Goal: Feedback & Contribution: Submit feedback/report problem

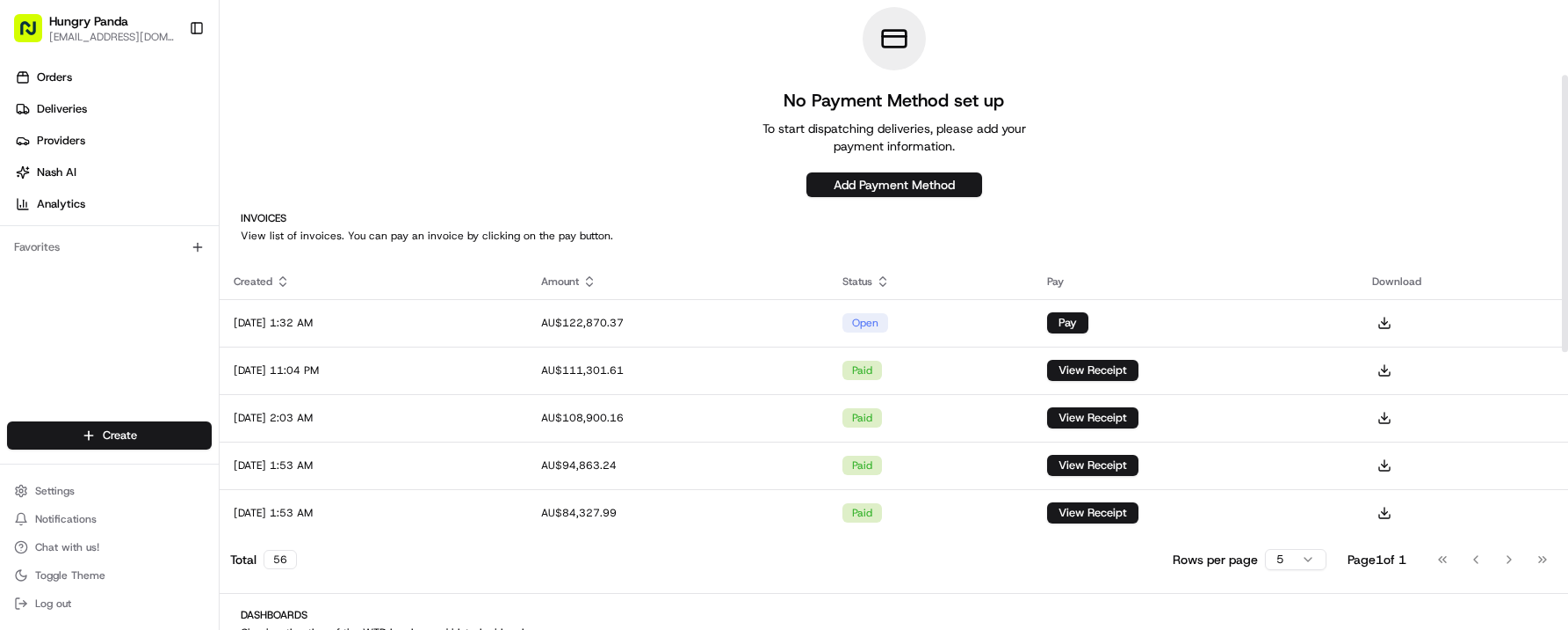
scroll to position [173, 0]
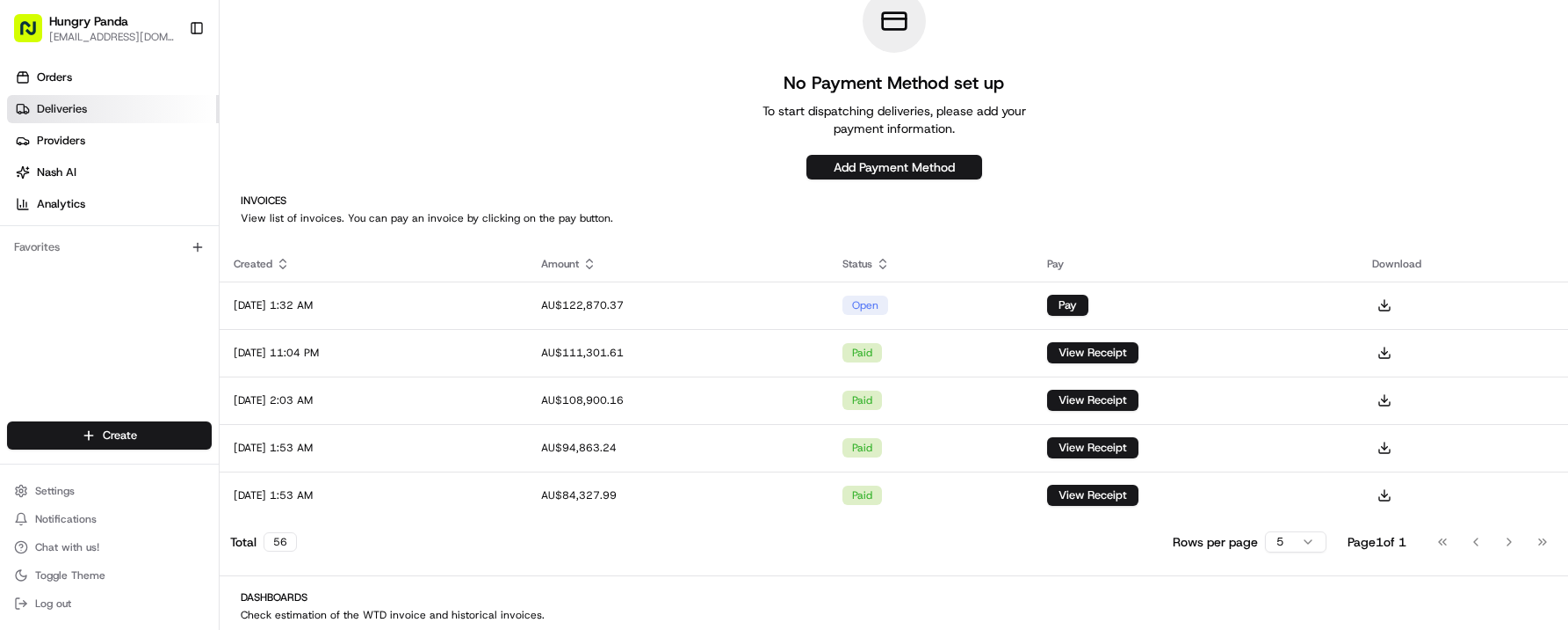
click at [74, 105] on span "Deliveries" at bounding box center [61, 109] width 50 height 16
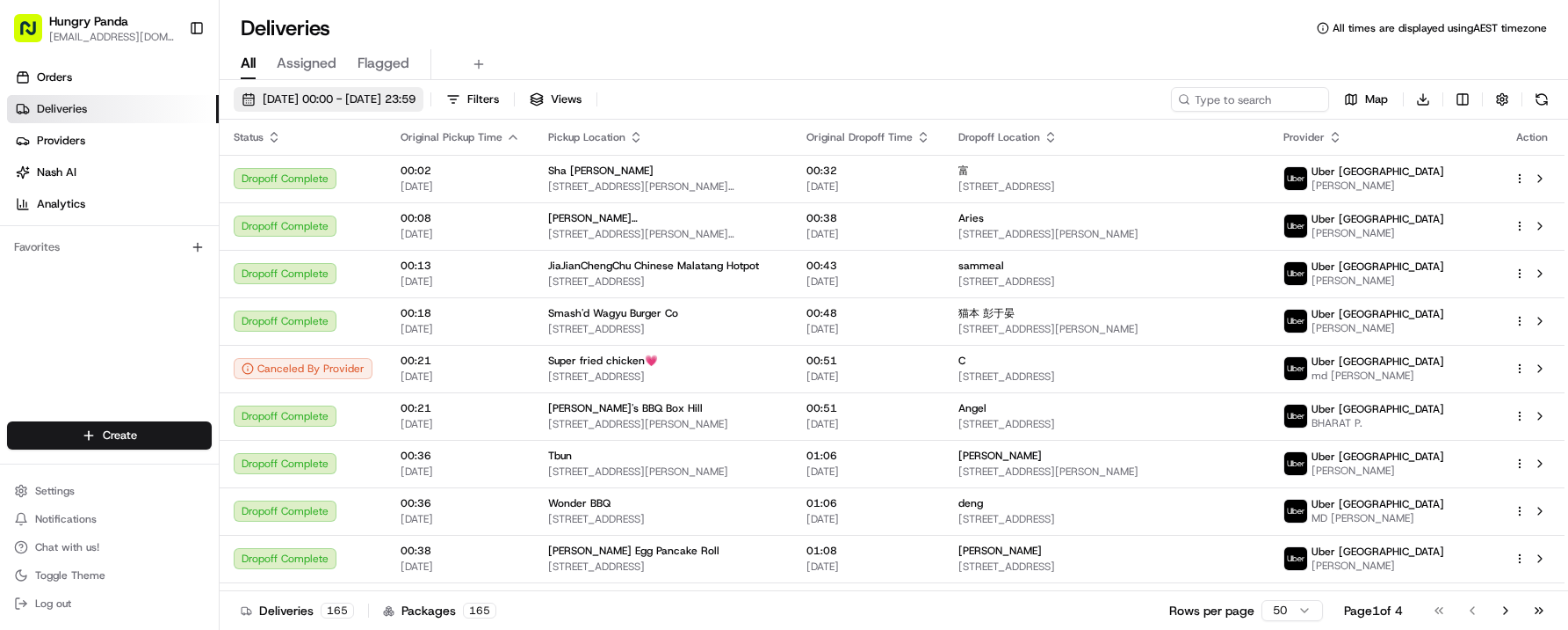
click at [308, 102] on span "[DATE] 00:00 - [DATE] 23:59" at bounding box center [339, 99] width 152 height 16
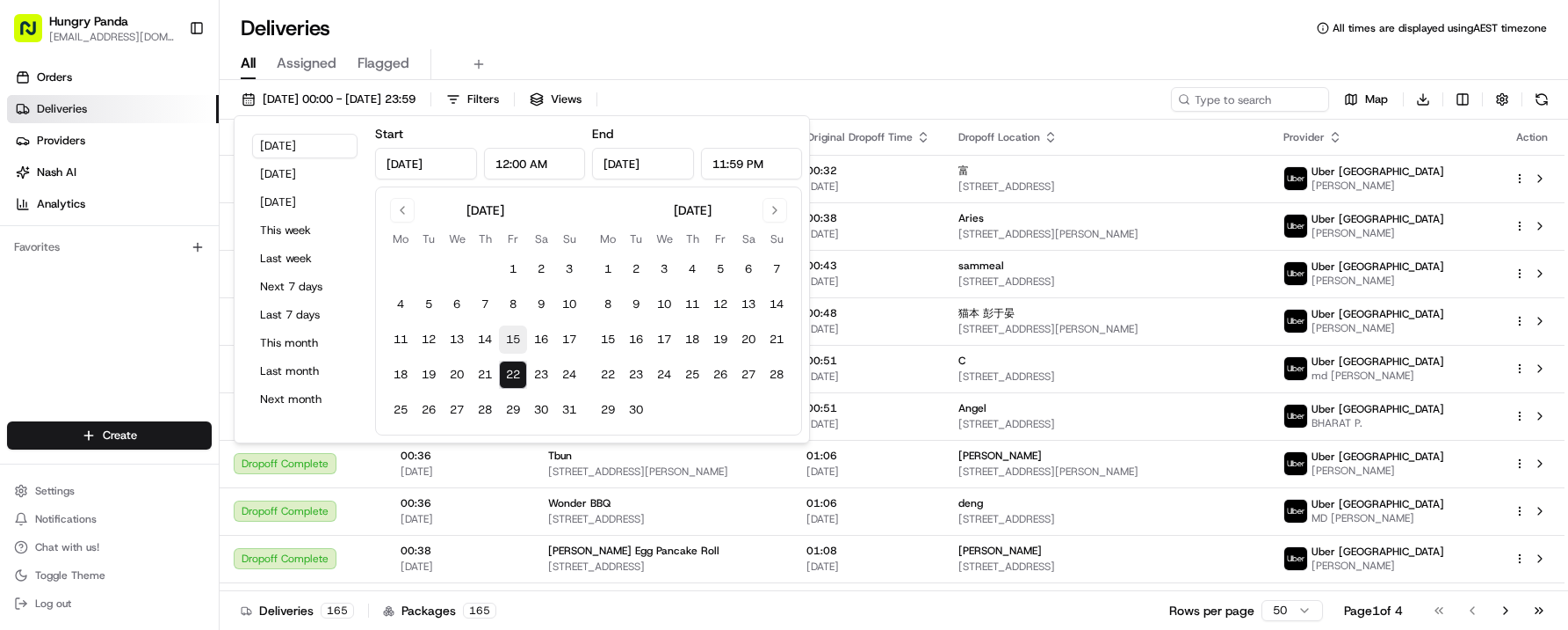
click at [508, 344] on button "15" at bounding box center [513, 339] width 28 height 28
type input "[DATE]"
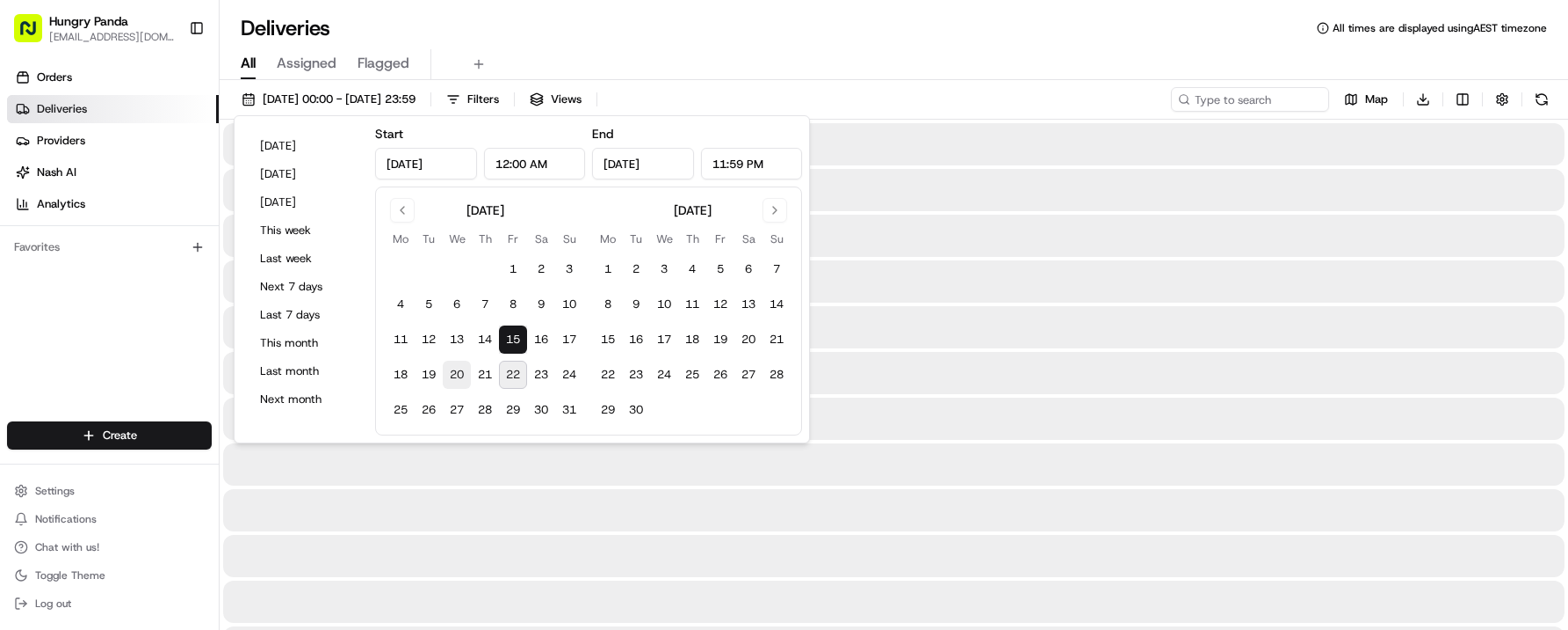
click at [458, 375] on button "20" at bounding box center [456, 374] width 28 height 28
type input "[DATE]"
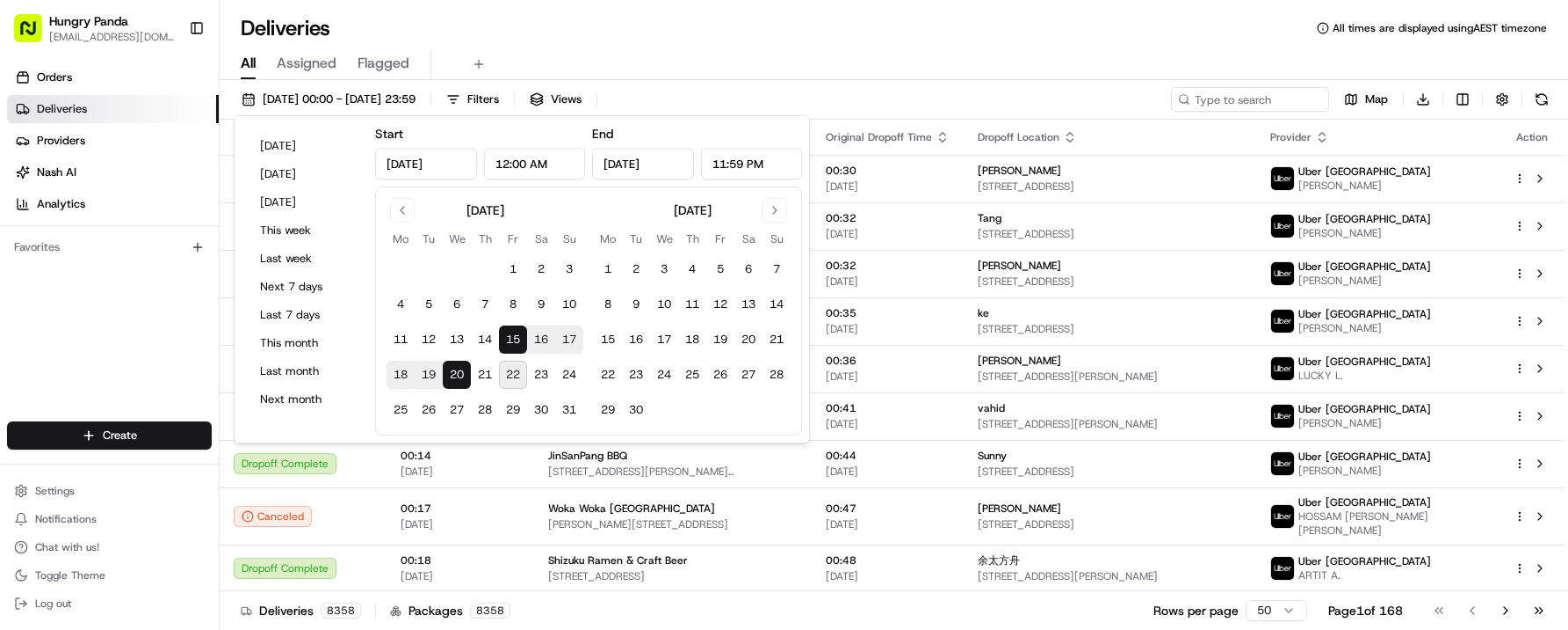
click at [636, 37] on div "Deliveries All times are displayed using AEST timezone" at bounding box center [894, 28] width 1349 height 28
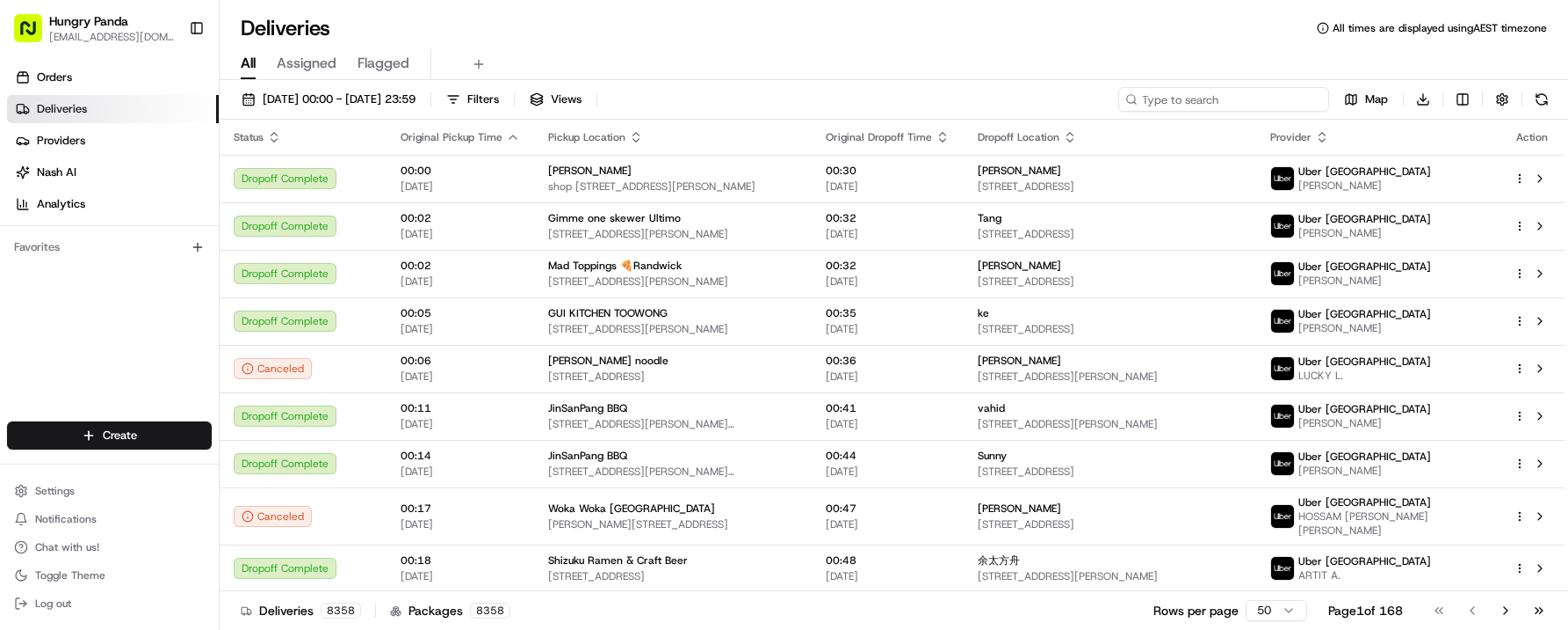
click at [1245, 106] on input at bounding box center [1224, 99] width 211 height 25
paste input "3733253175650744071135"
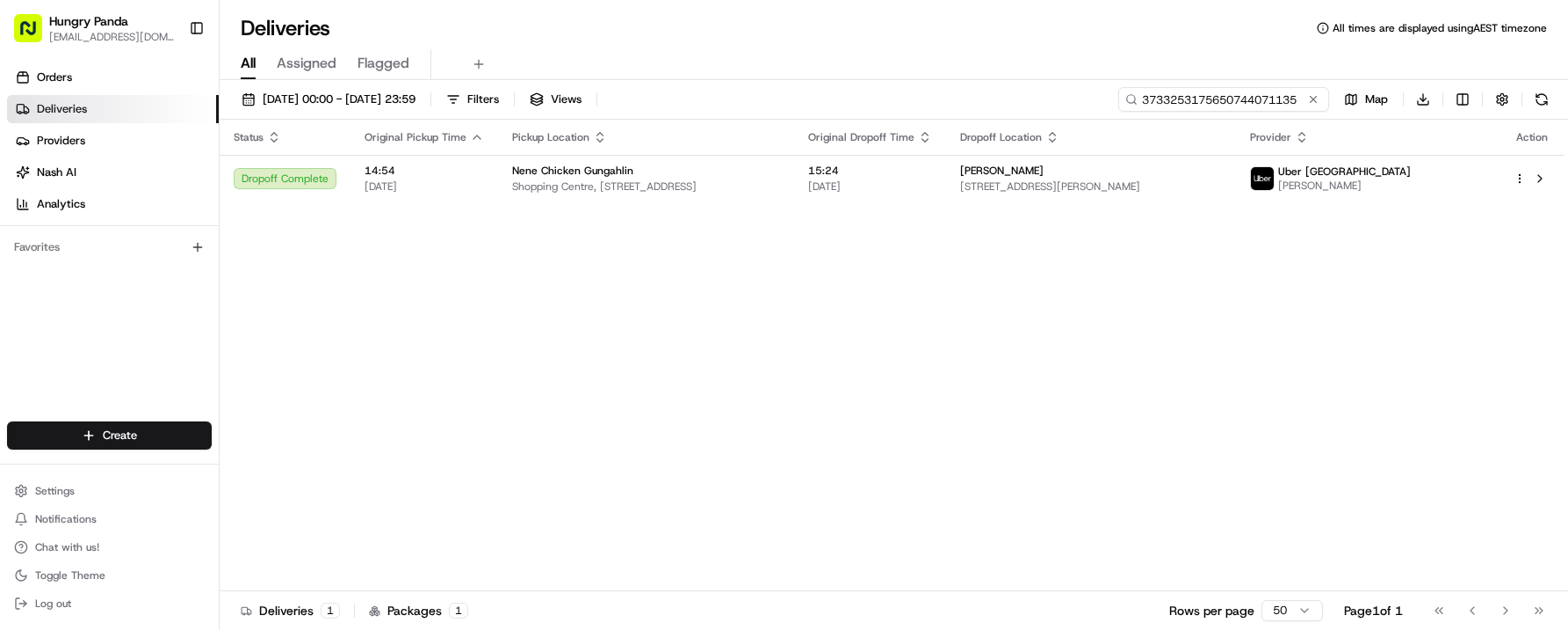
type input "3733253175650744071135"
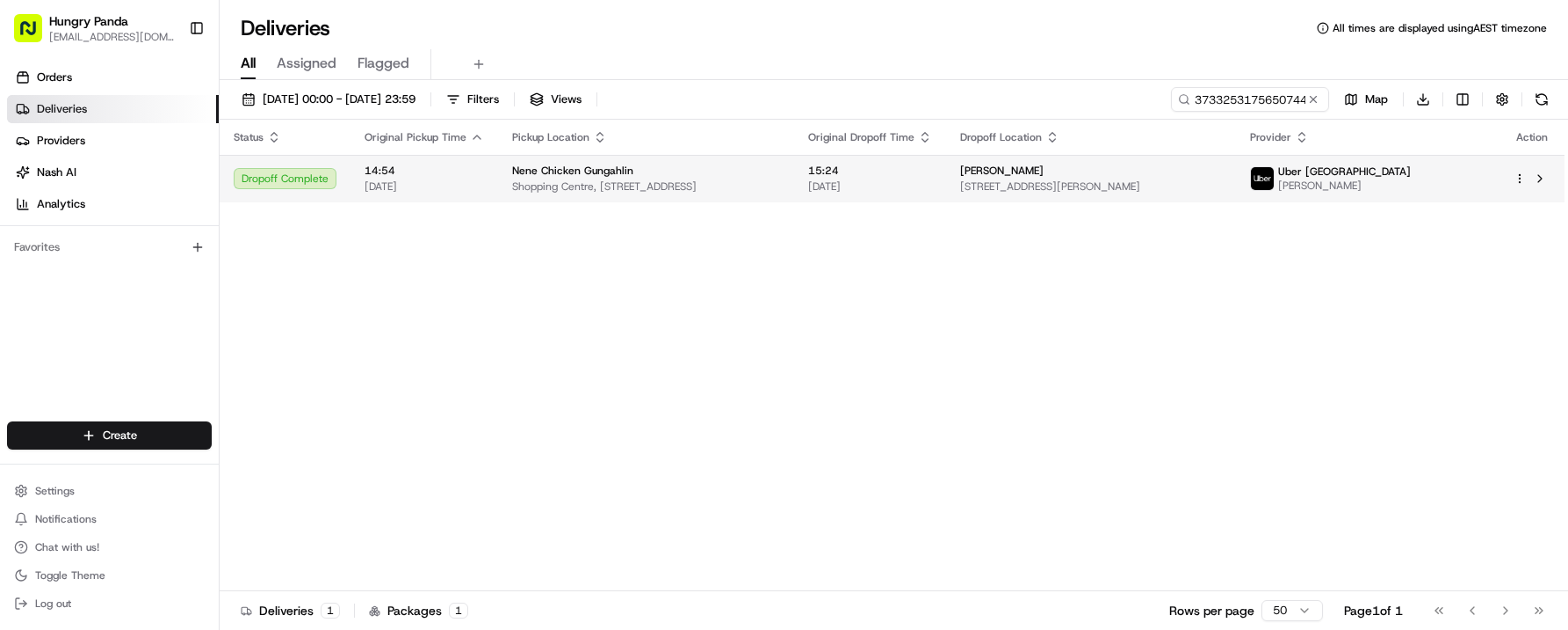
click at [583, 179] on span "Shopping Centre, 12C Hibberson St, Gungahlin ACT 2912, Australia" at bounding box center [645, 186] width 268 height 14
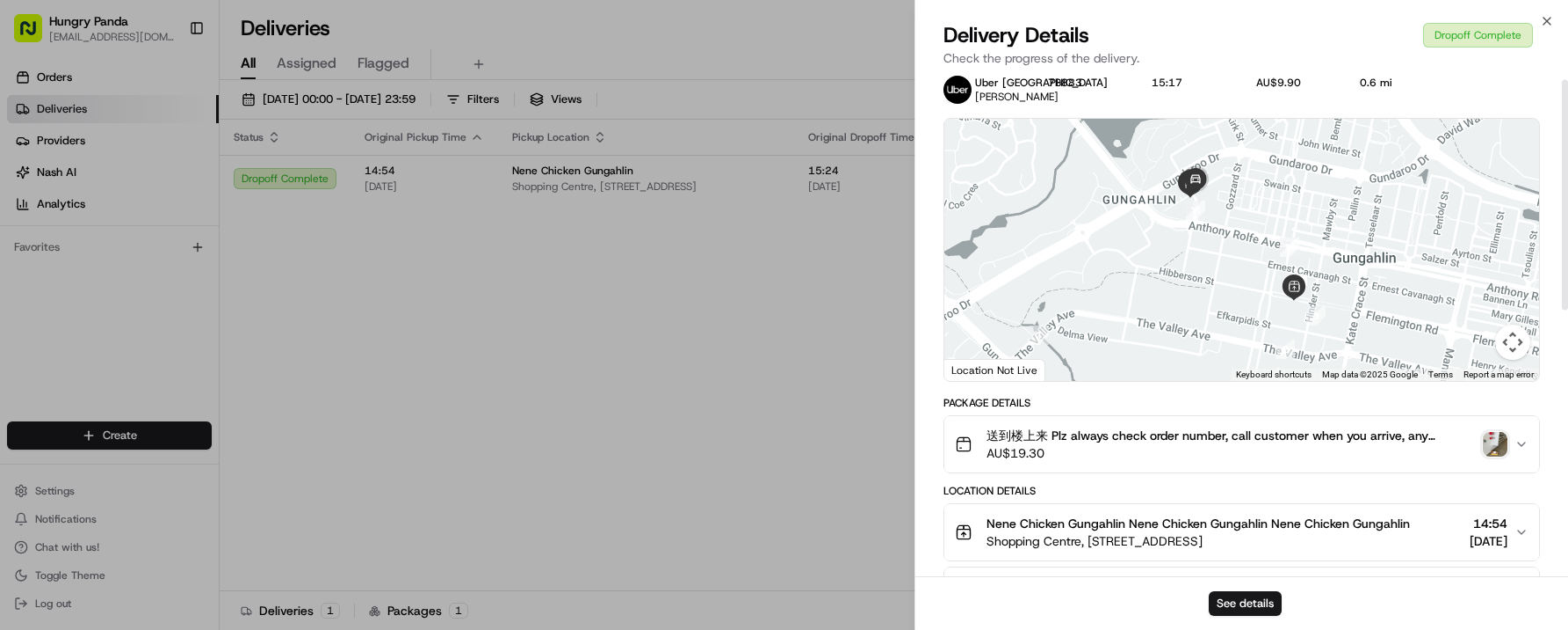
scroll to position [26, 0]
click at [1499, 442] on img "button" at bounding box center [1495, 443] width 25 height 25
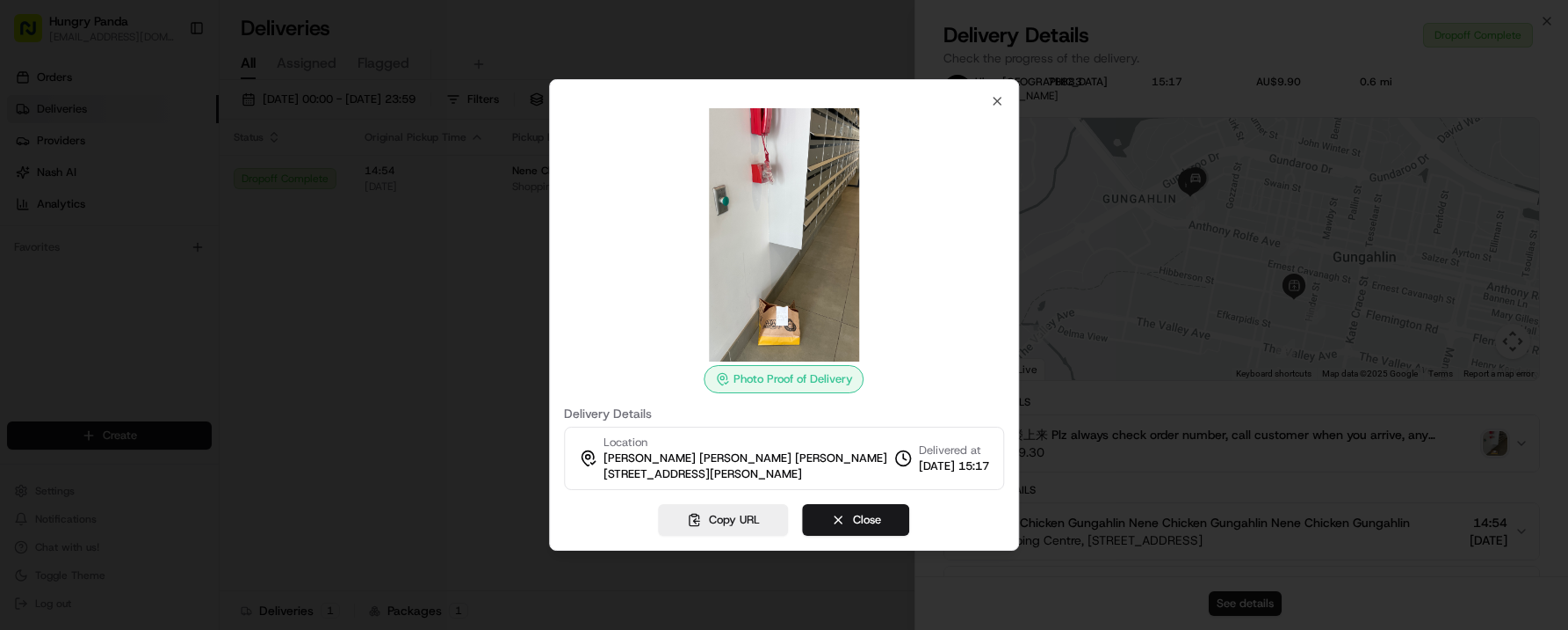
click at [997, 127] on div at bounding box center [785, 235] width 441 height 254
click at [993, 102] on icon "button" at bounding box center [997, 101] width 14 height 14
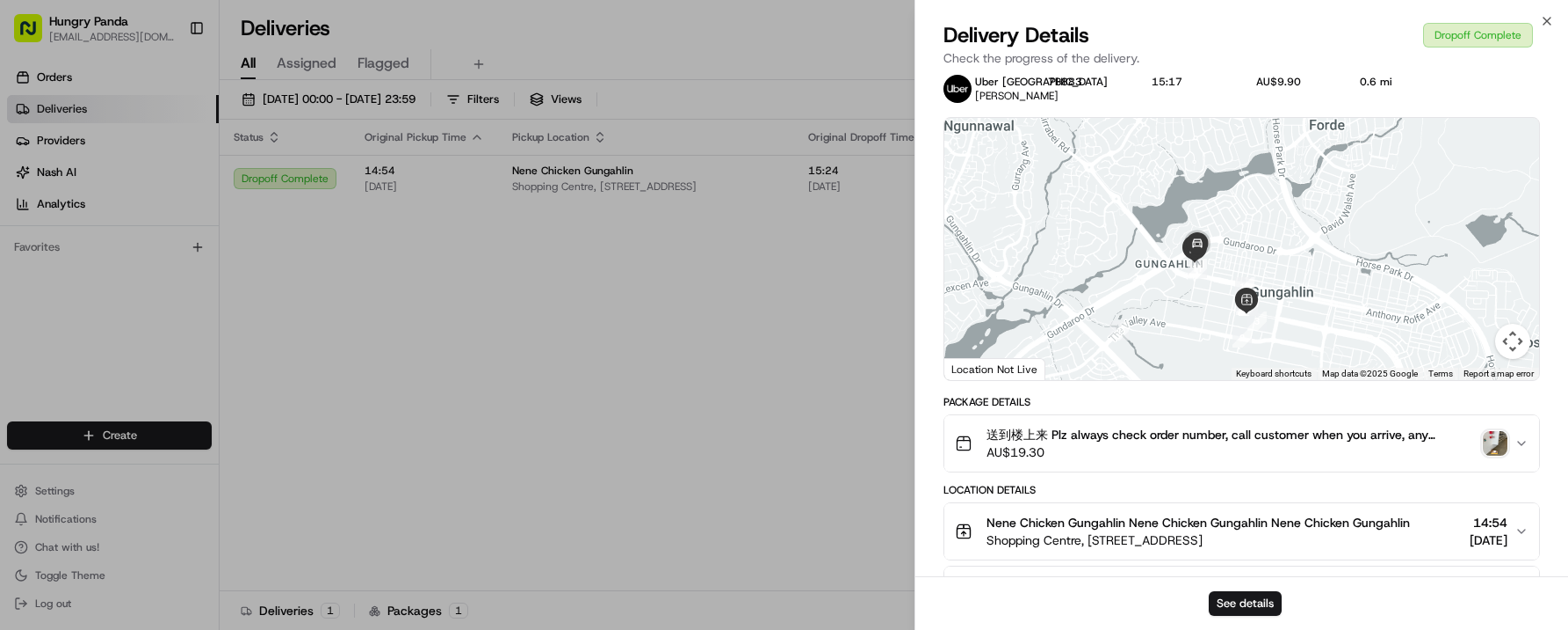
click at [1517, 527] on icon "button" at bounding box center [1521, 531] width 14 height 14
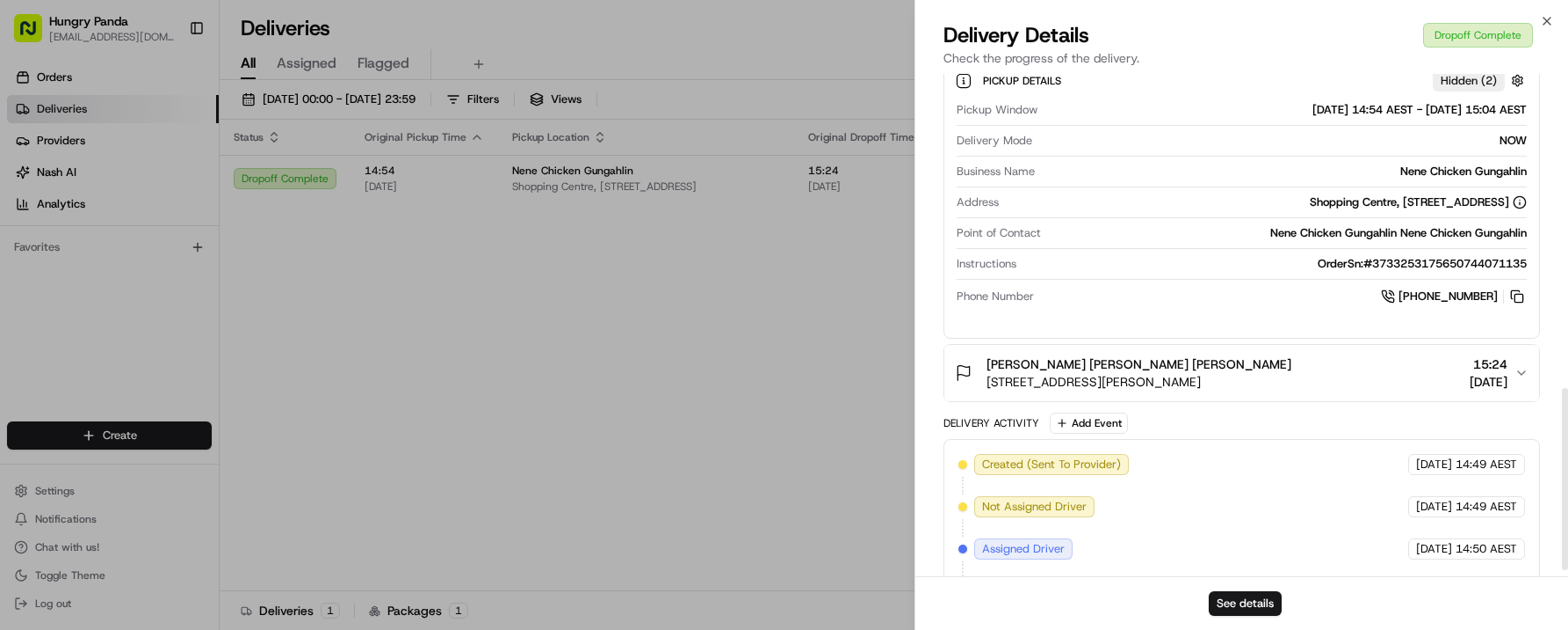
scroll to position [442, 0]
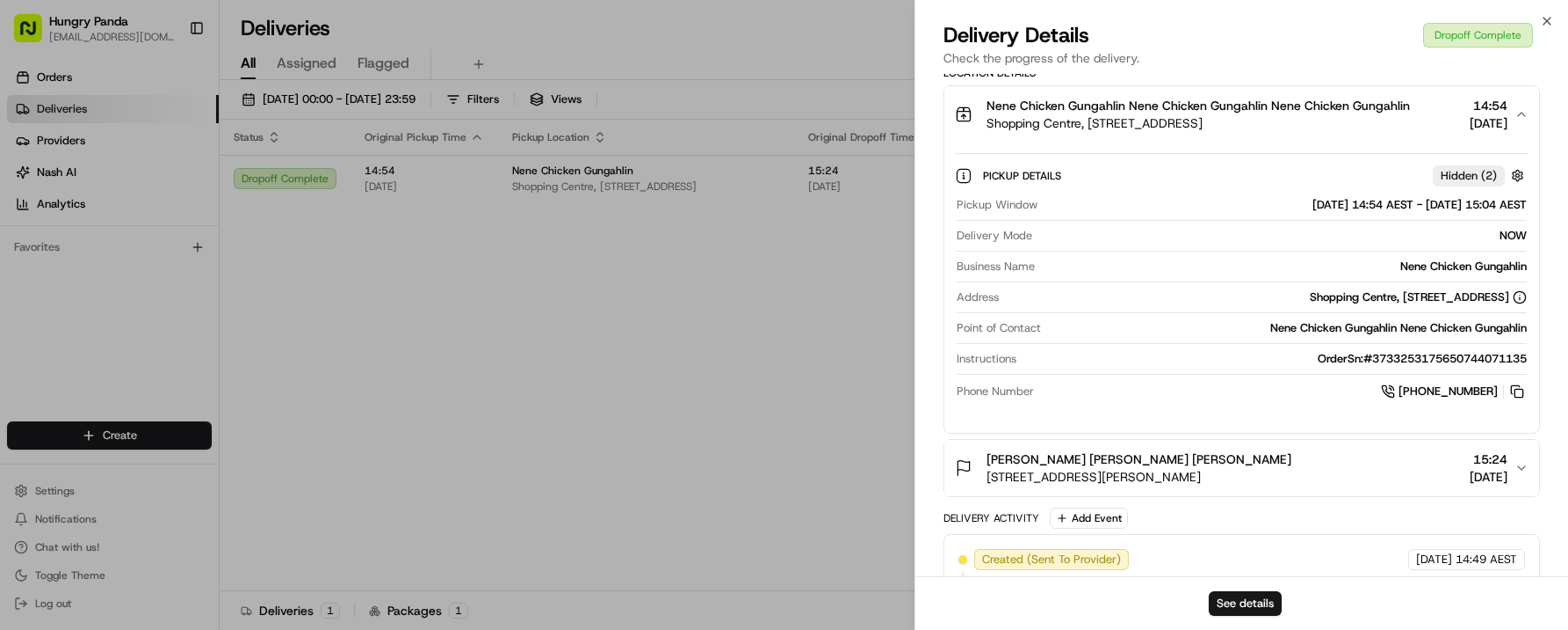
click at [1320, 473] on div "LEWEN ZHANG LEWEN ZHANG LEWEN ZHANG 6 Gribble St, Gungahlin ACT 2912, Australia…" at bounding box center [1234, 468] width 559 height 36
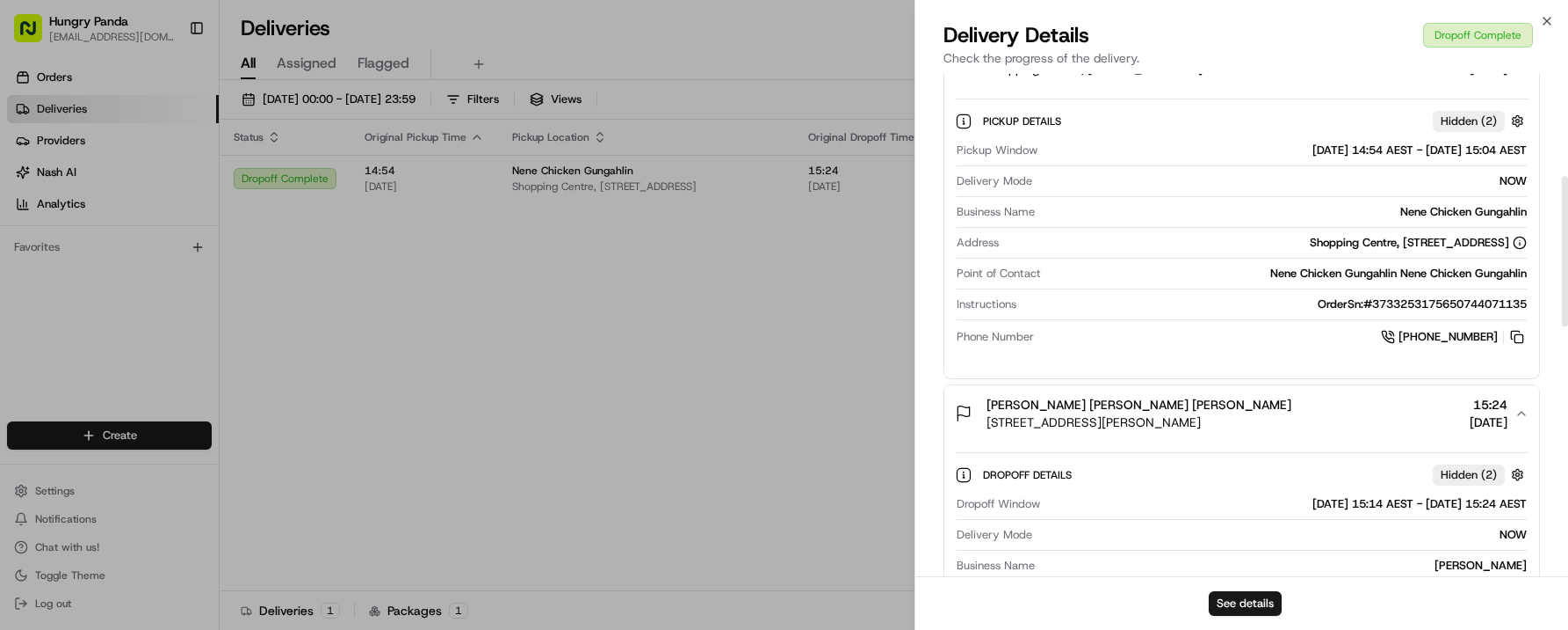
scroll to position [0, 0]
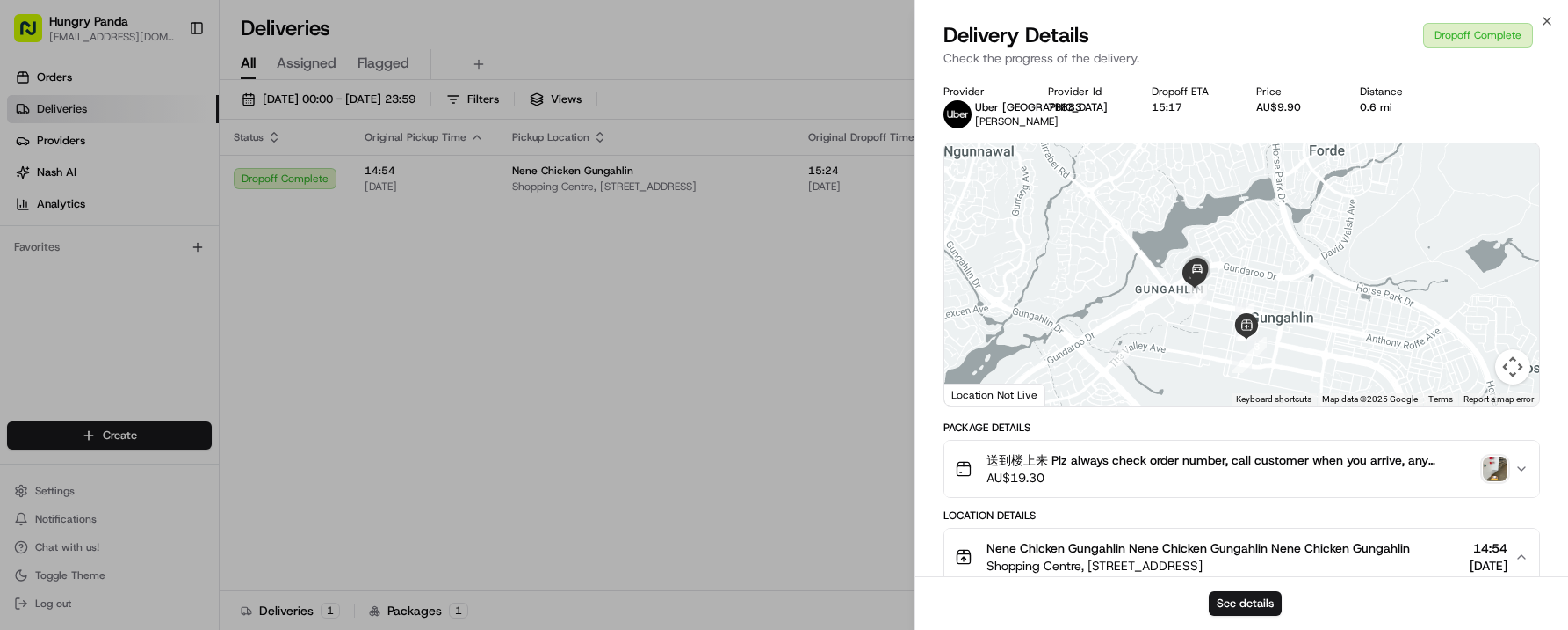
click at [1213, 309] on div at bounding box center [1241, 274] width 595 height 262
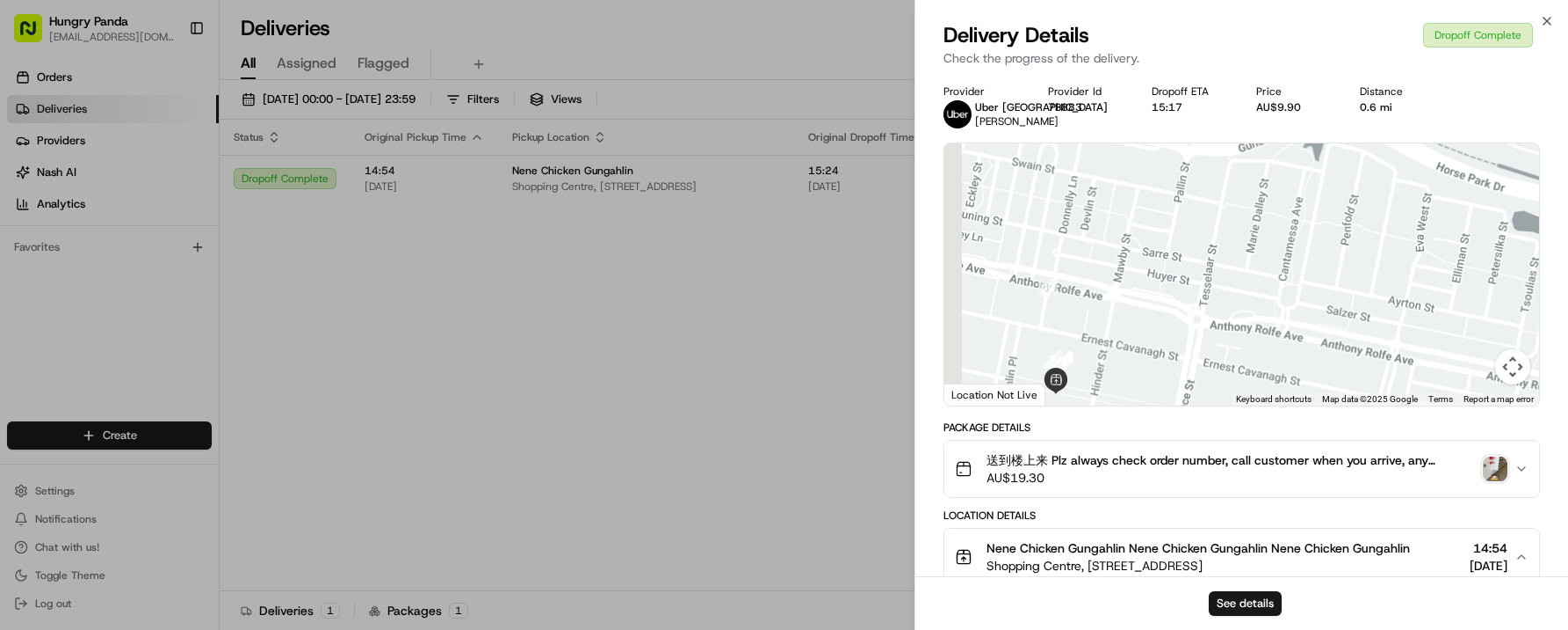
drag, startPoint x: 1317, startPoint y: 301, endPoint x: 1448, endPoint y: 276, distance: 133.4
click at [1448, 276] on div at bounding box center [1241, 274] width 595 height 262
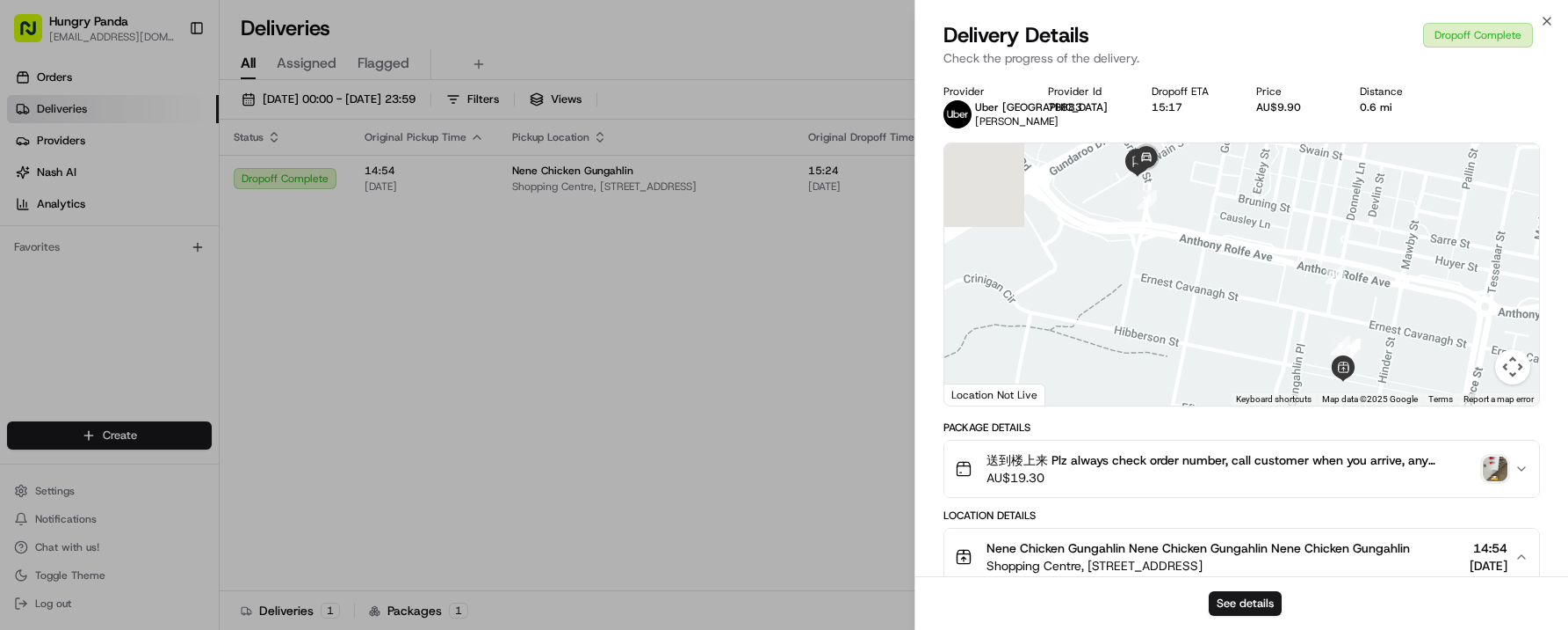
drag, startPoint x: 1143, startPoint y: 270, endPoint x: 1323, endPoint y: 274, distance: 180.0
click at [1323, 274] on div at bounding box center [1241, 274] width 595 height 262
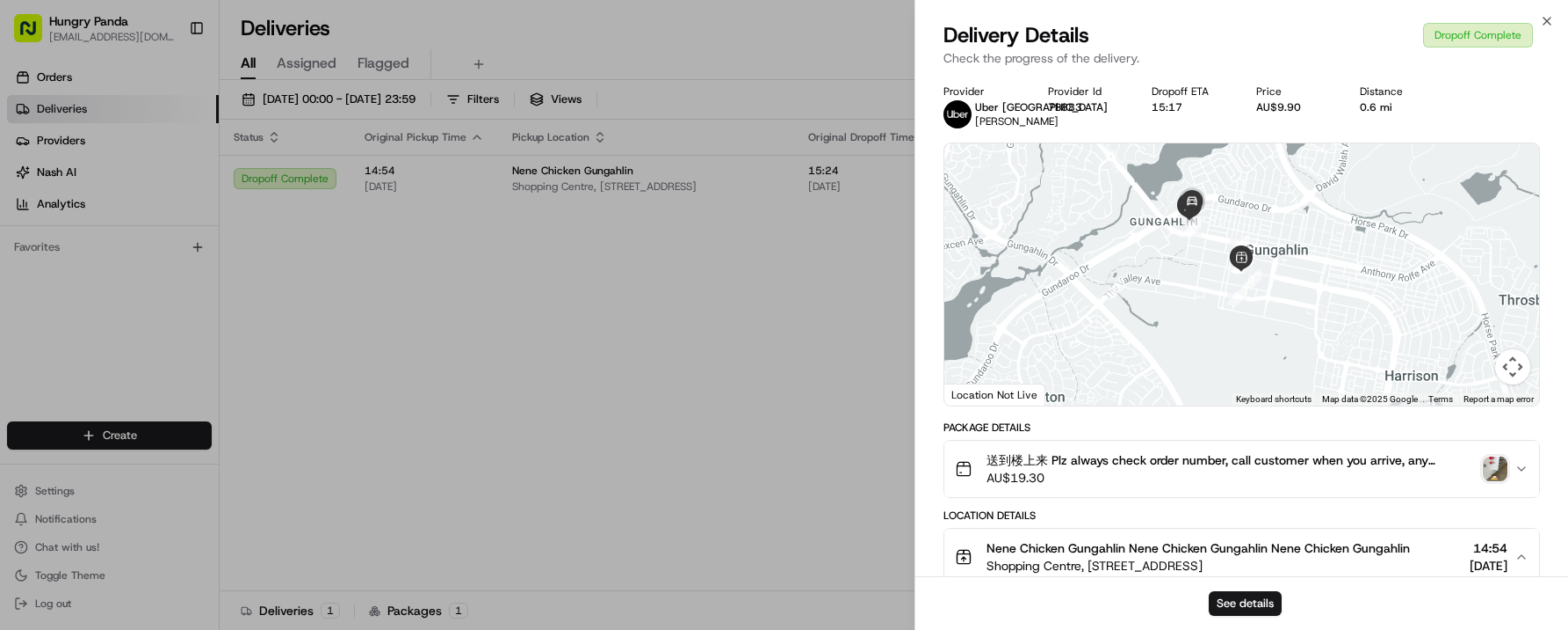
drag, startPoint x: 1250, startPoint y: 333, endPoint x: 1203, endPoint y: 276, distance: 73.9
click at [1203, 276] on div at bounding box center [1241, 274] width 595 height 262
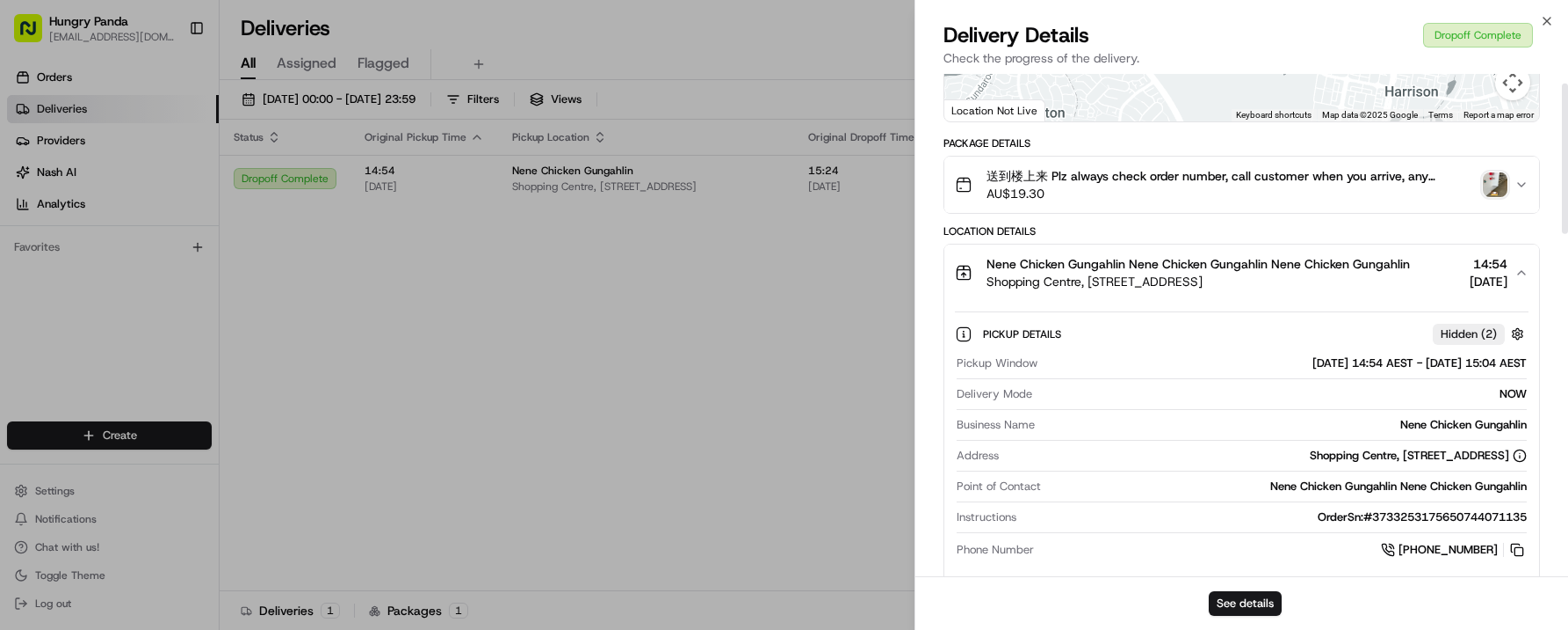
scroll to position [304, 0]
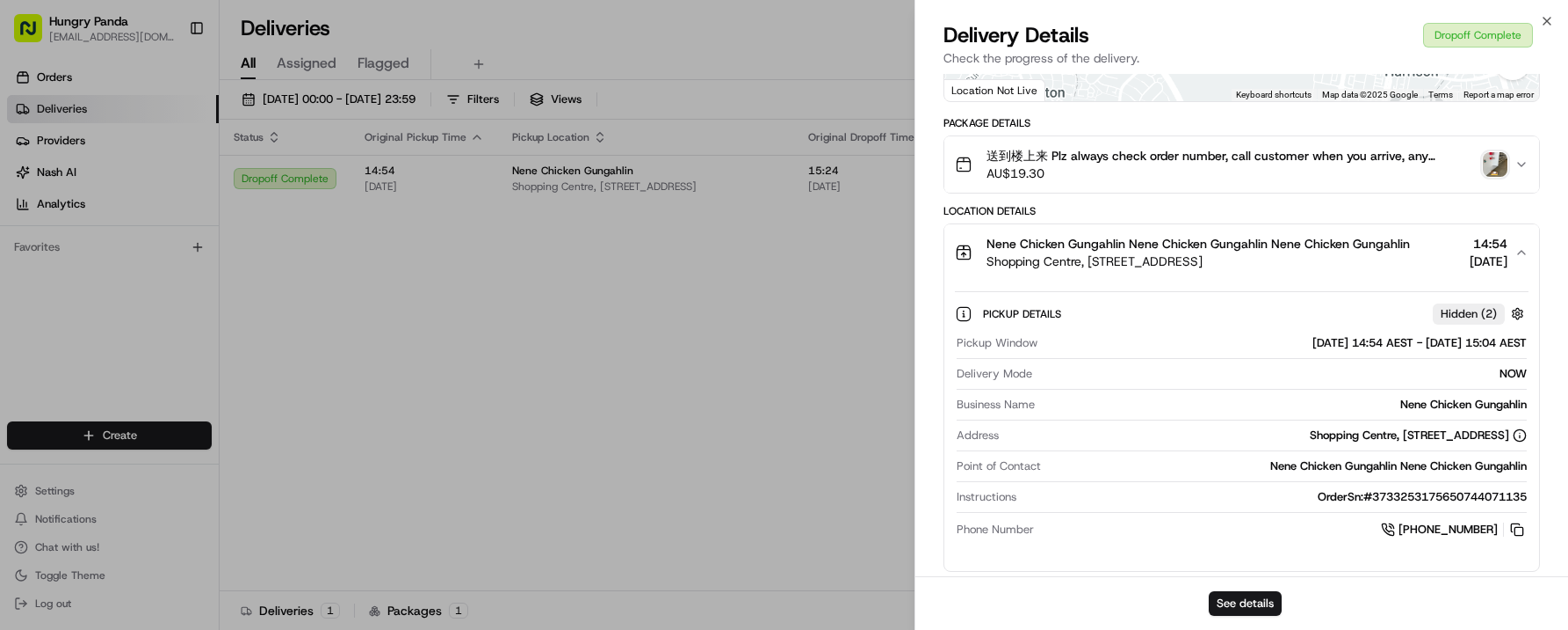
click at [1522, 160] on icon "button" at bounding box center [1521, 164] width 14 height 14
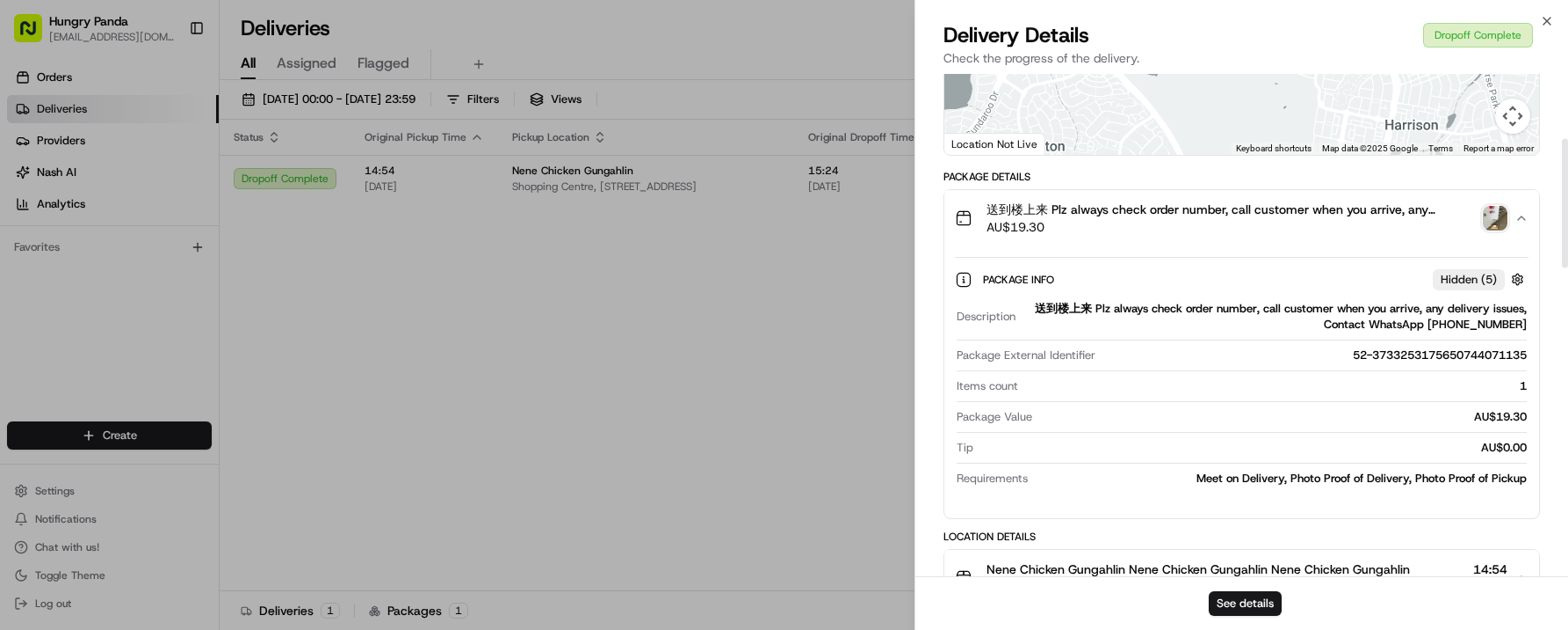
scroll to position [247, 0]
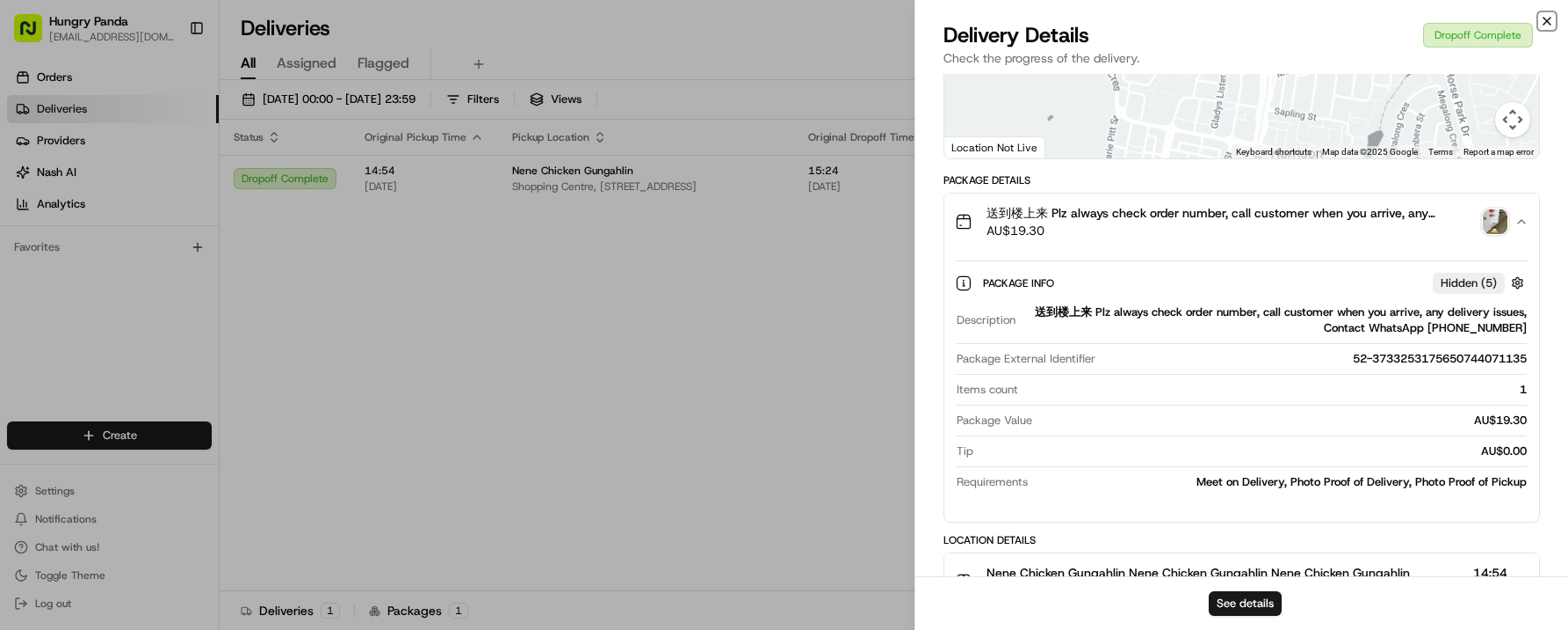
click at [1546, 23] on icon "button" at bounding box center [1547, 21] width 14 height 14
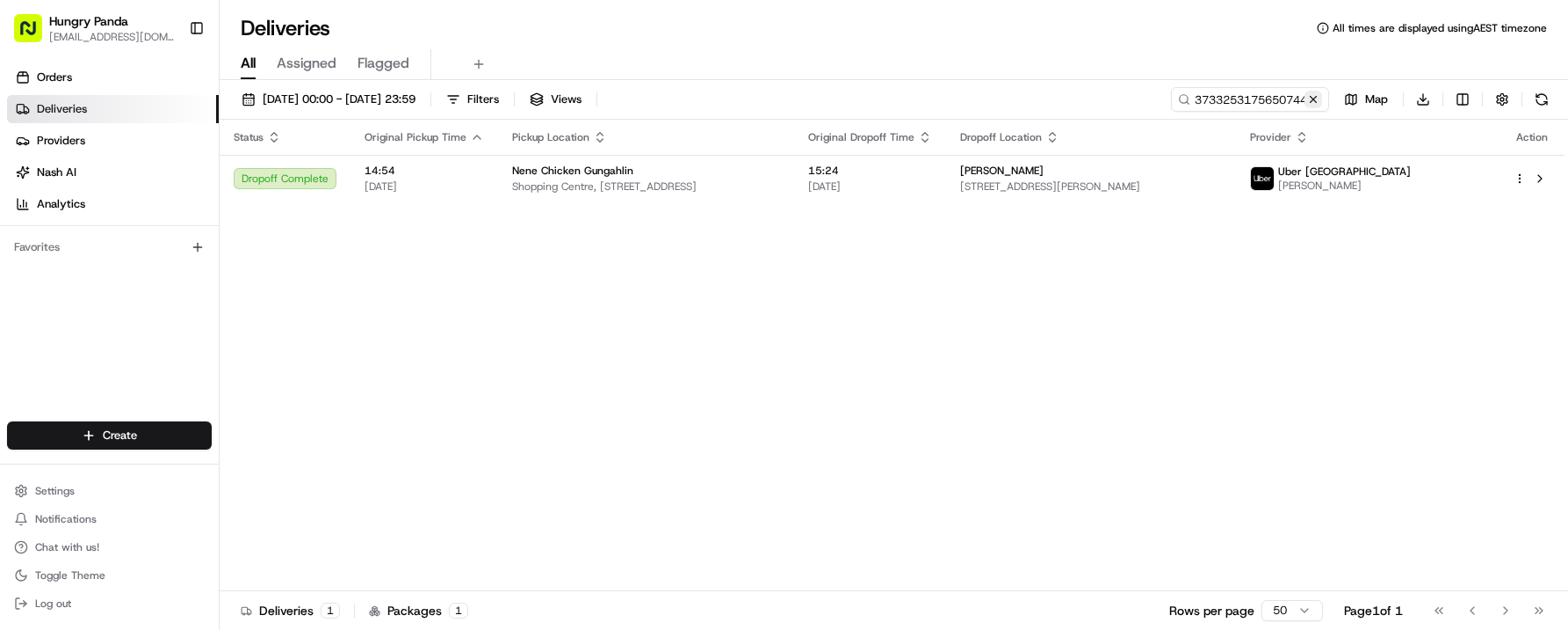
click at [1314, 100] on button at bounding box center [1314, 99] width 18 height 18
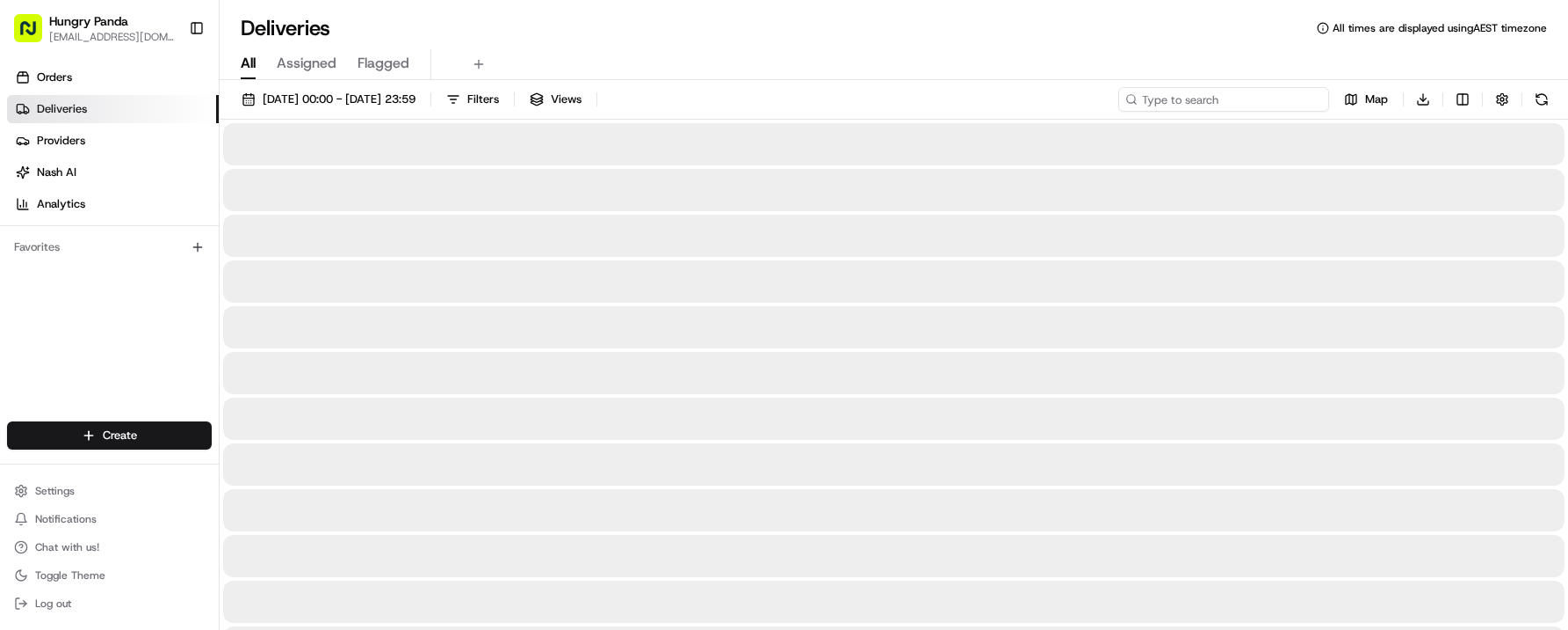
click at [1230, 100] on input at bounding box center [1224, 99] width 211 height 25
paste input "440296275455792631011"
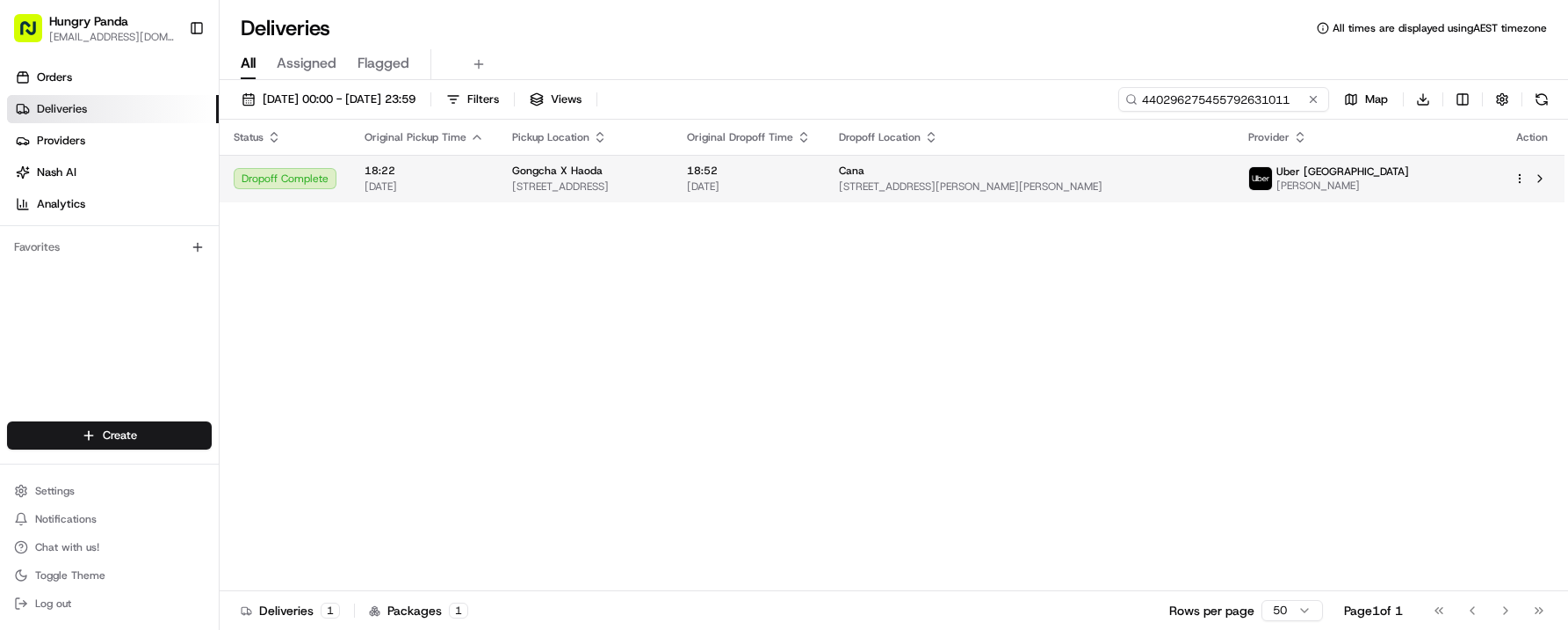
type input "440296275455792631011"
click at [644, 201] on td "Gongcha X Haoda 74 Liverpool St, Hobart TAS 7000, Australia" at bounding box center [585, 178] width 175 height 48
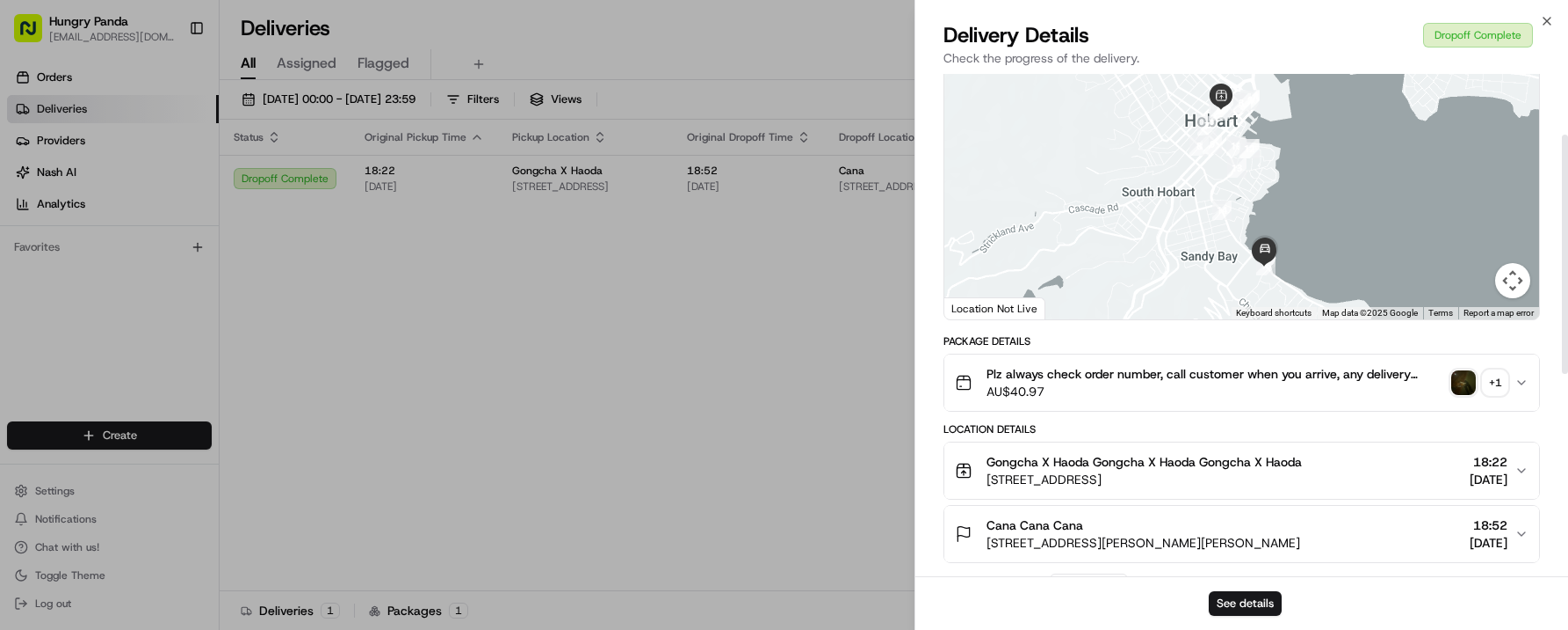
scroll to position [133, 0]
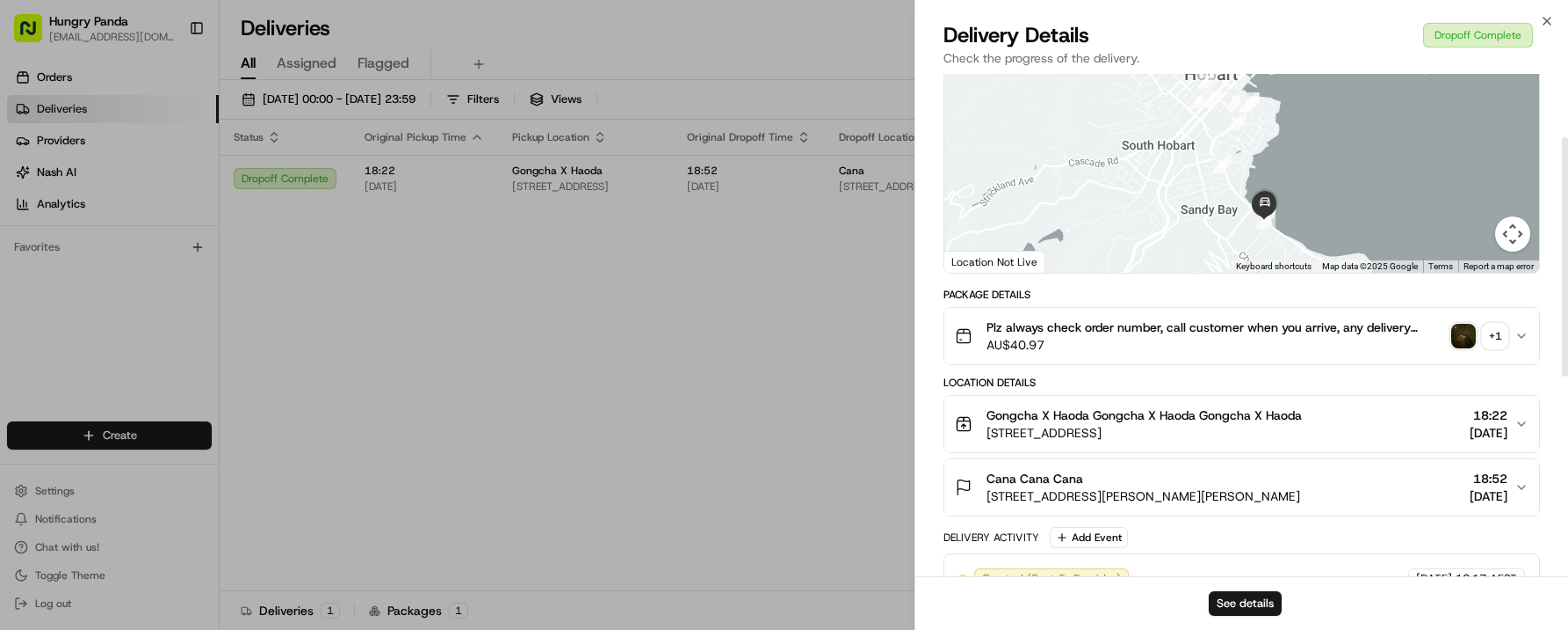
click at [1527, 336] on icon "button" at bounding box center [1521, 336] width 14 height 14
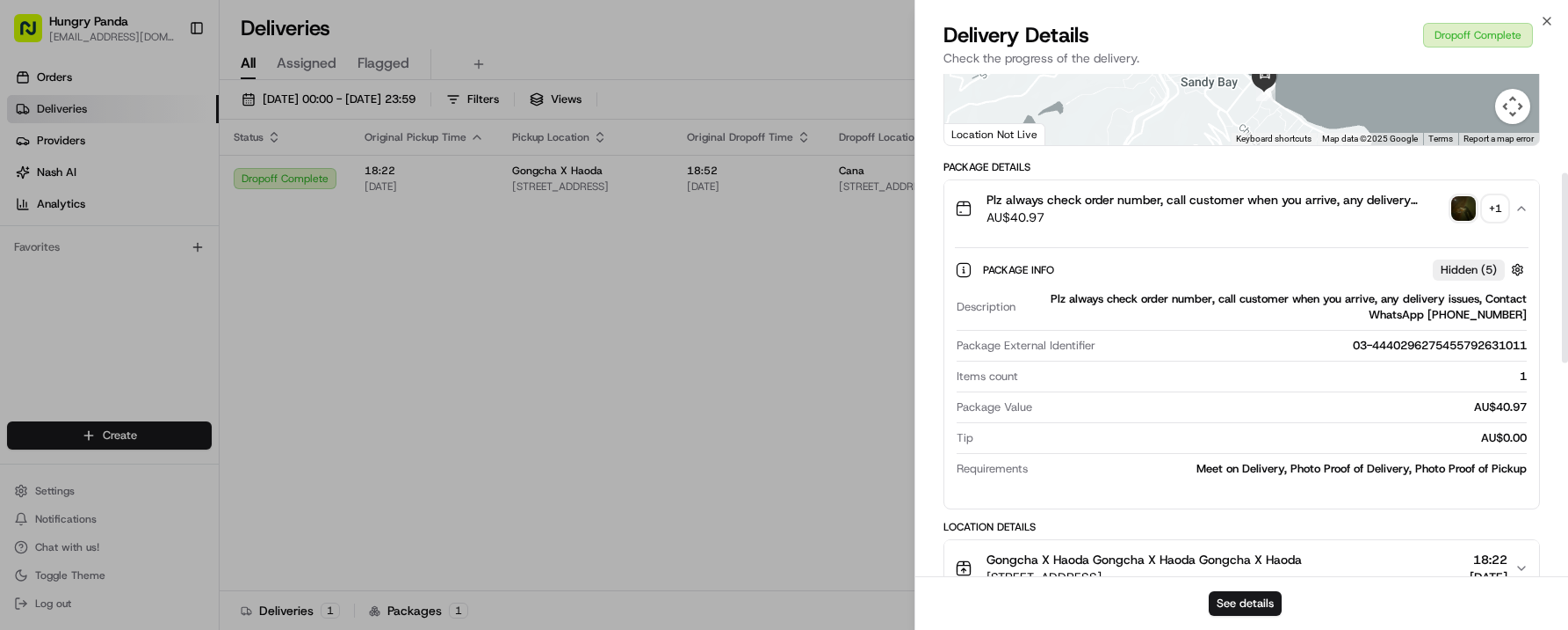
scroll to position [262, 0]
click at [1454, 219] on div "button" at bounding box center [1463, 207] width 25 height 25
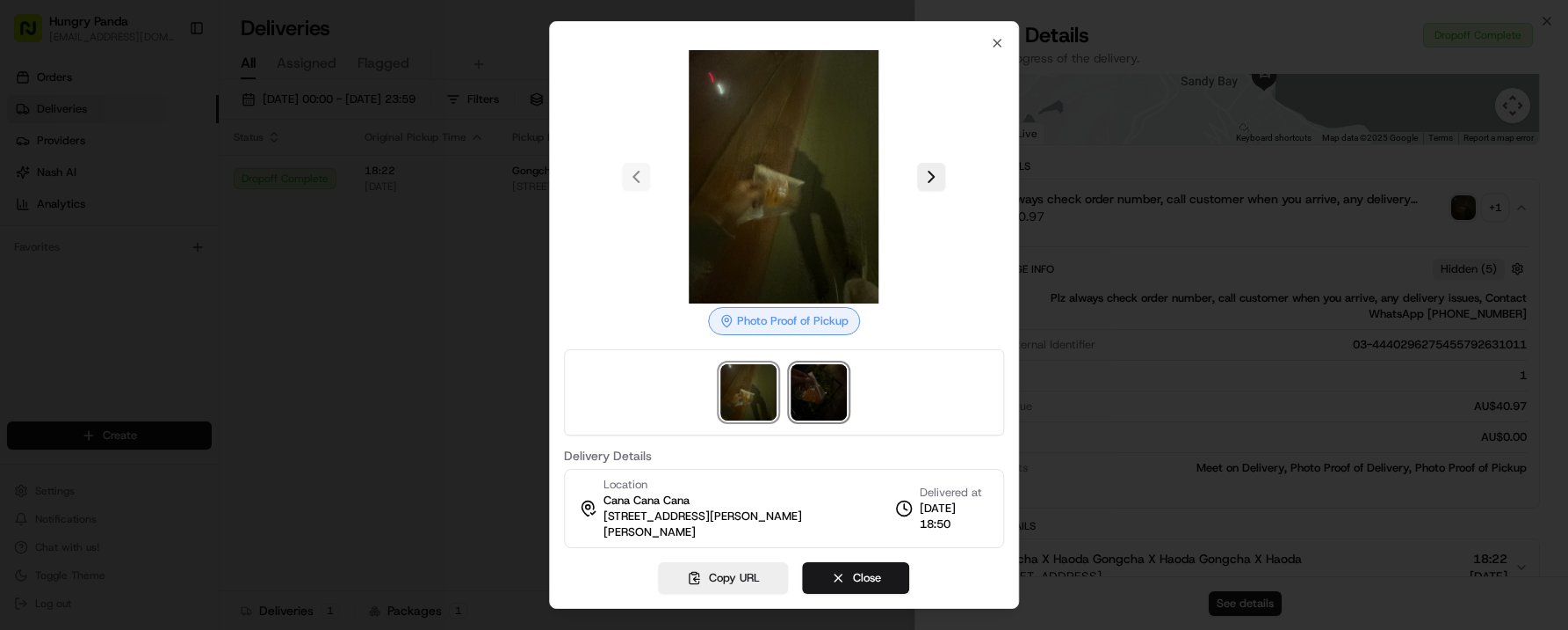
click at [827, 395] on img at bounding box center [820, 391] width 56 height 56
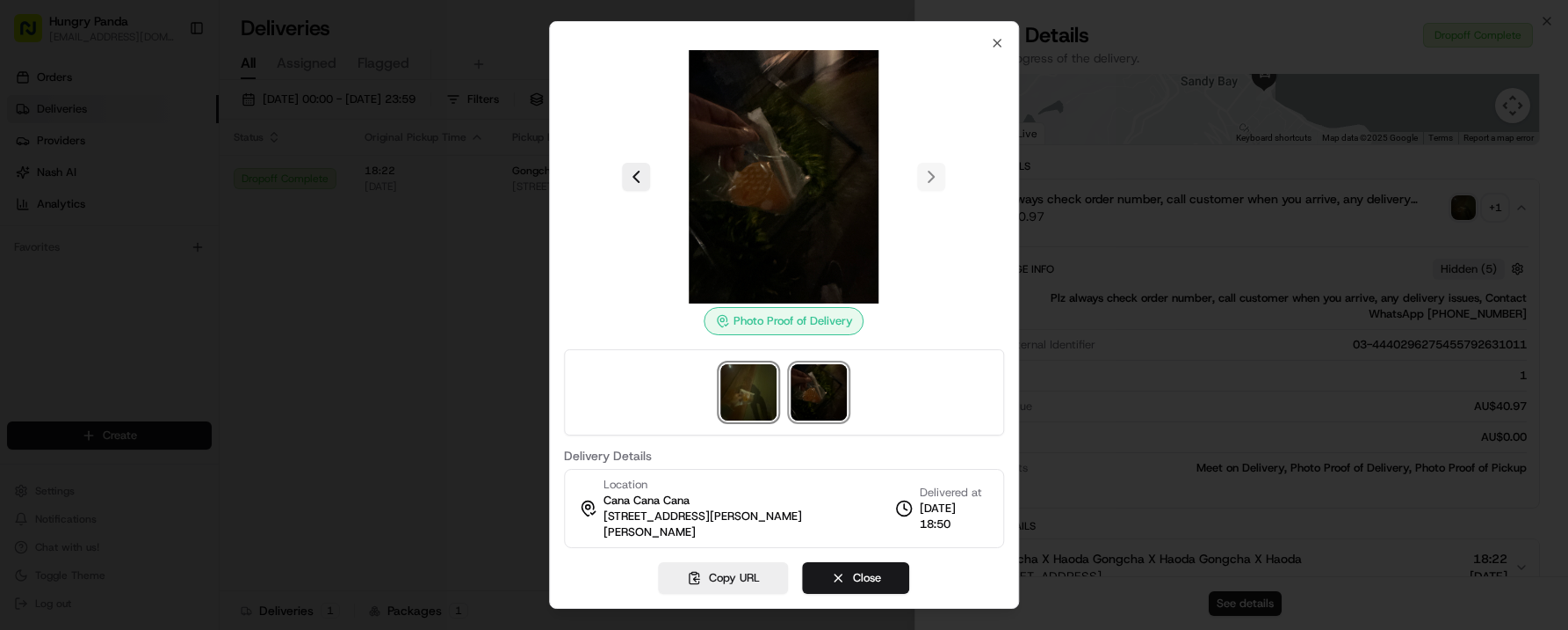
click at [754, 395] on img at bounding box center [749, 391] width 56 height 56
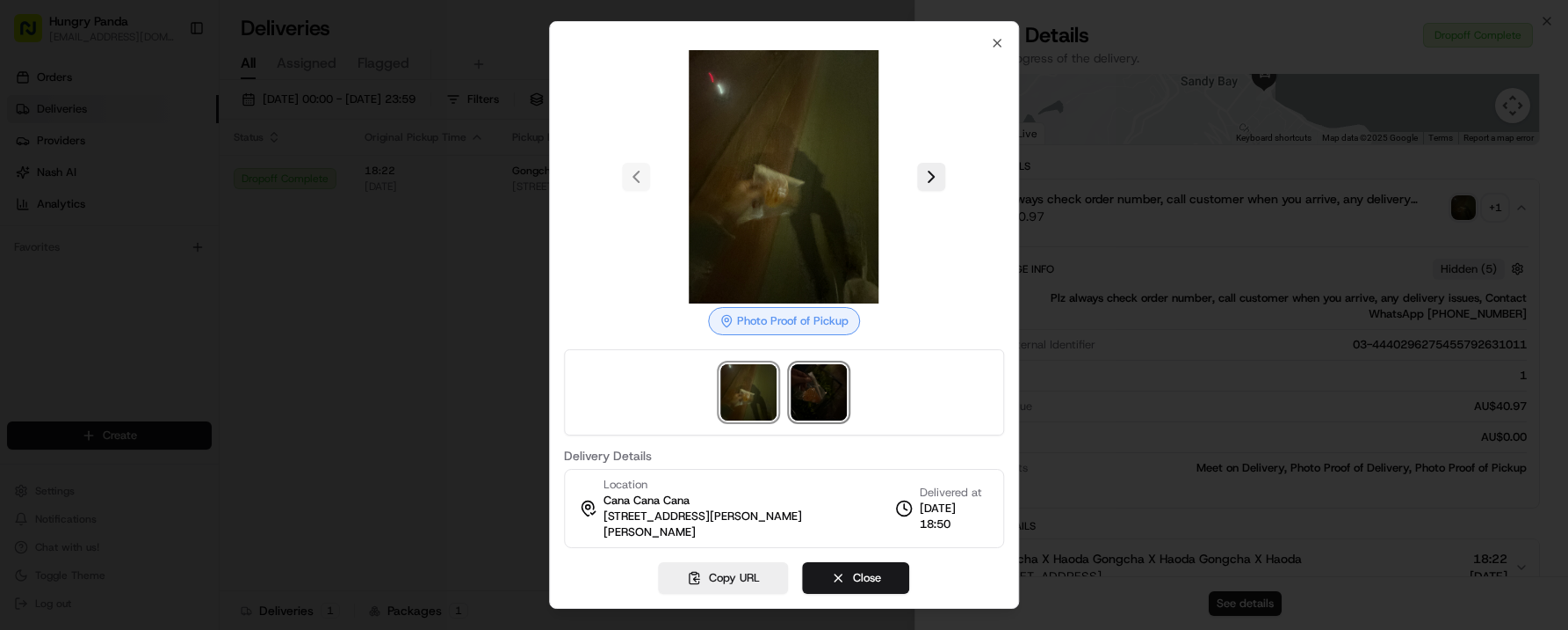
click at [811, 395] on img at bounding box center [820, 391] width 56 height 56
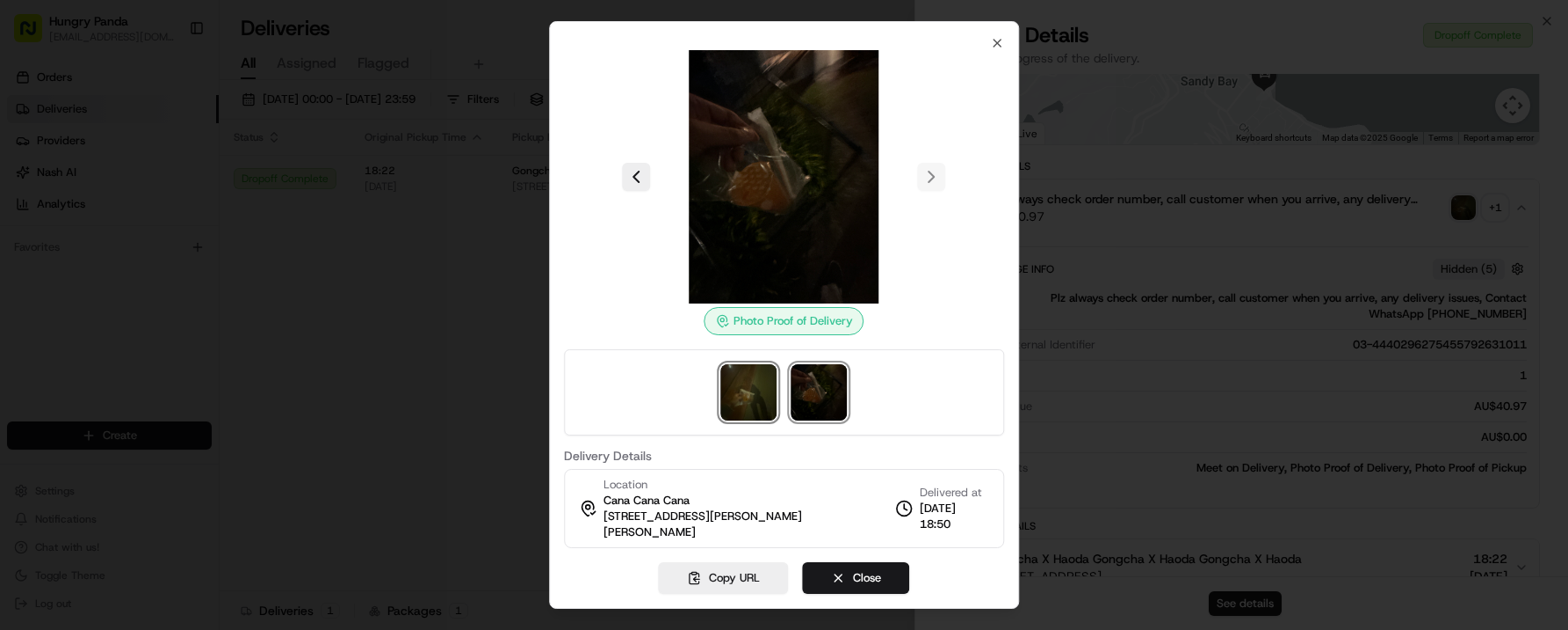
click at [758, 396] on img at bounding box center [749, 391] width 56 height 56
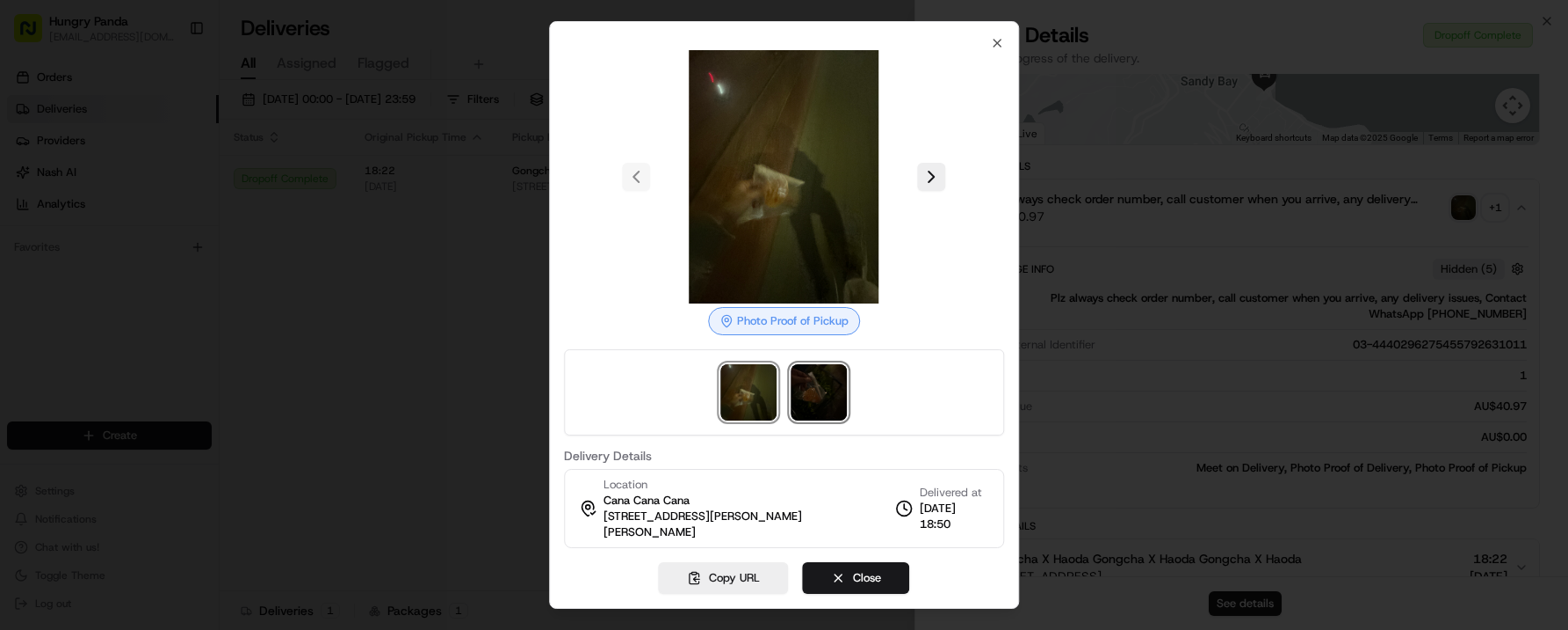
click at [807, 395] on img at bounding box center [820, 391] width 56 height 56
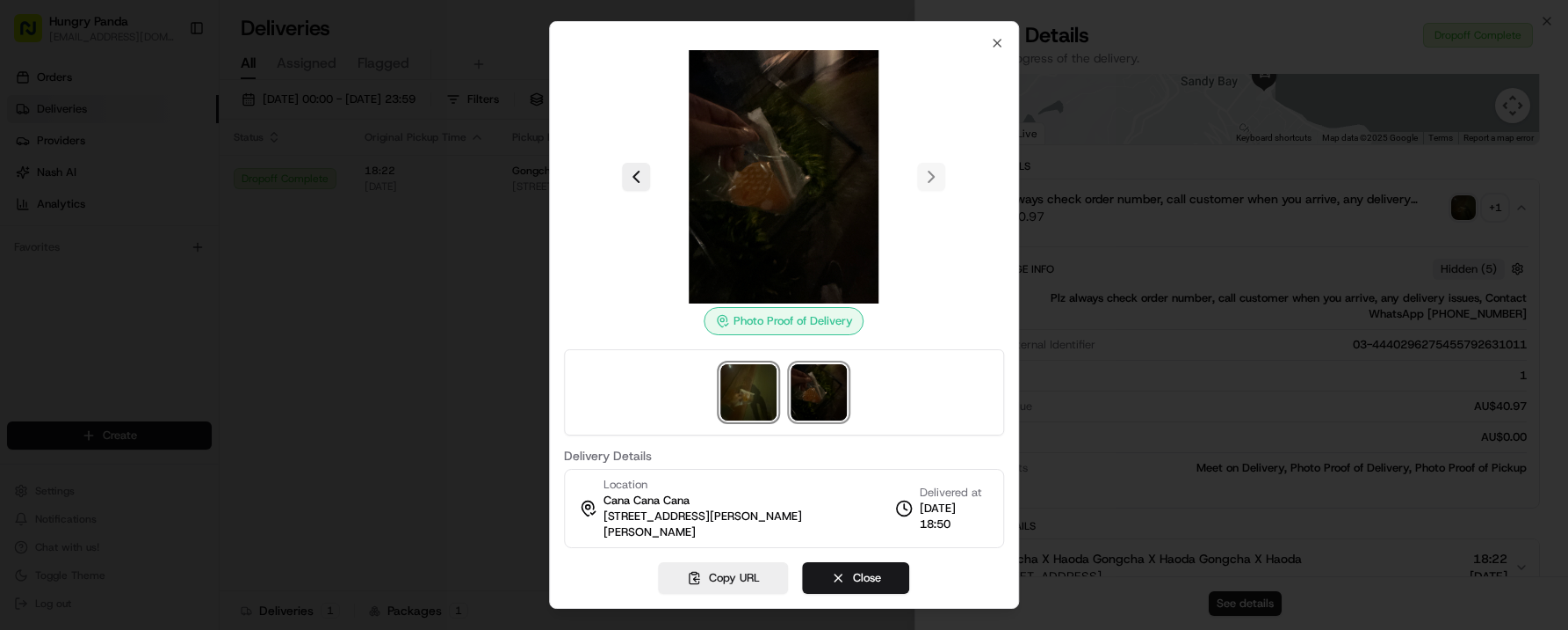
click at [757, 382] on img at bounding box center [749, 391] width 56 height 56
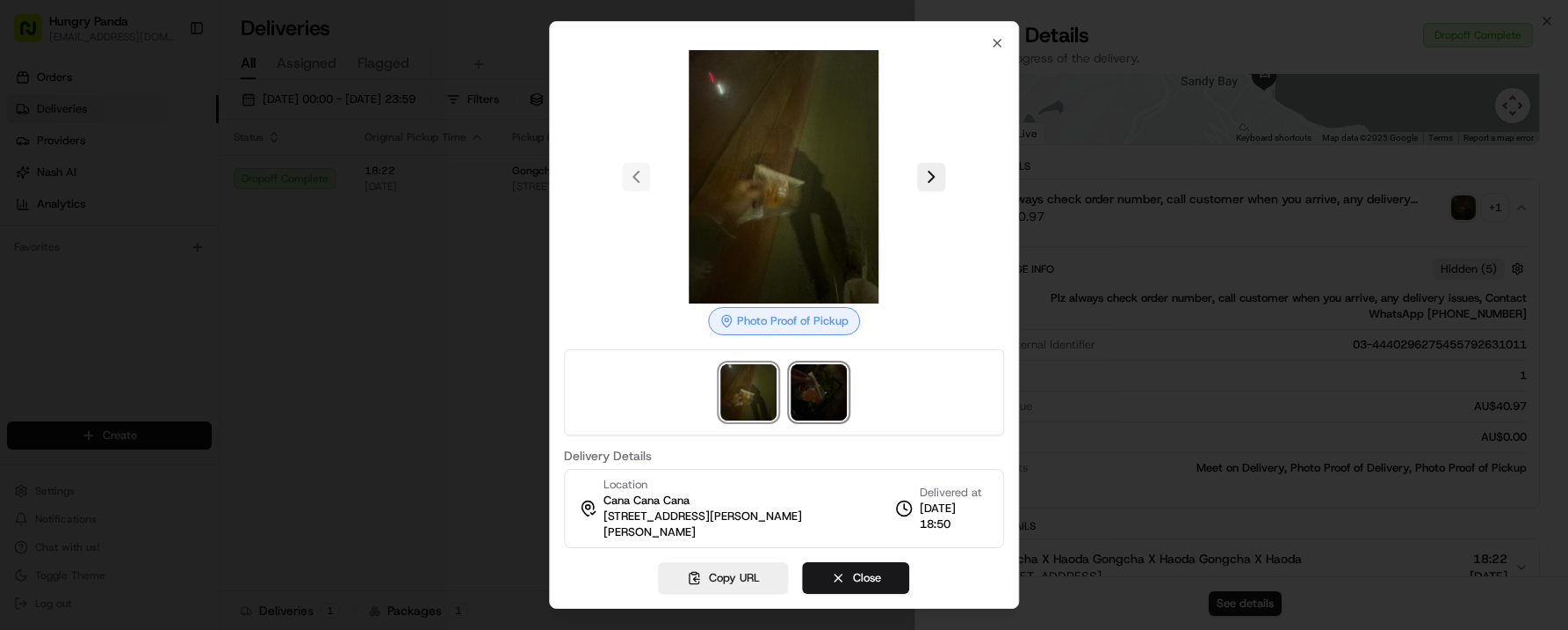
click at [834, 404] on img at bounding box center [820, 391] width 56 height 56
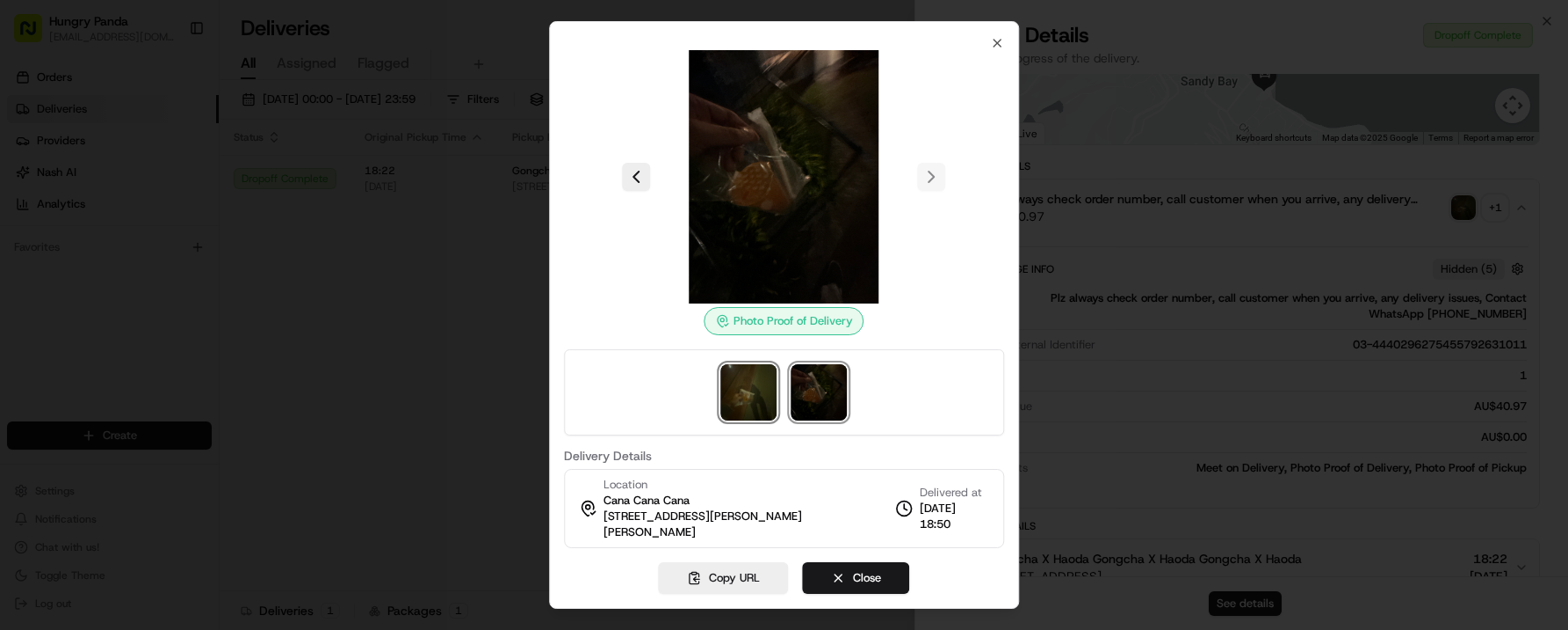
click at [740, 393] on img at bounding box center [749, 391] width 56 height 56
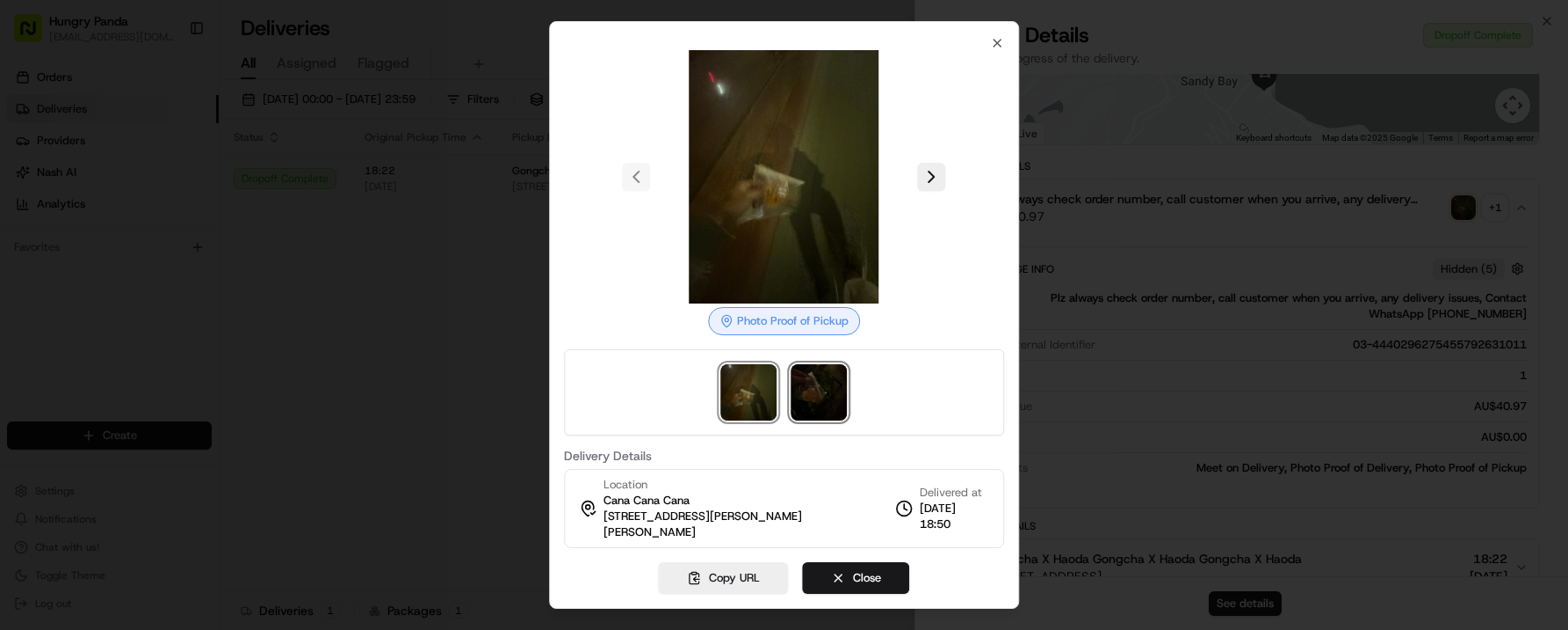
click at [820, 399] on img at bounding box center [820, 391] width 56 height 56
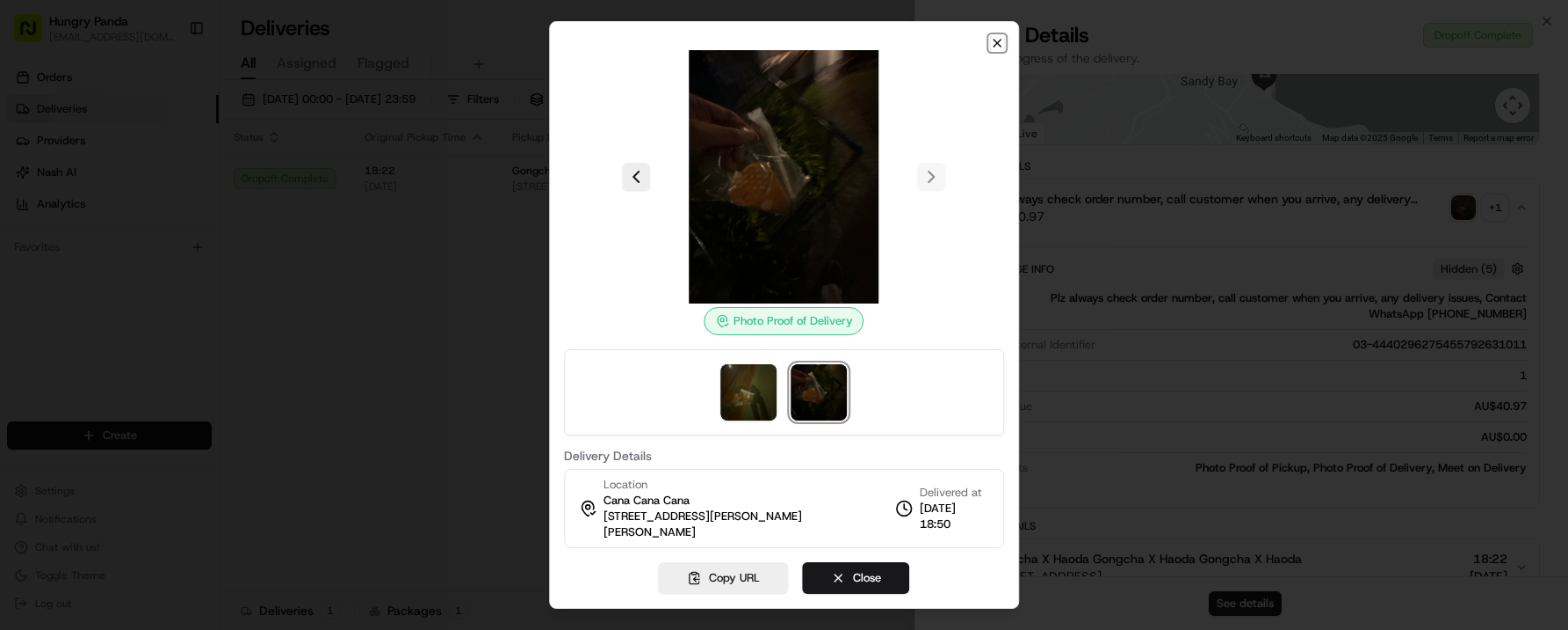
click at [1001, 44] on icon "button" at bounding box center [997, 43] width 14 height 14
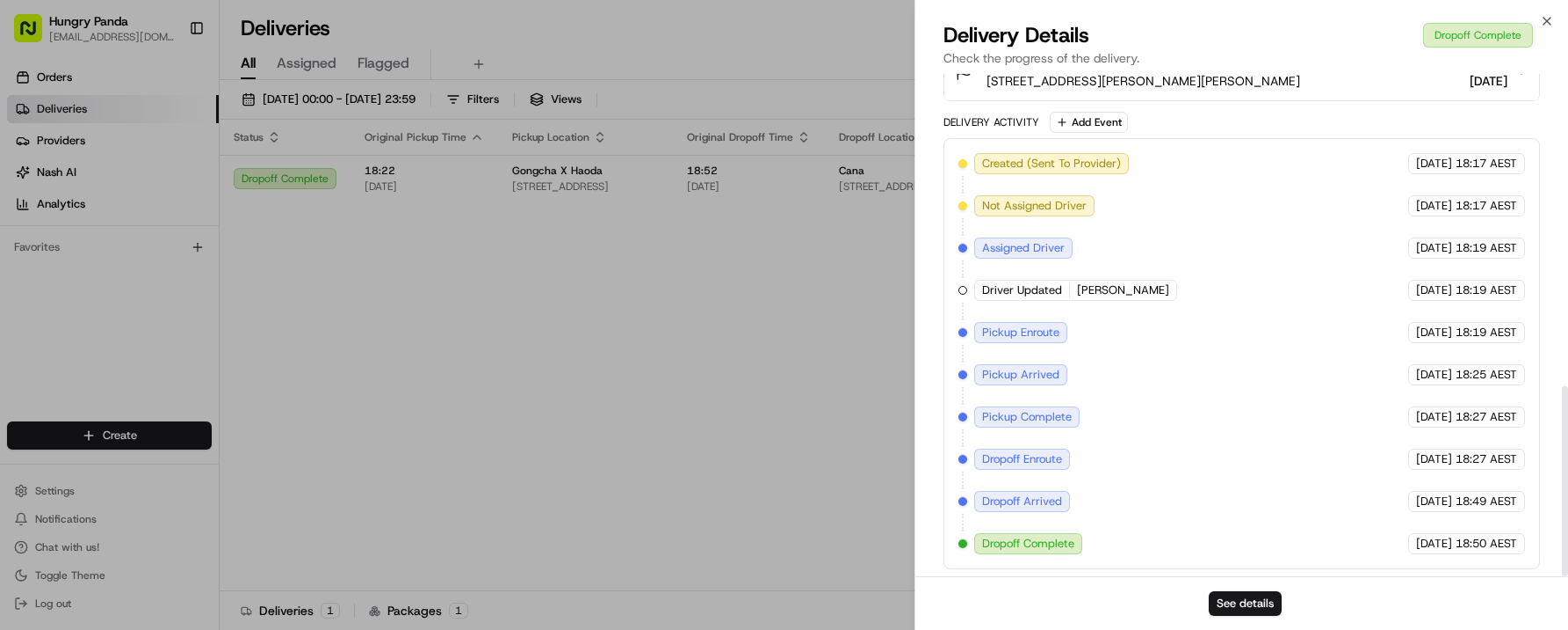
scroll to position [823, 0]
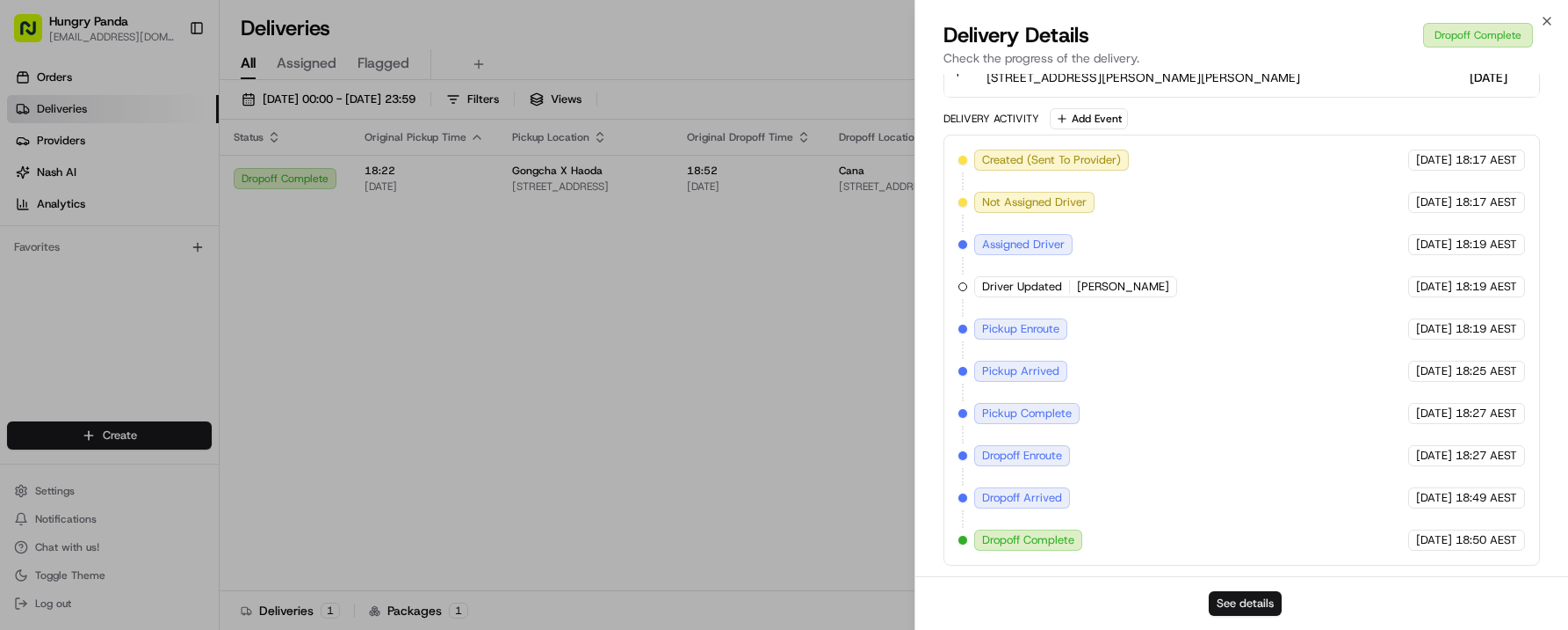
click at [1266, 591] on button "See details" at bounding box center [1245, 602] width 73 height 25
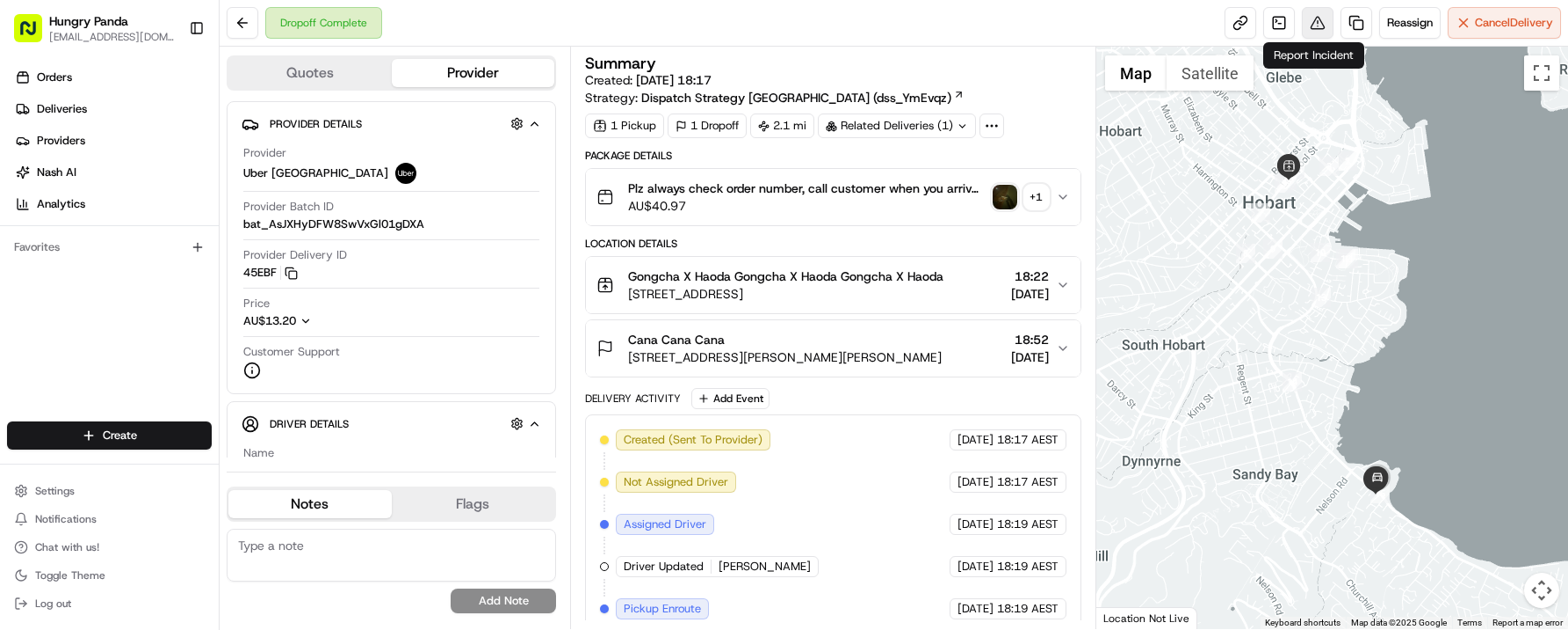
click at [1302, 22] on button at bounding box center [1318, 23] width 32 height 32
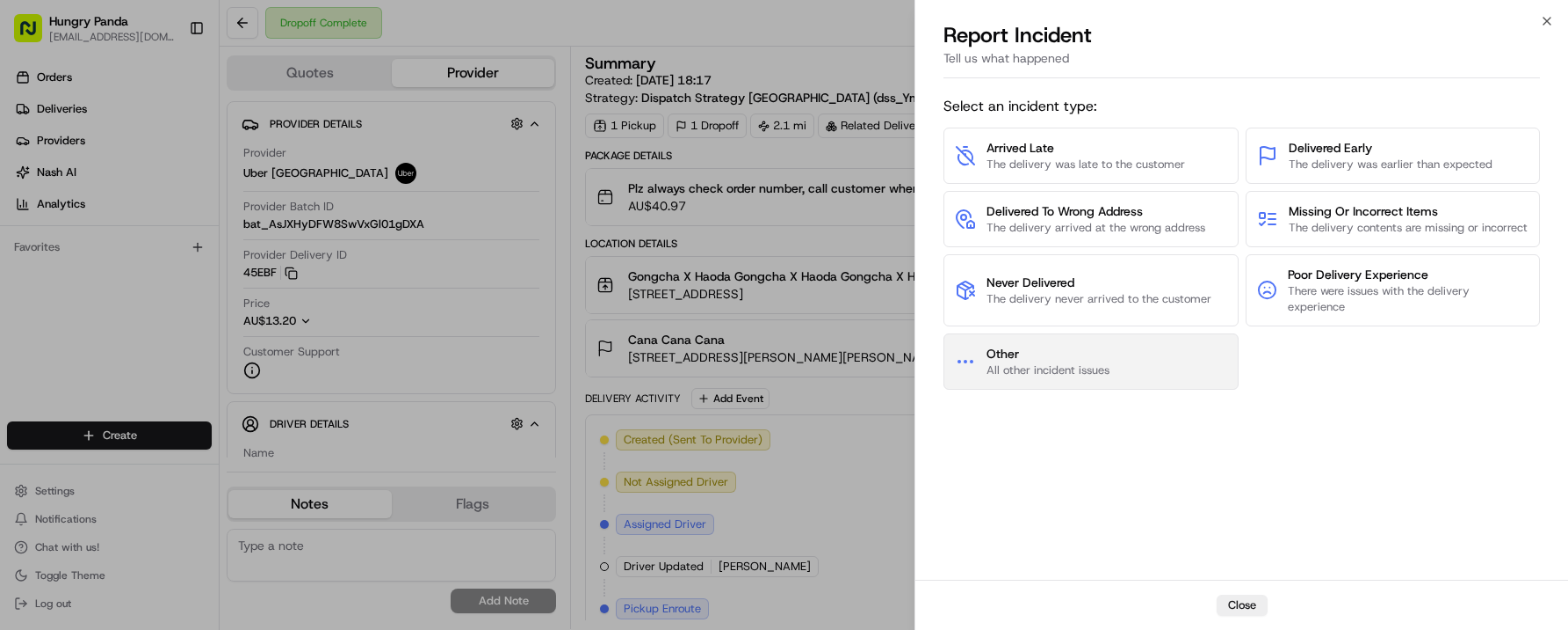
click at [1108, 378] on span "All other incident issues" at bounding box center [1048, 370] width 123 height 16
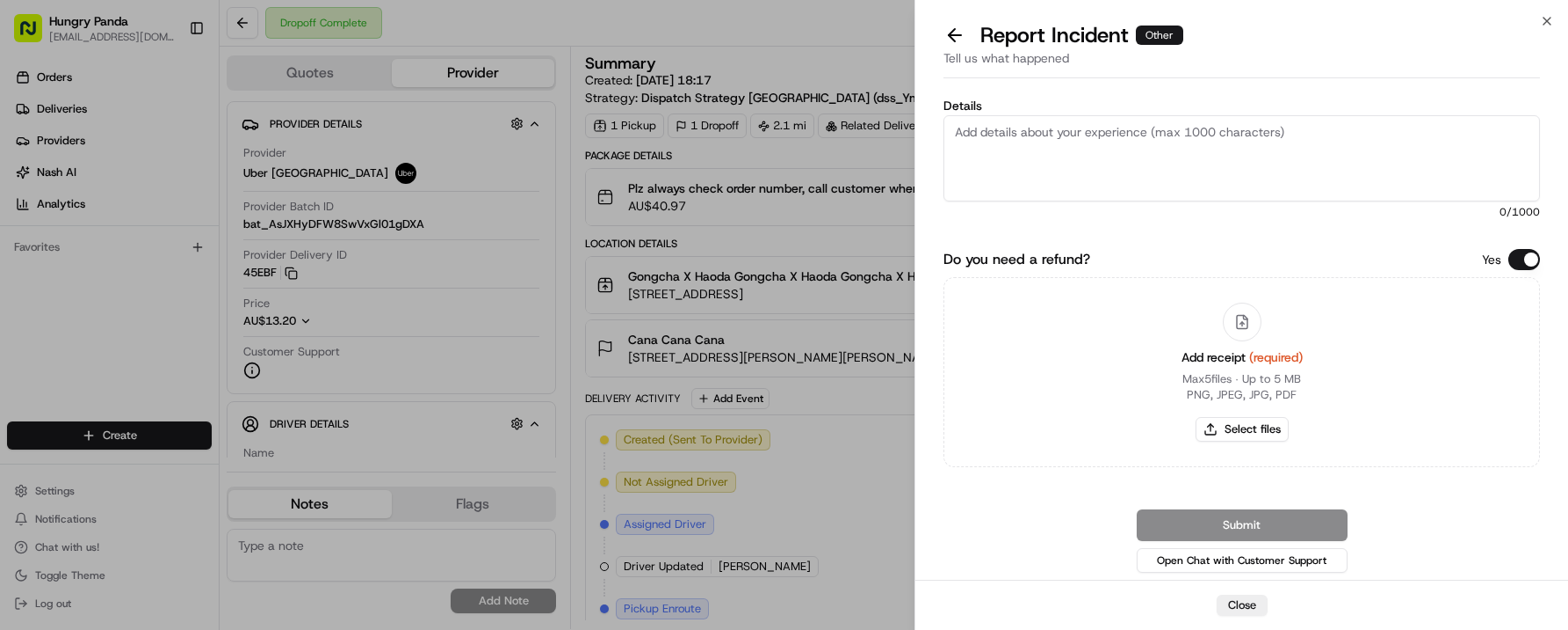
click at [1126, 165] on textarea "Details" at bounding box center [1241, 158] width 597 height 86
click at [1250, 317] on div at bounding box center [1242, 321] width 39 height 39
click at [1242, 322] on icon at bounding box center [1241, 323] width 4 height 2
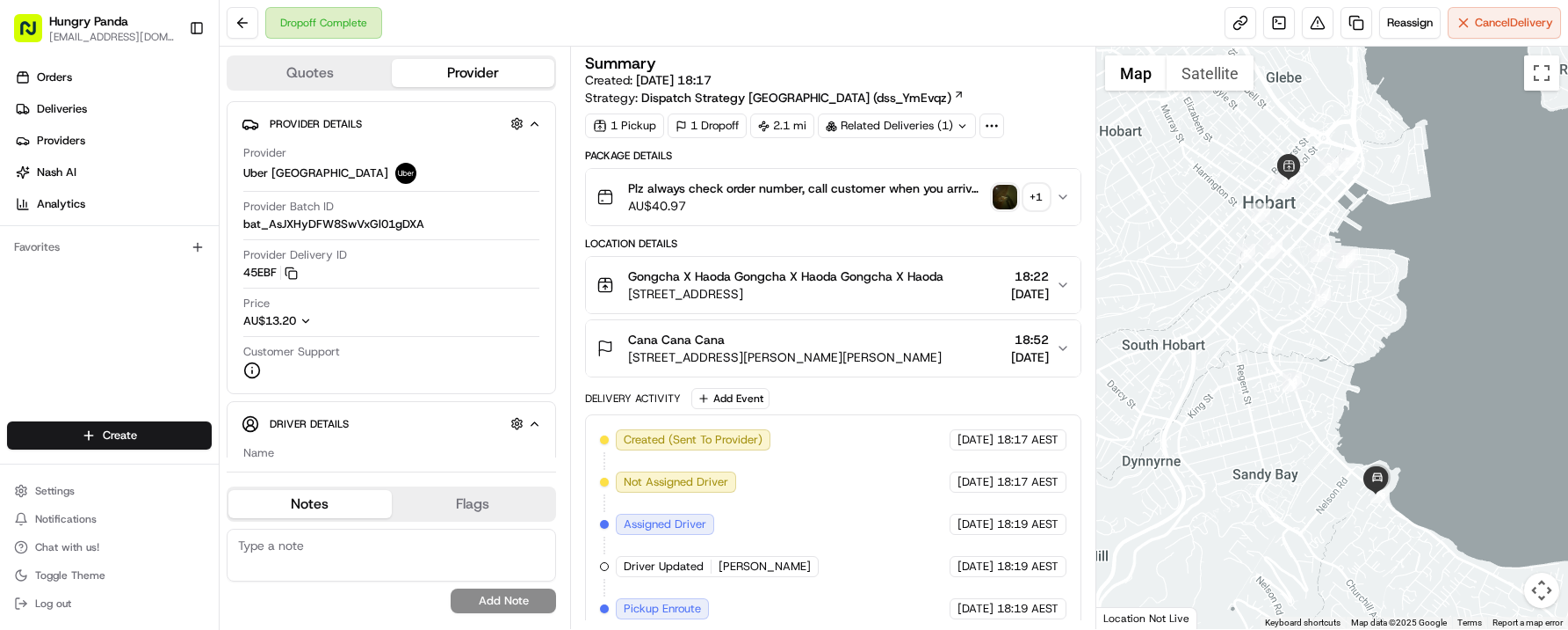
click at [1002, 201] on img "button" at bounding box center [1005, 196] width 25 height 25
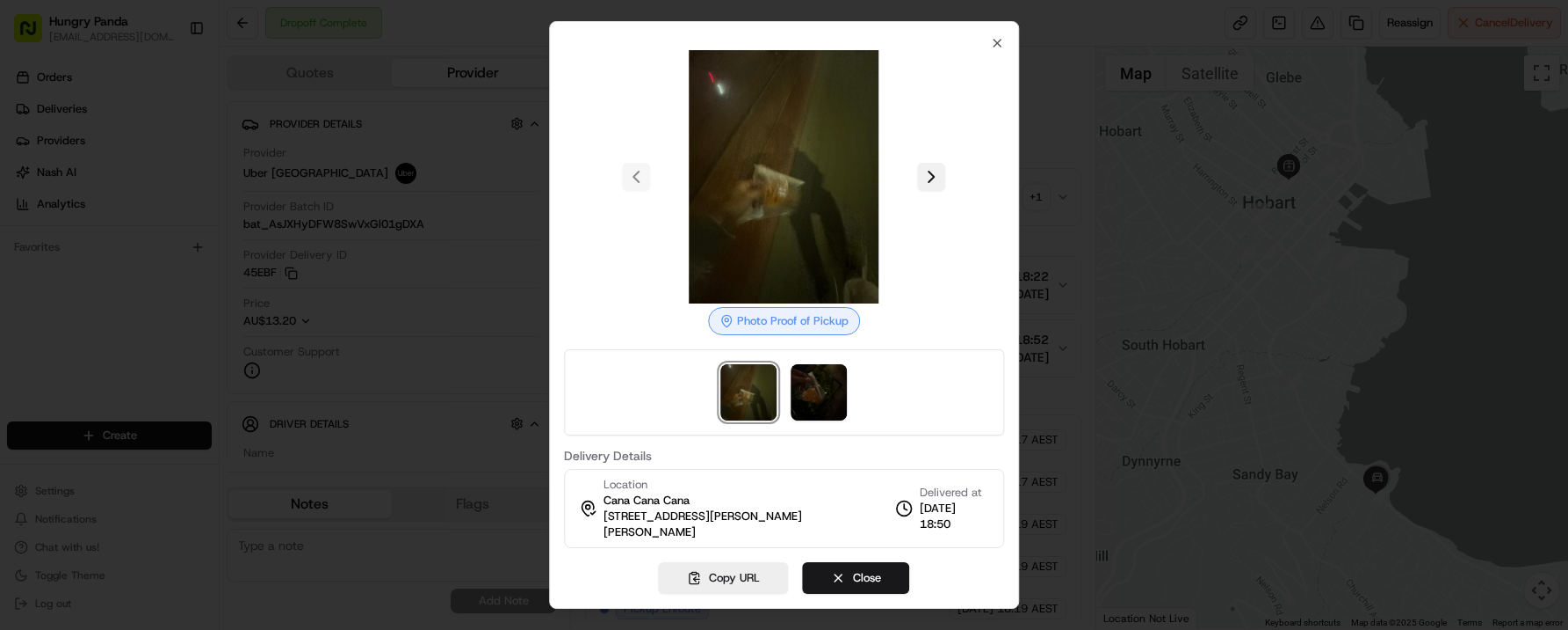
click at [934, 176] on button at bounding box center [932, 176] width 28 height 28
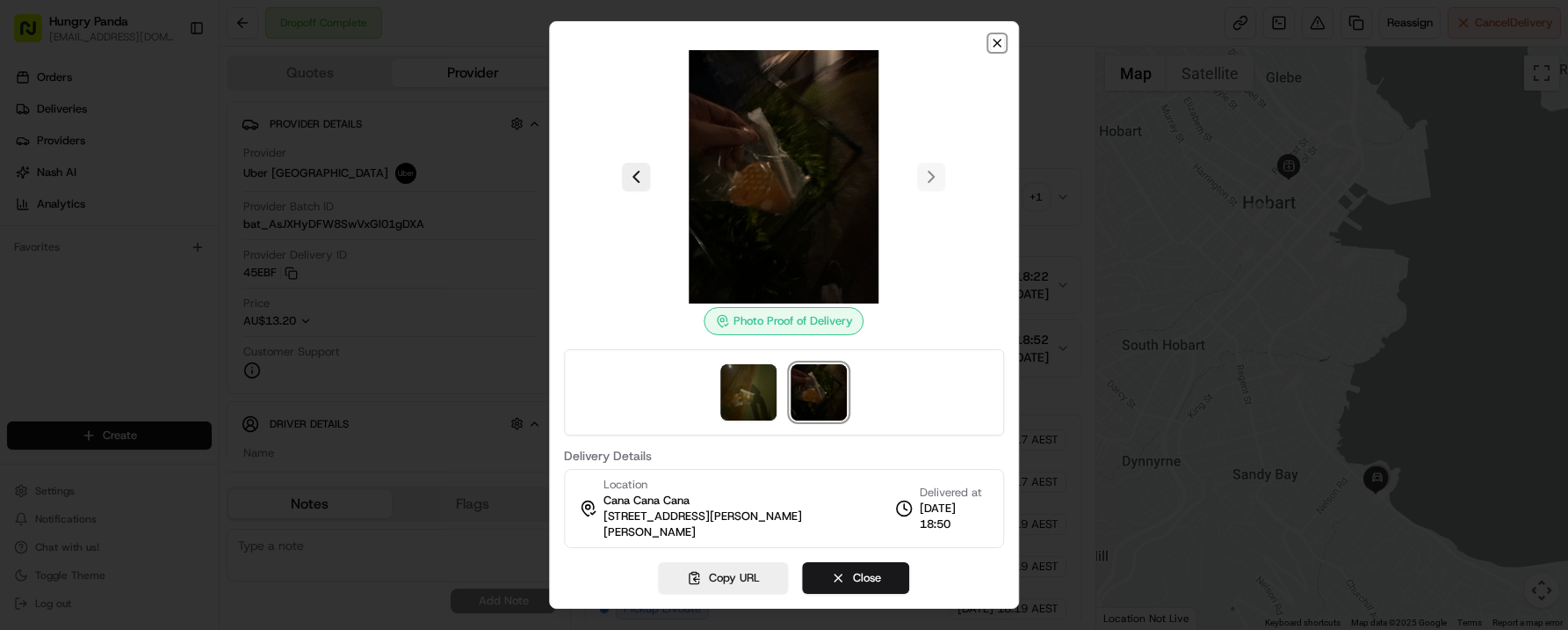
click at [1000, 41] on icon "button" at bounding box center [997, 43] width 14 height 14
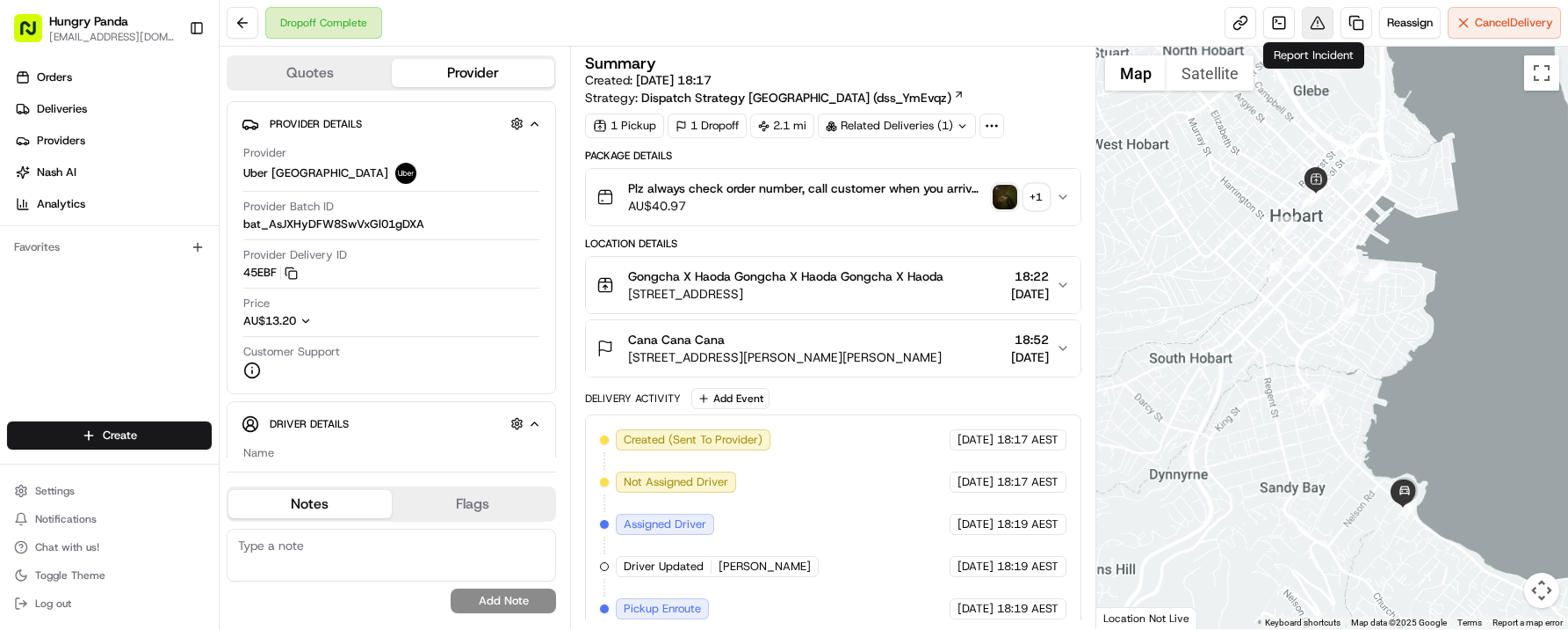
click at [1324, 34] on button at bounding box center [1318, 23] width 32 height 32
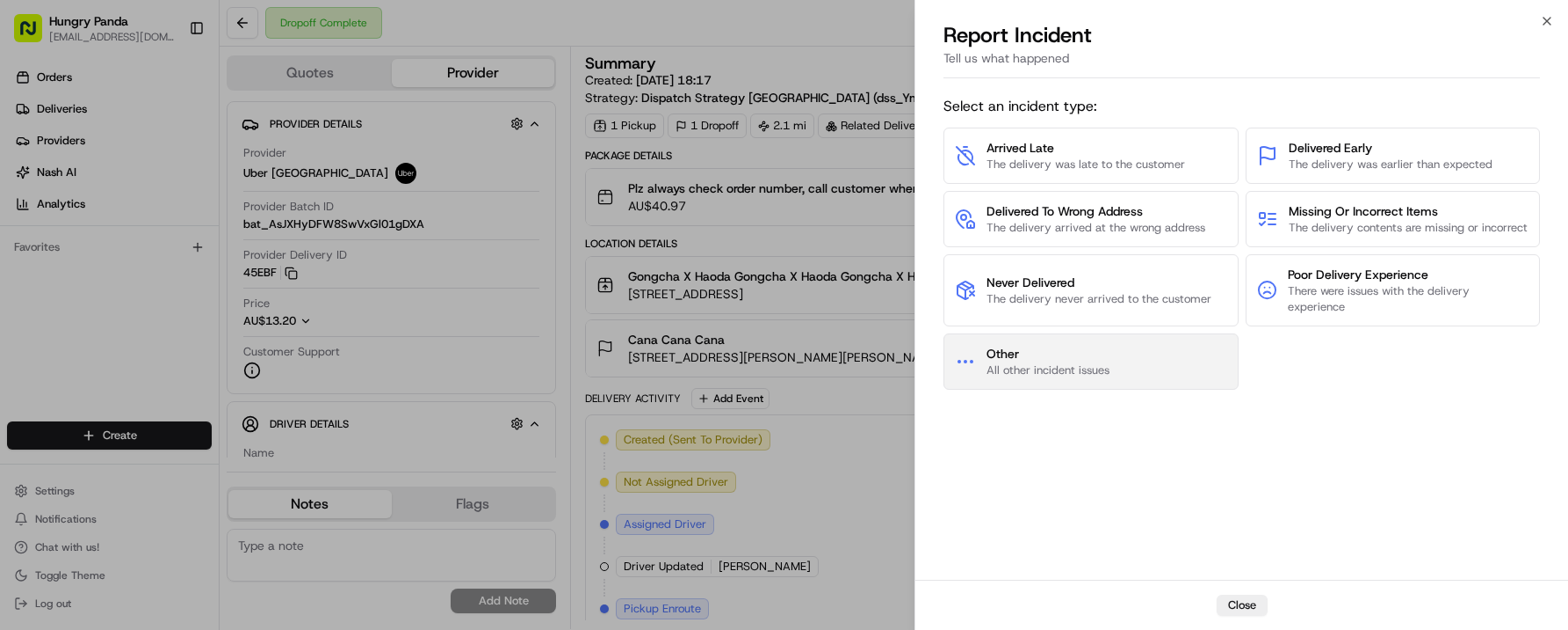
click at [1112, 369] on button "Other All other incident issues" at bounding box center [1090, 361] width 294 height 56
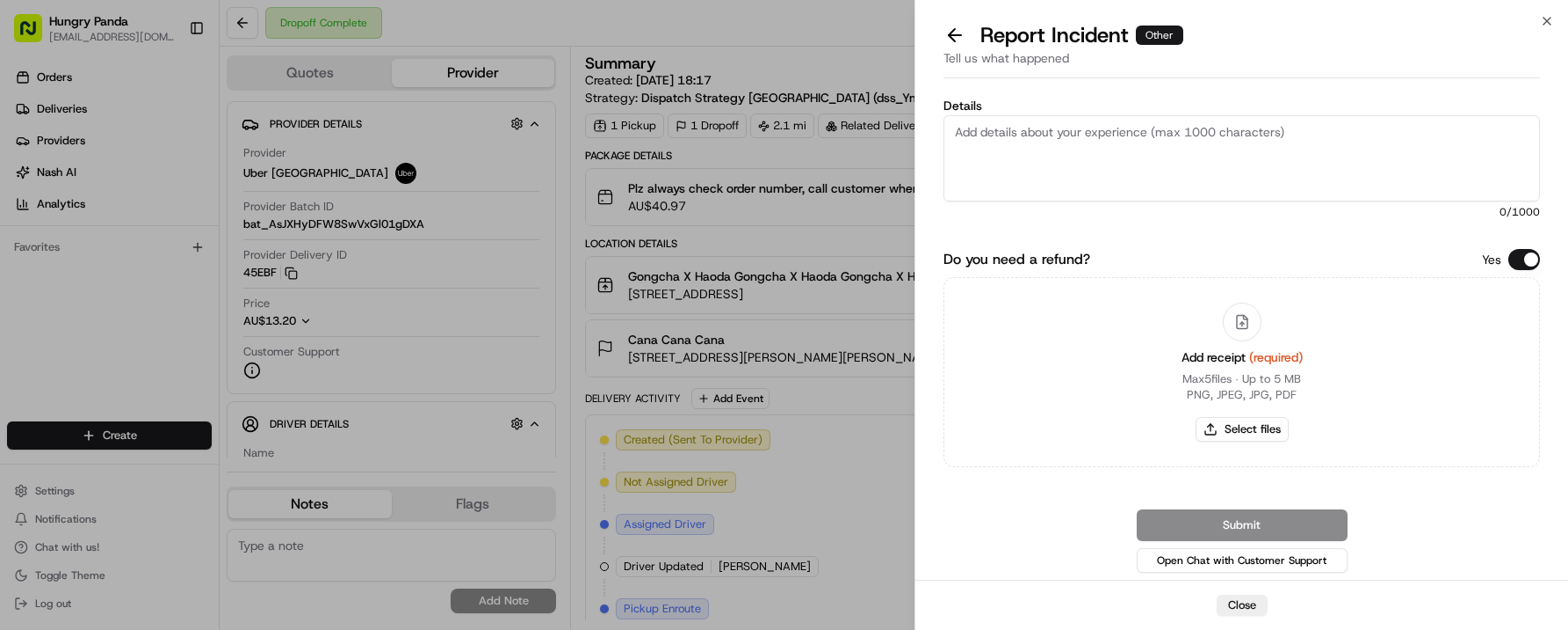
click at [1061, 188] on textarea "Details" at bounding box center [1241, 158] width 597 height 86
paste textarea "the customer say order spiled,we have the evidence photo but can not upload"
click at [1130, 135] on textarea "the customer say order spiled,we have the evidence photo but can not upload" at bounding box center [1241, 158] width 597 height 86
click at [951, 153] on textarea "the customer say order spiled, we have the evidence photo but can not upload" at bounding box center [1241, 158] width 597 height 86
drag, startPoint x: 1272, startPoint y: 159, endPoint x: 1279, endPoint y: 170, distance: 13.0
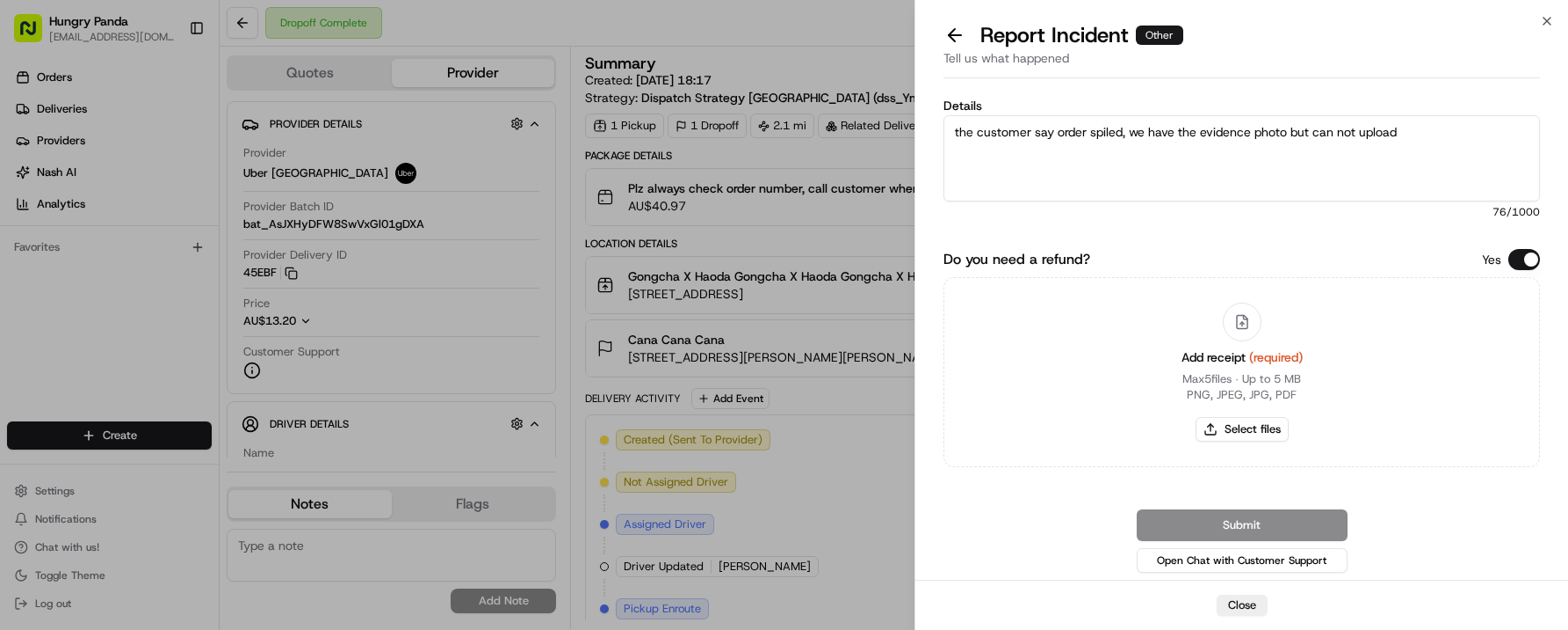
click at [1272, 159] on textarea "the customer say order spiled, we have the evidence photo but can not upload" at bounding box center [1241, 158] width 597 height 86
type textarea "the customer say order spiled, we have the evidence photo but can not upload"
click at [1248, 318] on icon at bounding box center [1242, 322] width 16 height 16
click at [1241, 317] on icon at bounding box center [1242, 322] width 16 height 16
click at [1242, 432] on button "Select files" at bounding box center [1242, 429] width 93 height 25
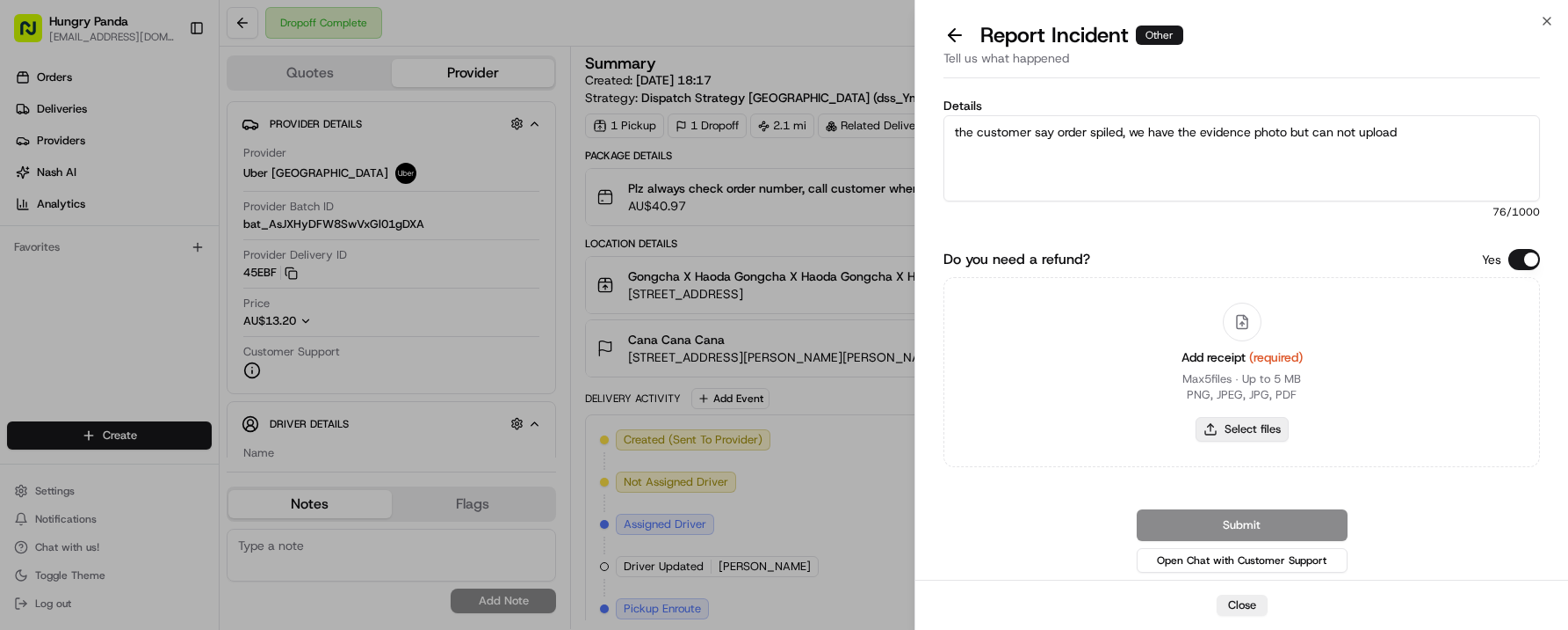
type input "C:\fakepath\photo.jpeg"
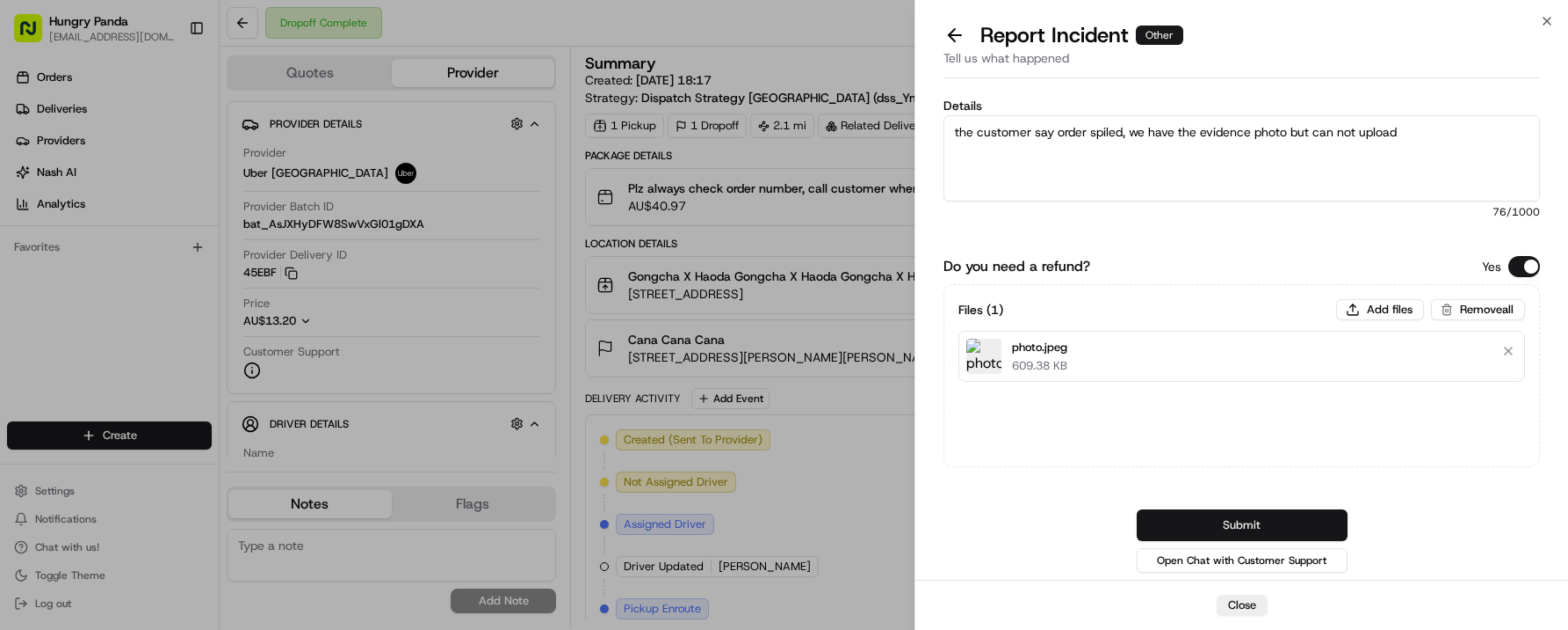
click at [1289, 522] on button "Submit" at bounding box center [1242, 525] width 211 height 32
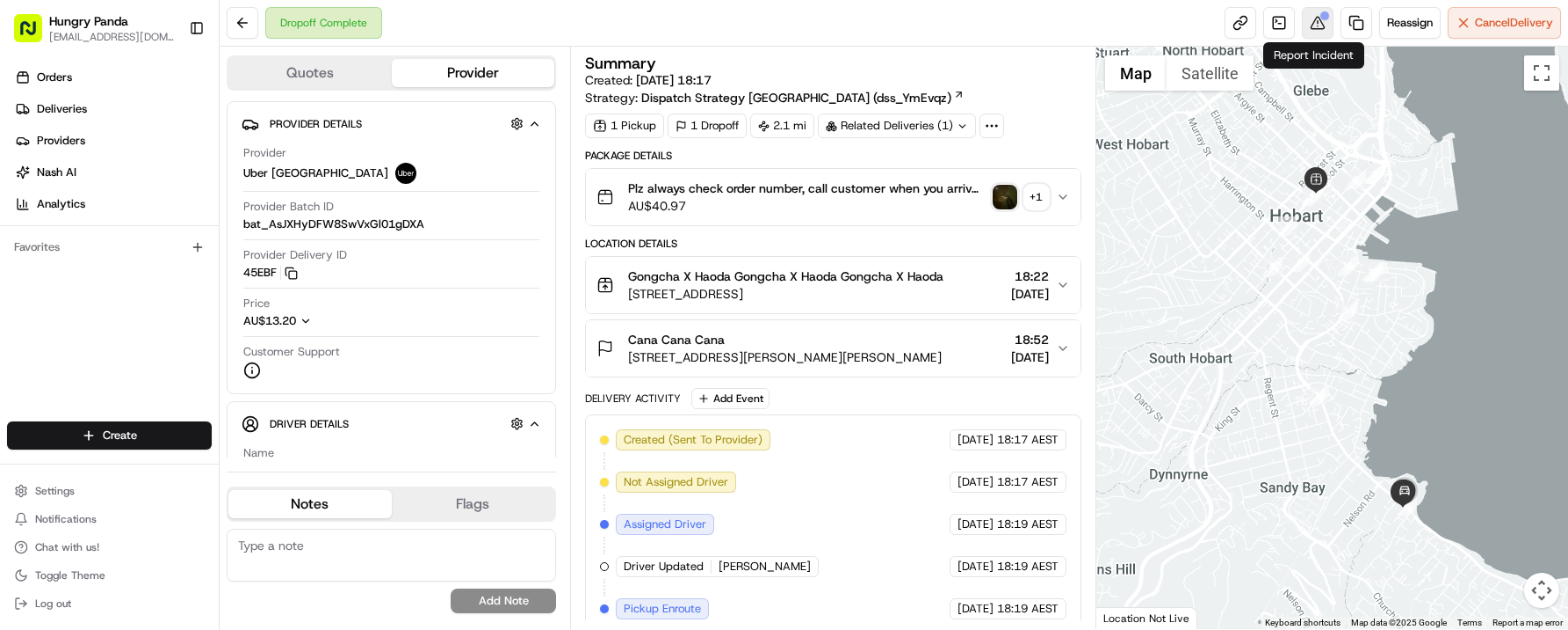
click at [1317, 28] on button at bounding box center [1318, 23] width 32 height 32
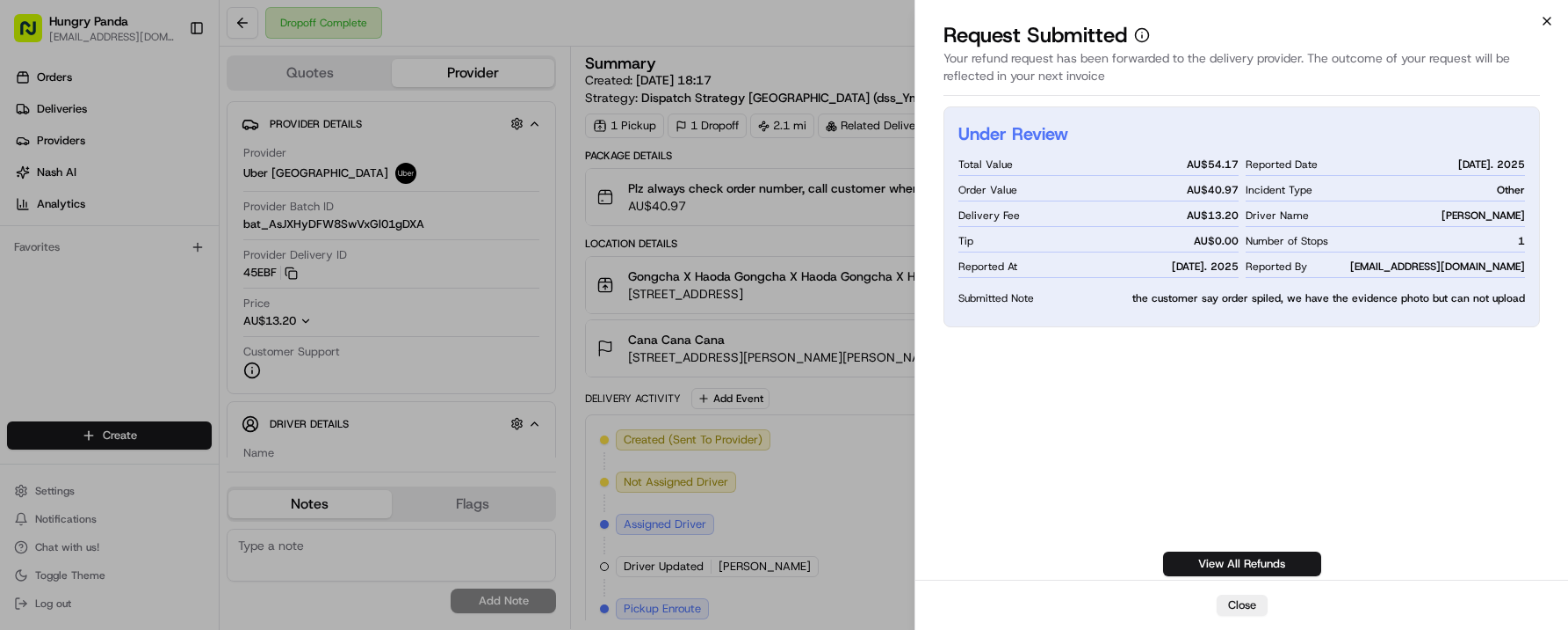
click at [1545, 20] on icon "button" at bounding box center [1547, 21] width 14 height 14
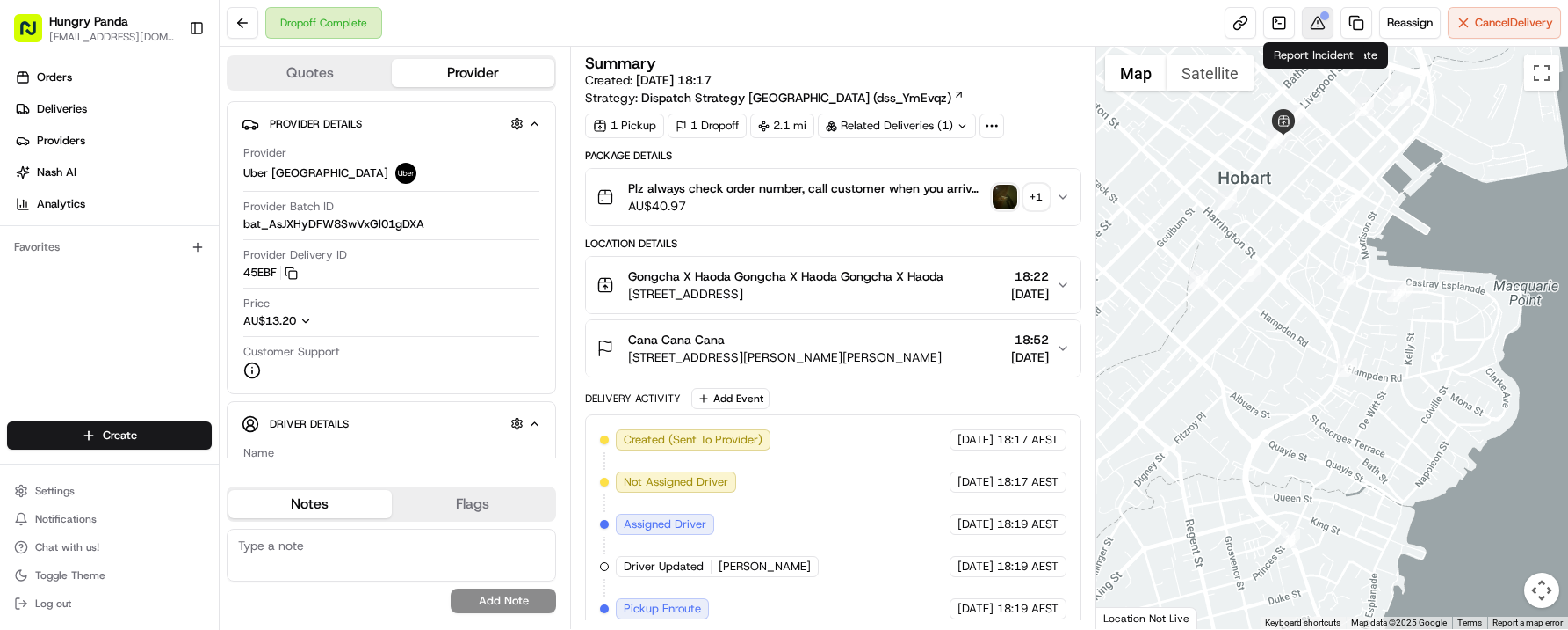
click at [1317, 27] on button at bounding box center [1318, 23] width 32 height 32
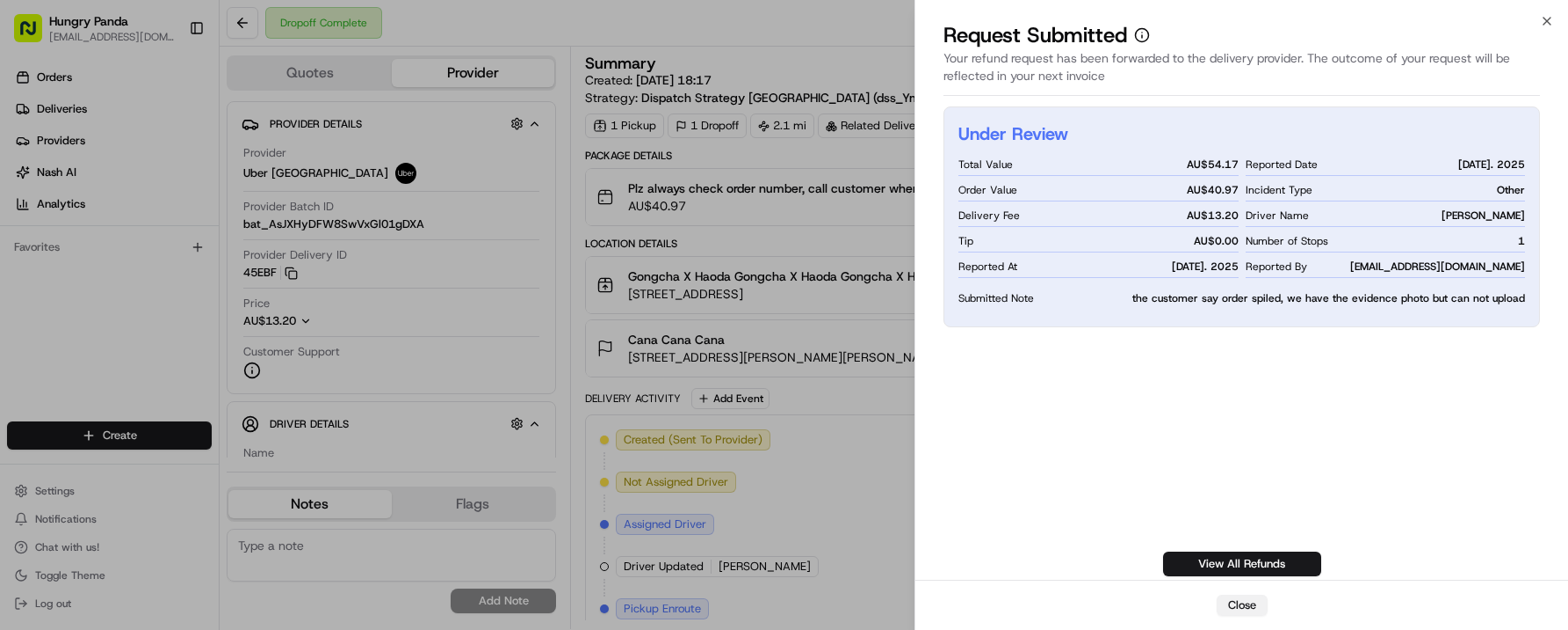
click at [1246, 608] on button "Close" at bounding box center [1241, 604] width 50 height 21
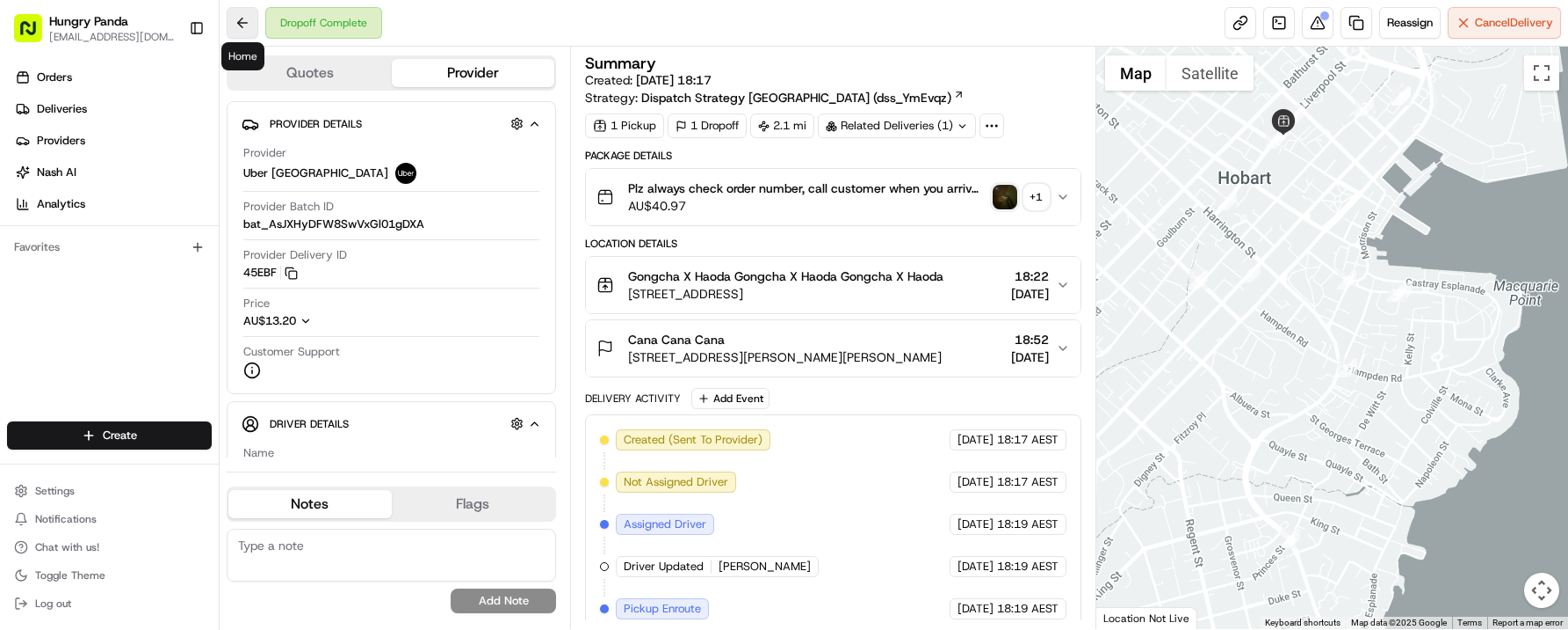
click at [245, 26] on button at bounding box center [243, 23] width 32 height 32
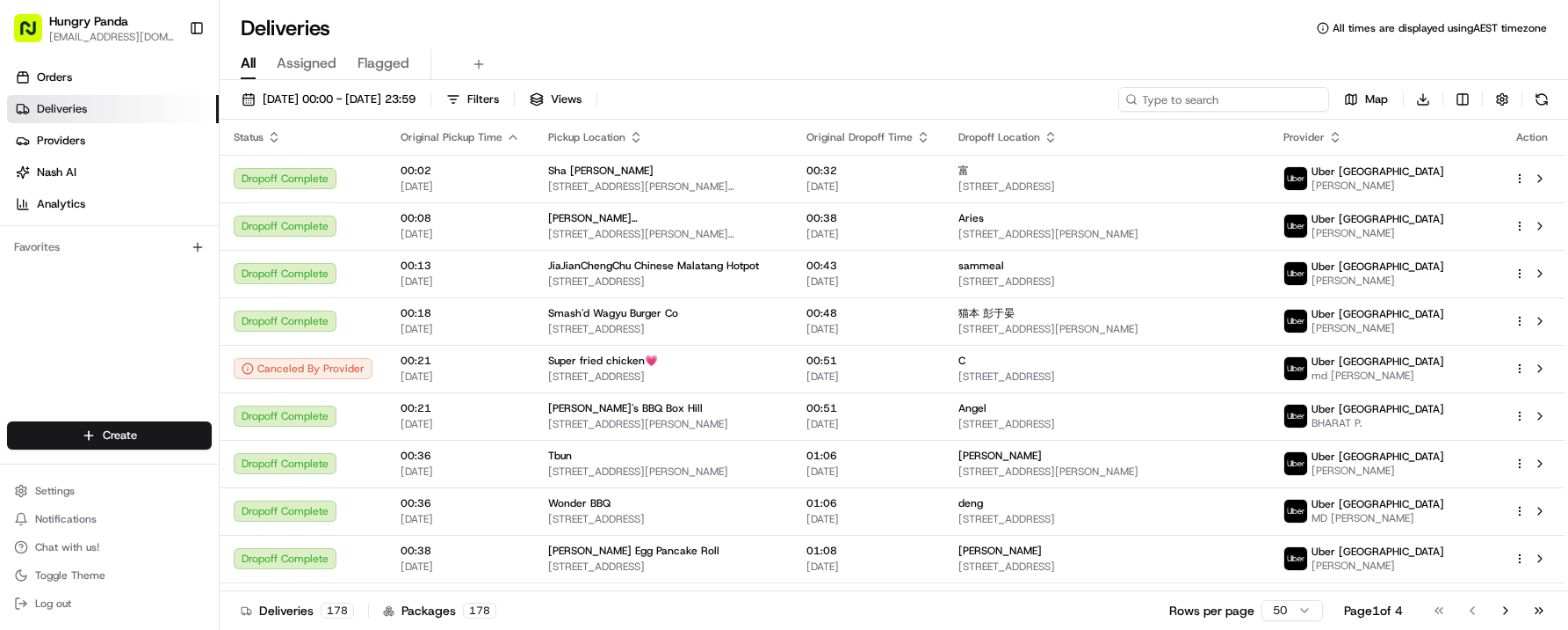
click at [1249, 103] on input at bounding box center [1224, 99] width 211 height 25
paste input "463932332535179293307"
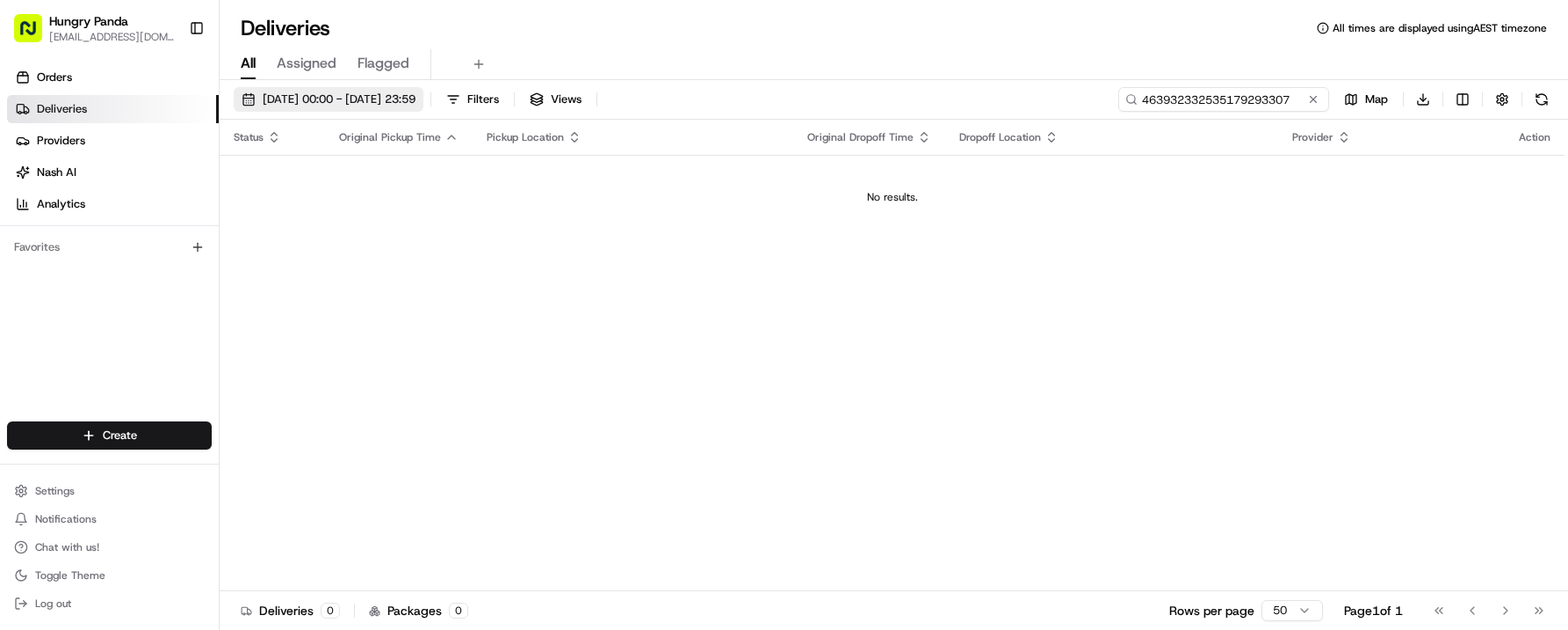
type input "463932332535179293307"
click at [323, 102] on span "[DATE] 00:00 - [DATE] 23:59" at bounding box center [339, 99] width 152 height 16
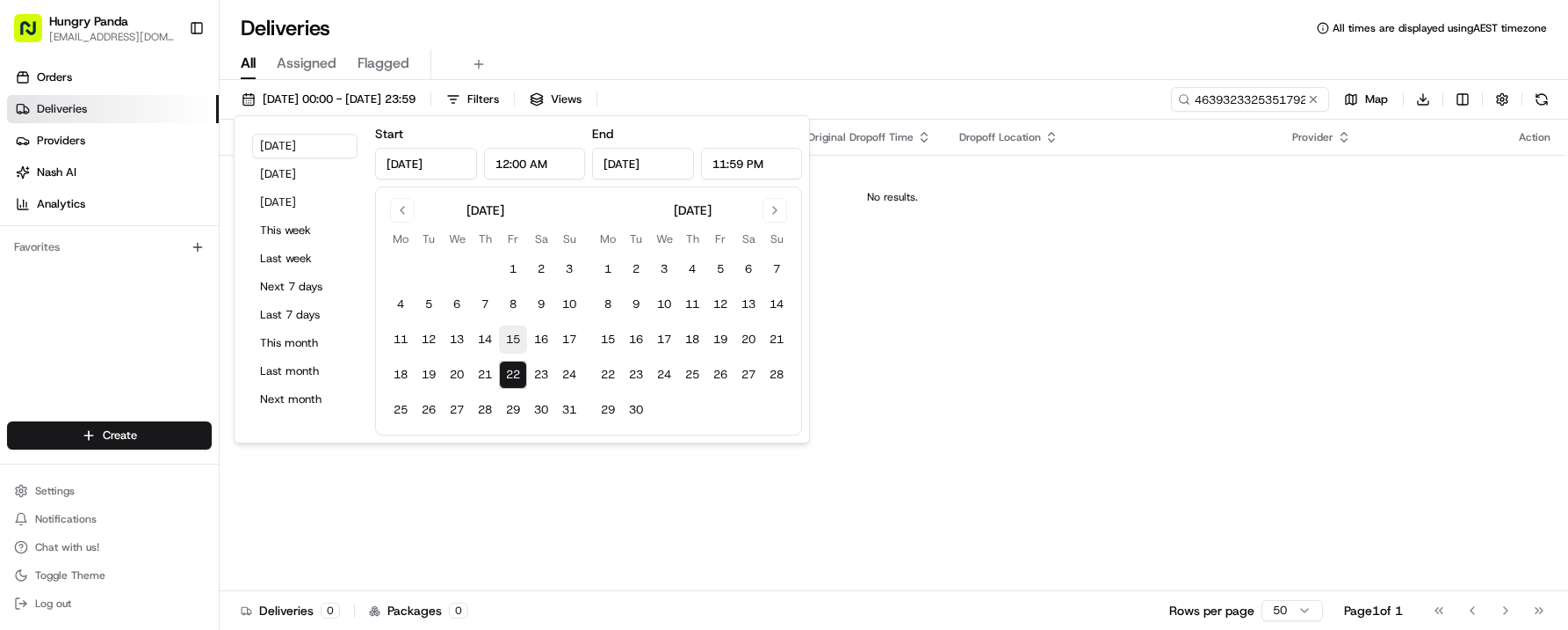
click at [506, 343] on button "15" at bounding box center [513, 339] width 28 height 28
type input "[DATE]"
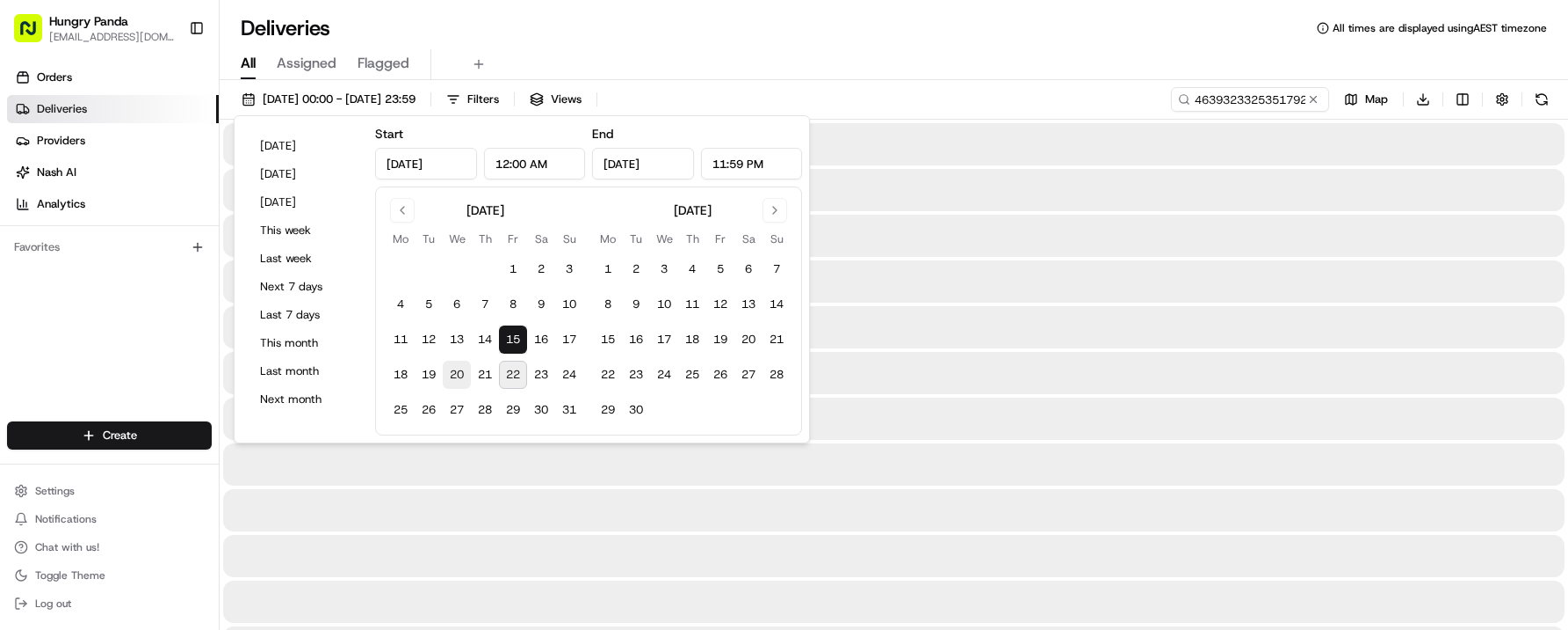
click at [458, 373] on button "20" at bounding box center [456, 374] width 28 height 28
type input "[DATE]"
click at [810, 50] on div "All Assigned Flagged" at bounding box center [894, 64] width 1349 height 31
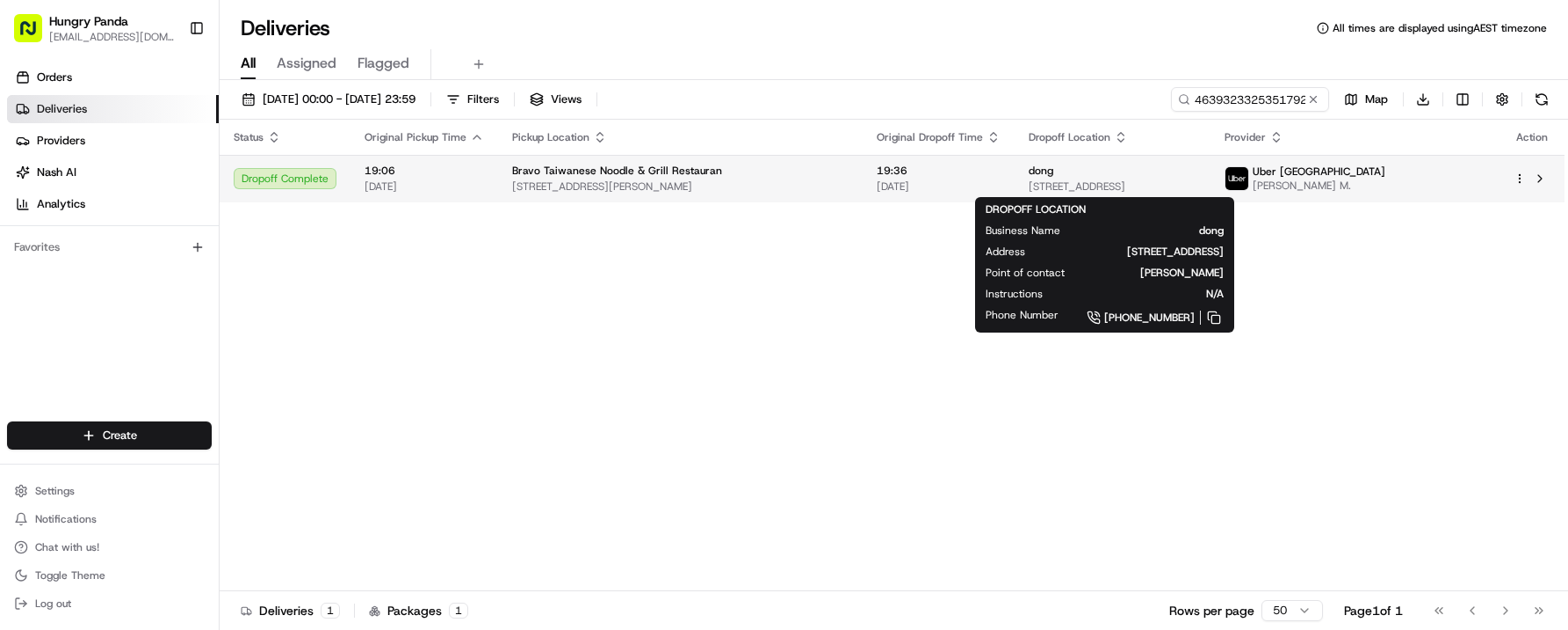
click at [1110, 179] on span "40 Swanston St, New Town TAS 7008, Australia" at bounding box center [1112, 186] width 167 height 14
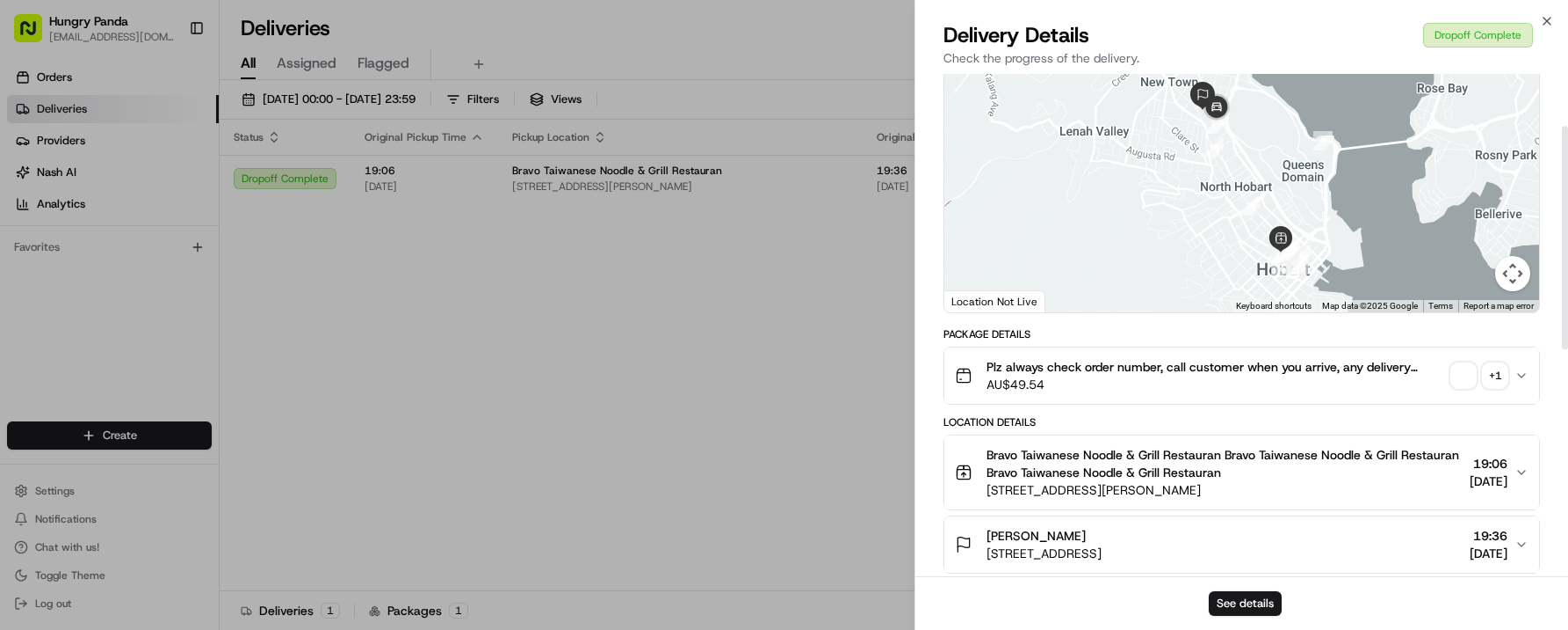
scroll to position [125, 0]
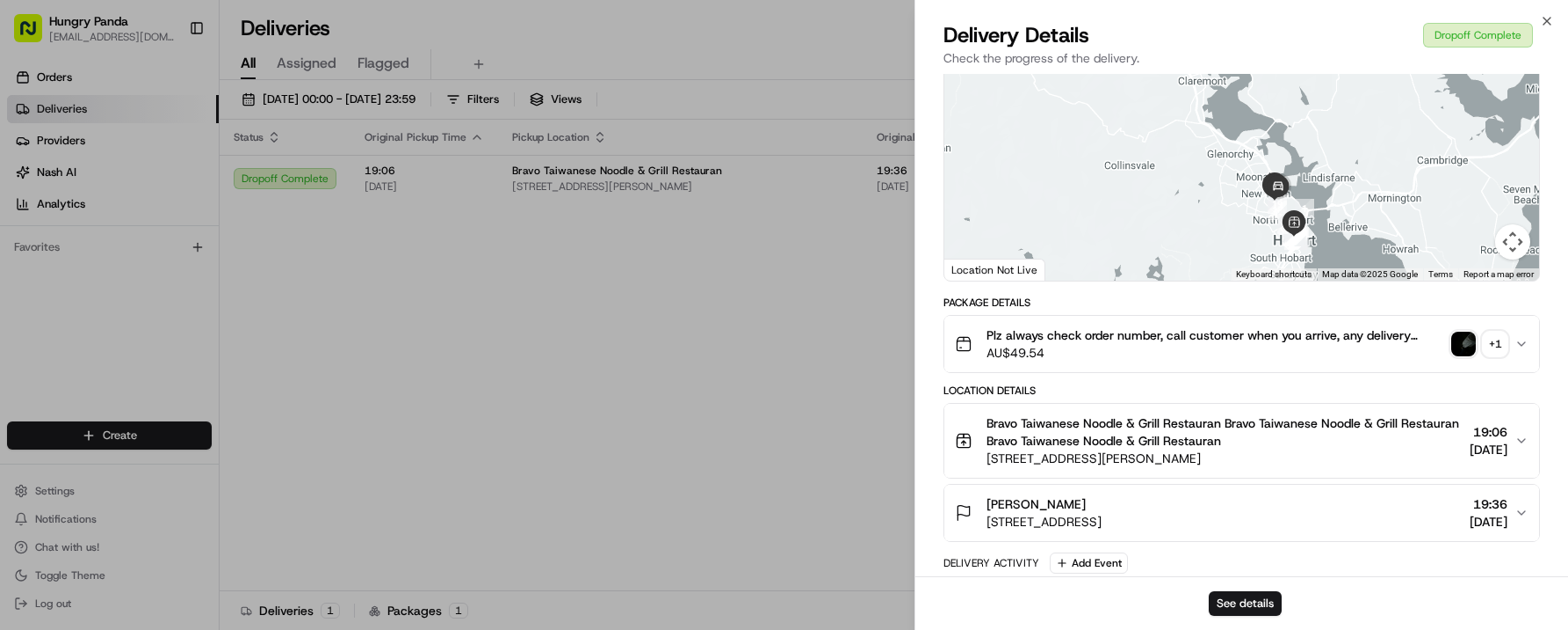
click at [1460, 356] on img "button" at bounding box center [1463, 344] width 25 height 25
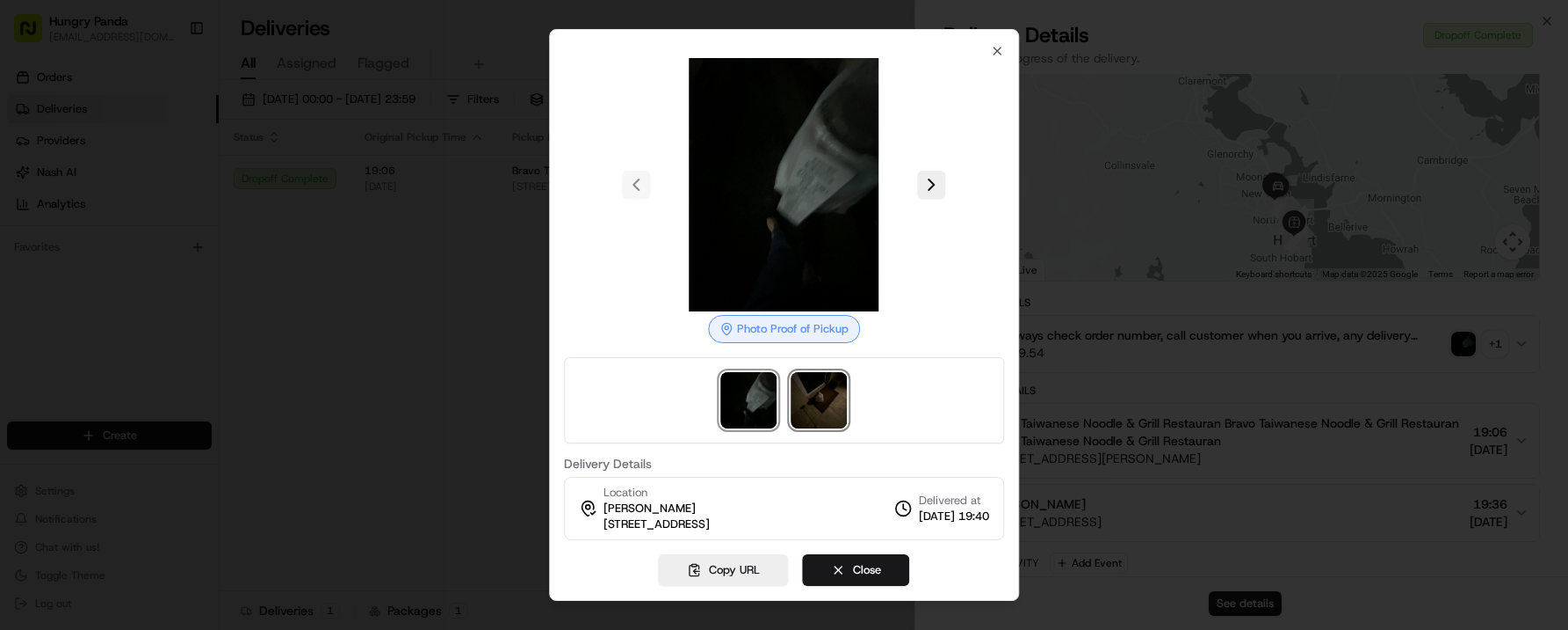
click at [831, 400] on img at bounding box center [820, 399] width 56 height 56
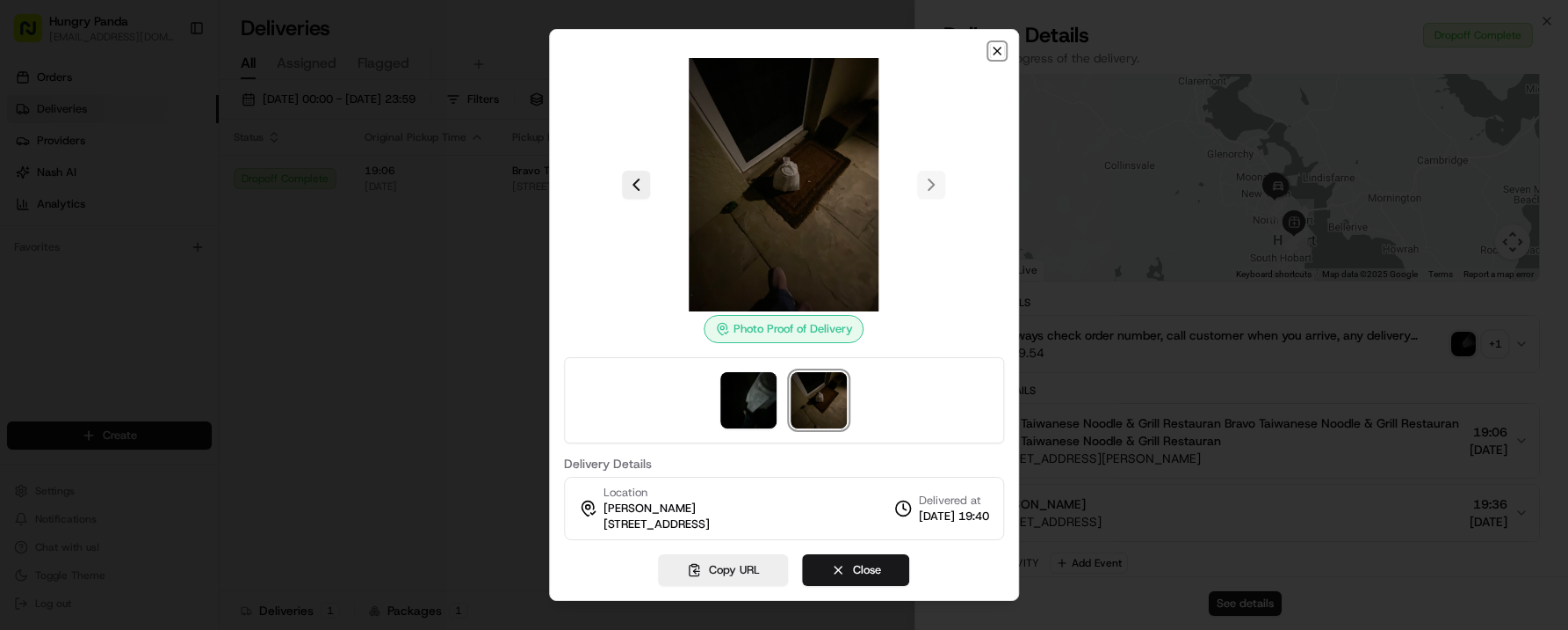
click at [1000, 47] on icon "button" at bounding box center [997, 51] width 14 height 14
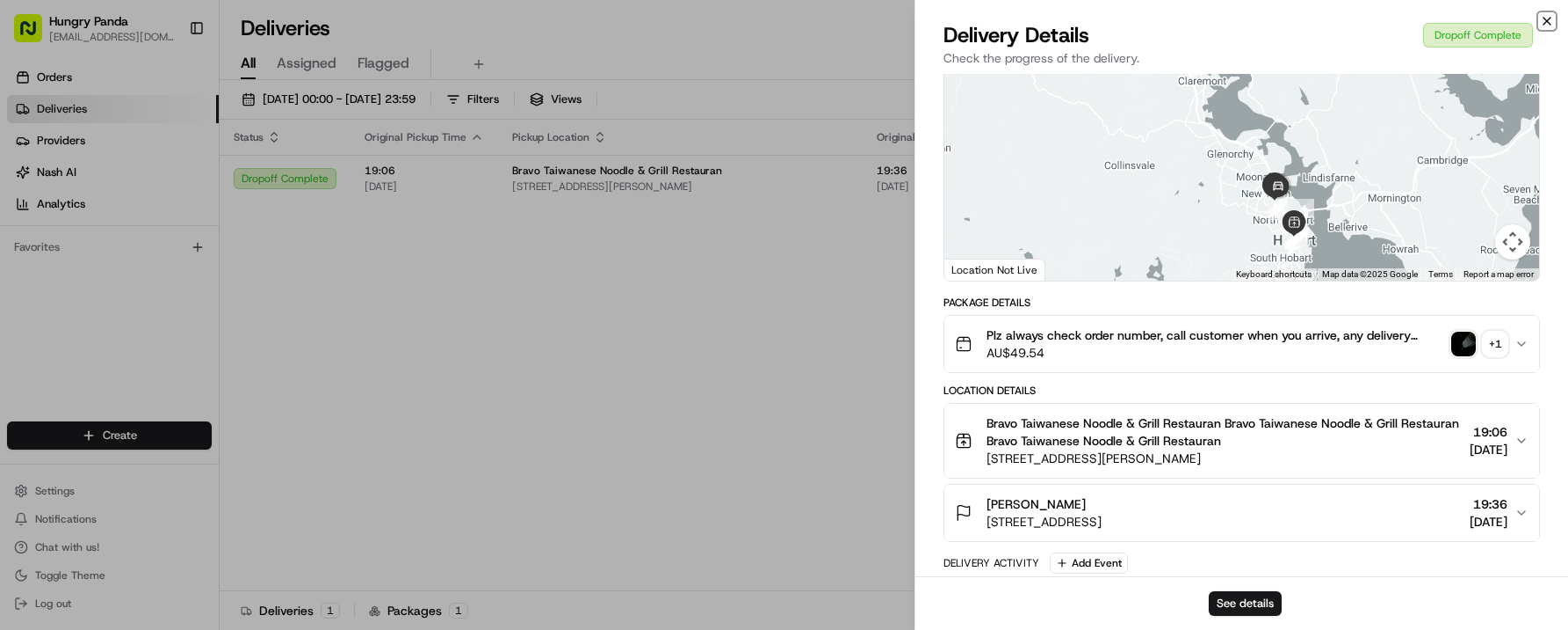
click at [1543, 20] on icon "button" at bounding box center [1547, 21] width 14 height 14
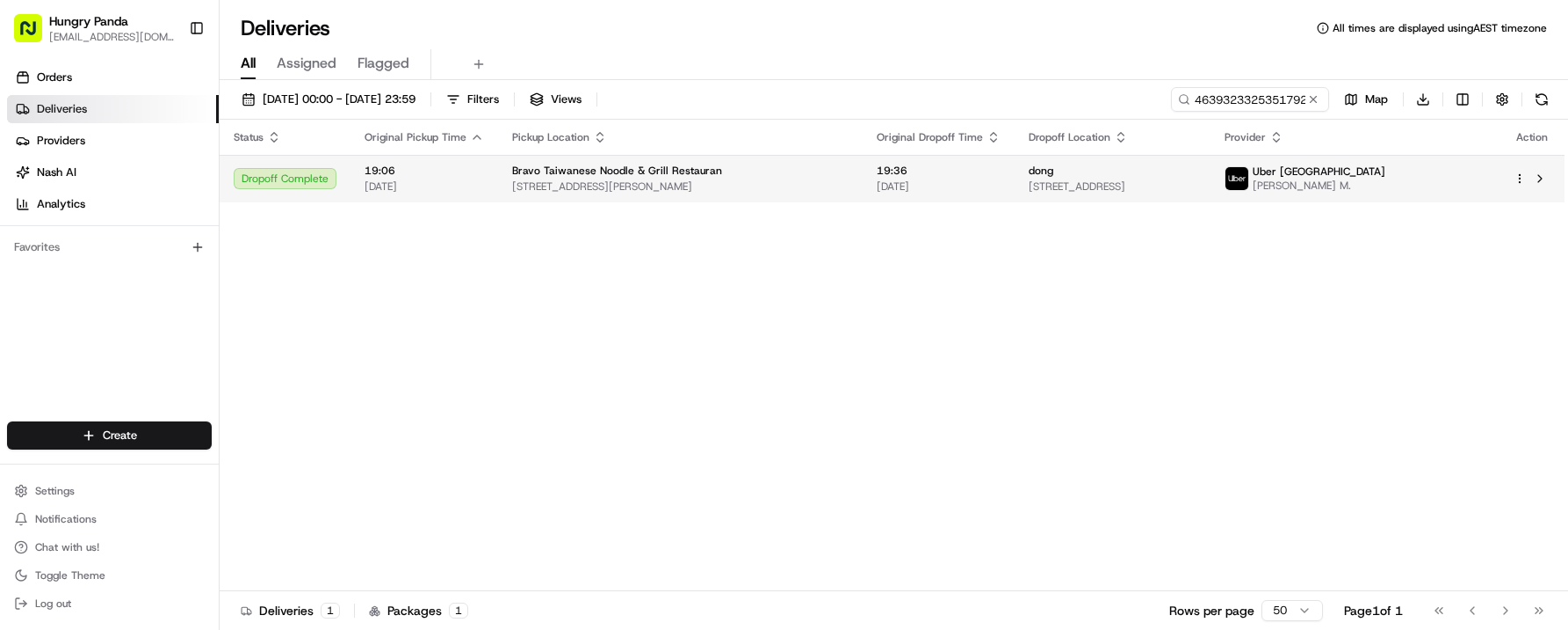
click at [1196, 185] on span "40 Swanston St, New Town TAS 7008, Australia" at bounding box center [1112, 186] width 167 height 14
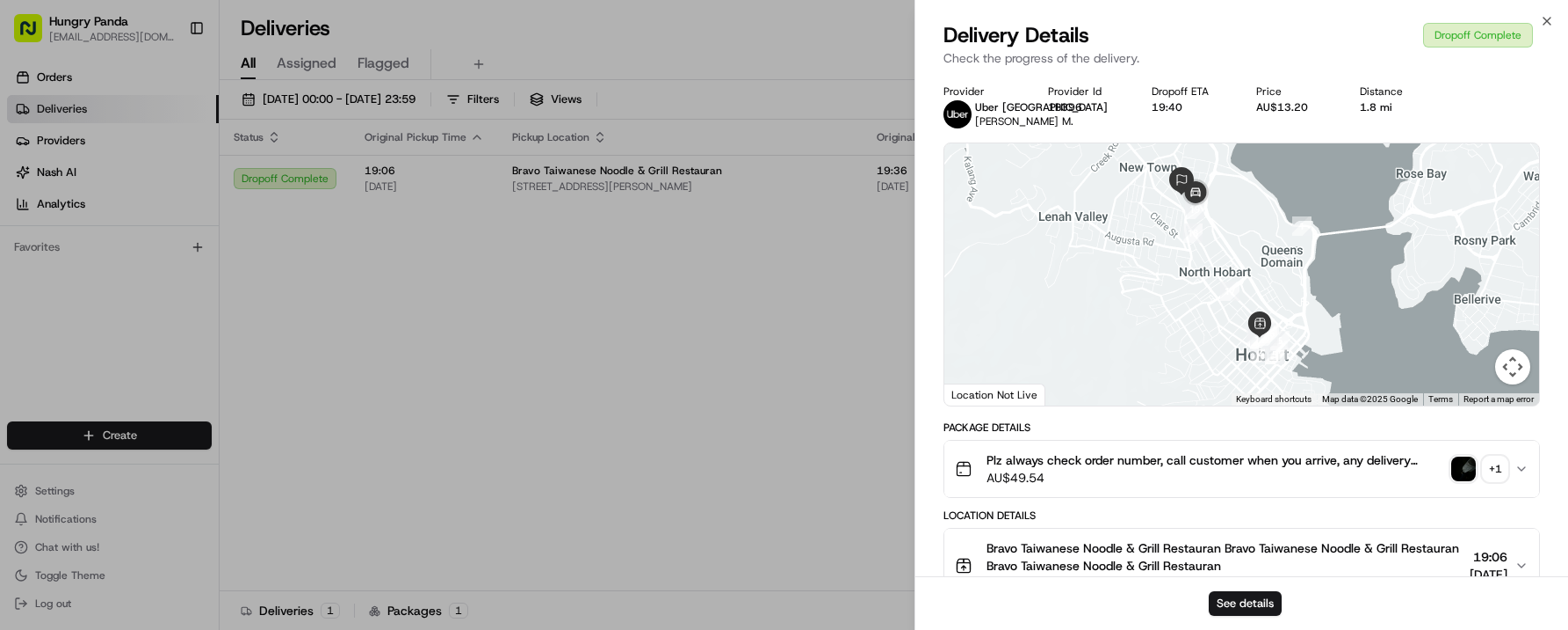
click at [1519, 475] on icon "button" at bounding box center [1521, 469] width 14 height 14
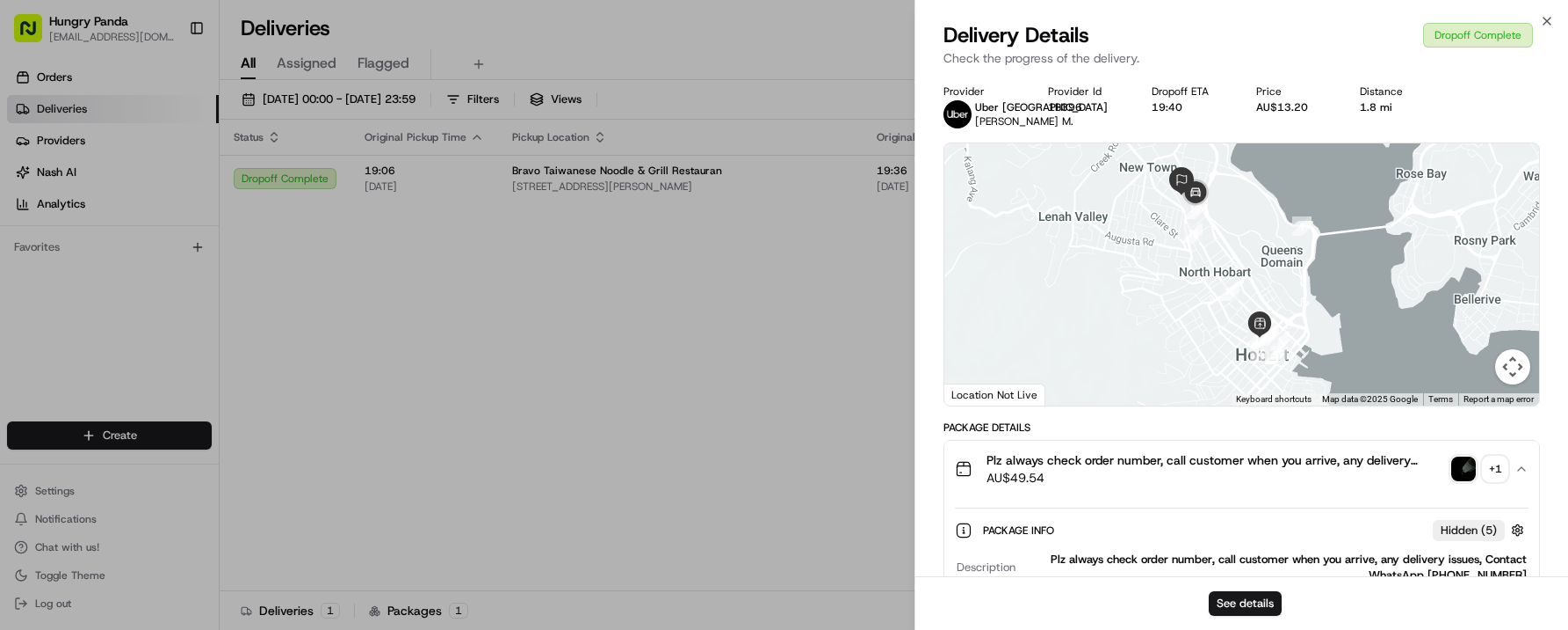
click at [1456, 479] on img "button" at bounding box center [1463, 469] width 25 height 25
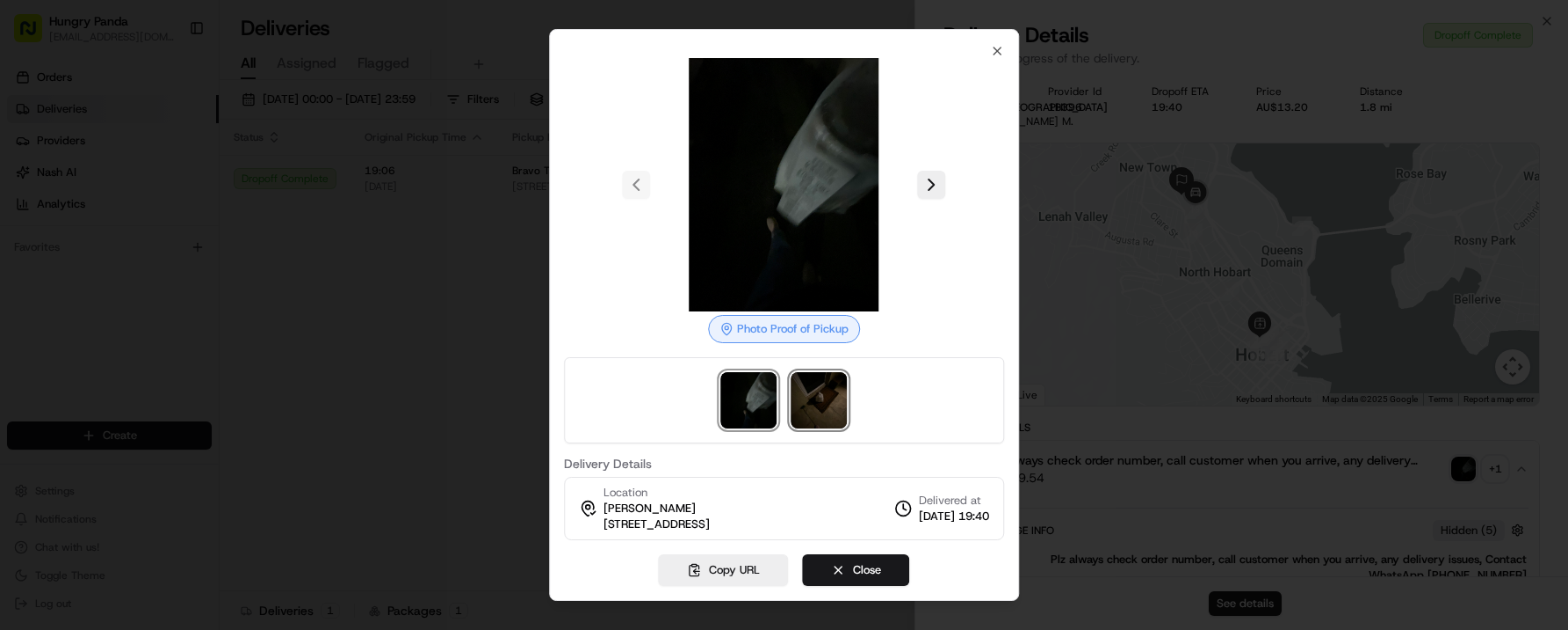
click at [813, 404] on img at bounding box center [820, 399] width 56 height 56
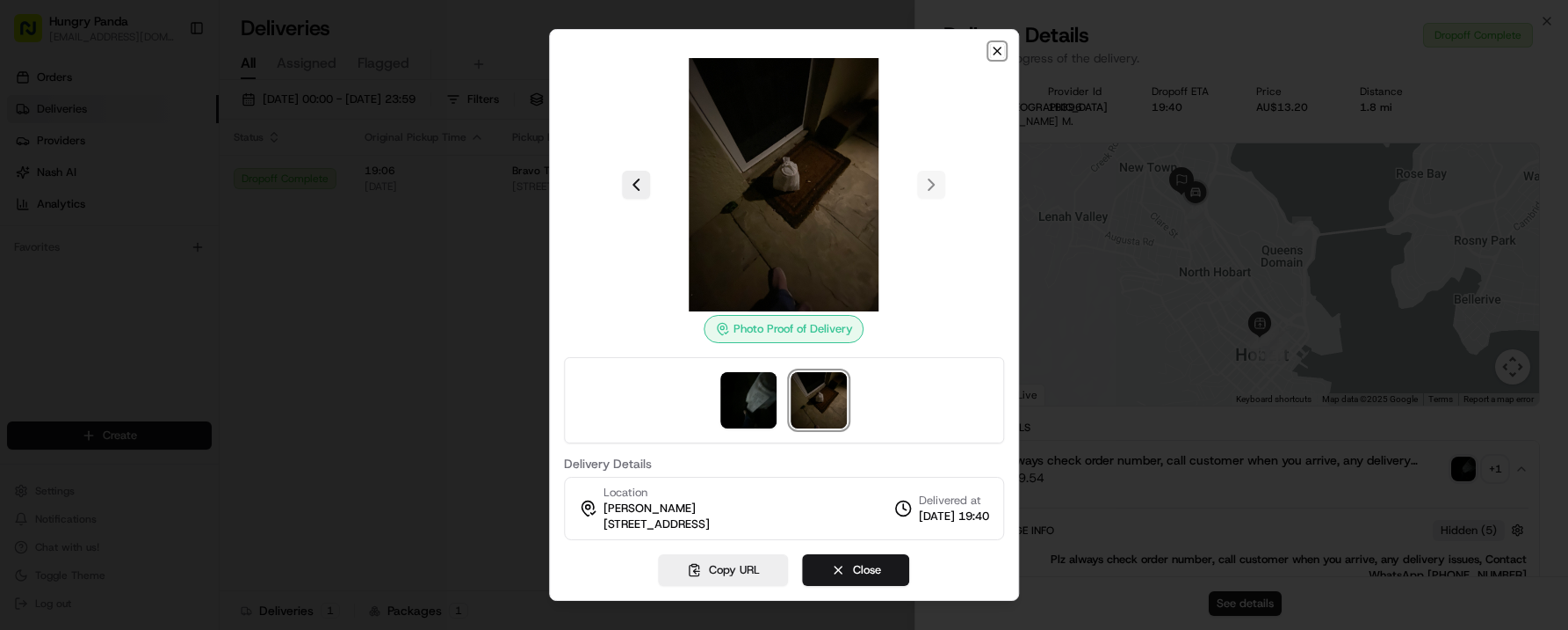
click at [998, 51] on icon "button" at bounding box center [997, 51] width 7 height 7
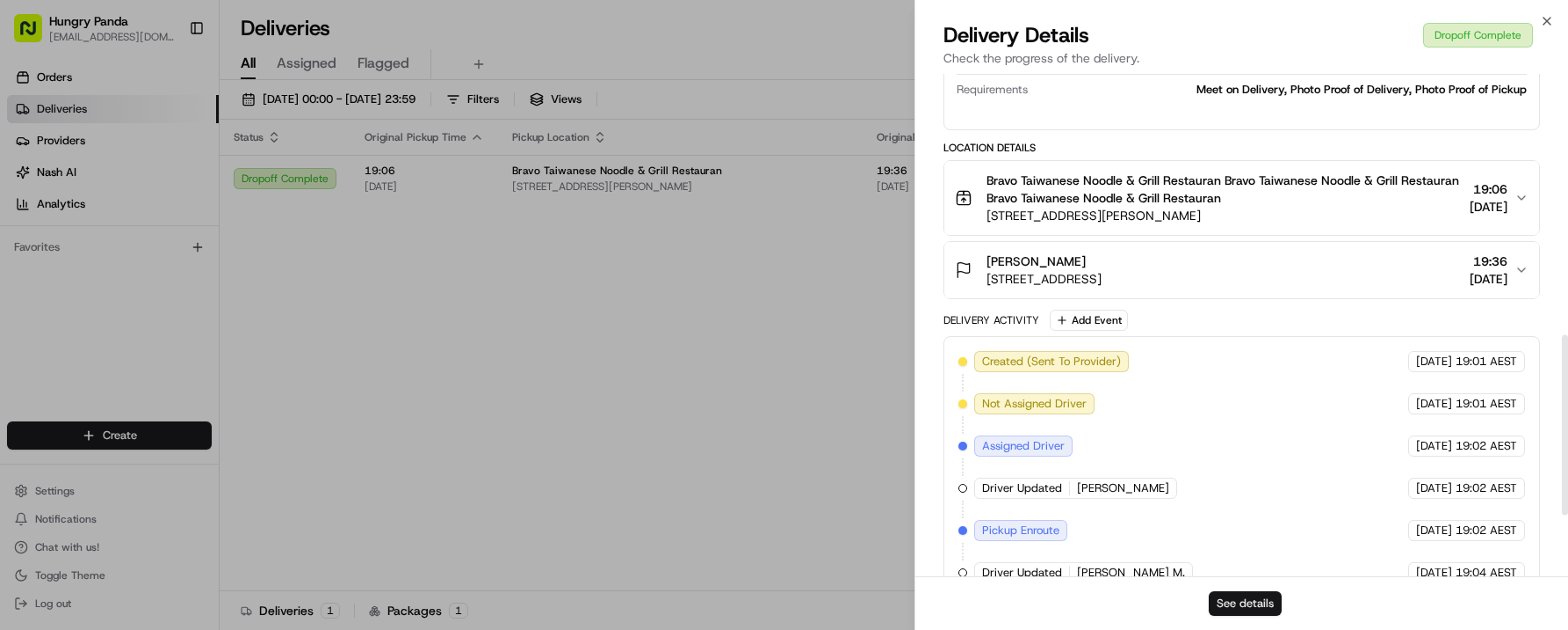
scroll to position [726, 0]
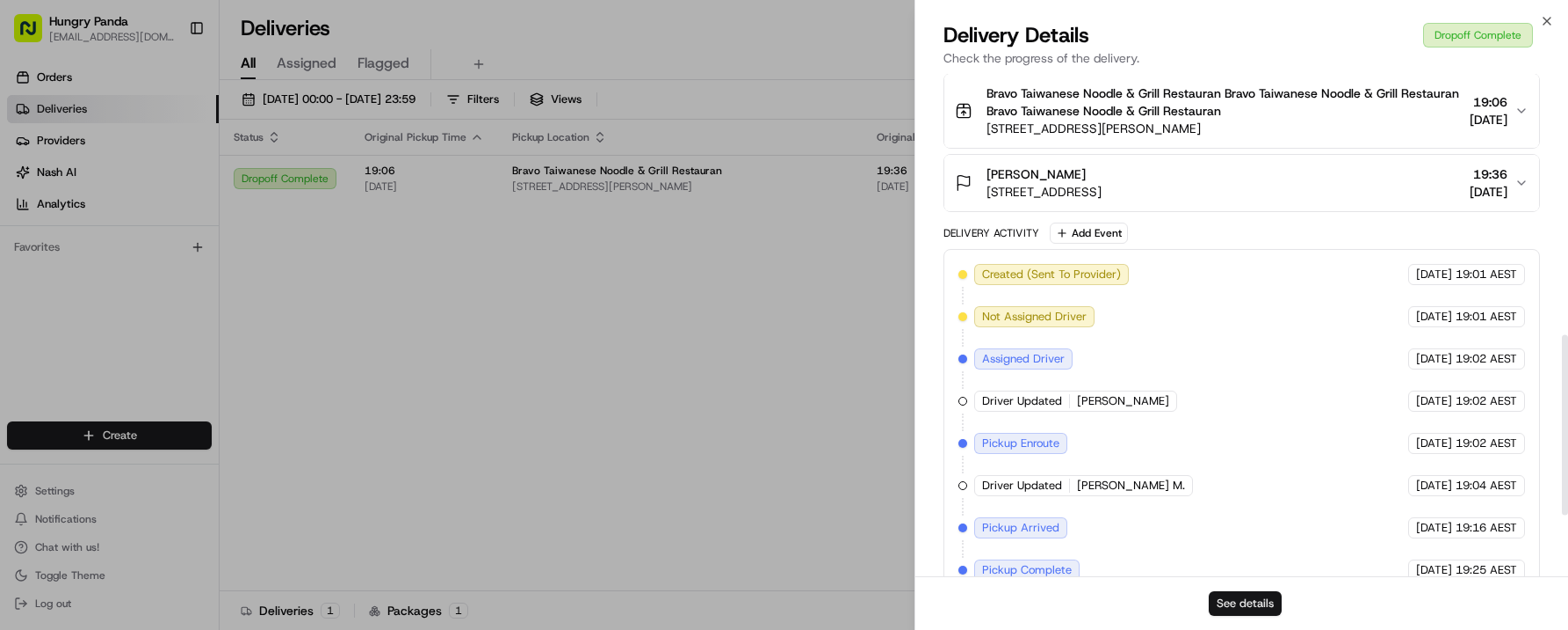
click at [1255, 599] on button "See details" at bounding box center [1245, 602] width 73 height 25
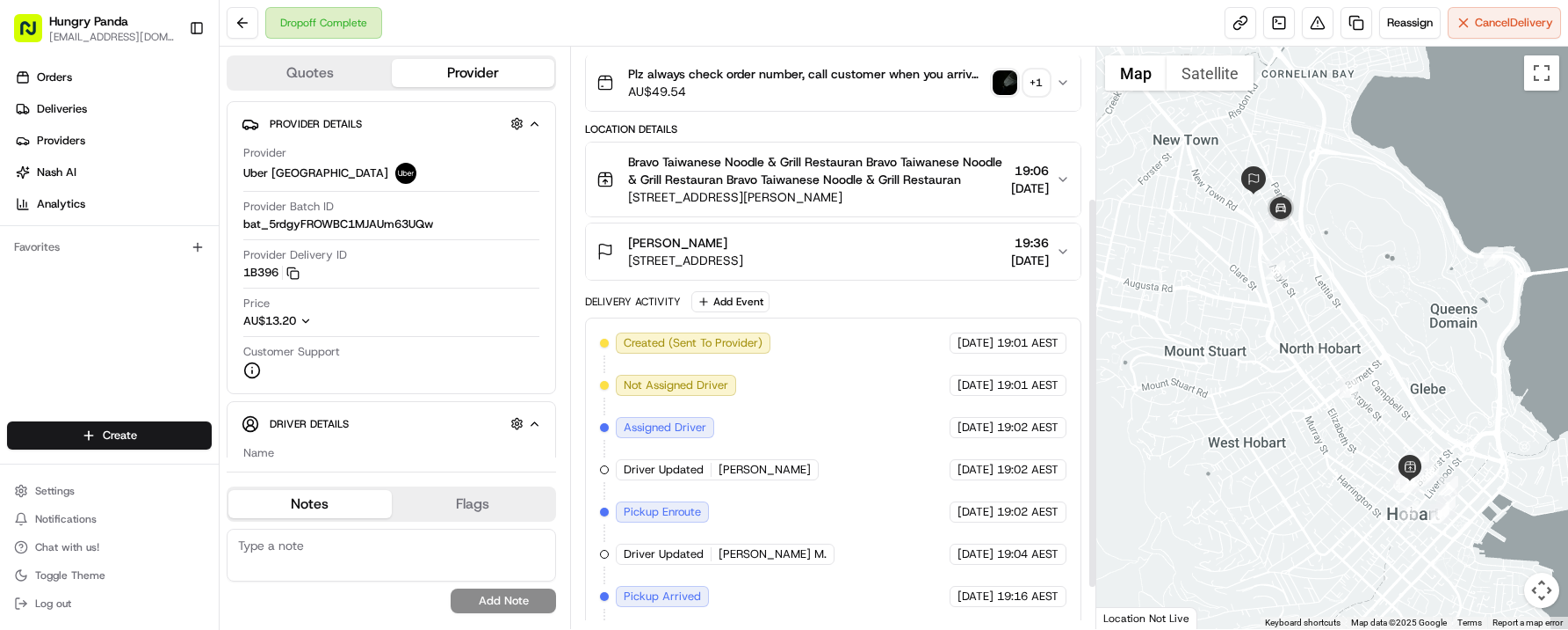
scroll to position [113, 0]
click at [1316, 33] on button at bounding box center [1318, 23] width 32 height 32
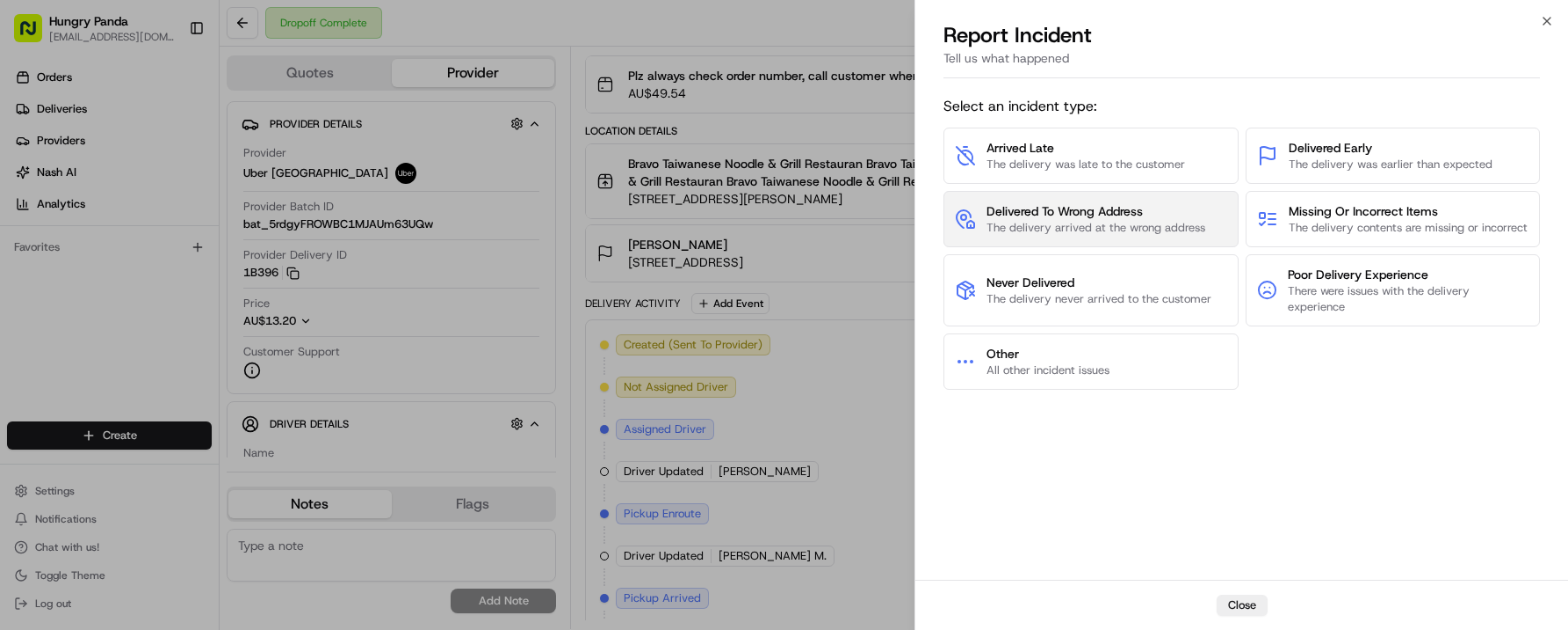
click at [1117, 236] on span "The delivery arrived at the wrong address" at bounding box center [1096, 228] width 219 height 16
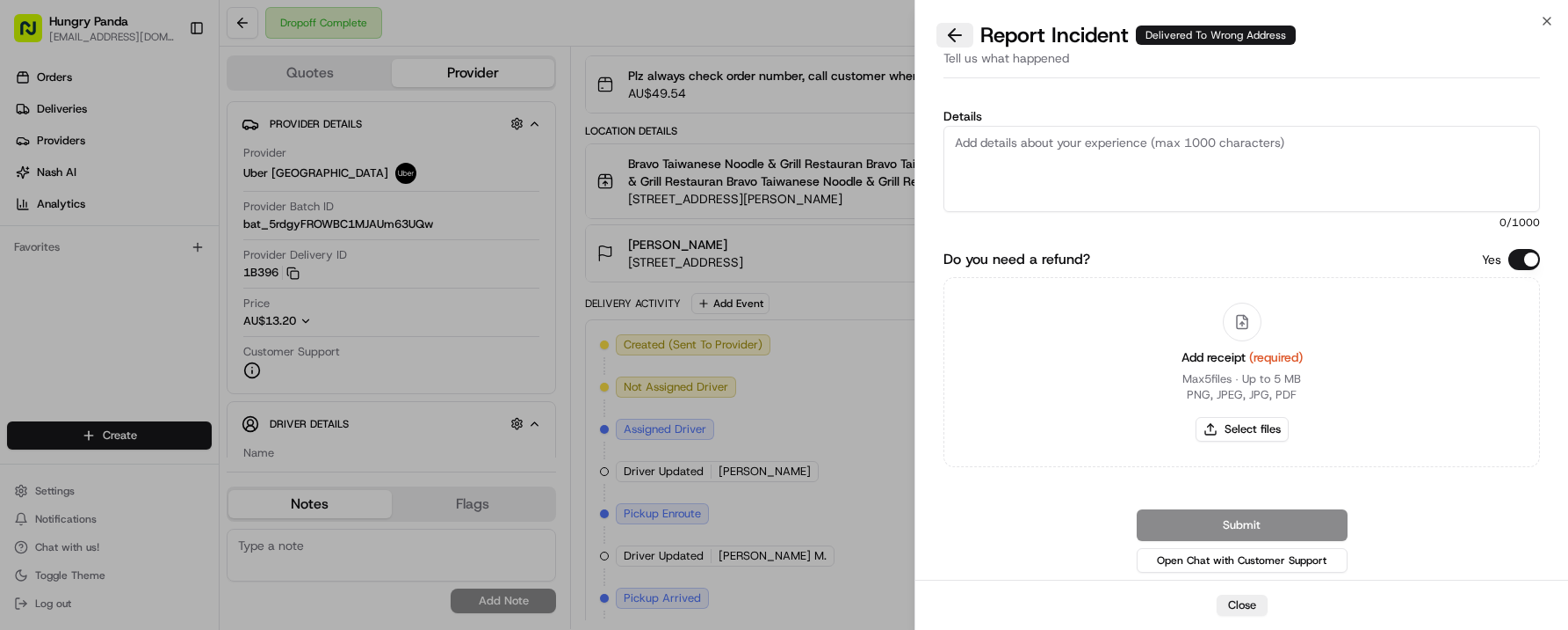
click at [960, 40] on button at bounding box center [954, 35] width 37 height 25
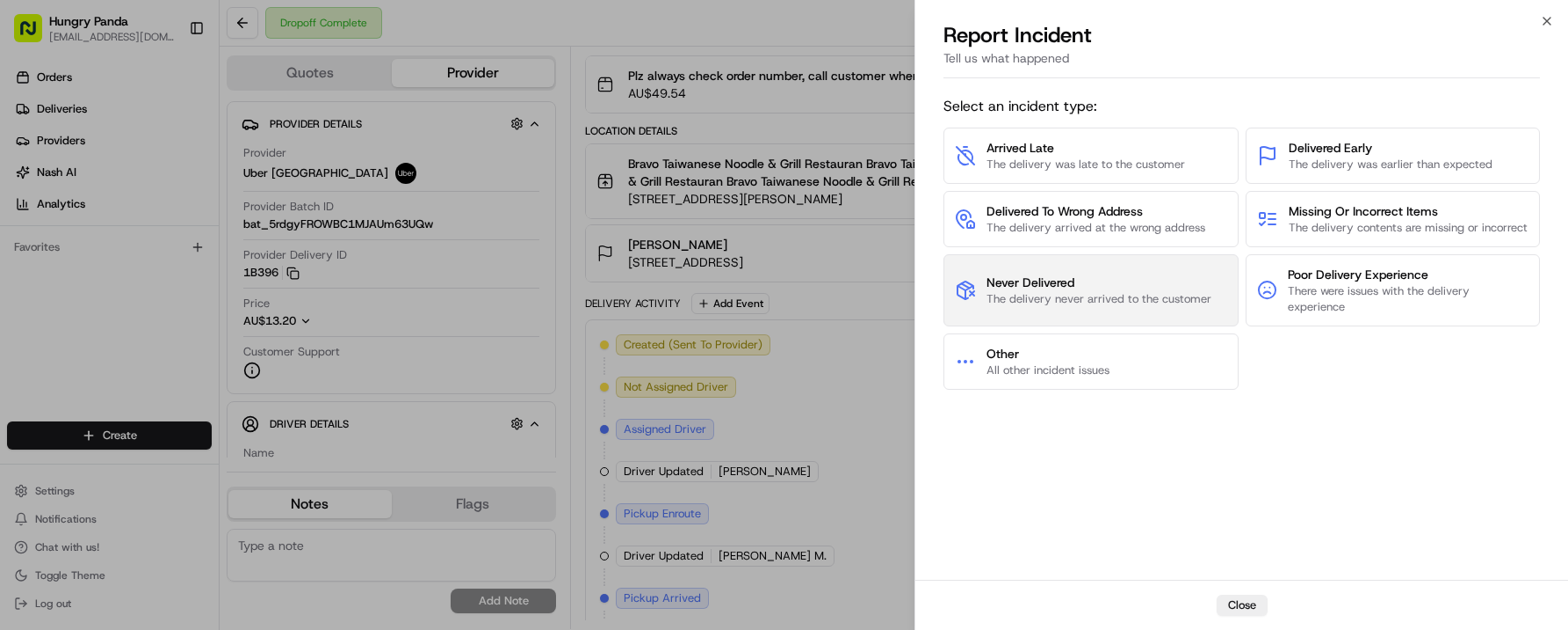
click at [1055, 307] on span "The delivery never arrived to the customer" at bounding box center [1099, 299] width 225 height 16
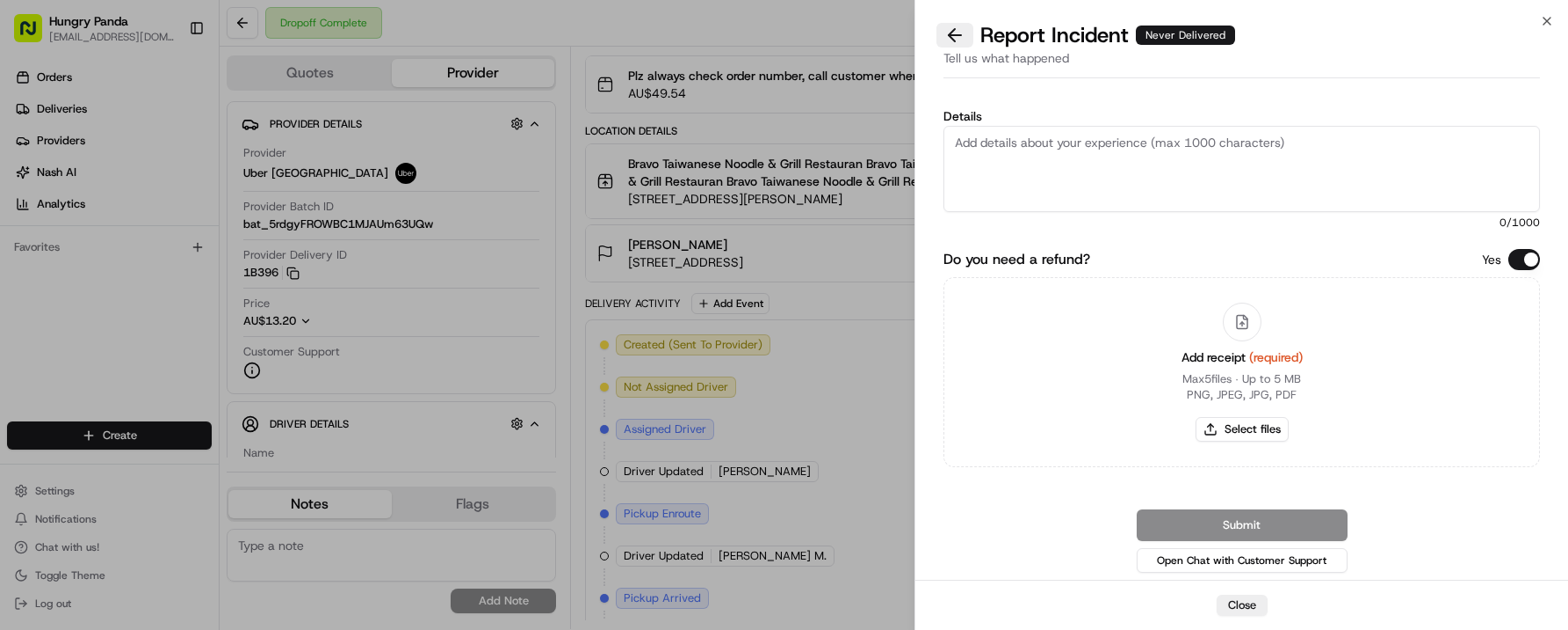
click at [944, 45] on button at bounding box center [954, 35] width 37 height 25
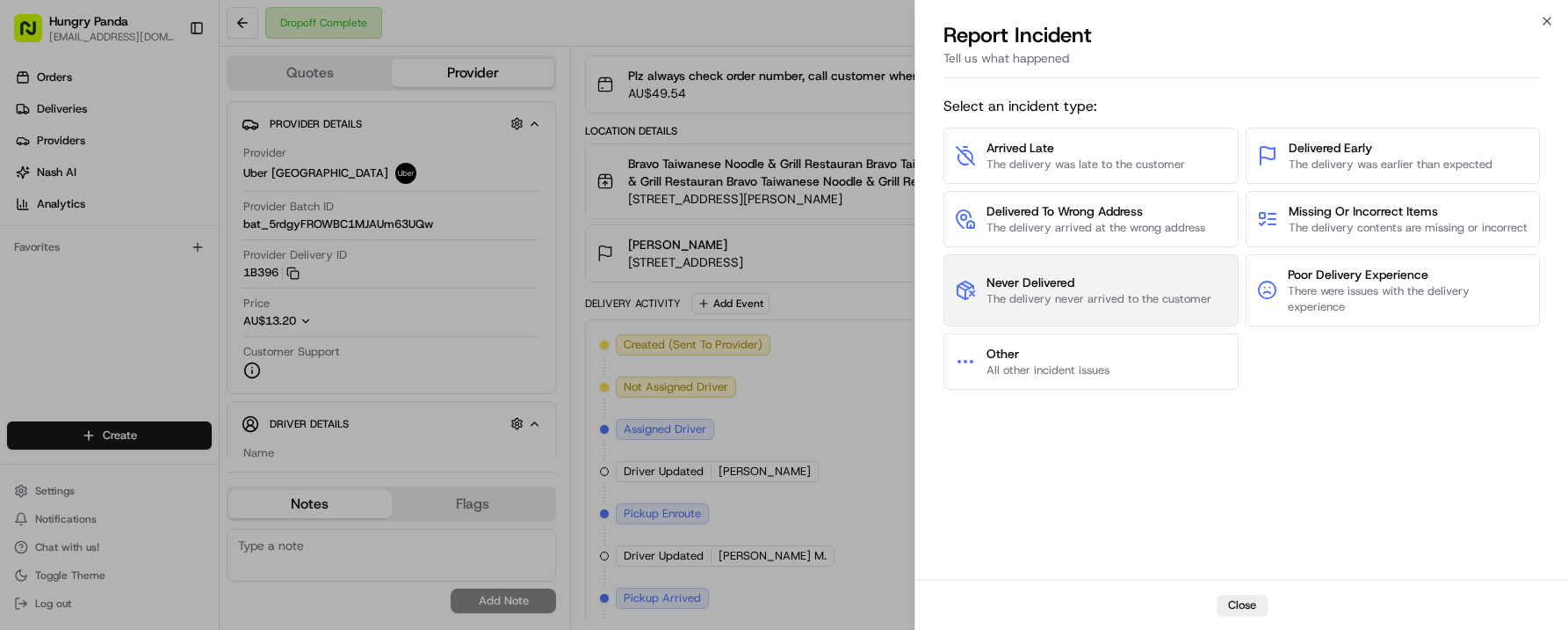
click at [1087, 306] on span "The delivery never arrived to the customer" at bounding box center [1099, 299] width 225 height 16
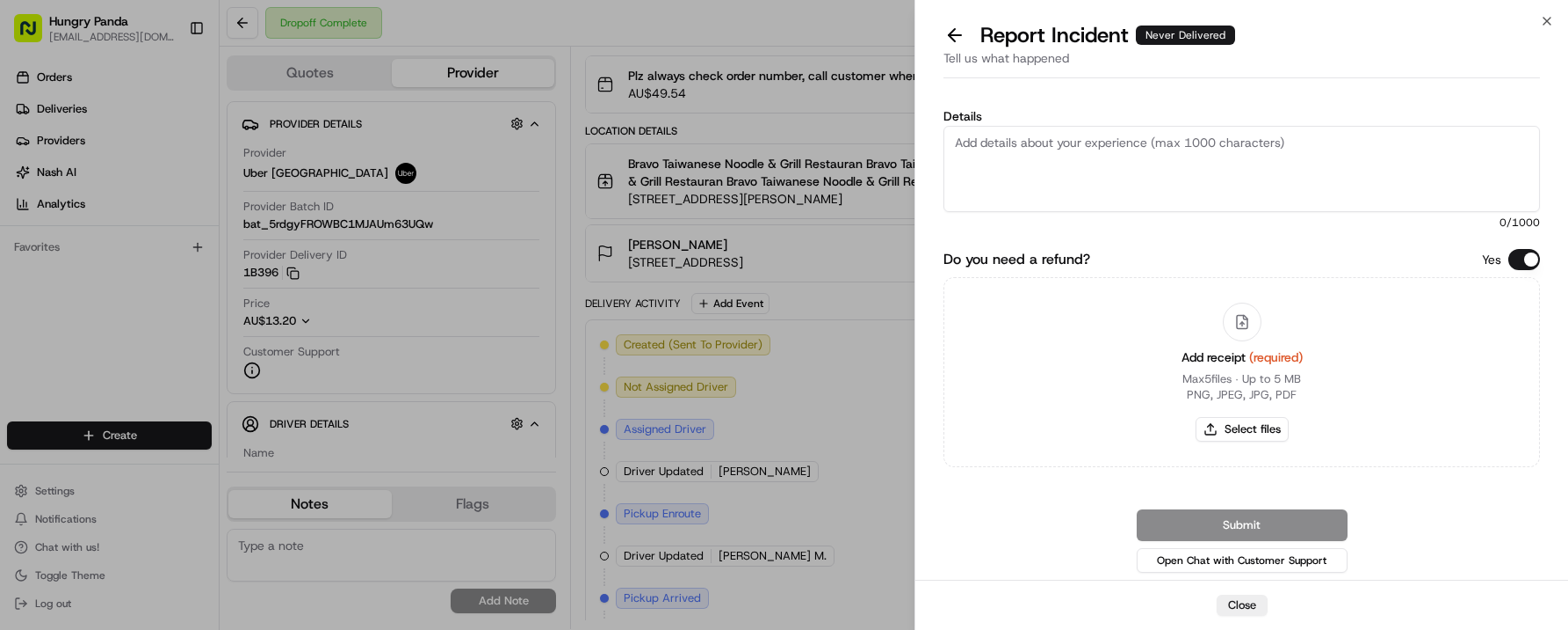
click at [1105, 170] on textarea "Details" at bounding box center [1241, 168] width 597 height 86
click at [1169, 143] on textarea "the customer say order not deliveryes at all" at bounding box center [1241, 168] width 597 height 86
click at [1239, 160] on textarea "the customer say order not deliveryed at all" at bounding box center [1241, 168] width 597 height 86
click at [1219, 146] on textarea "the customer say order not delivered at all" at bounding box center [1241, 168] width 597 height 86
type textarea "the customer say order not delivered at all"
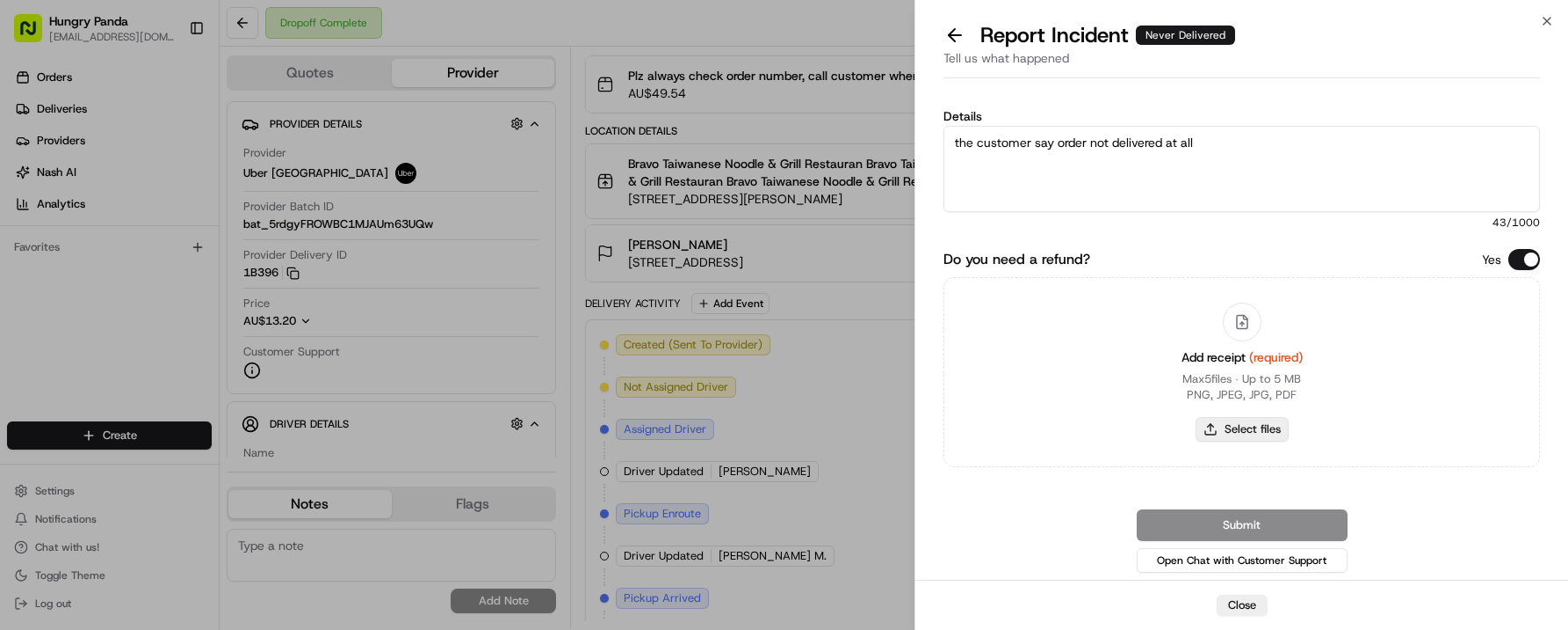
click at [1255, 428] on button "Select files" at bounding box center [1242, 429] width 93 height 25
type input "C:\fakepath\photo1.jpeg"
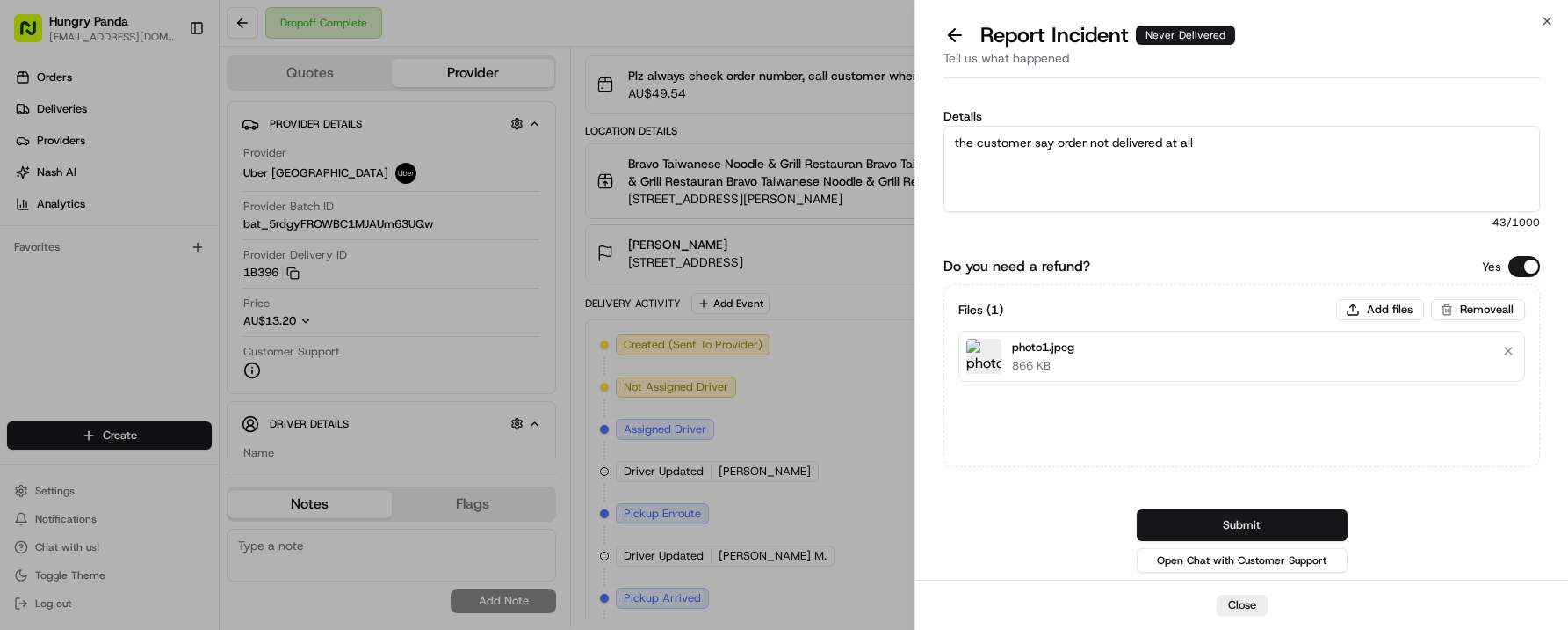
click at [1292, 528] on button "Submit" at bounding box center [1242, 525] width 211 height 32
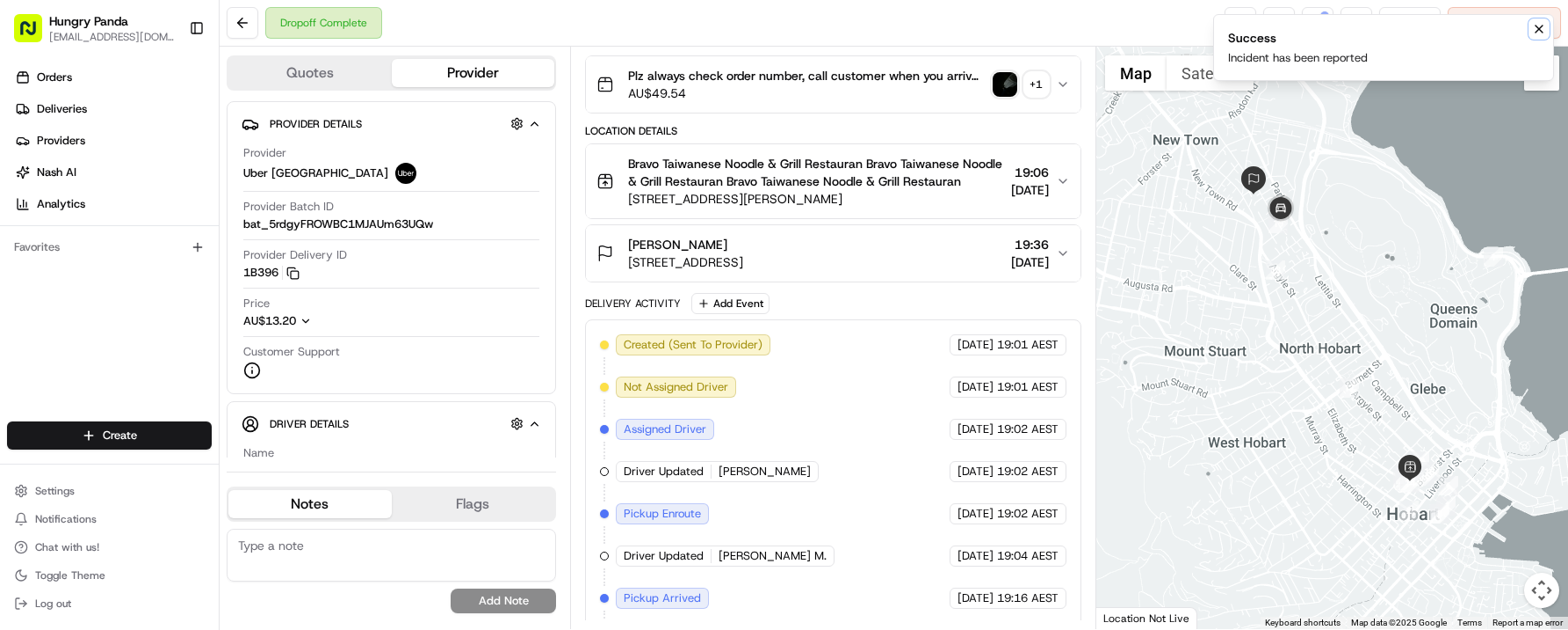
click at [1539, 26] on icon "Notifications (F8)" at bounding box center [1539, 29] width 14 height 14
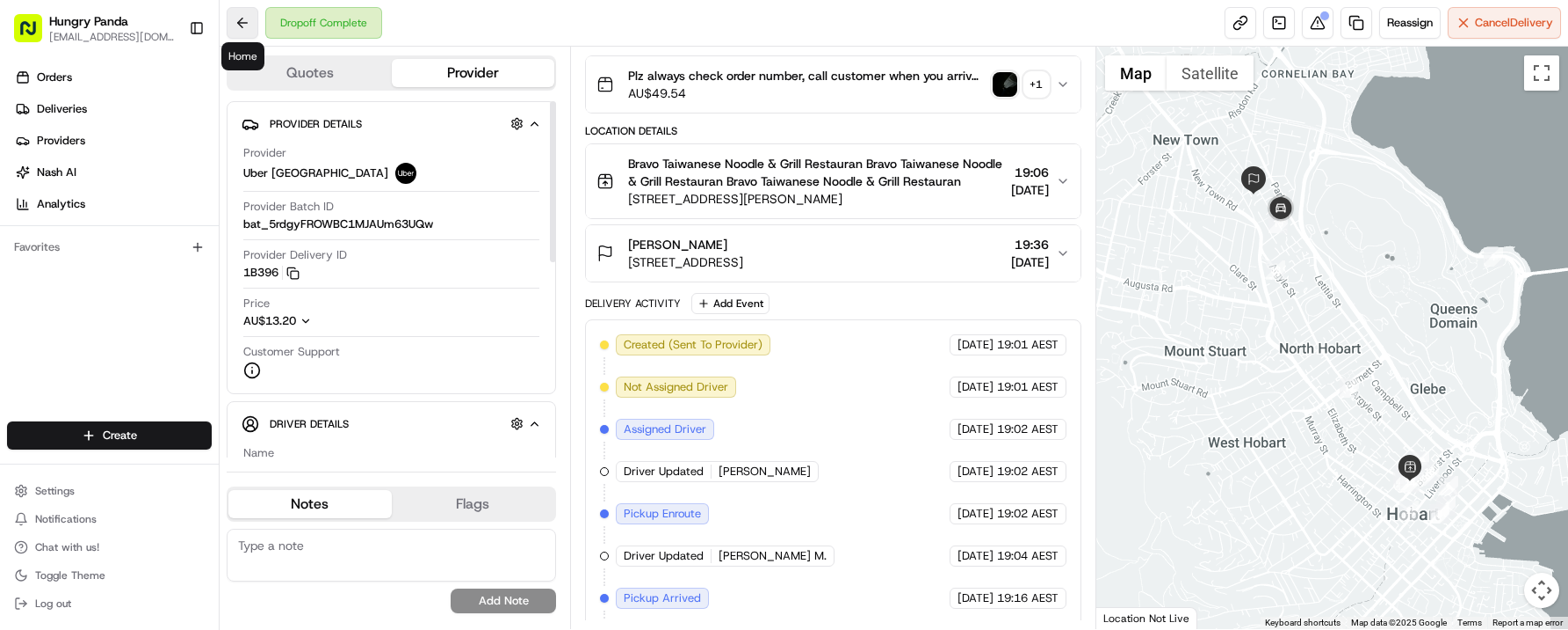
click at [241, 28] on button at bounding box center [243, 23] width 32 height 32
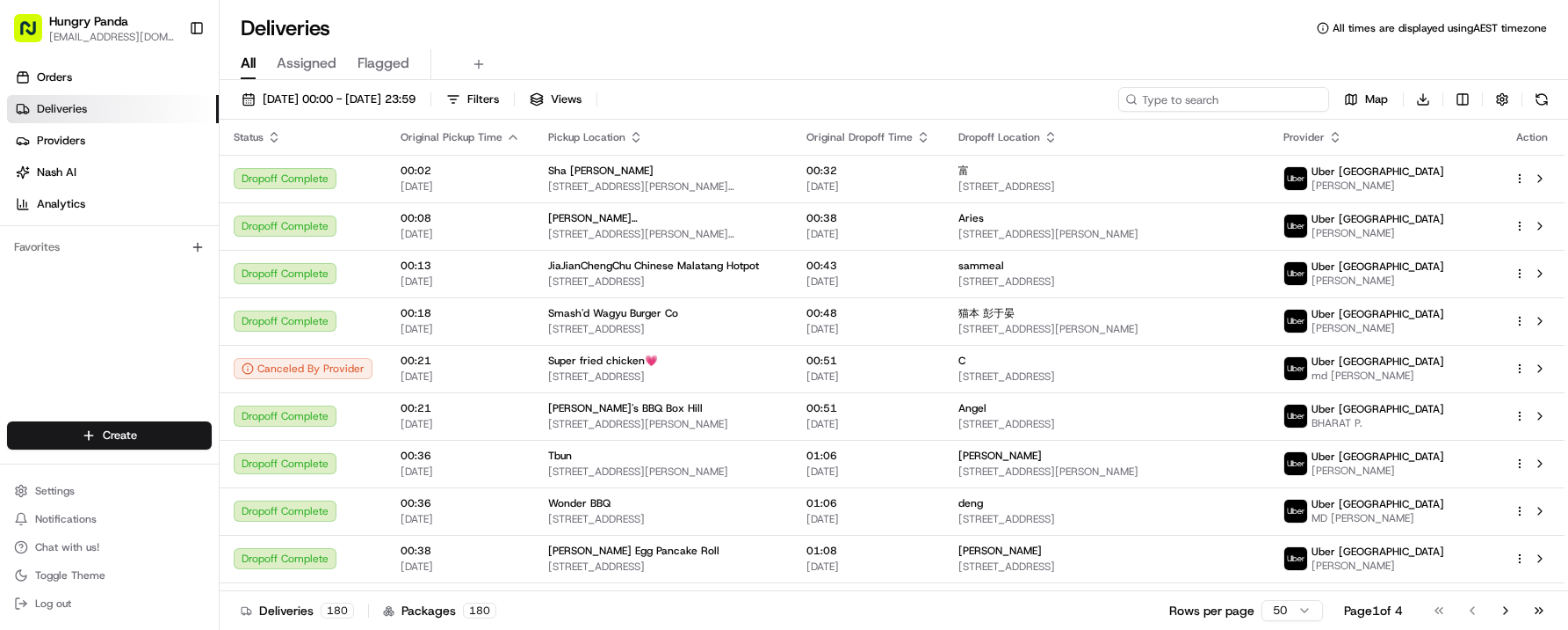
click at [1235, 98] on input at bounding box center [1224, 99] width 211 height 25
click at [353, 95] on span "[DATE] 00:00 - [DATE] 23:59" at bounding box center [339, 99] width 152 height 16
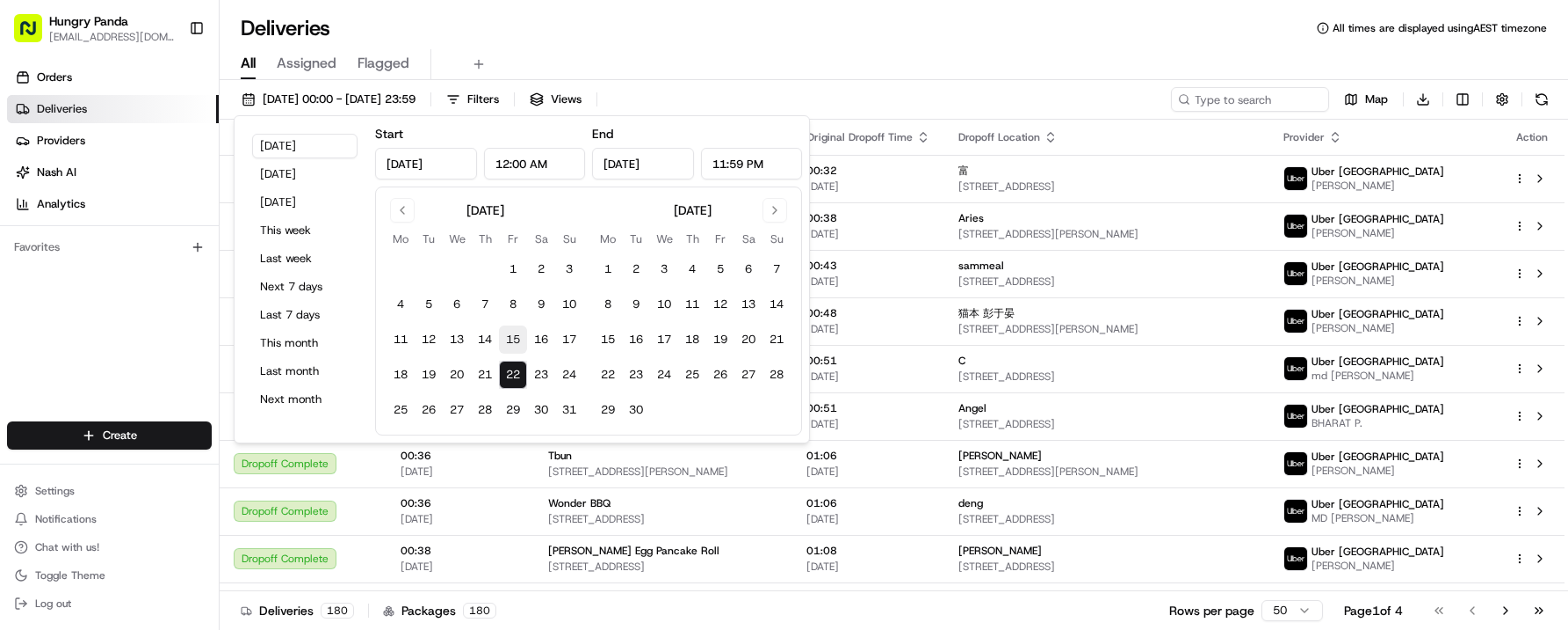
click at [505, 347] on button "15" at bounding box center [513, 339] width 28 height 28
type input "[DATE]"
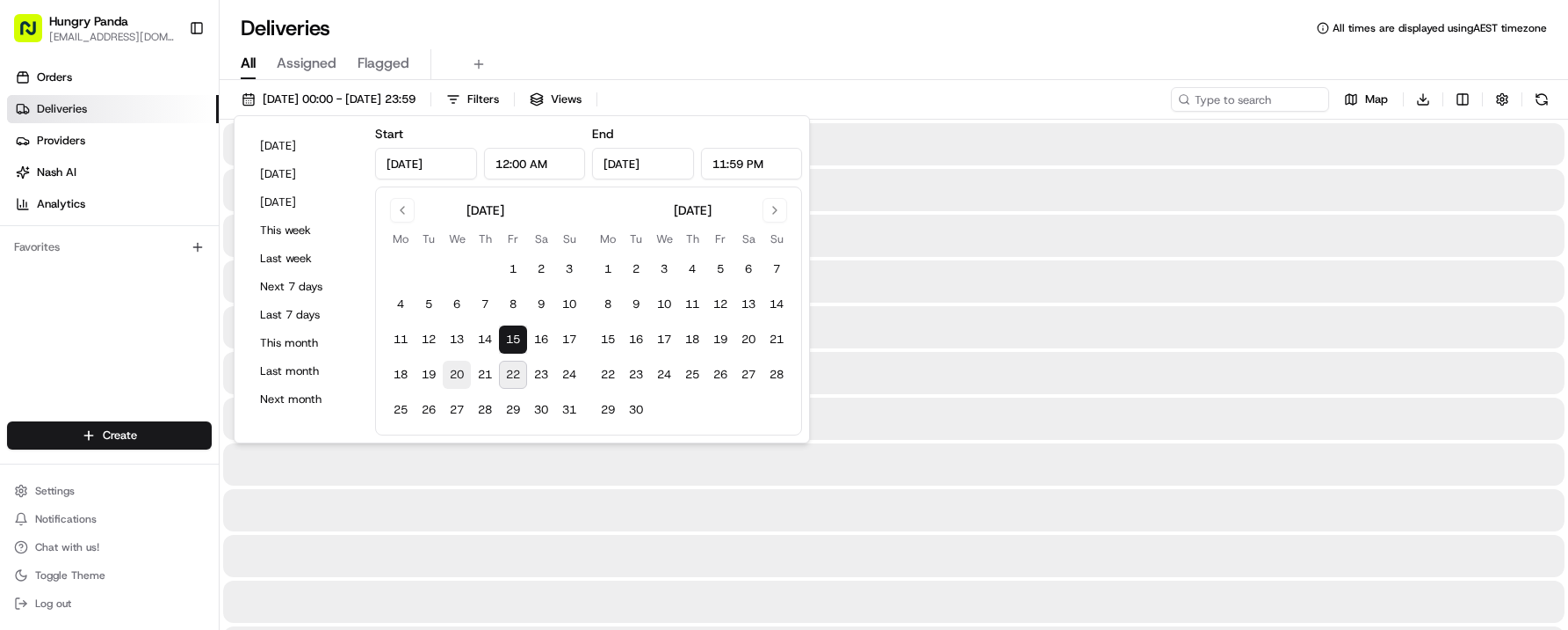
click at [466, 373] on button "20" at bounding box center [456, 374] width 28 height 28
type input "[DATE]"
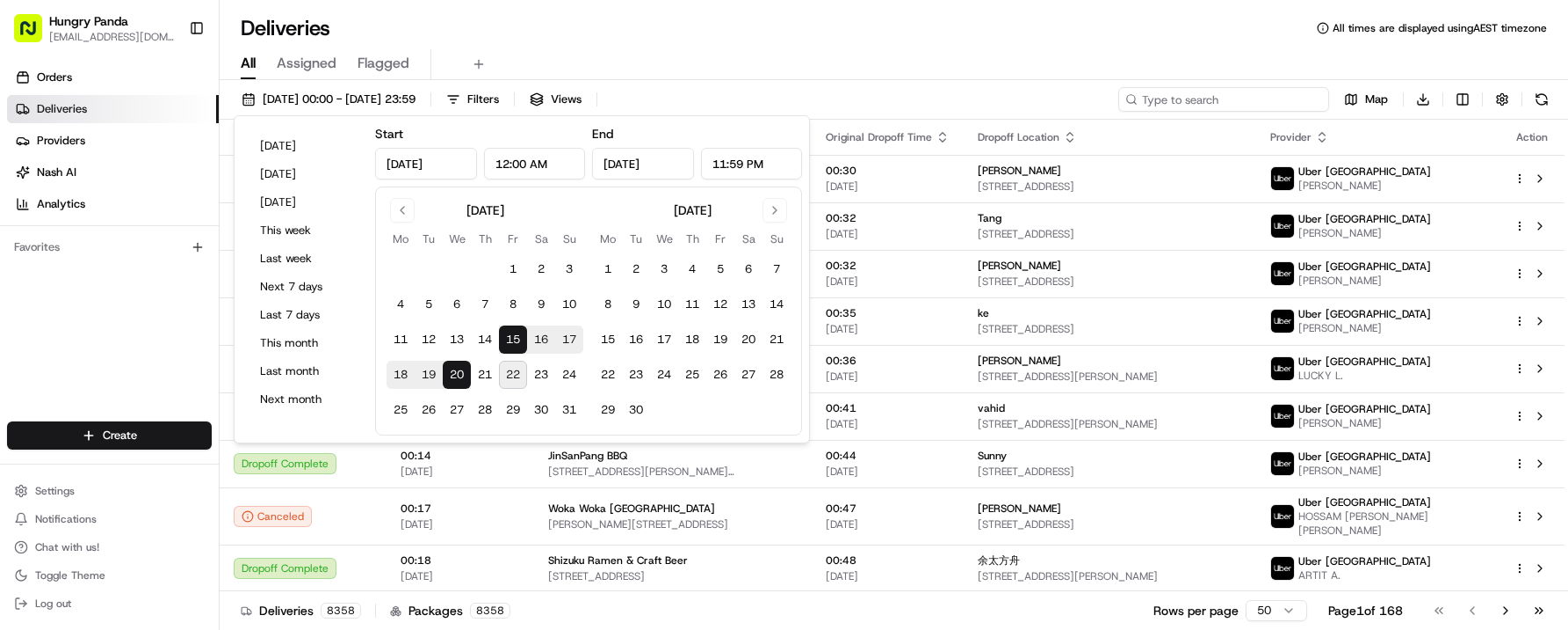
click at [1238, 97] on input at bounding box center [1224, 99] width 211 height 25
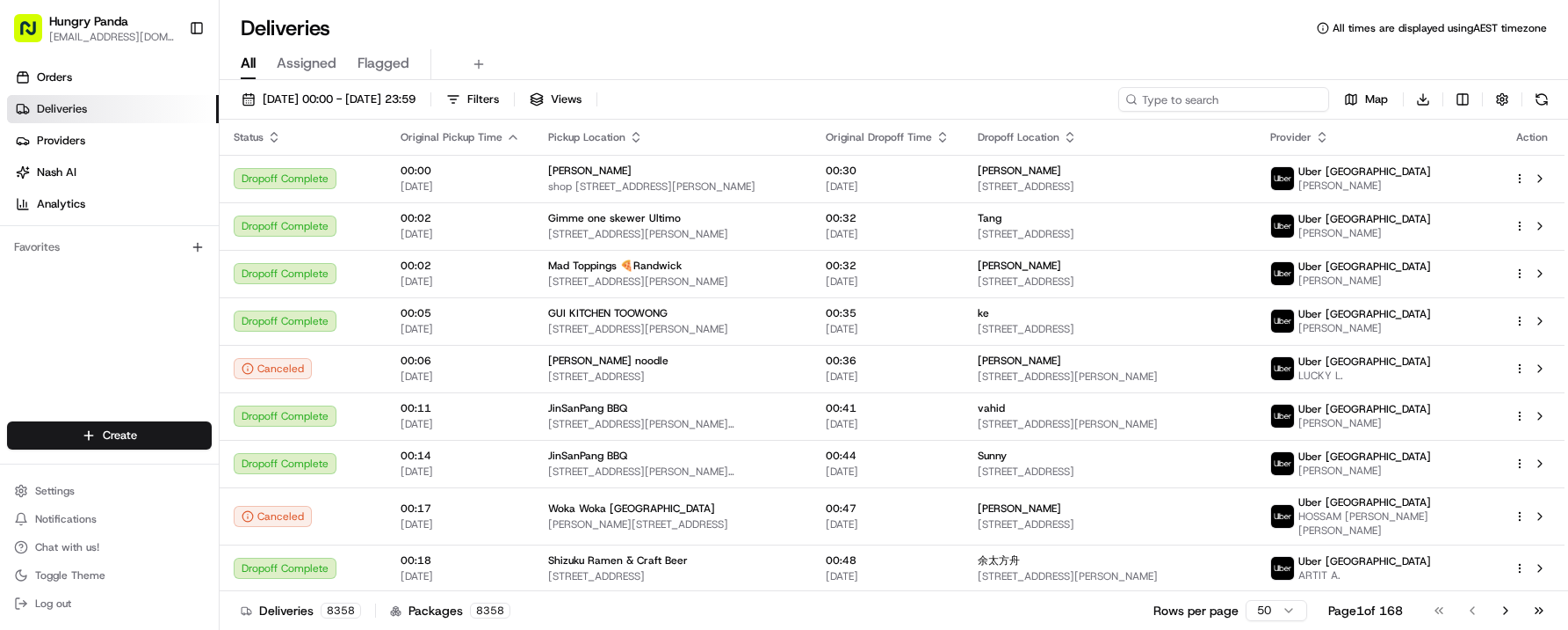
paste input "569037177525370781500"
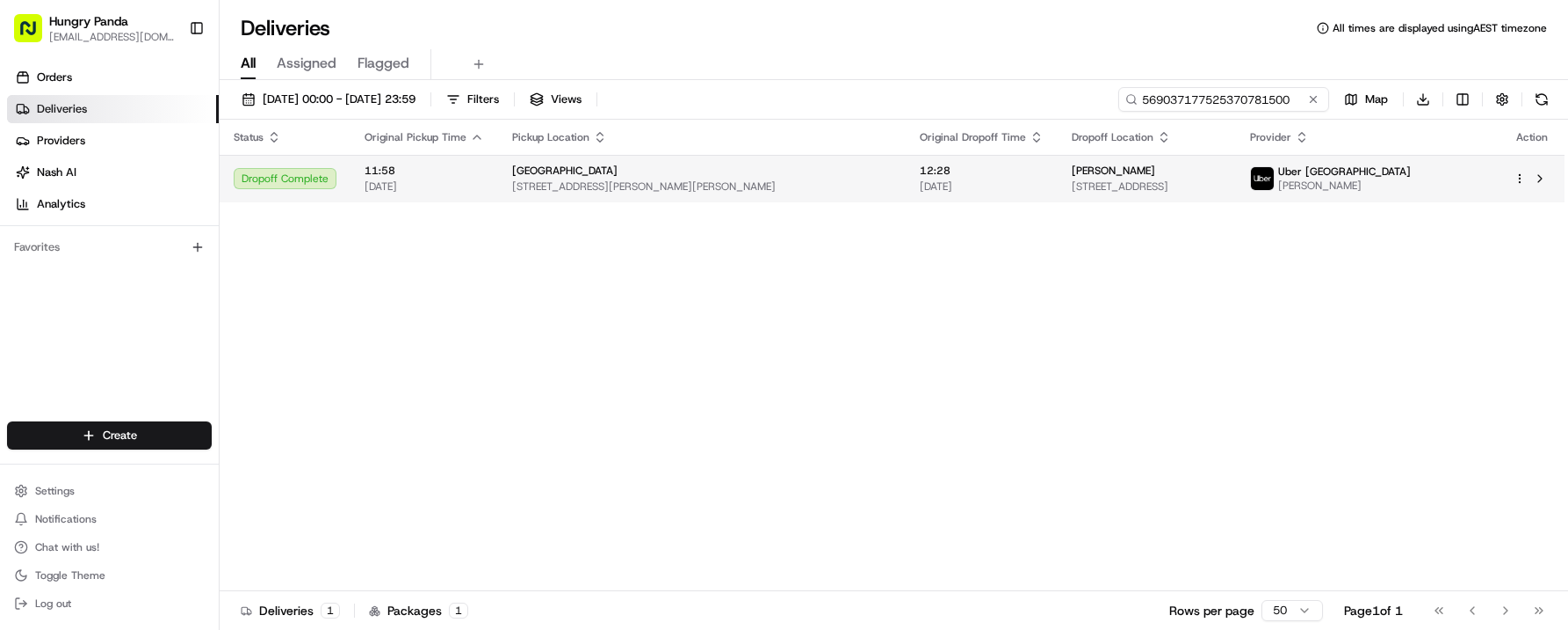
type input "569037177525370781500"
click at [1412, 179] on span "Mohammed Q." at bounding box center [1345, 185] width 133 height 14
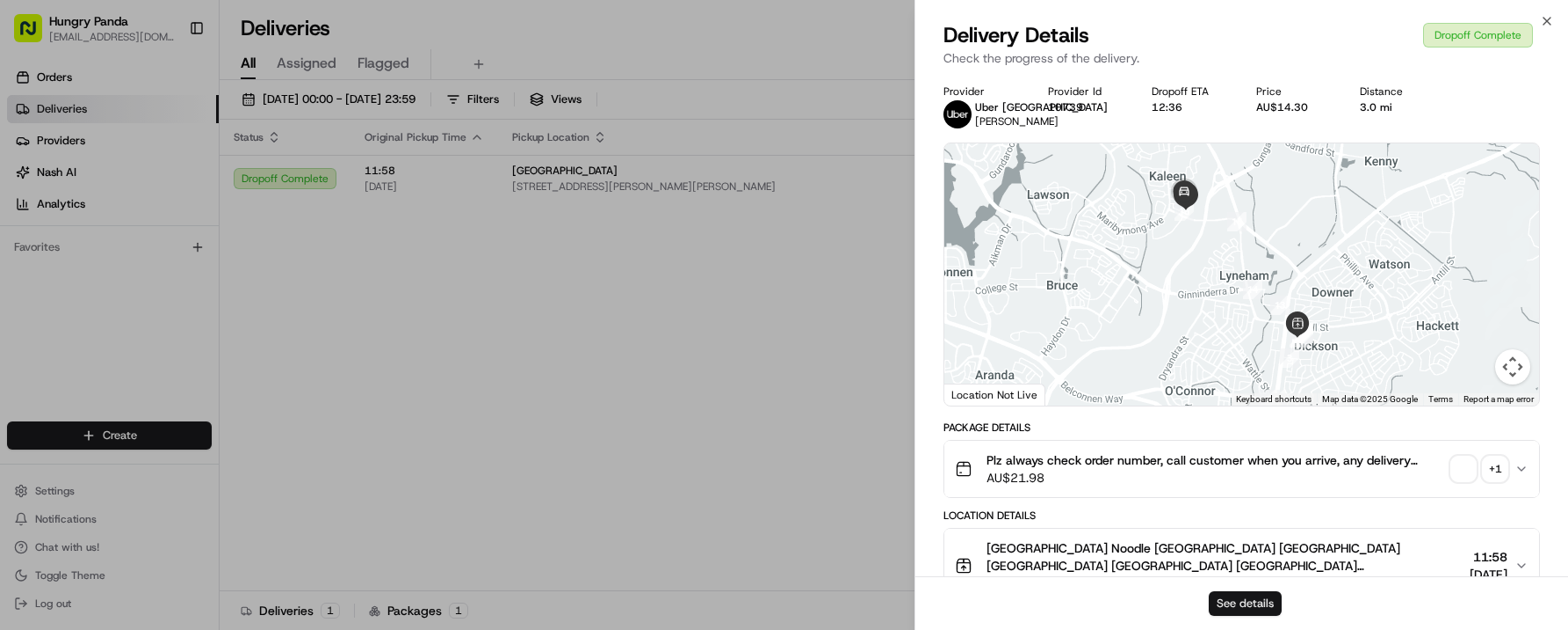
click at [1250, 606] on button "See details" at bounding box center [1245, 602] width 73 height 25
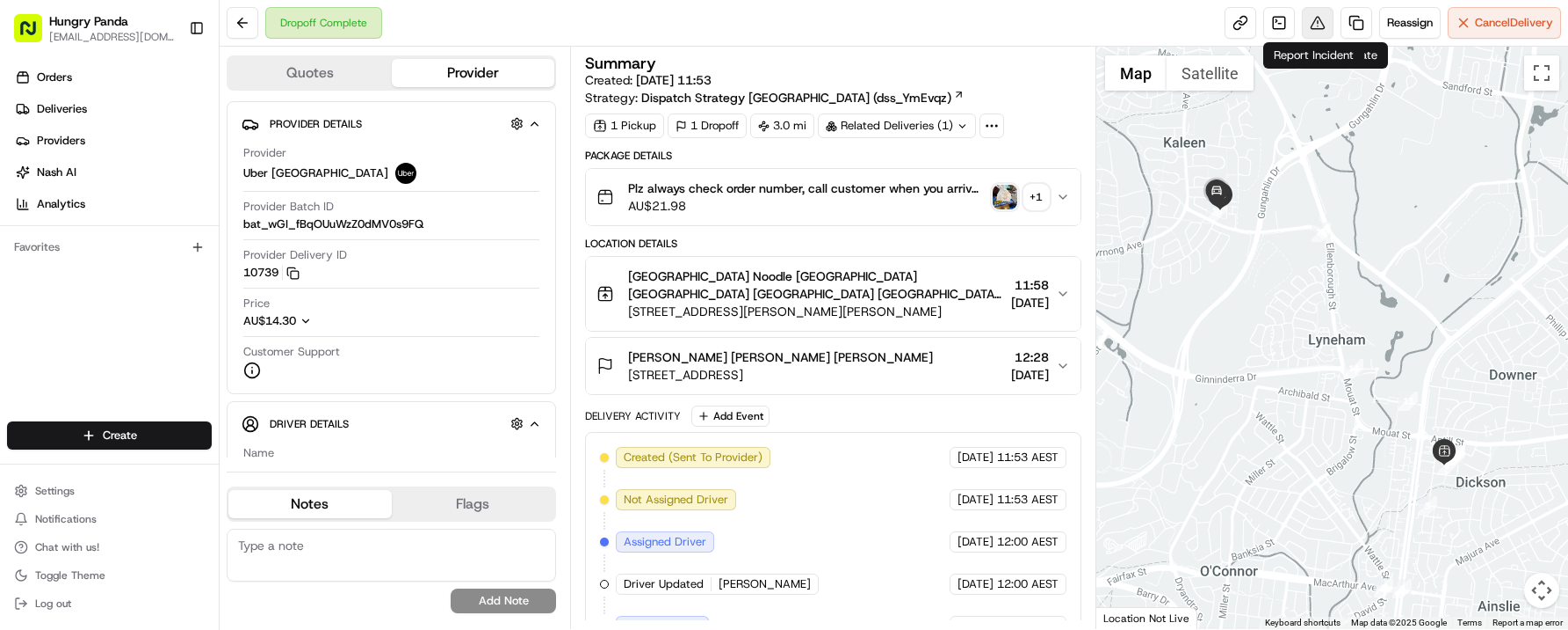
click at [1324, 26] on button at bounding box center [1318, 23] width 32 height 32
click at [1061, 194] on icon "button" at bounding box center [1063, 197] width 14 height 14
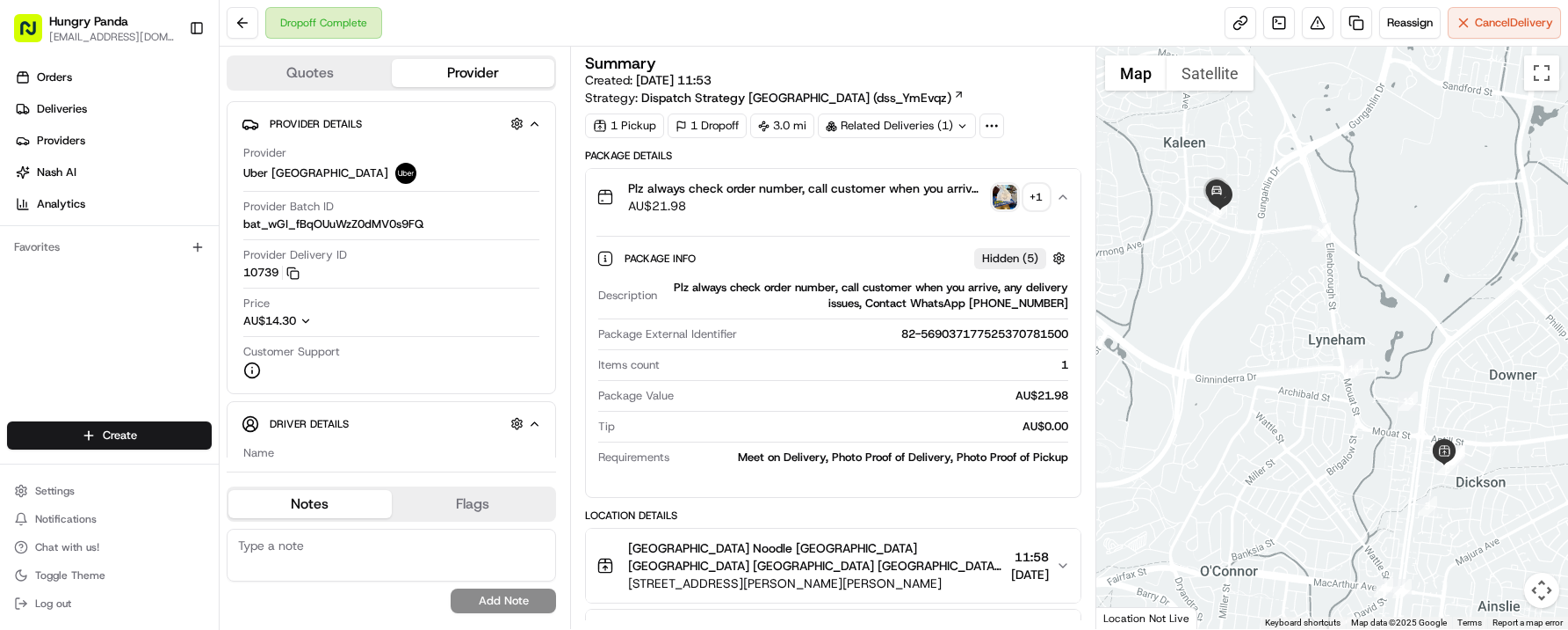
click at [1005, 198] on img "button" at bounding box center [1005, 196] width 25 height 25
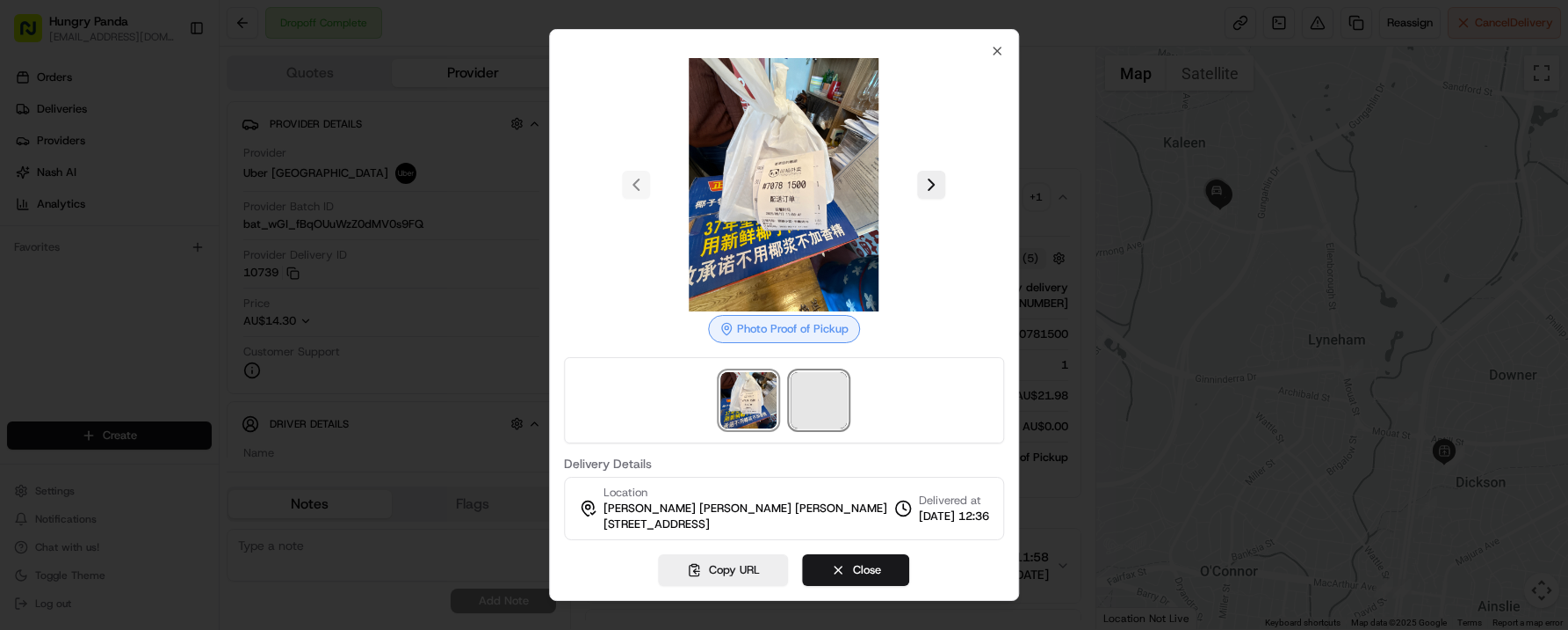
click at [817, 411] on span at bounding box center [820, 399] width 56 height 56
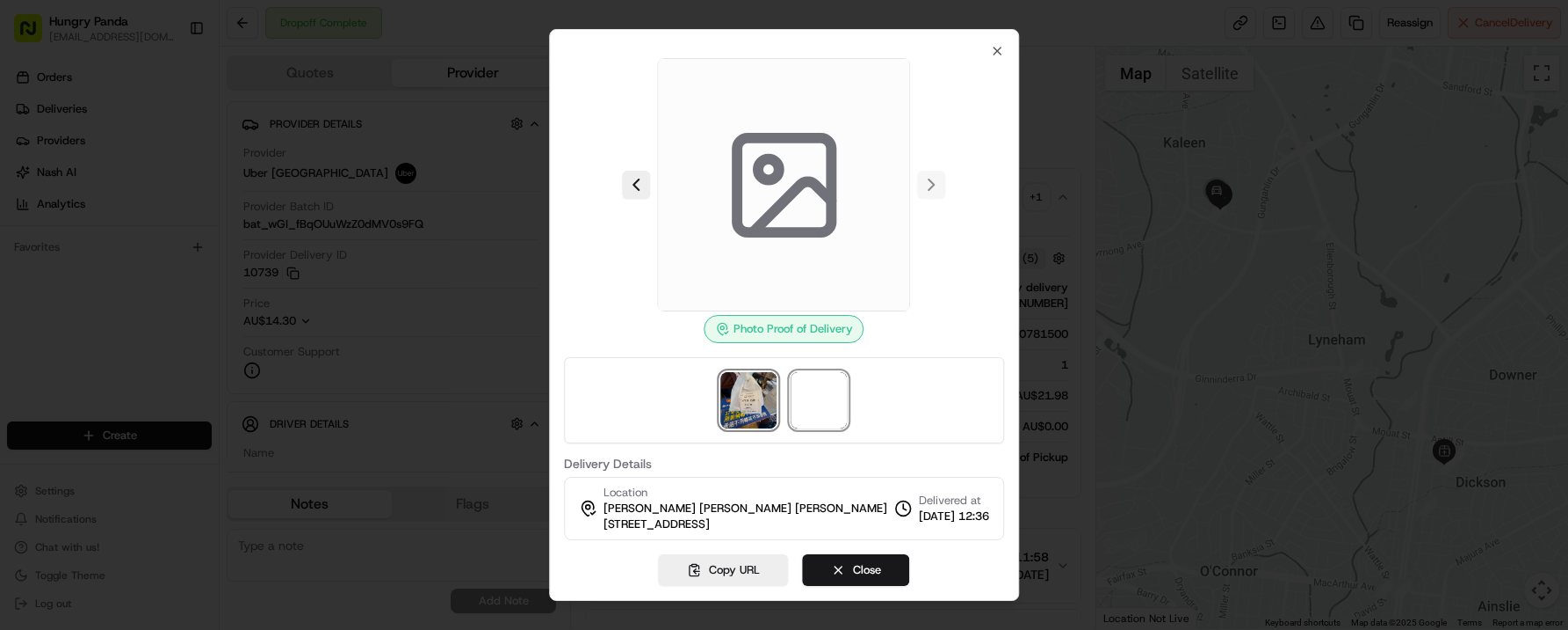
click at [732, 403] on img at bounding box center [749, 399] width 56 height 56
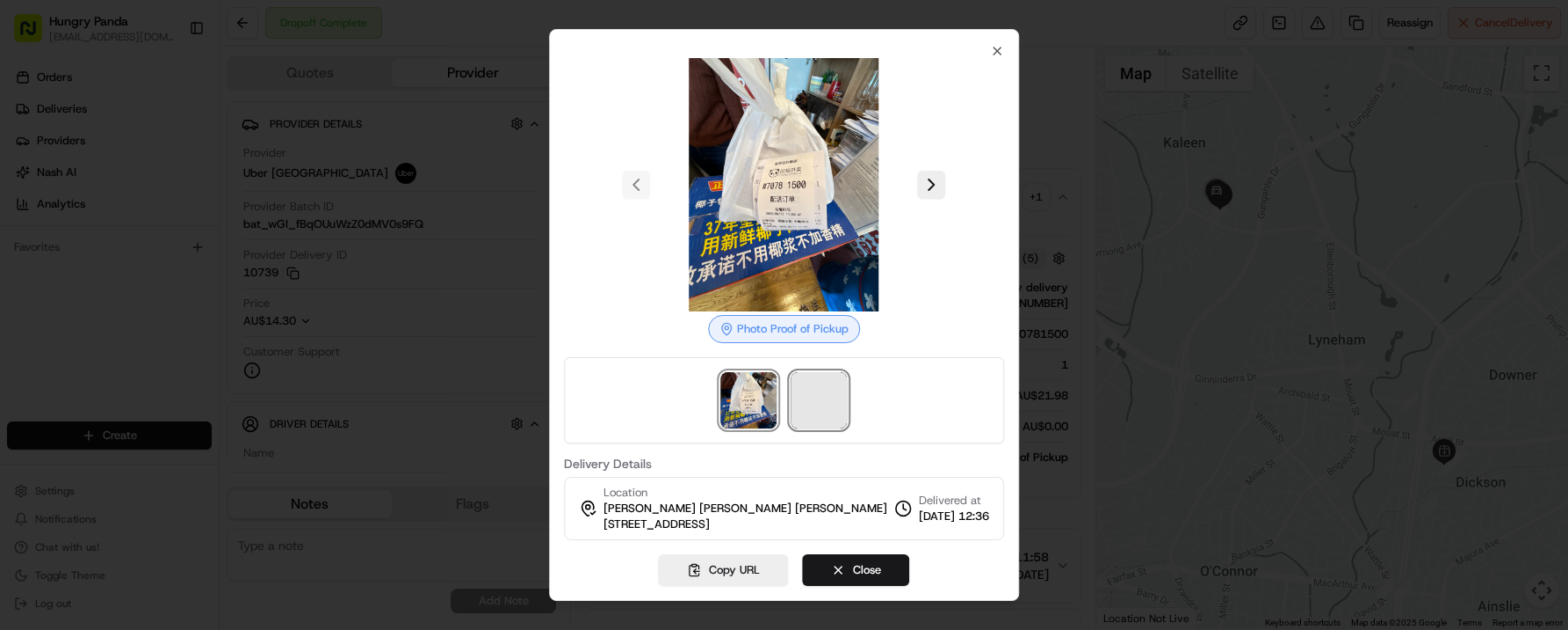
click at [830, 402] on span at bounding box center [820, 399] width 56 height 56
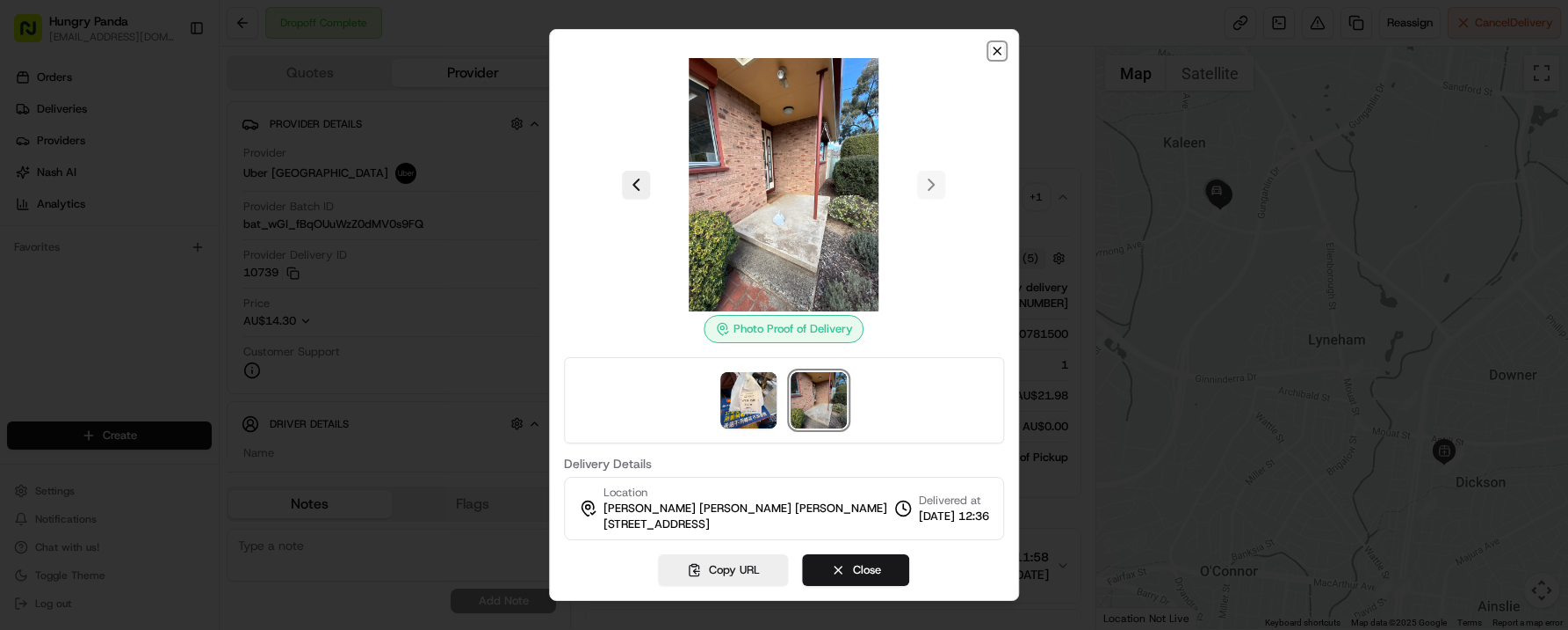
click at [997, 49] on icon "button" at bounding box center [997, 51] width 14 height 14
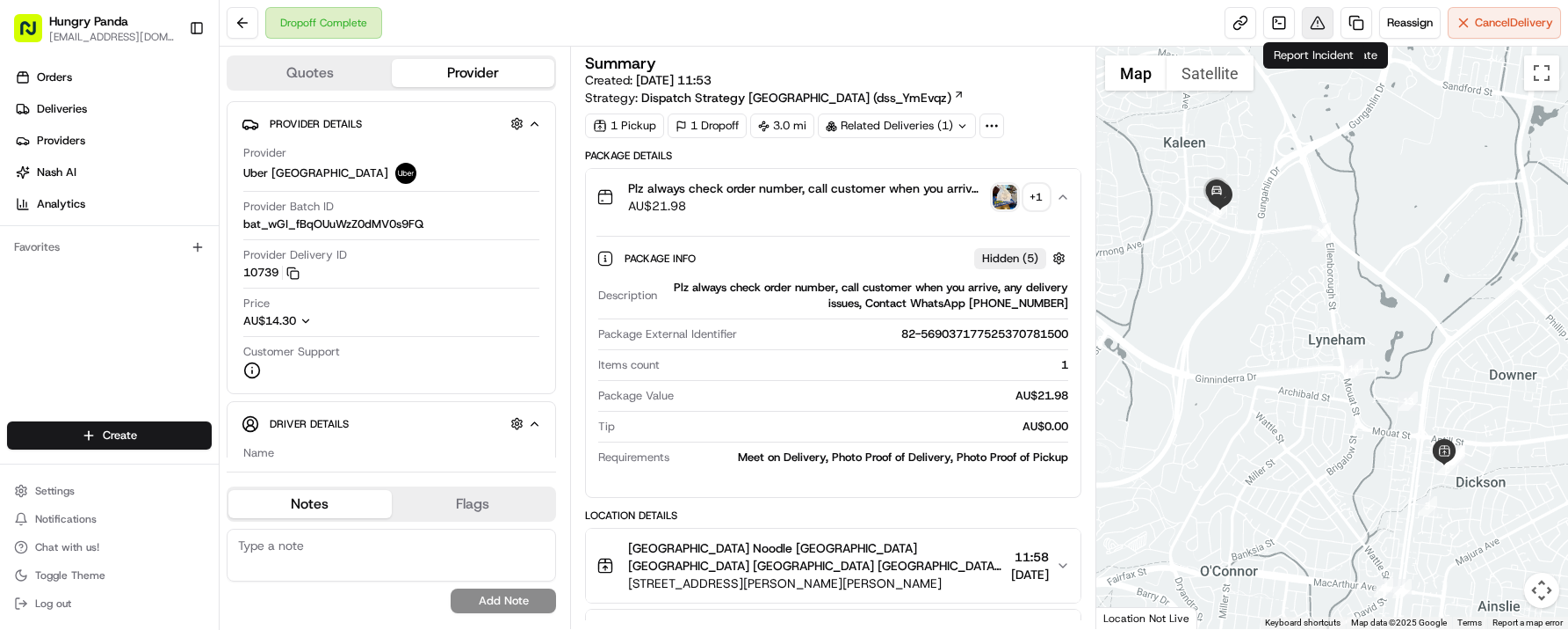
click at [1322, 29] on button at bounding box center [1318, 23] width 32 height 32
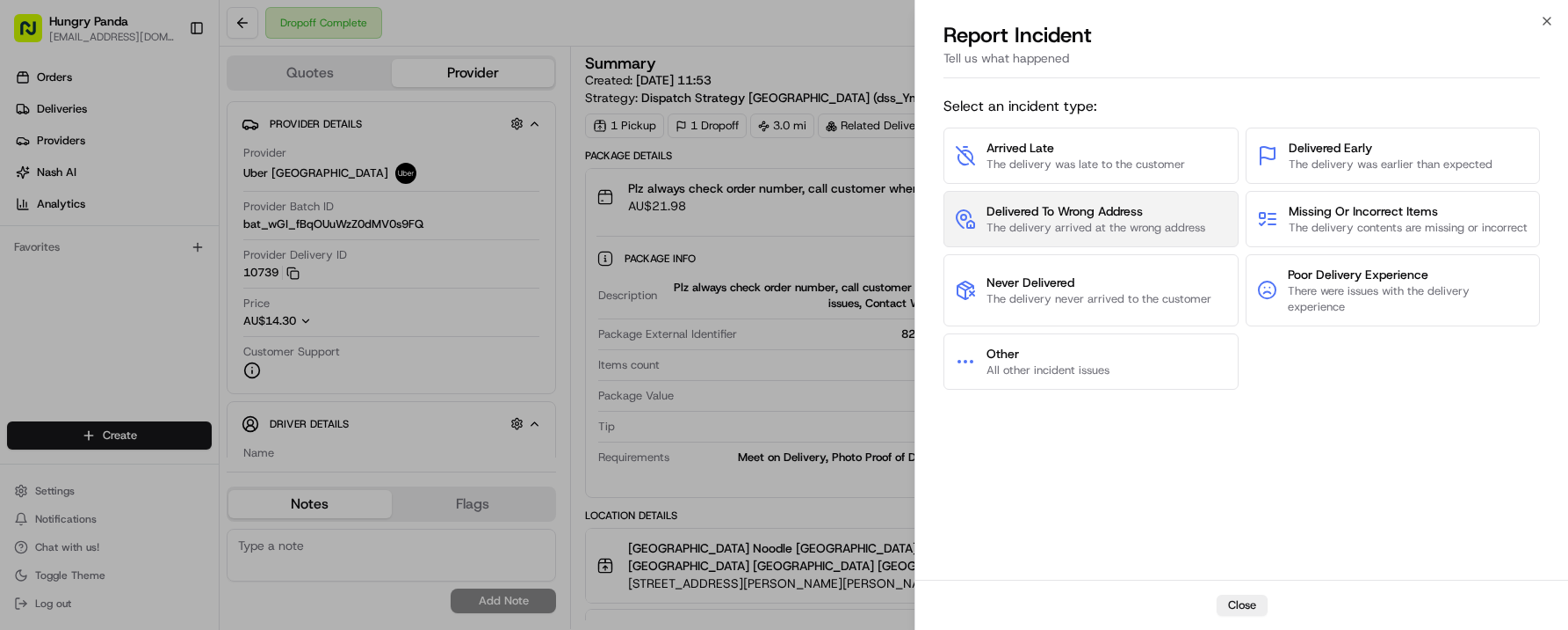
click at [1067, 220] on span "Delivered To Wrong Address" at bounding box center [1096, 211] width 219 height 18
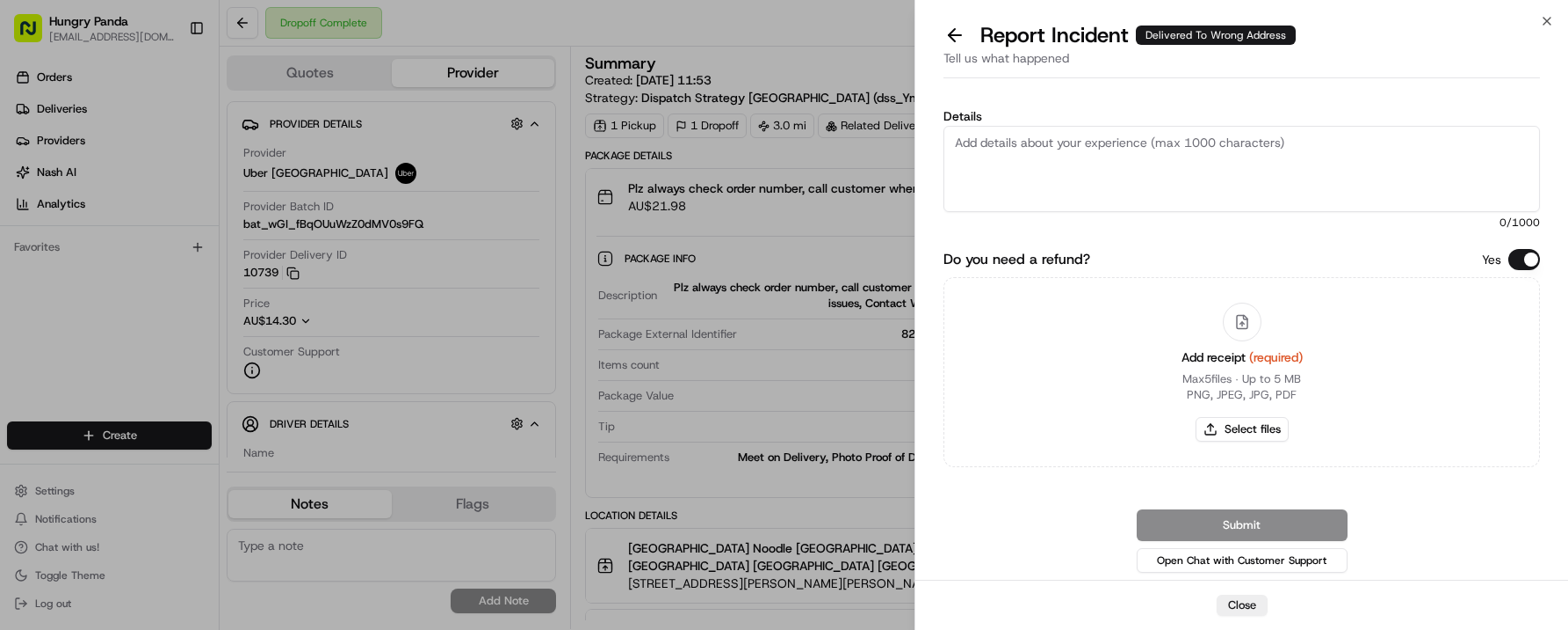
click at [1116, 183] on textarea "Details" at bounding box center [1241, 168] width 597 height 86
click at [1240, 424] on button "Select files" at bounding box center [1242, 429] width 93 height 25
type input "C:\fakepath\photo2.jpeg"
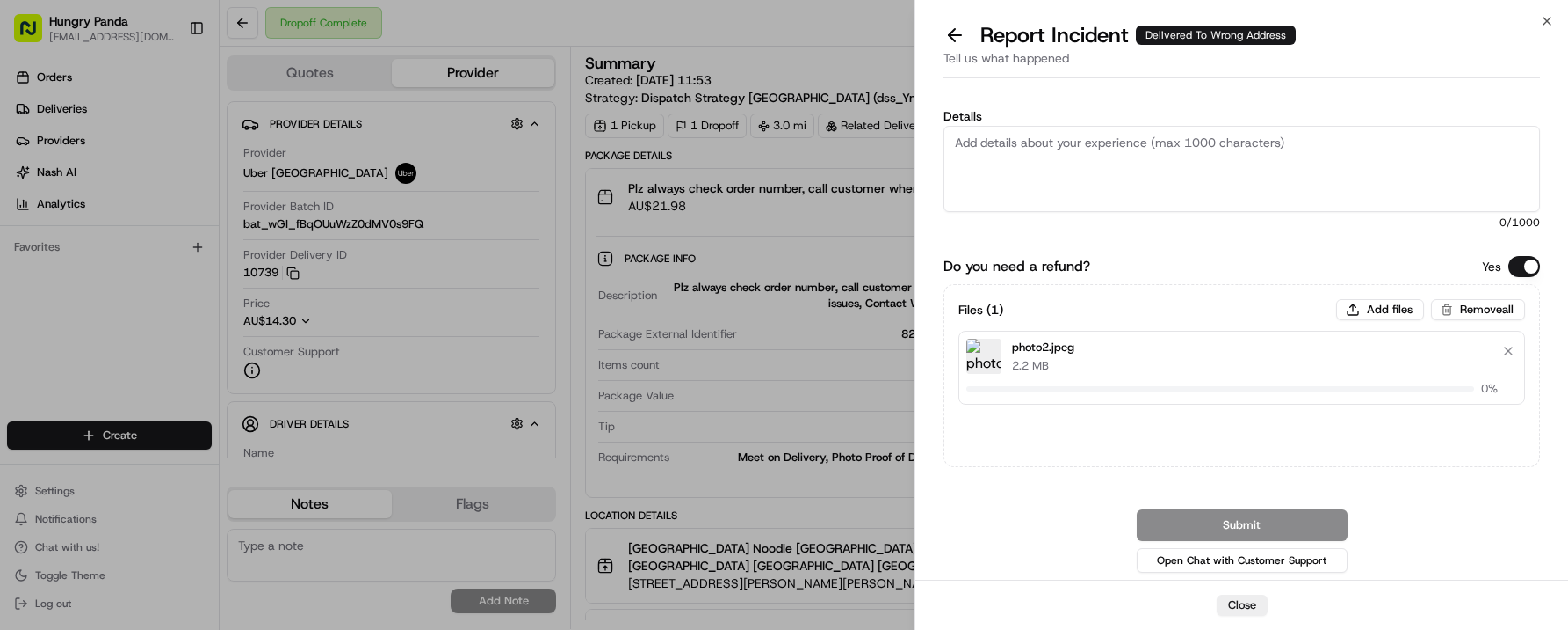
click at [1208, 166] on textarea "Details" at bounding box center [1241, 168] width 597 height 86
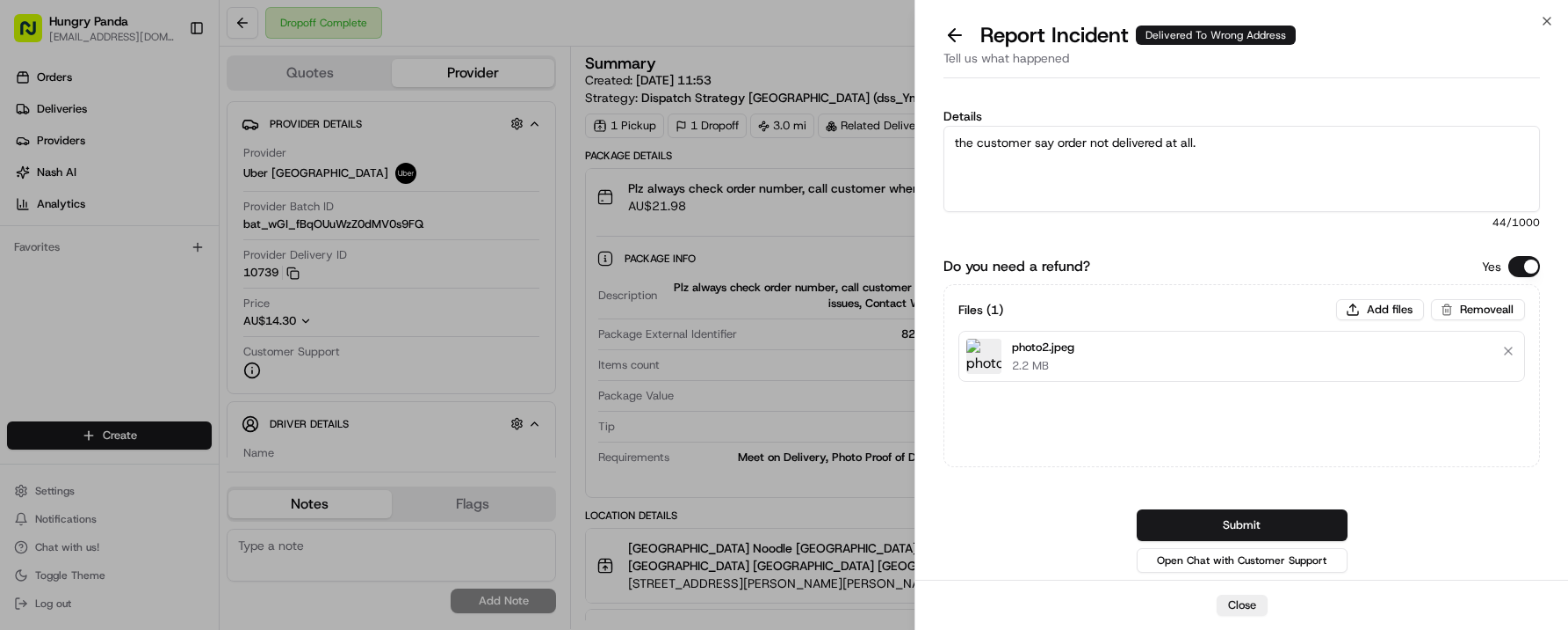
click at [1328, 153] on textarea "the customer say order not delivered at all." at bounding box center [1241, 168] width 597 height 86
type textarea "the customer say order not delivered at all."
click at [1298, 528] on button "Submit" at bounding box center [1242, 525] width 211 height 32
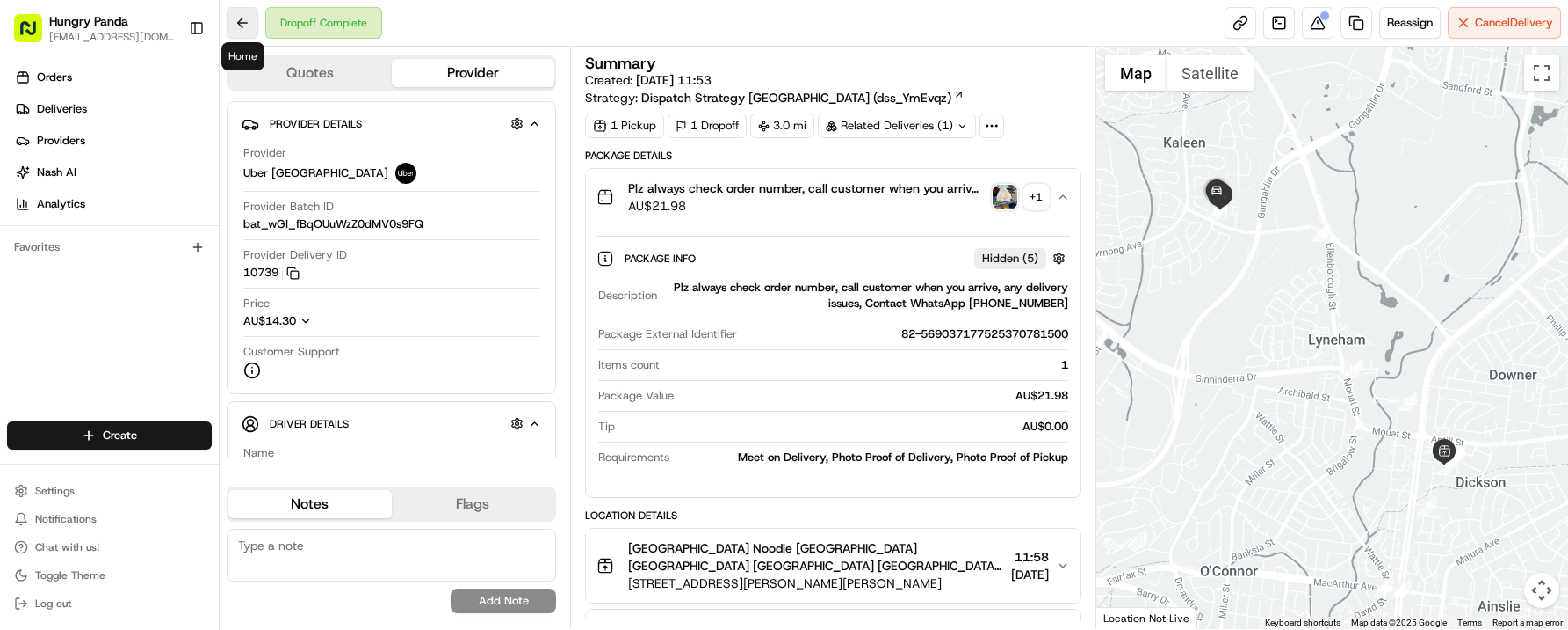
click at [240, 17] on button at bounding box center [243, 23] width 32 height 32
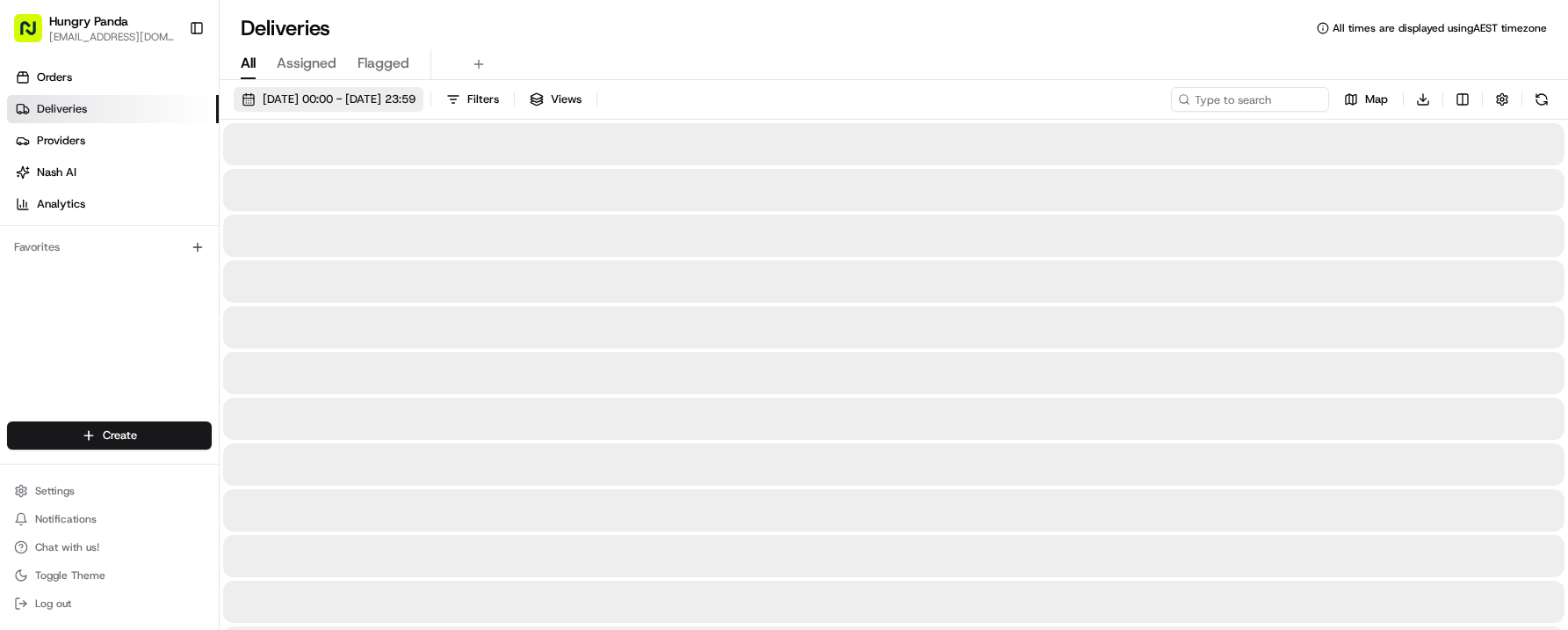
click at [379, 98] on span "[DATE] 00:00 - [DATE] 23:59" at bounding box center [339, 99] width 152 height 16
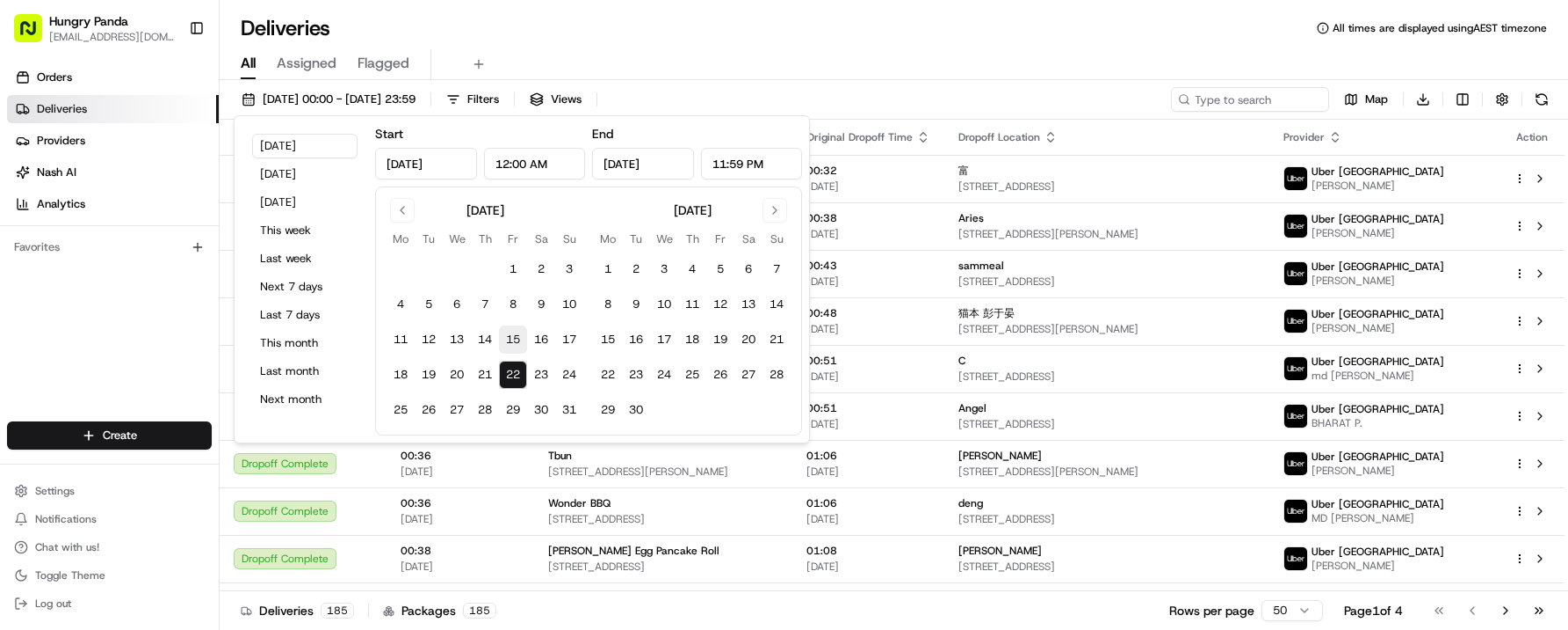
click at [505, 336] on button "15" at bounding box center [513, 339] width 28 height 28
type input "[DATE]"
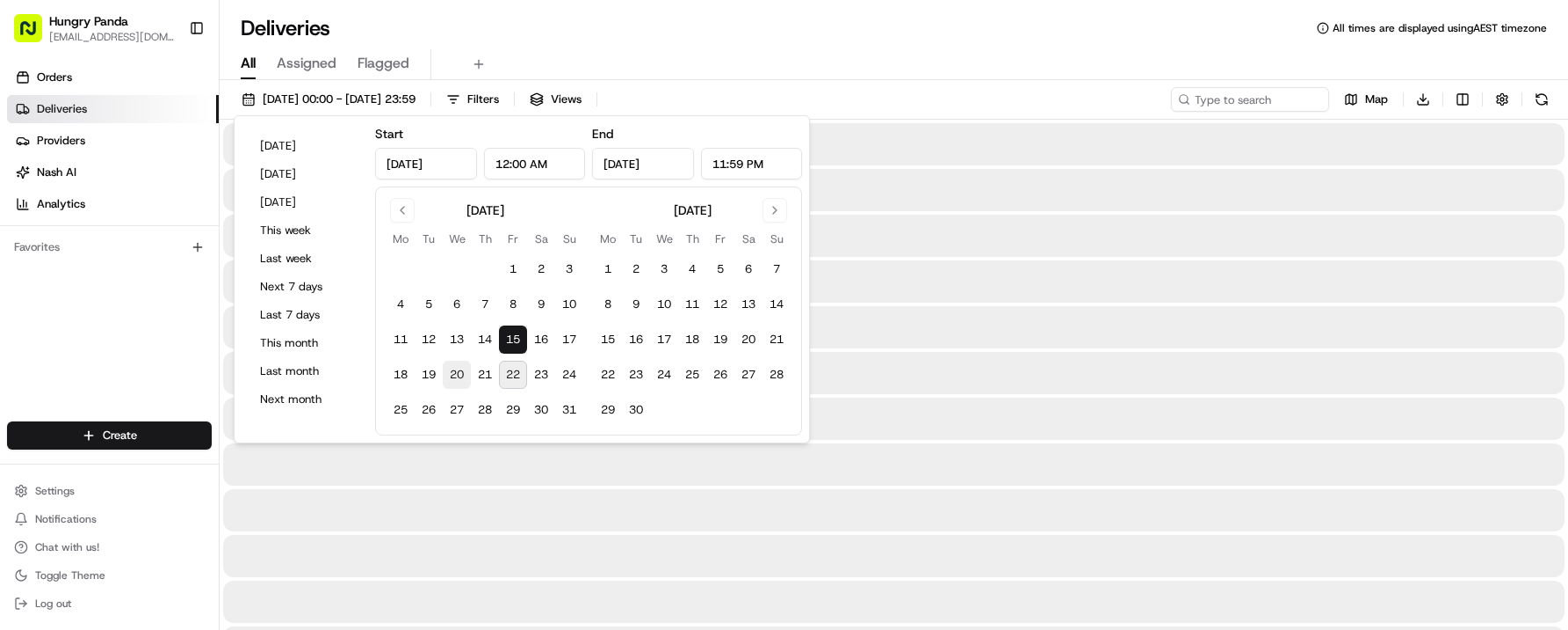
click at [458, 376] on button "20" at bounding box center [456, 374] width 28 height 28
type input "[DATE]"
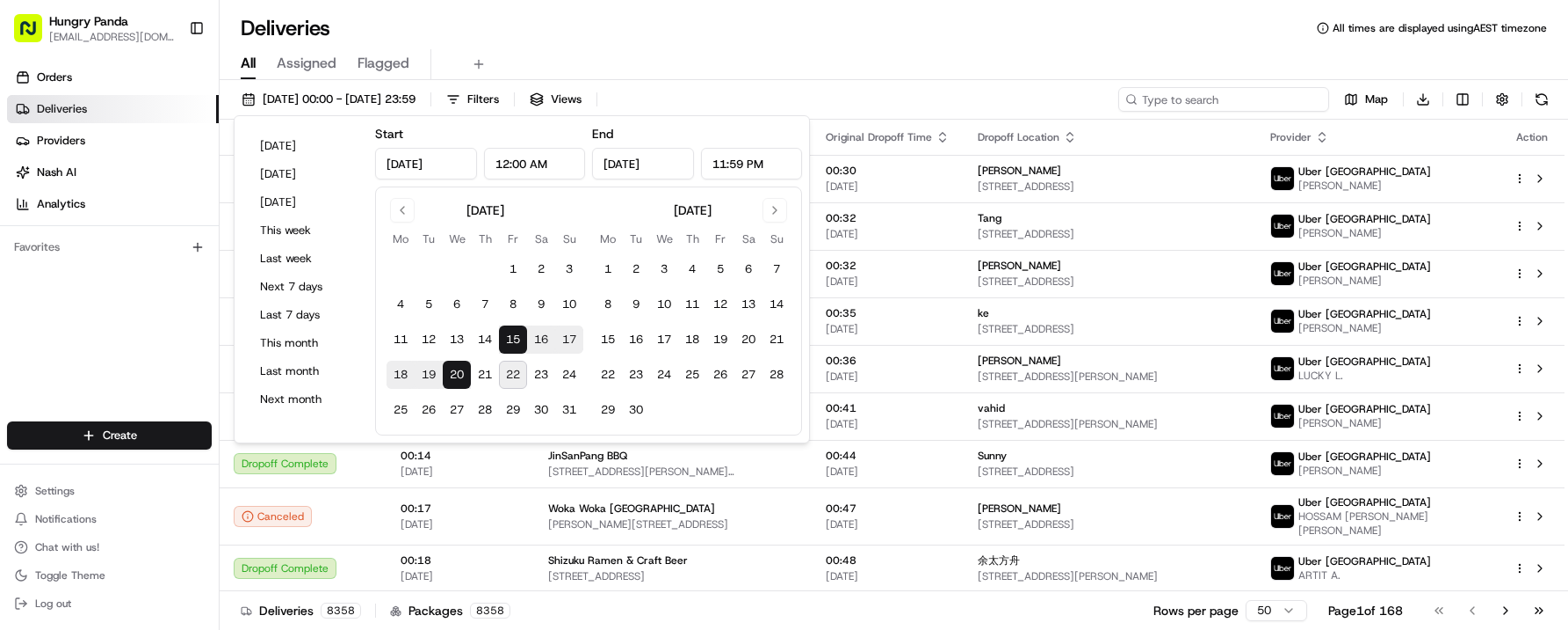
click at [1245, 95] on input at bounding box center [1224, 99] width 211 height 25
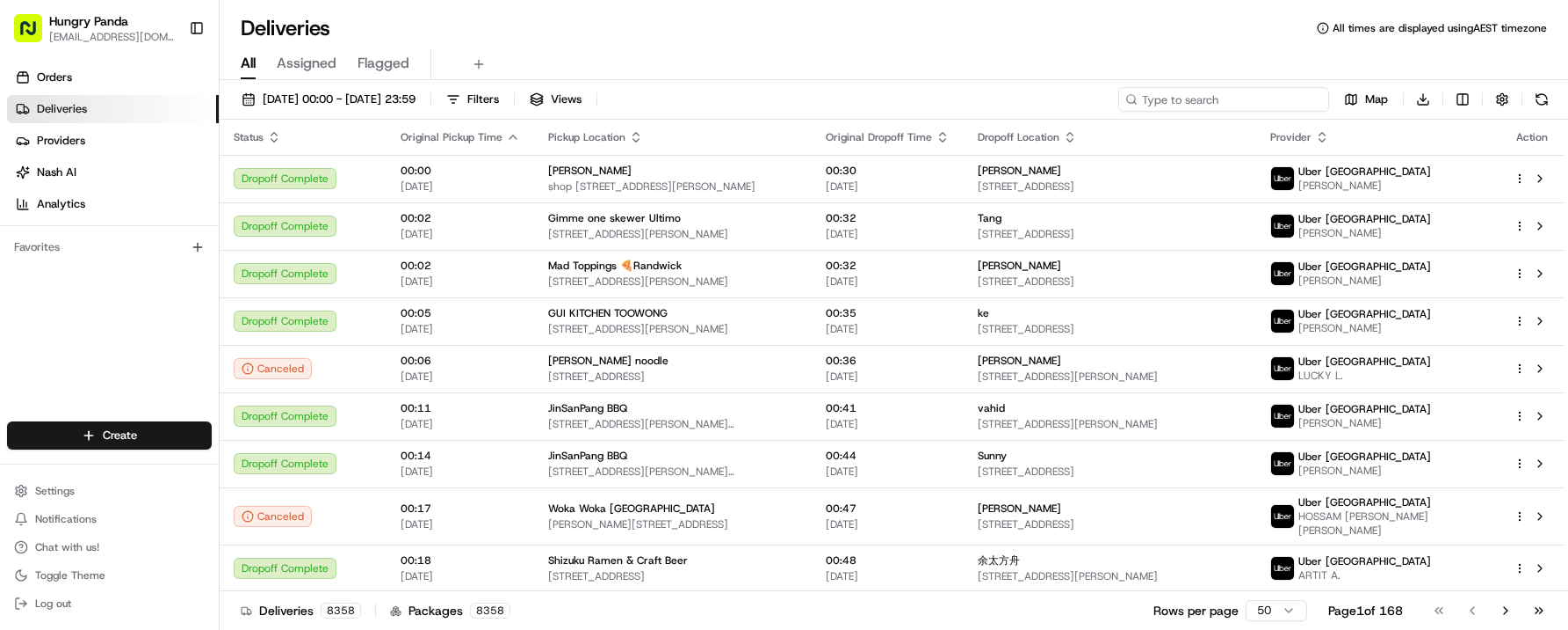
paste input "377456924545579418315"
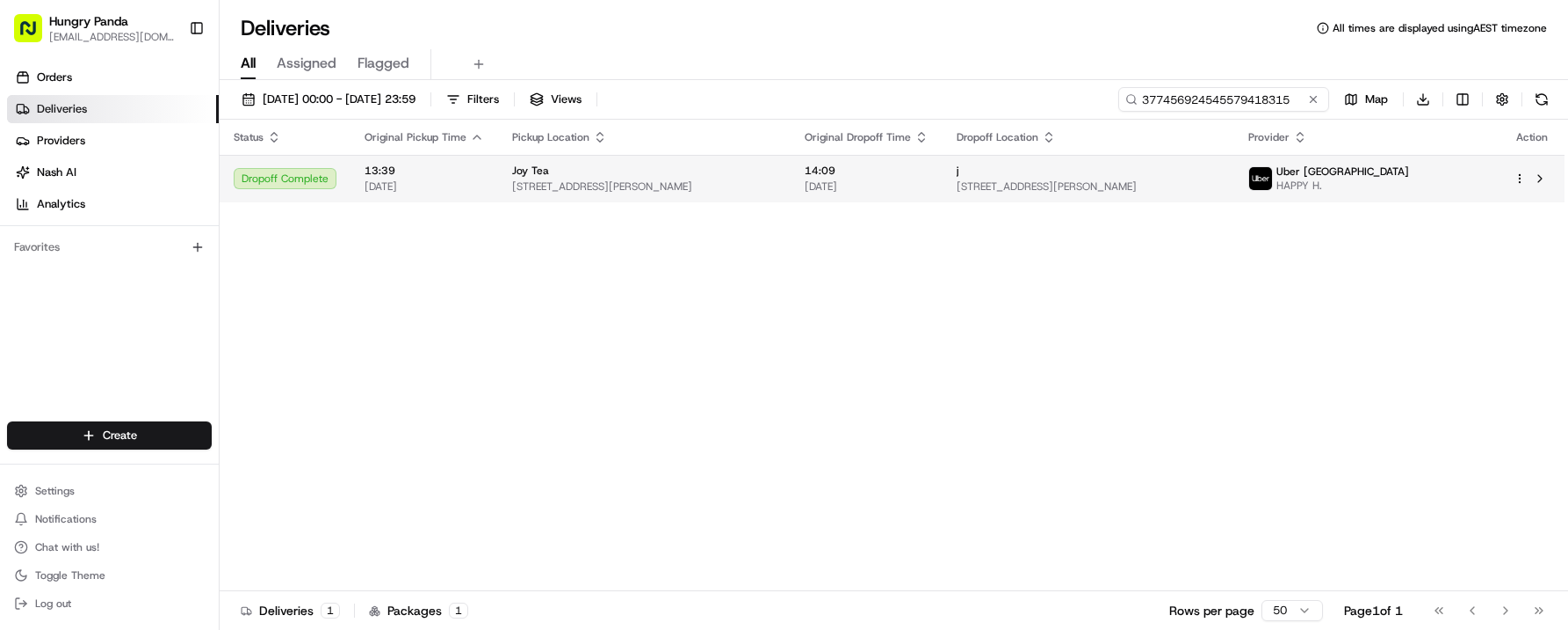
type input "377456924545579418315"
click at [1222, 176] on div "j" at bounding box center [1089, 170] width 264 height 14
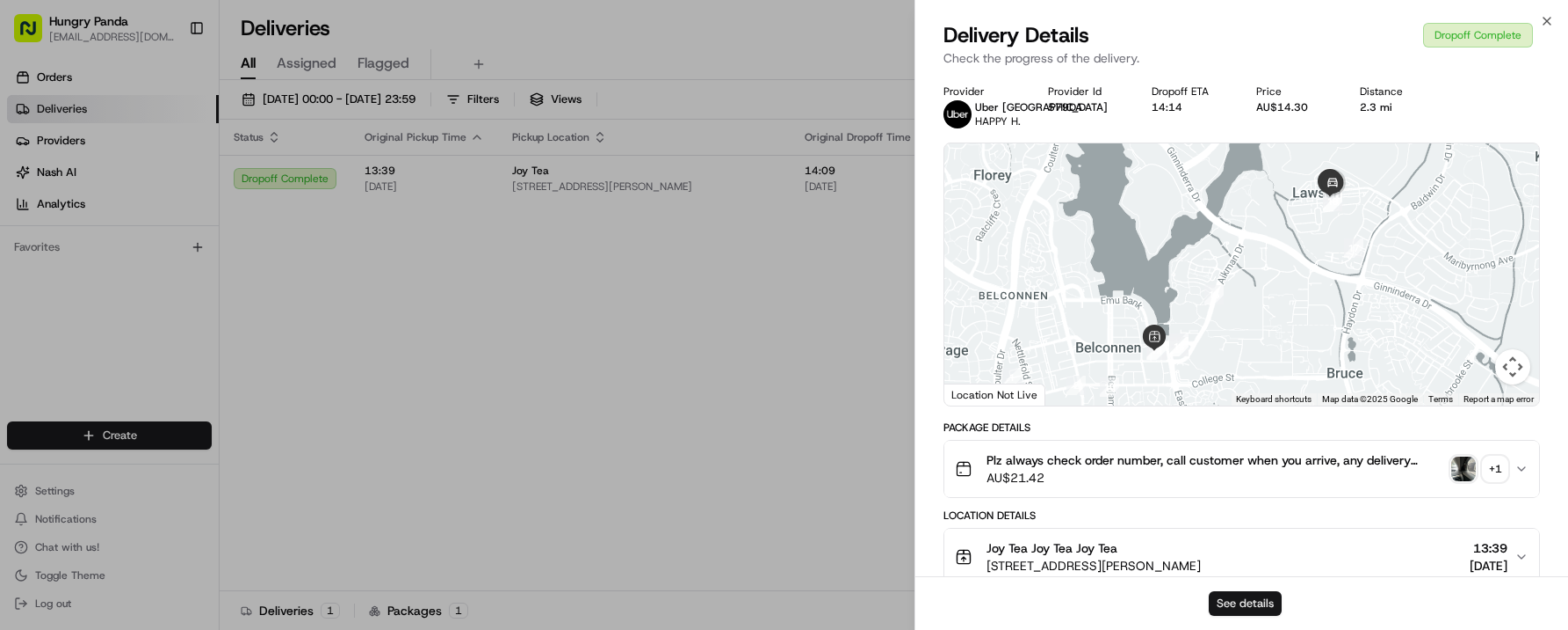
click at [1258, 599] on button "See details" at bounding box center [1245, 602] width 73 height 25
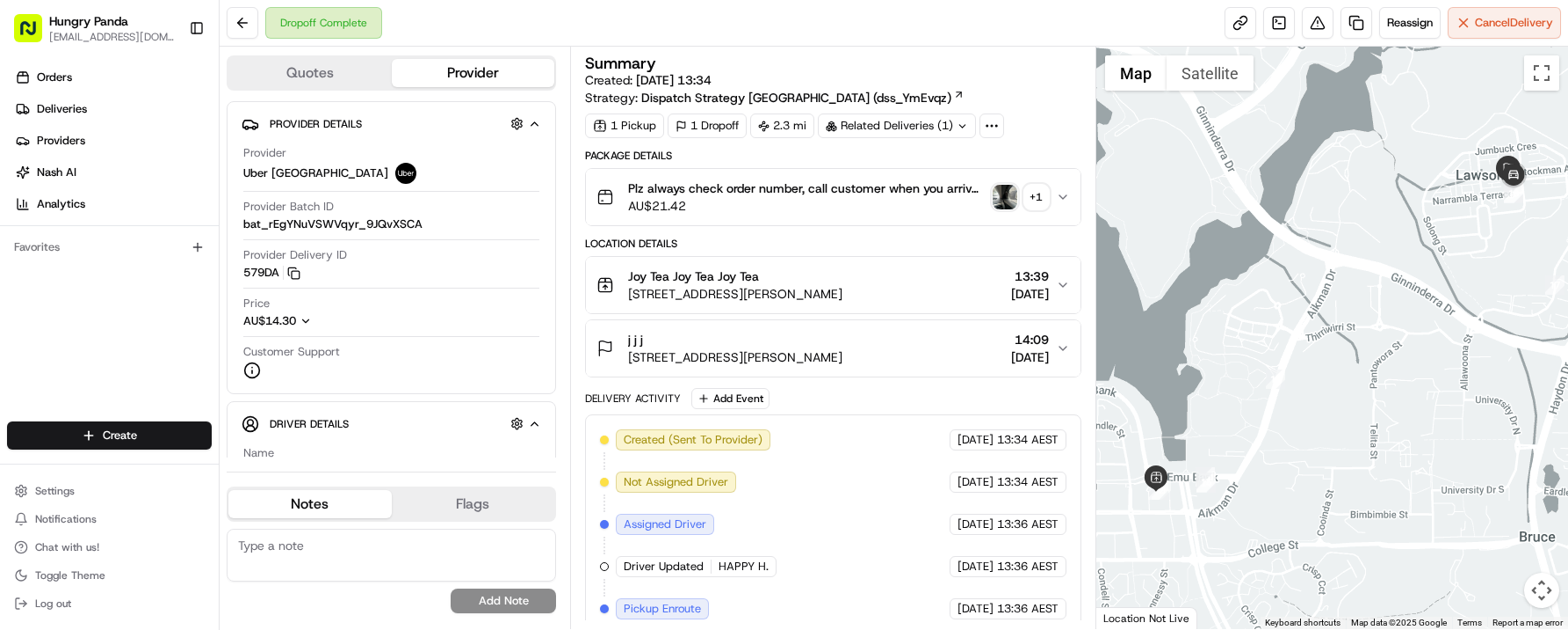
click at [973, 203] on span "AU$21.42" at bounding box center [807, 206] width 357 height 18
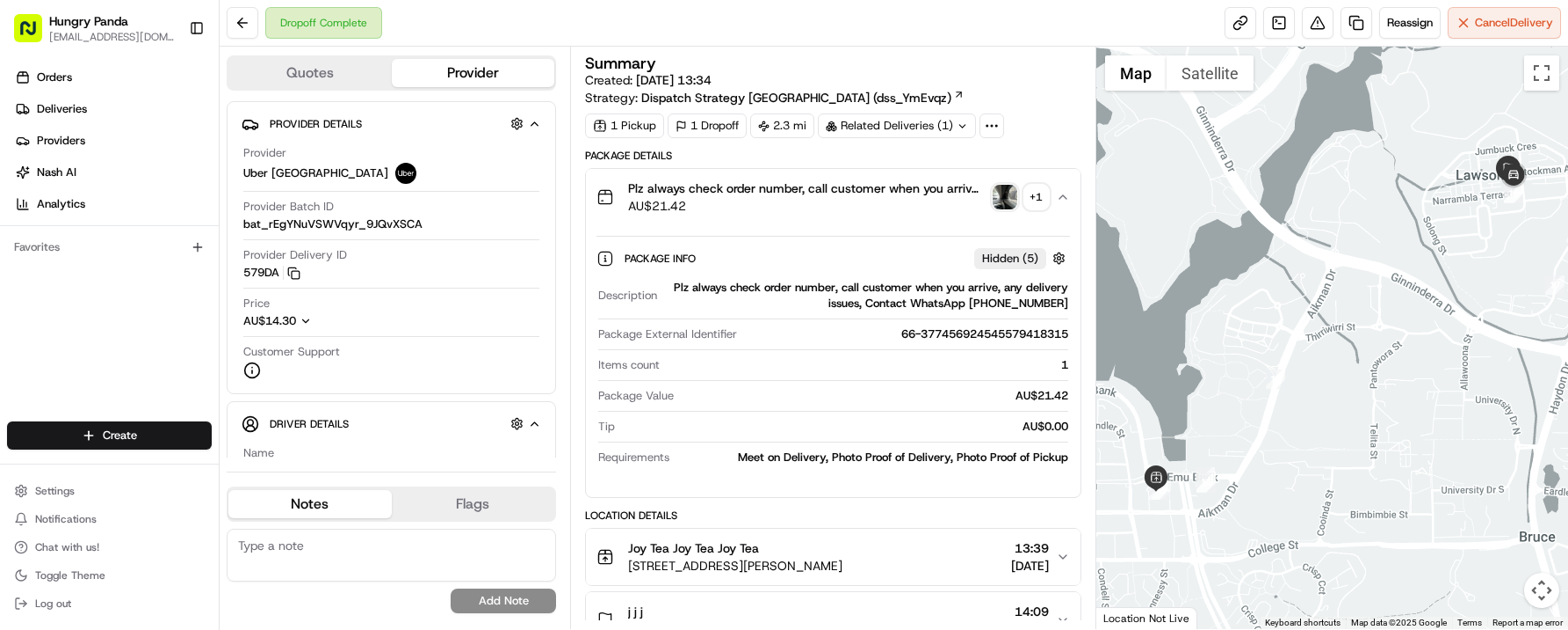
click at [999, 184] on img "button" at bounding box center [1005, 196] width 25 height 25
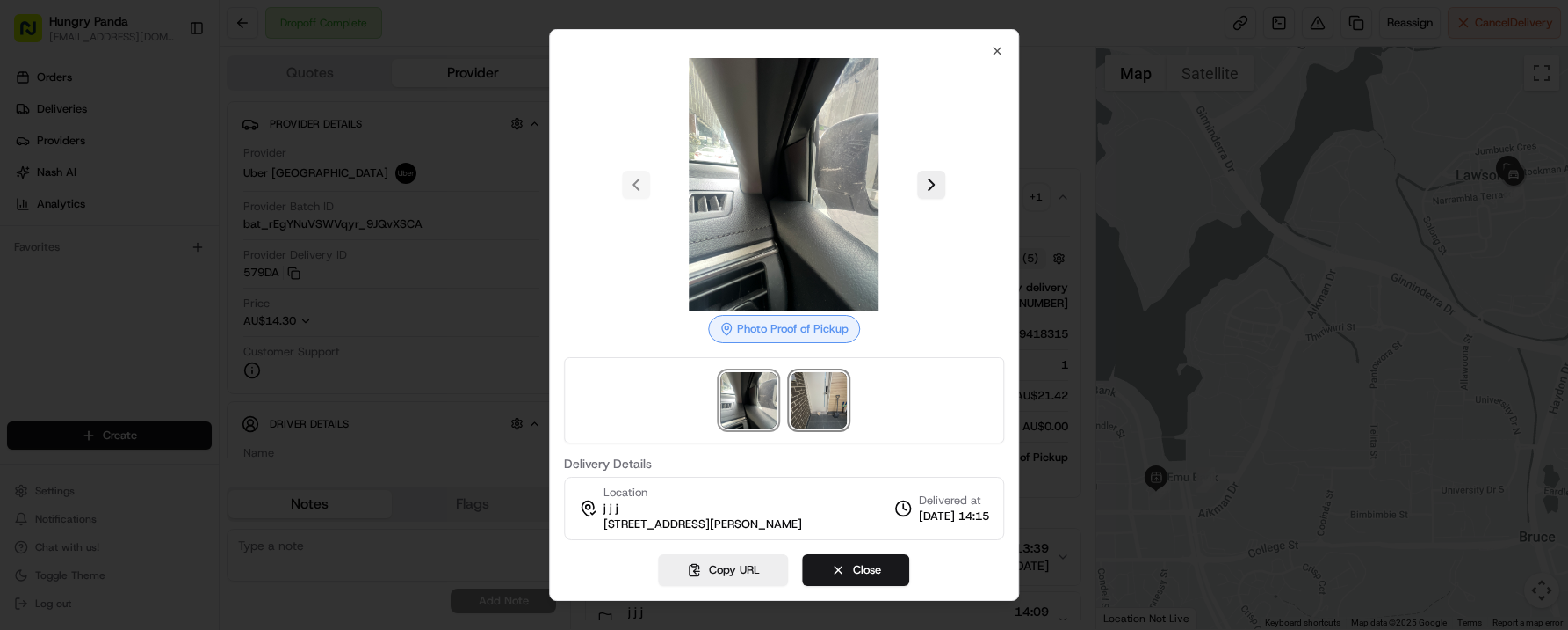
click at [824, 409] on img at bounding box center [820, 399] width 56 height 56
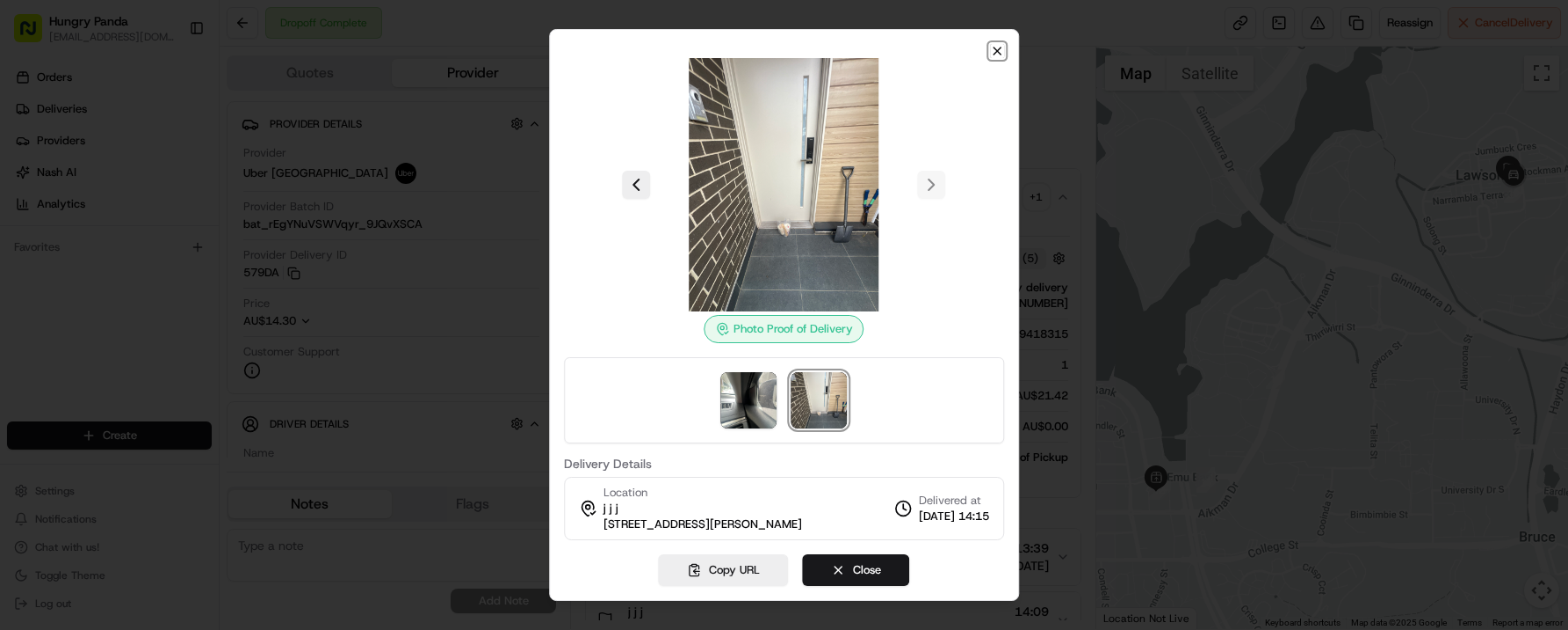
click at [997, 49] on icon "button" at bounding box center [997, 51] width 14 height 14
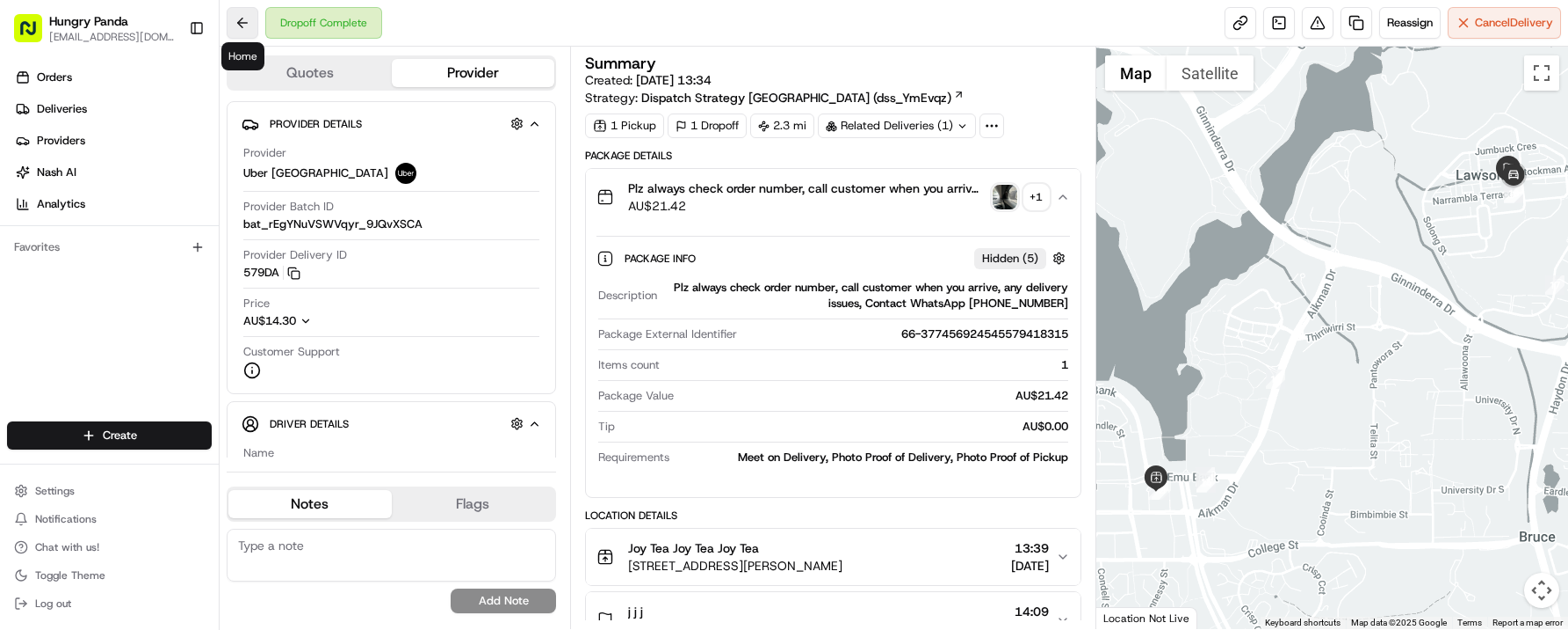
click at [246, 29] on button at bounding box center [243, 23] width 32 height 32
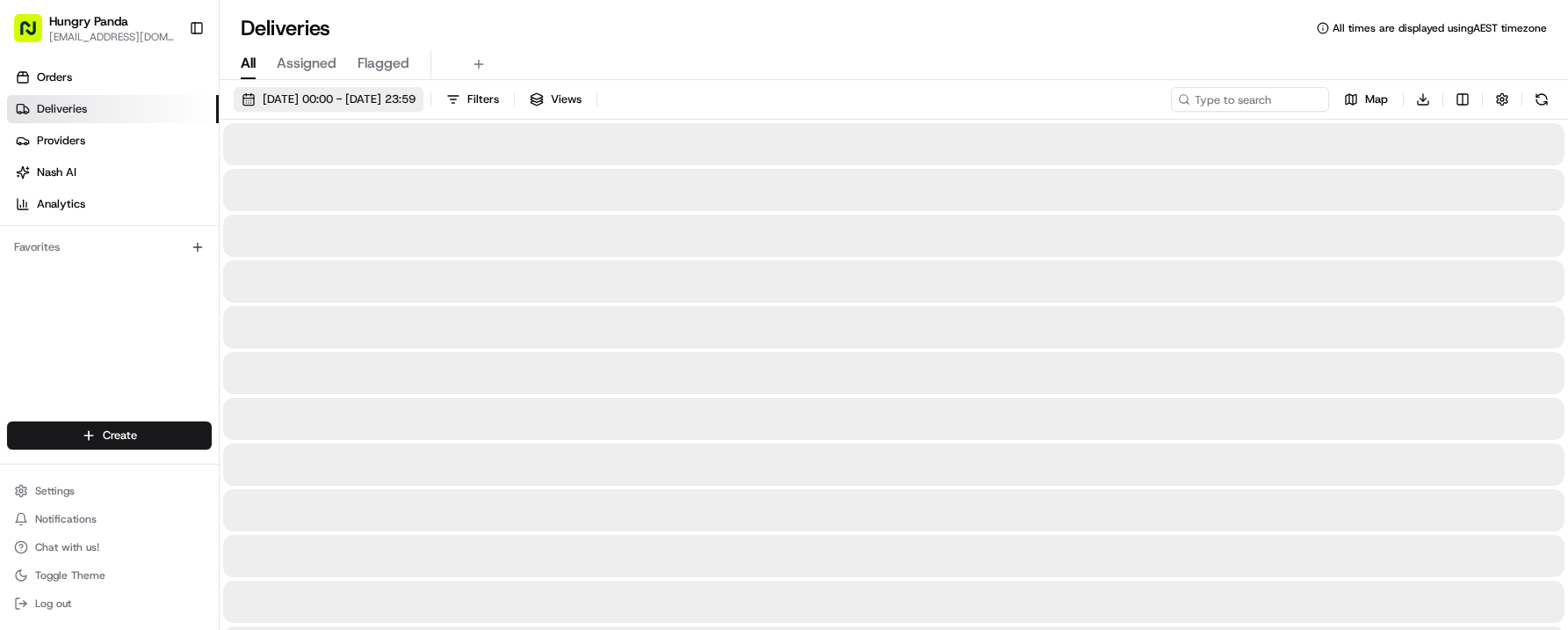
click at [416, 99] on span "[DATE] 00:00 - [DATE] 23:59" at bounding box center [339, 99] width 152 height 16
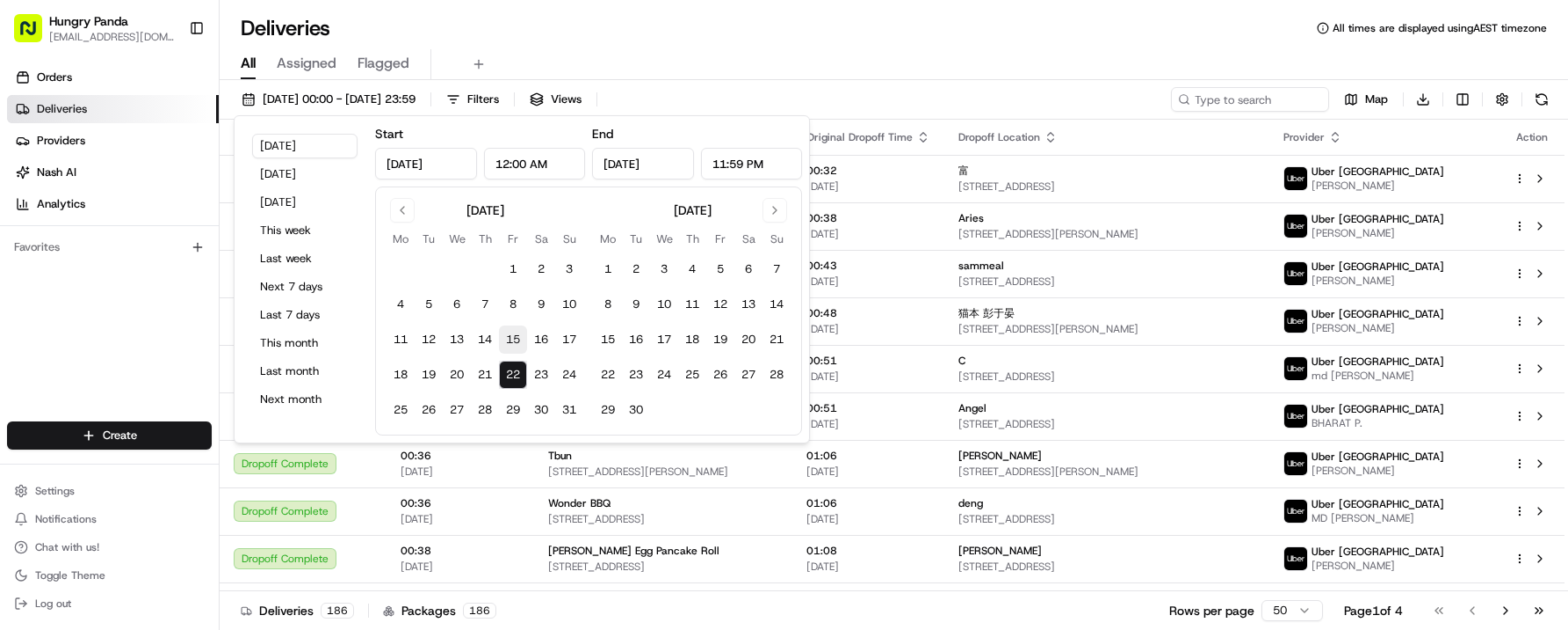
click at [509, 337] on button "15" at bounding box center [513, 339] width 28 height 28
type input "[DATE]"
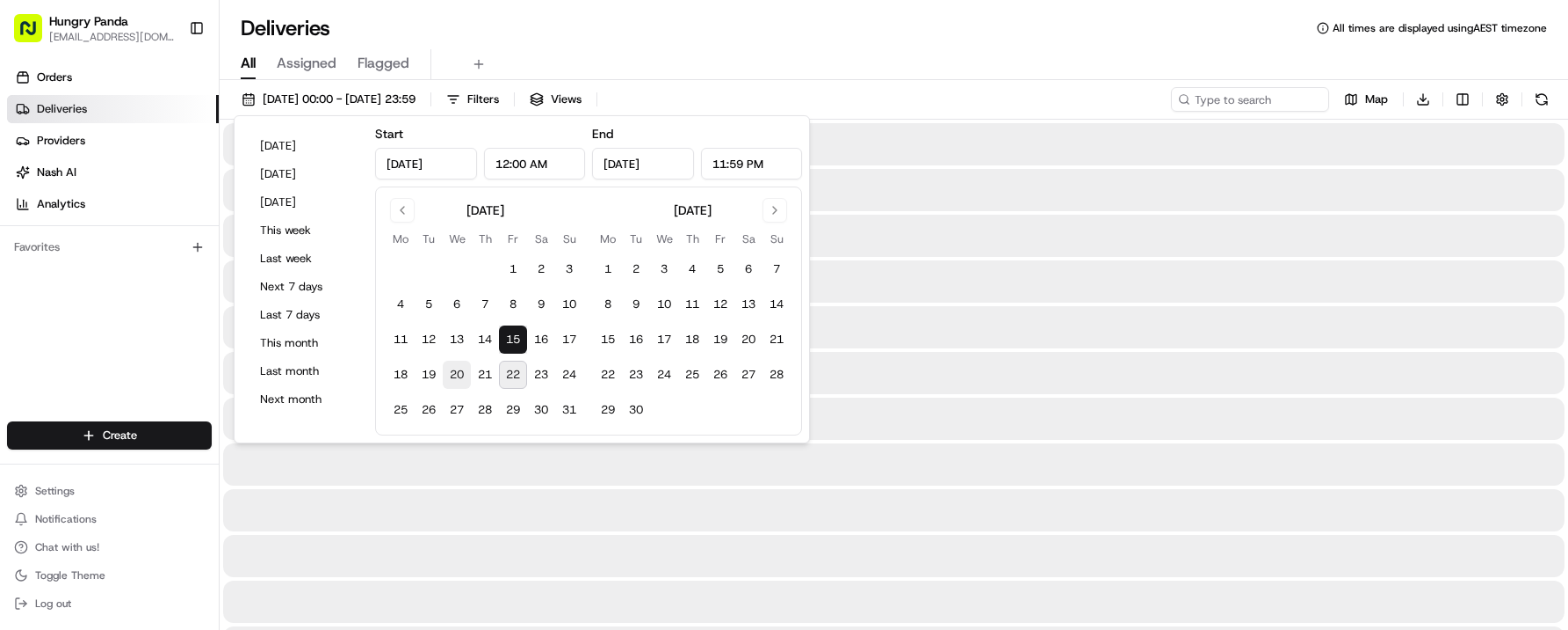
click at [464, 375] on button "20" at bounding box center [456, 374] width 28 height 28
type input "[DATE]"
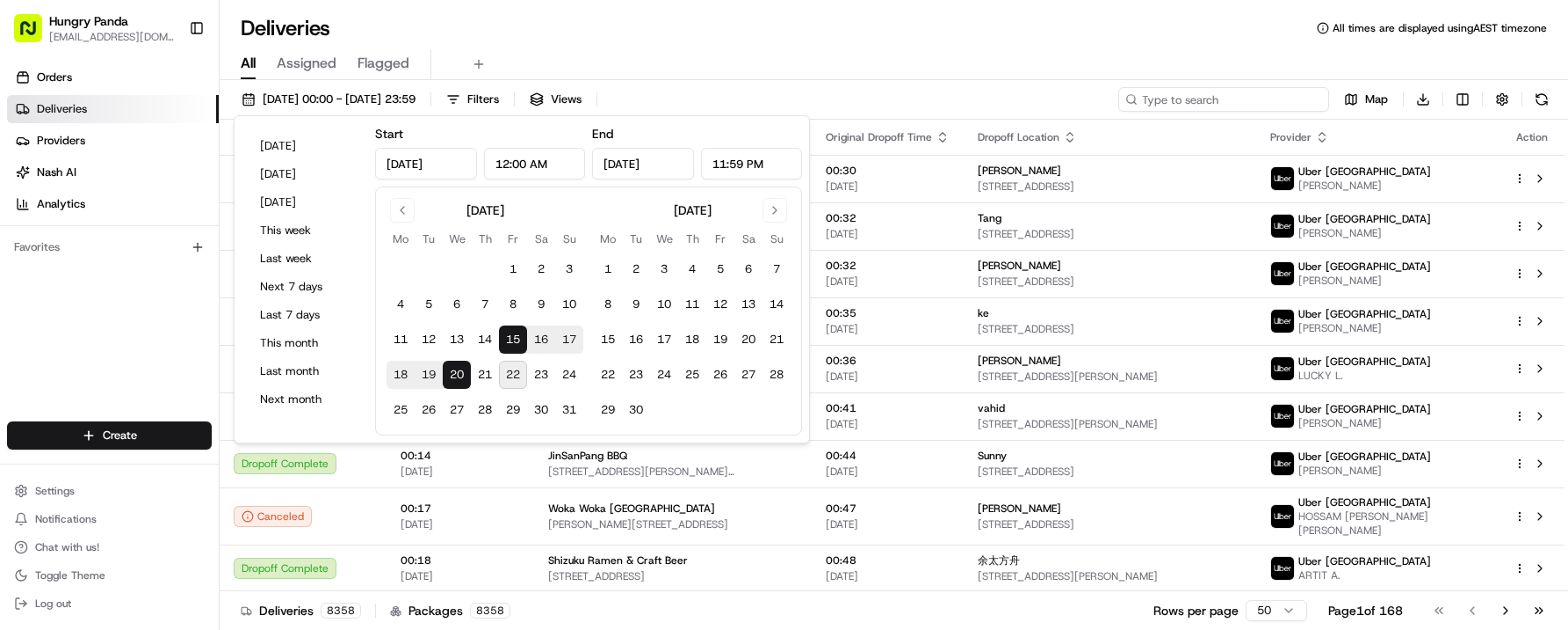
drag, startPoint x: 1226, startPoint y: 97, endPoint x: 1215, endPoint y: 101, distance: 11.7
click at [1225, 98] on input at bounding box center [1224, 99] width 211 height 25
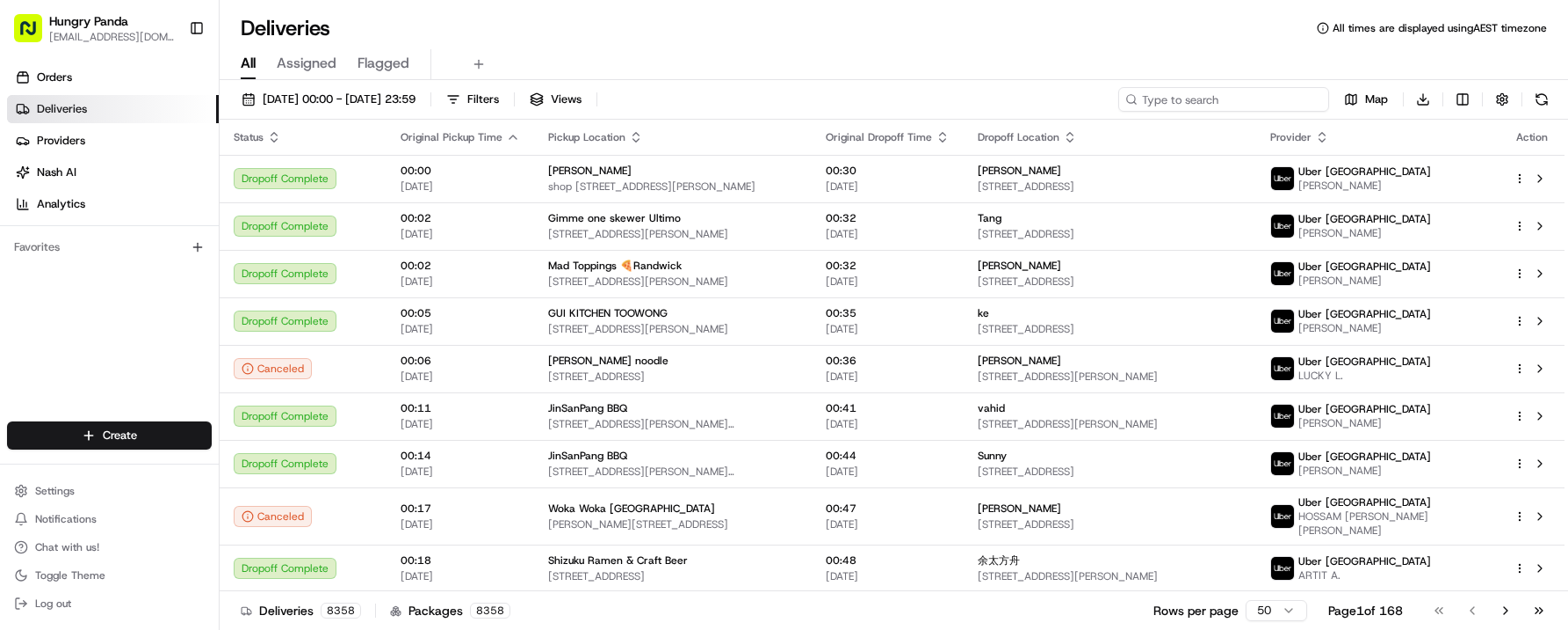
paste input "178354153565576978823"
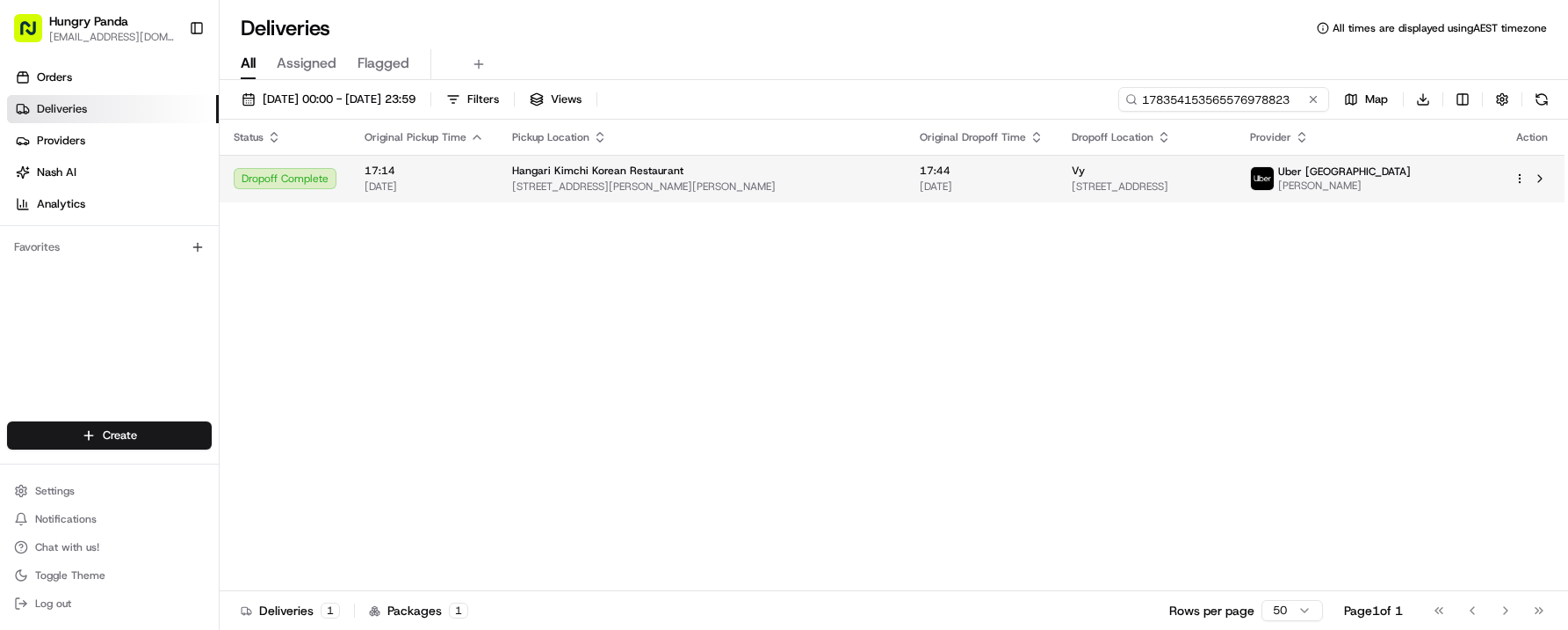
type input "178354153565576978823"
click at [1223, 181] on span "45 Ainslie Ave, Braddon ACT 2612, Australia" at bounding box center [1147, 186] width 150 height 14
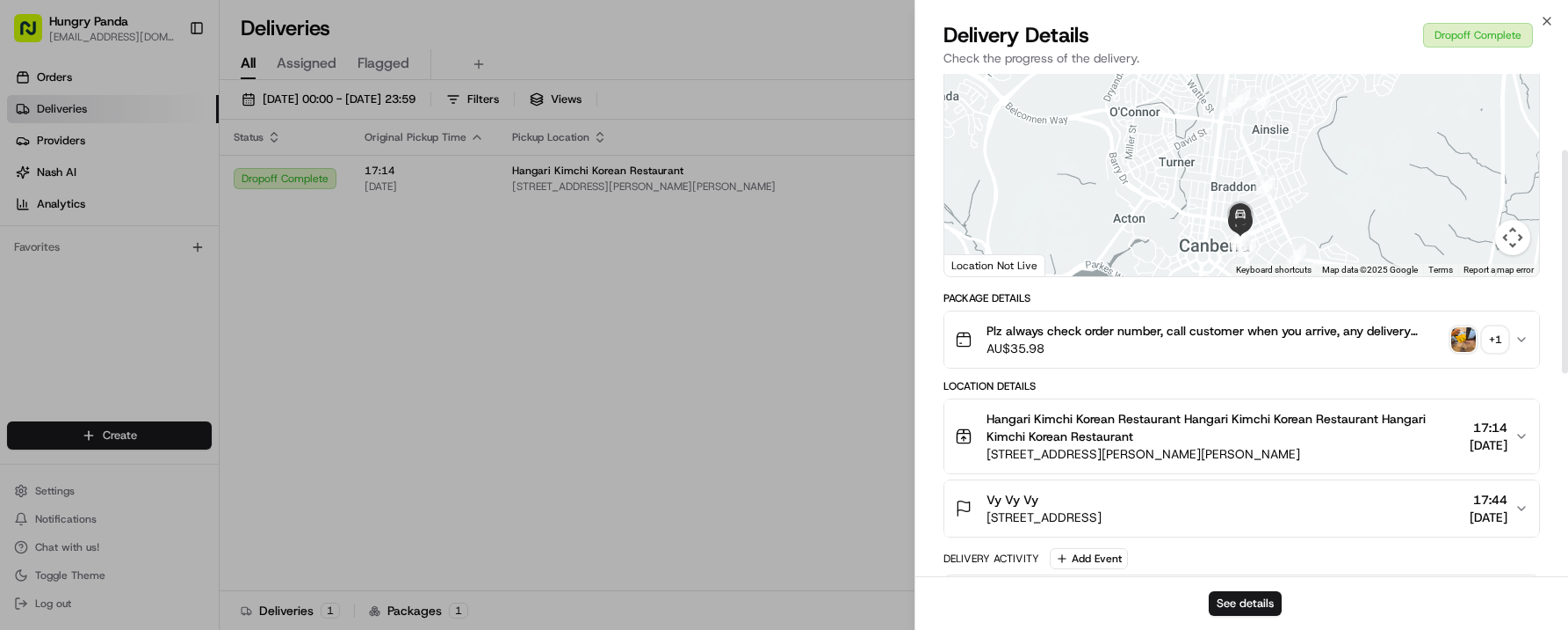
scroll to position [232, 0]
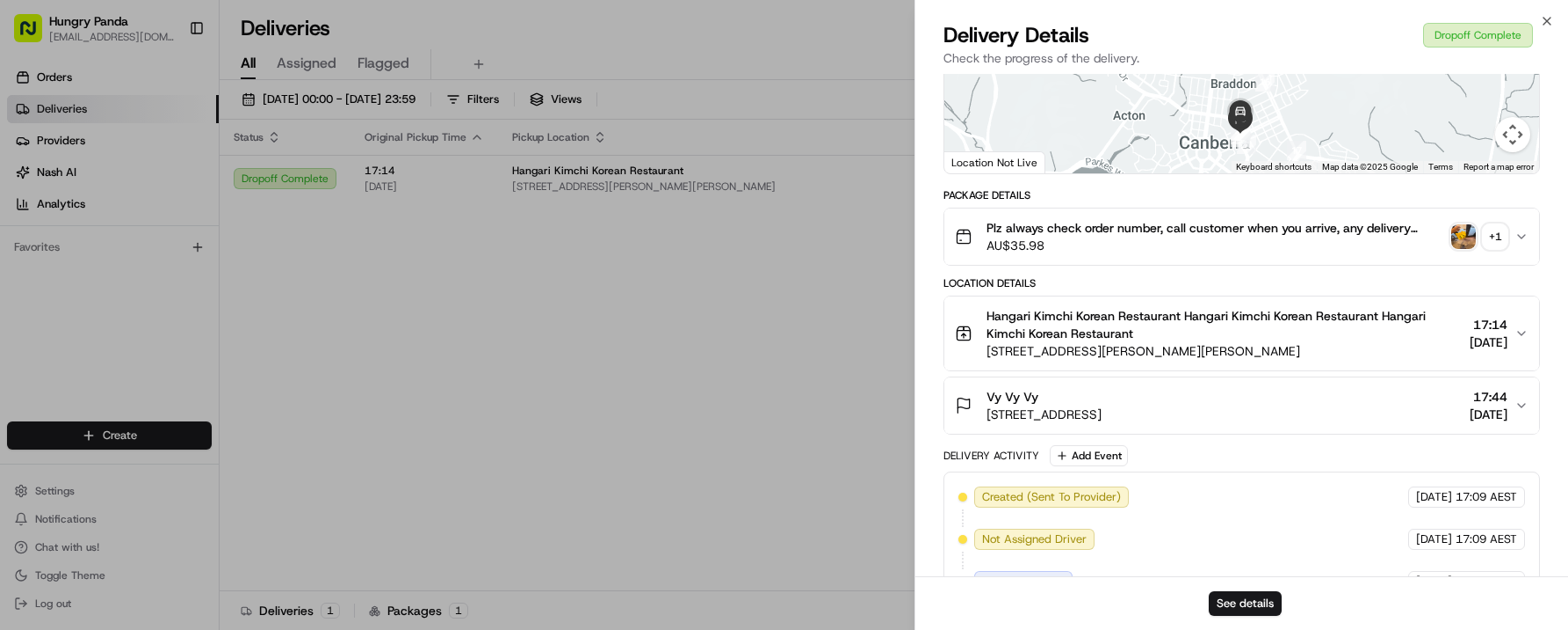
click at [1520, 239] on icon "button" at bounding box center [1521, 237] width 7 height 4
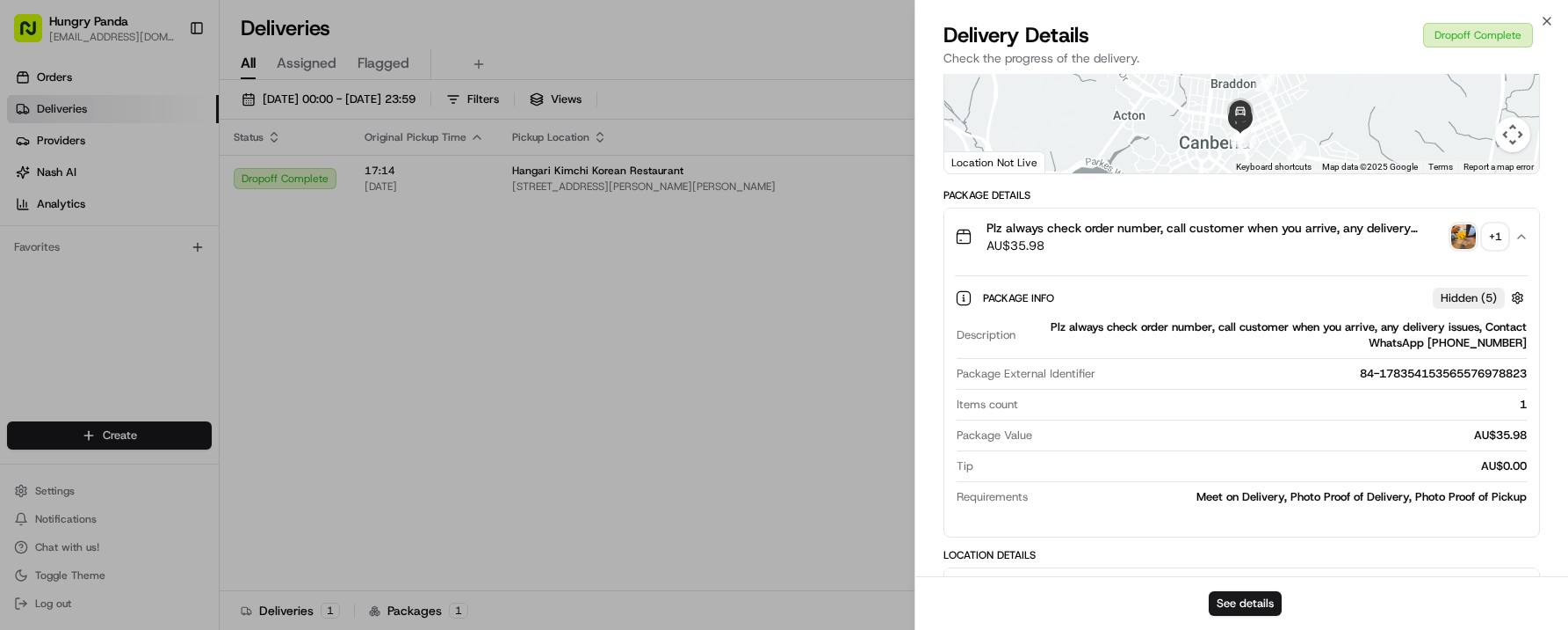
click at [1489, 249] on div "+ 1" at bounding box center [1495, 236] width 25 height 25
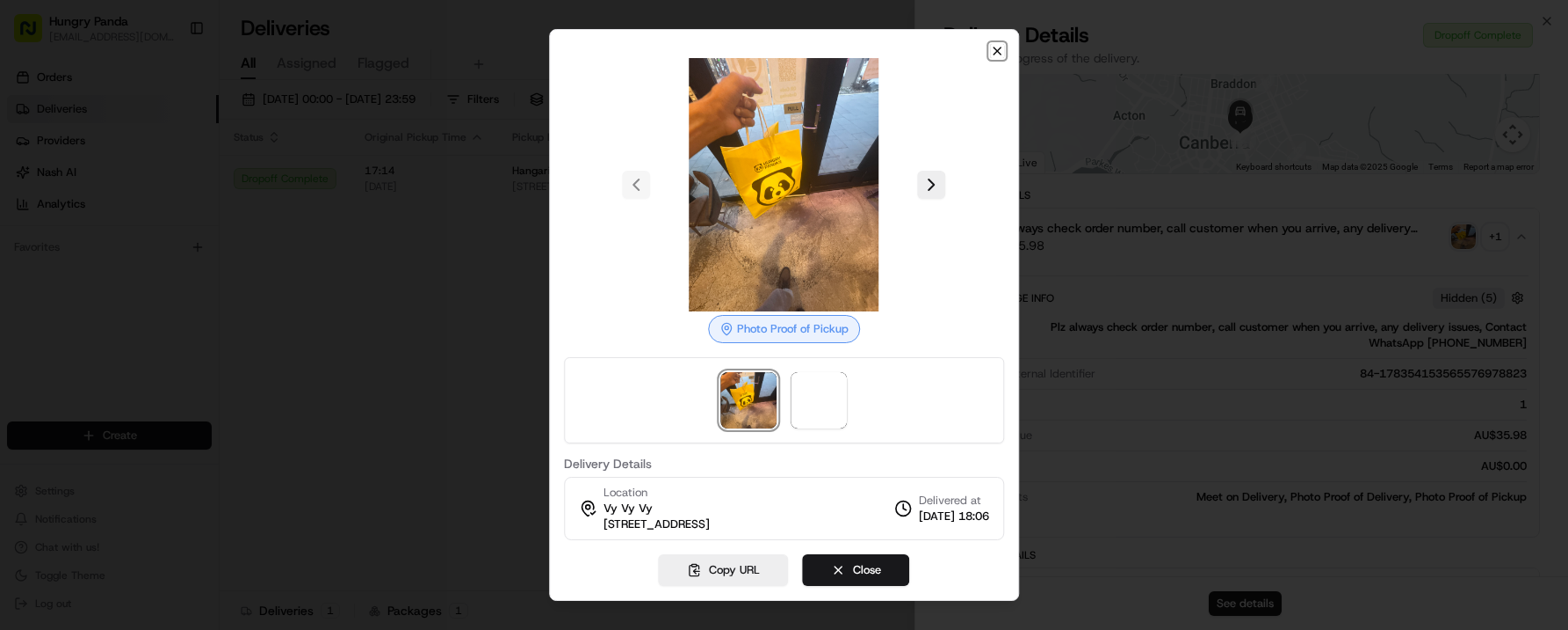
click at [996, 49] on icon "button" at bounding box center [997, 51] width 7 height 7
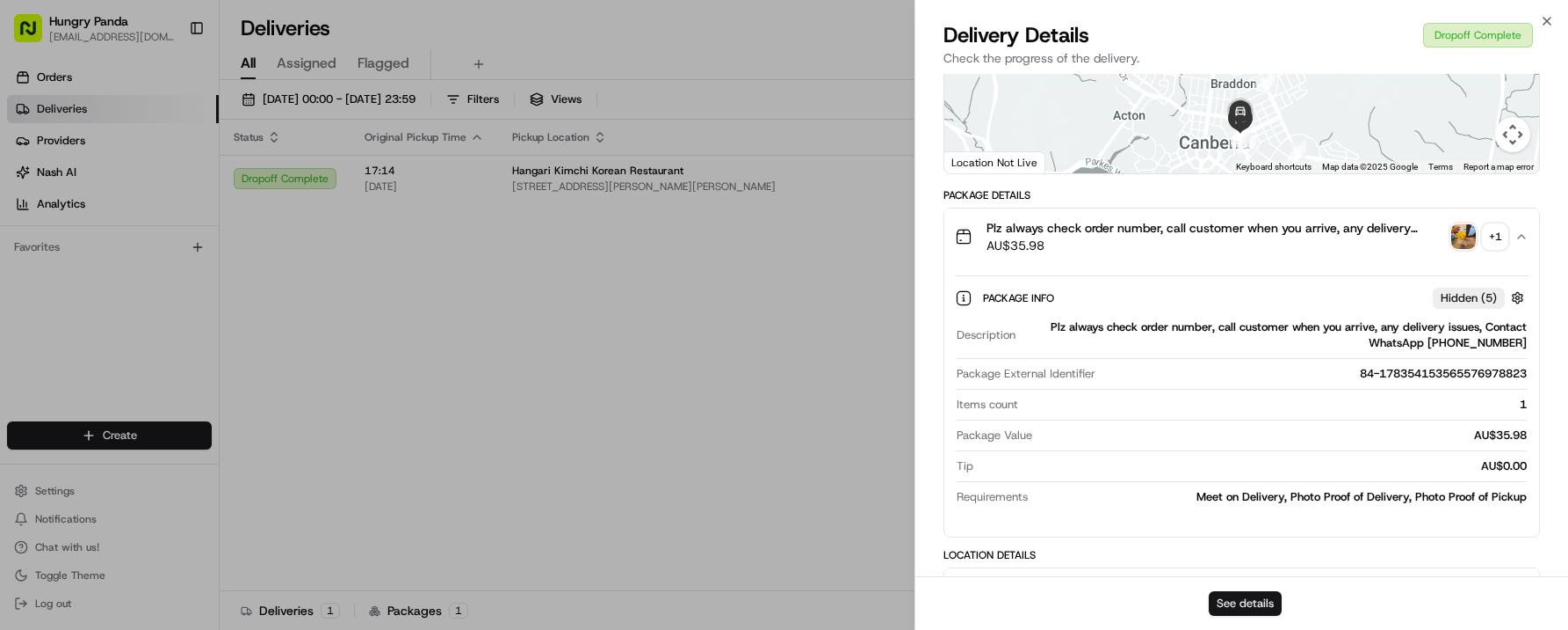
click at [1242, 613] on button "See details" at bounding box center [1245, 602] width 73 height 25
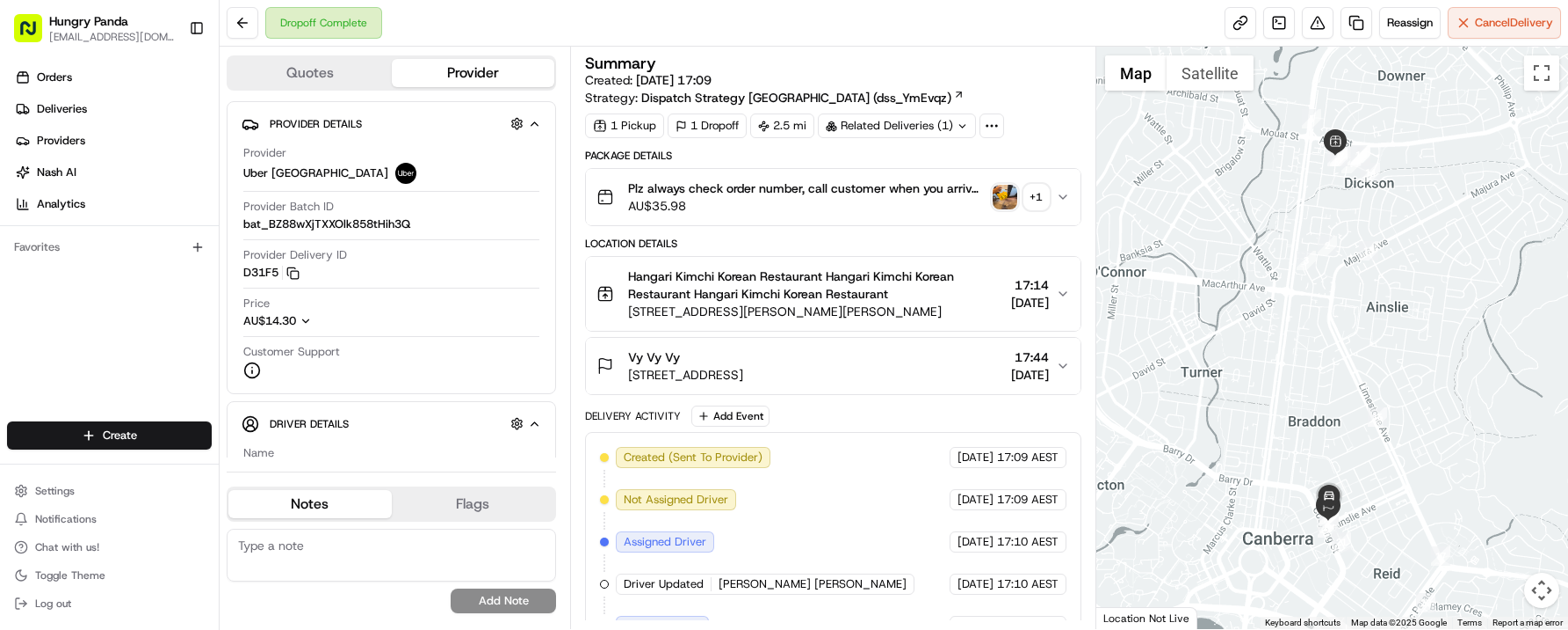
click at [951, 197] on span "AU$35.98" at bounding box center [807, 206] width 357 height 18
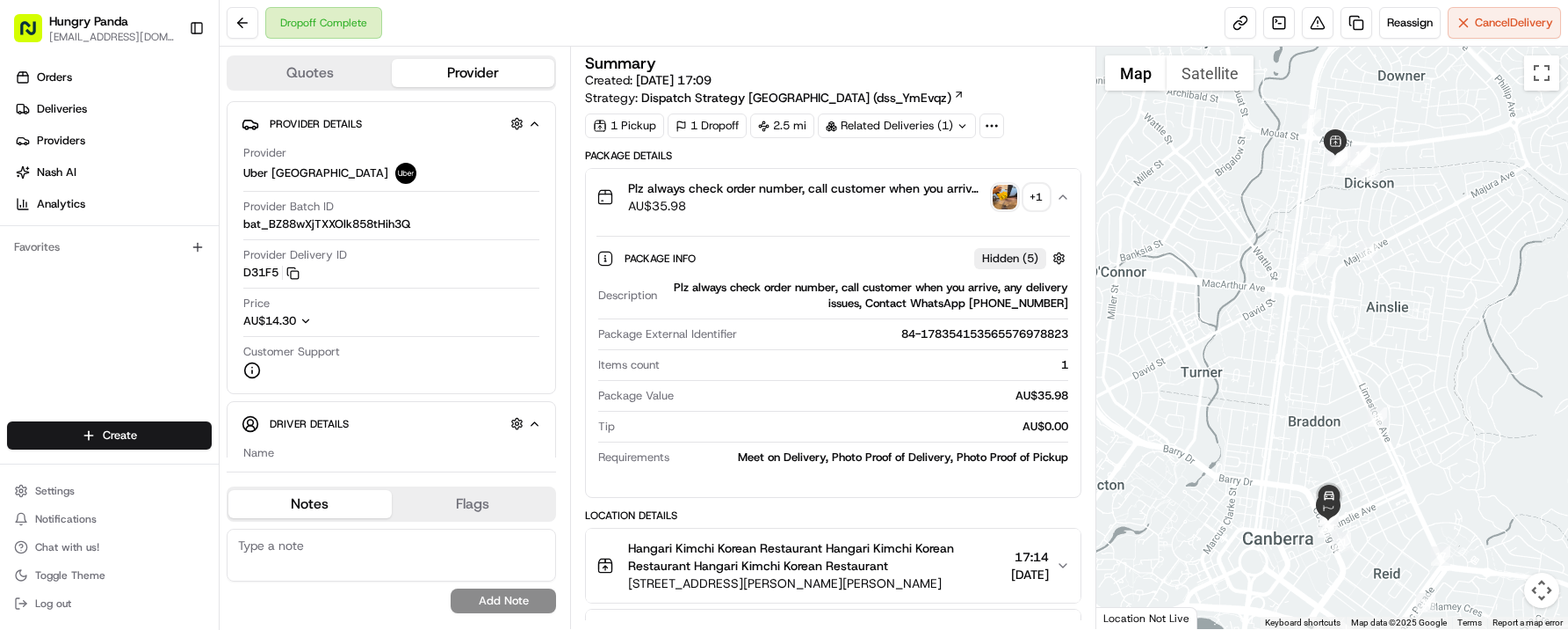
click at [1011, 199] on img "button" at bounding box center [1005, 196] width 25 height 25
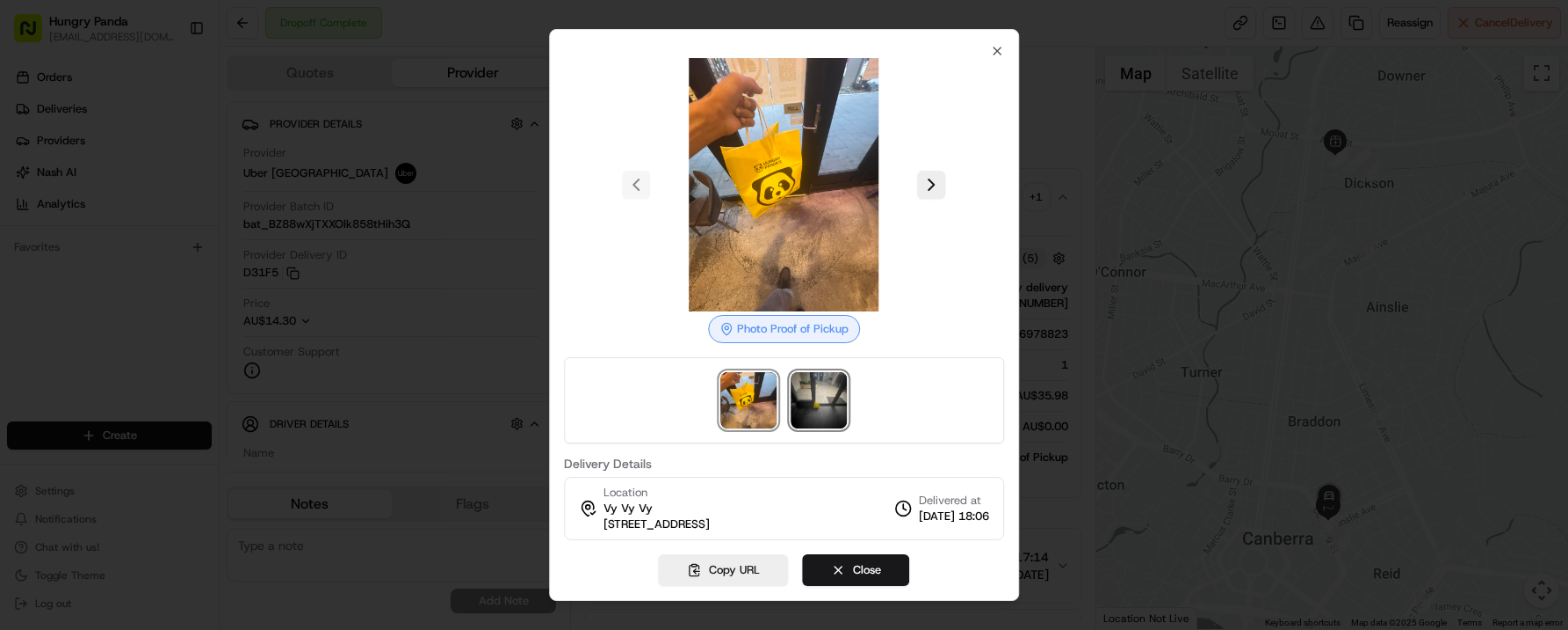
click at [824, 398] on img at bounding box center [820, 399] width 56 height 56
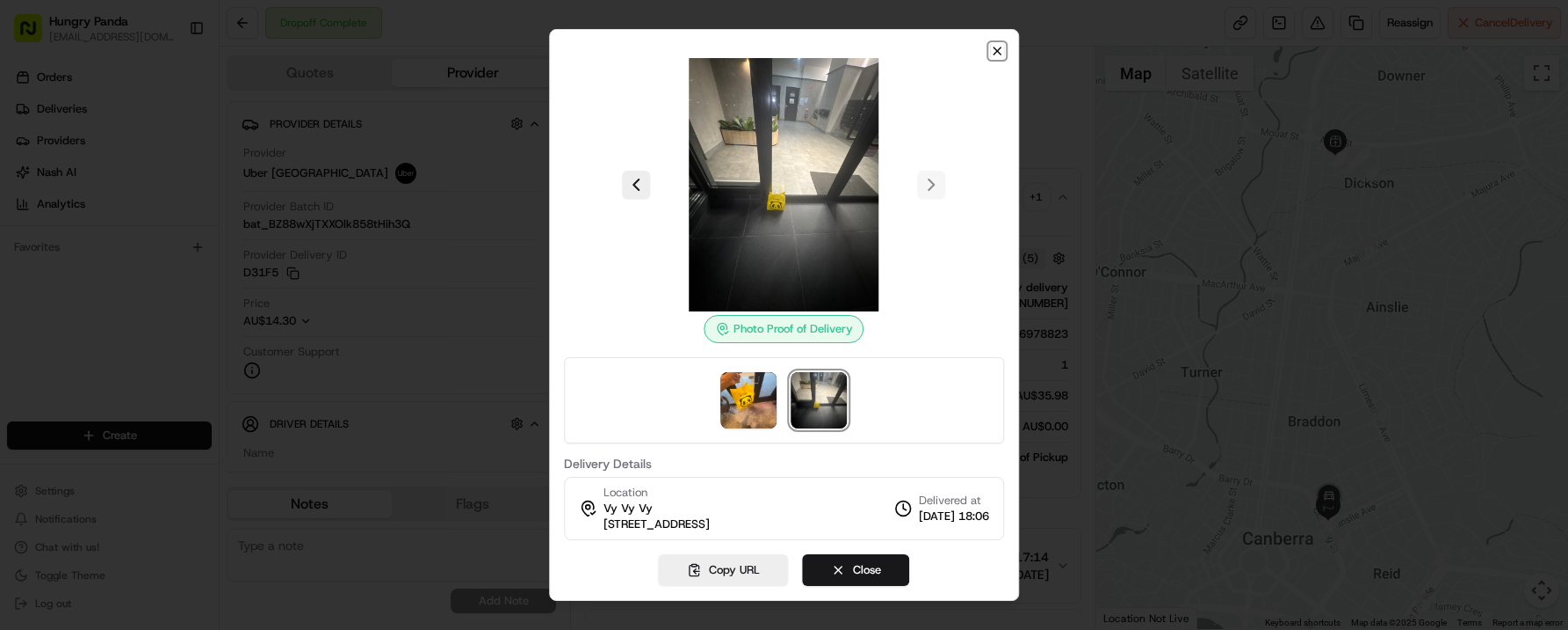
click at [1001, 47] on icon "button" at bounding box center [997, 51] width 14 height 14
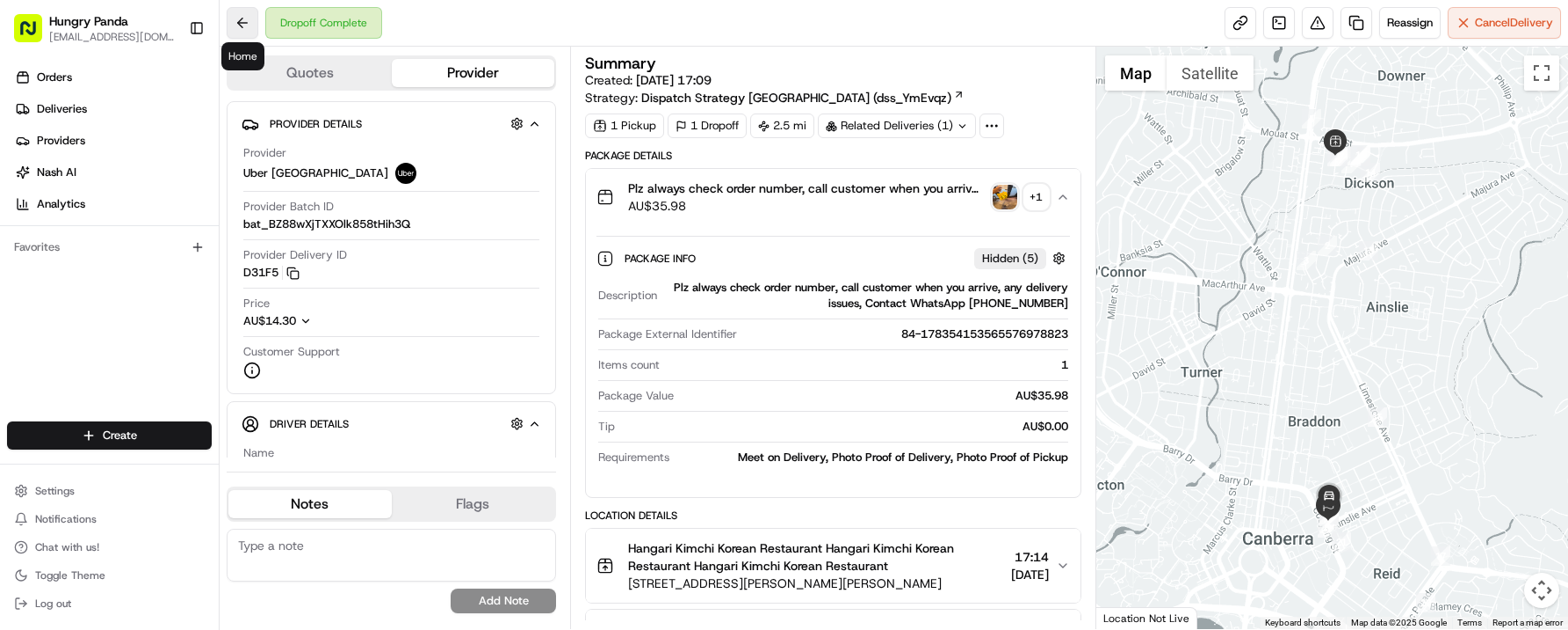
click at [244, 35] on button at bounding box center [243, 23] width 32 height 32
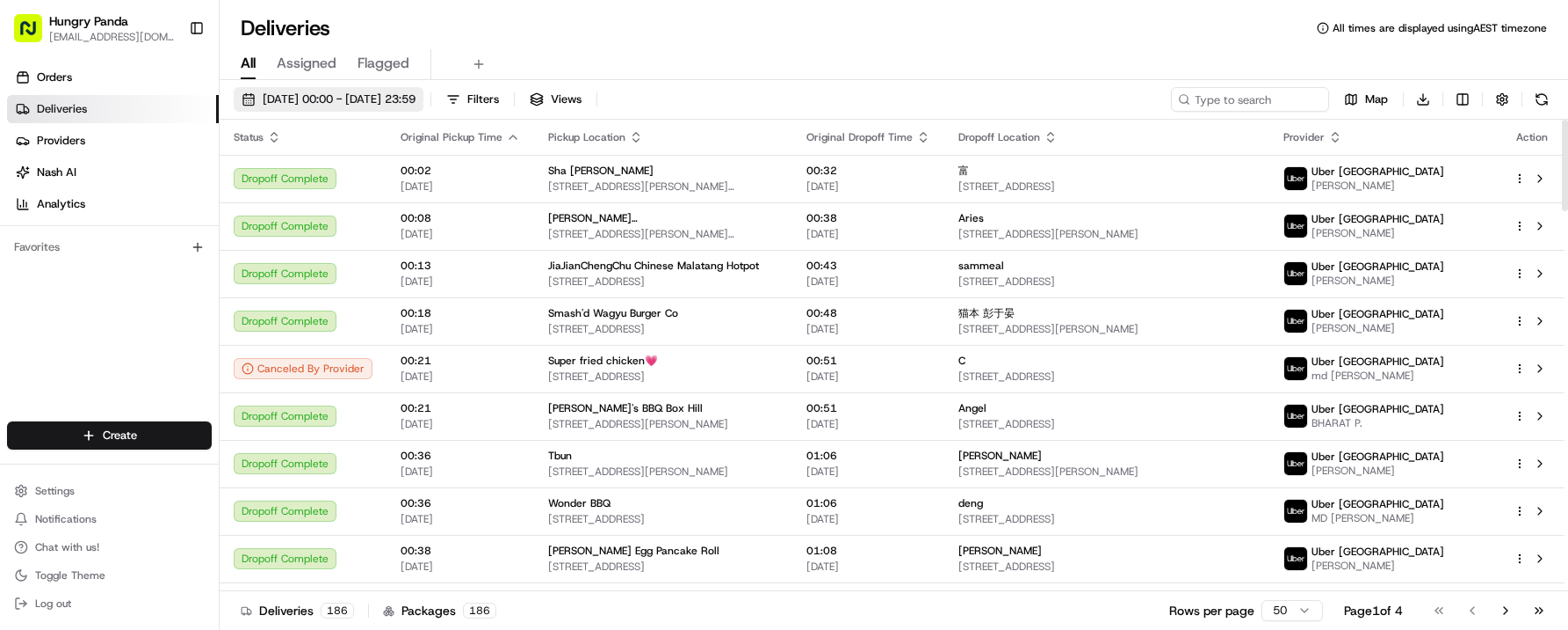
click at [329, 97] on span "[DATE] 00:00 - [DATE] 23:59" at bounding box center [339, 99] width 152 height 16
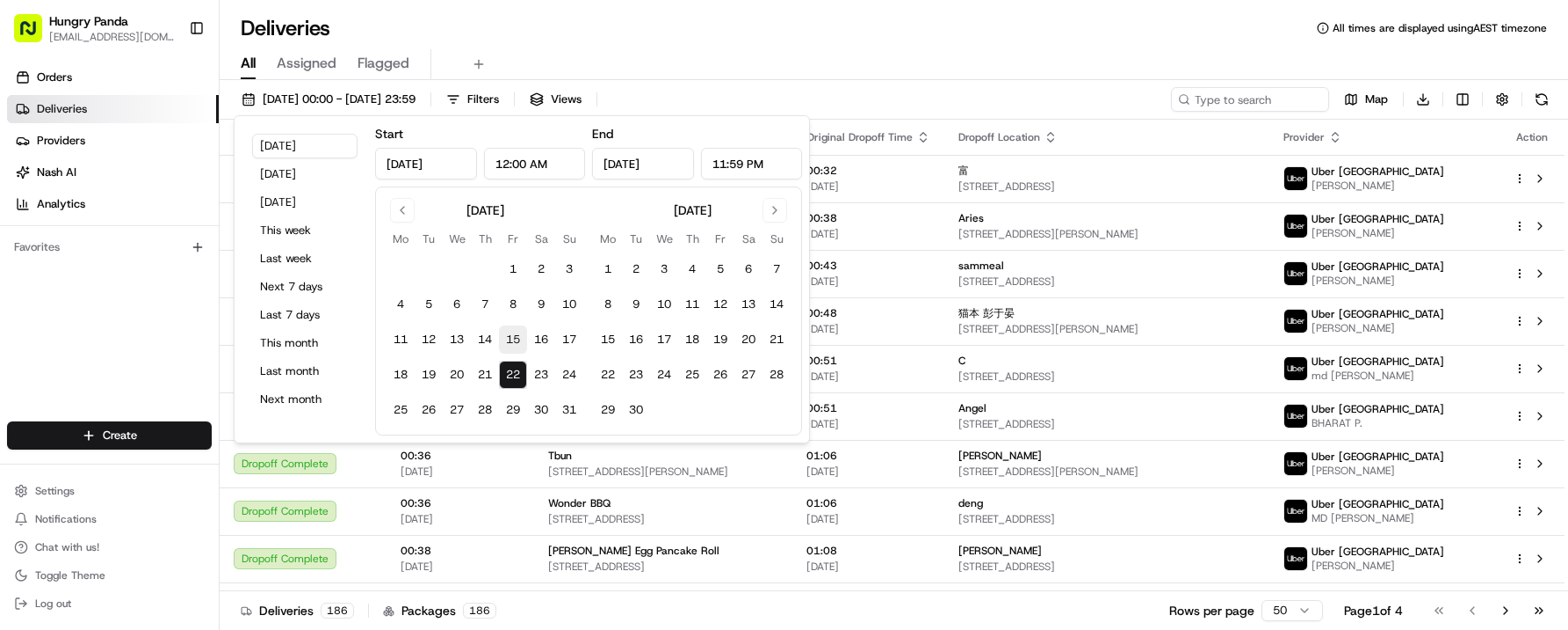
click at [506, 343] on button "15" at bounding box center [513, 339] width 28 height 28
type input "[DATE]"
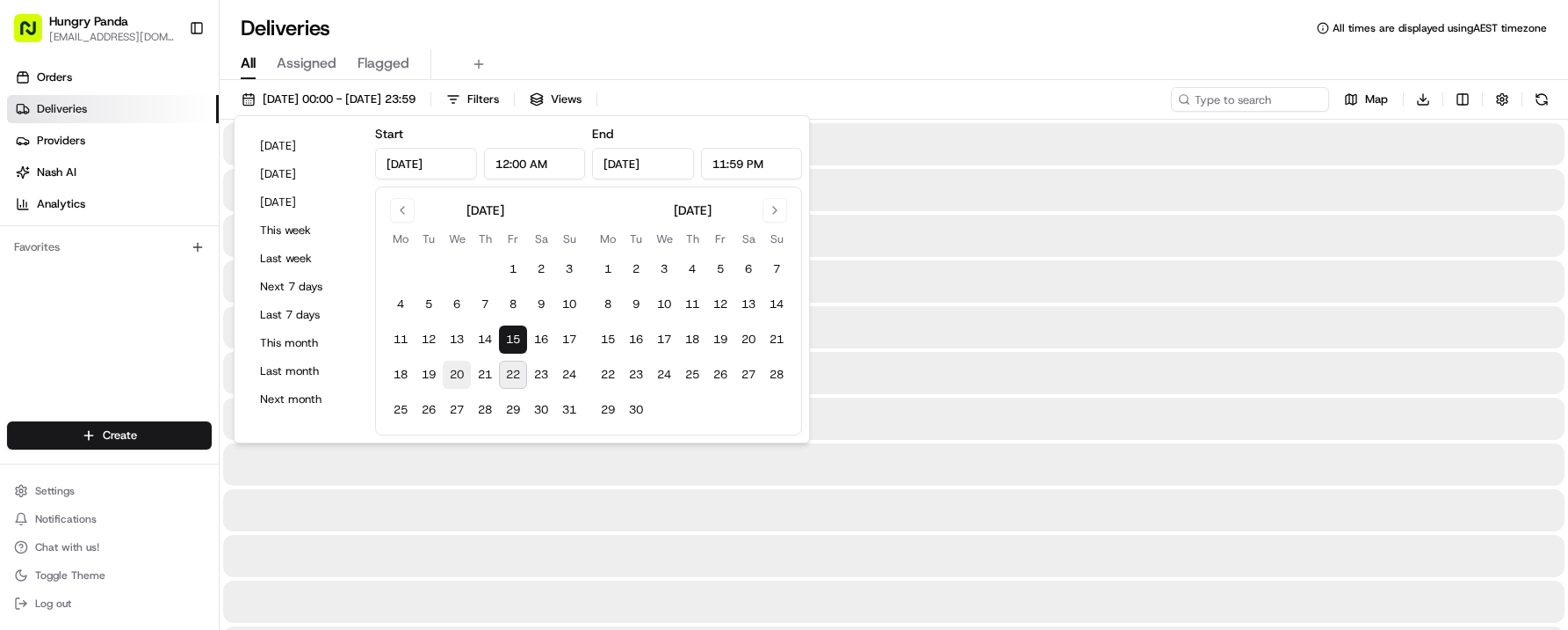
click at [451, 380] on button "20" at bounding box center [456, 374] width 28 height 28
type input "[DATE]"
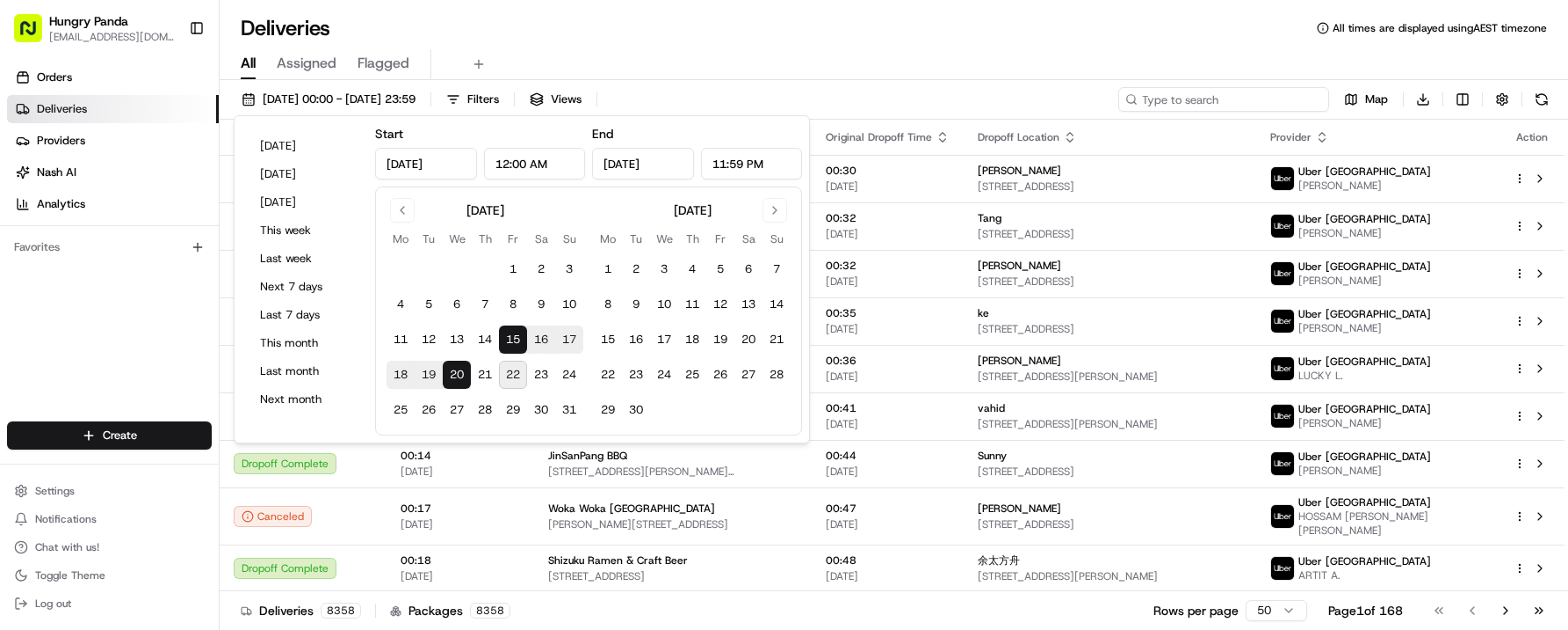
click at [1234, 97] on input at bounding box center [1224, 99] width 211 height 25
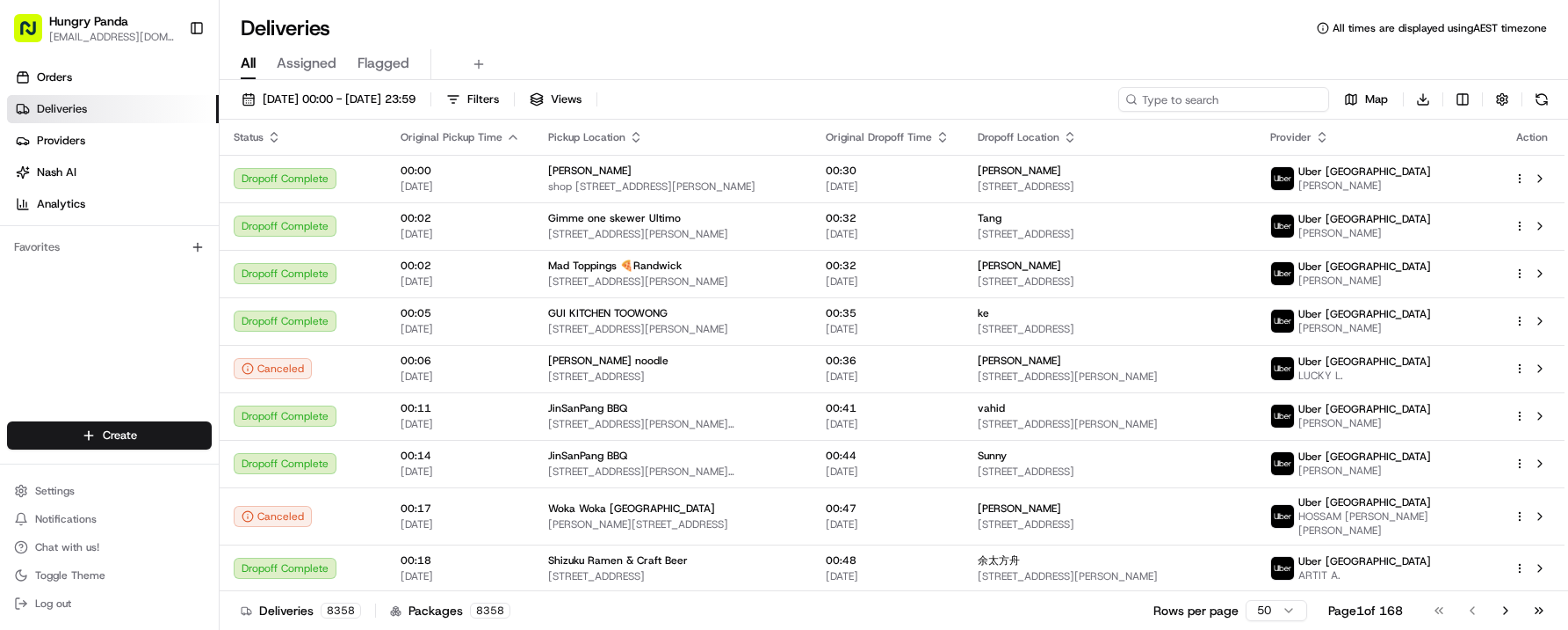
paste input "1295524045459777791083"
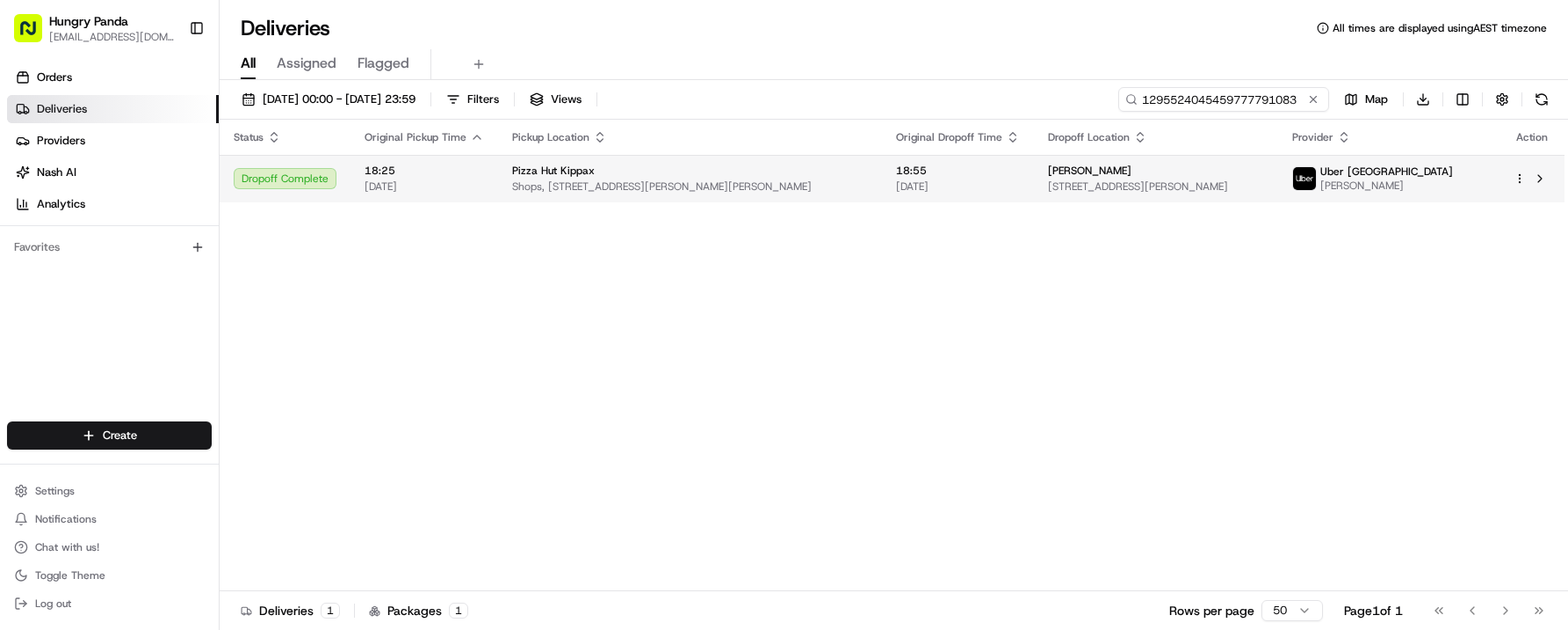
type input "1295524045459777791083"
click at [1170, 185] on span "1 Grazier La, Belconnen ACT 2617, Australia" at bounding box center [1156, 186] width 216 height 14
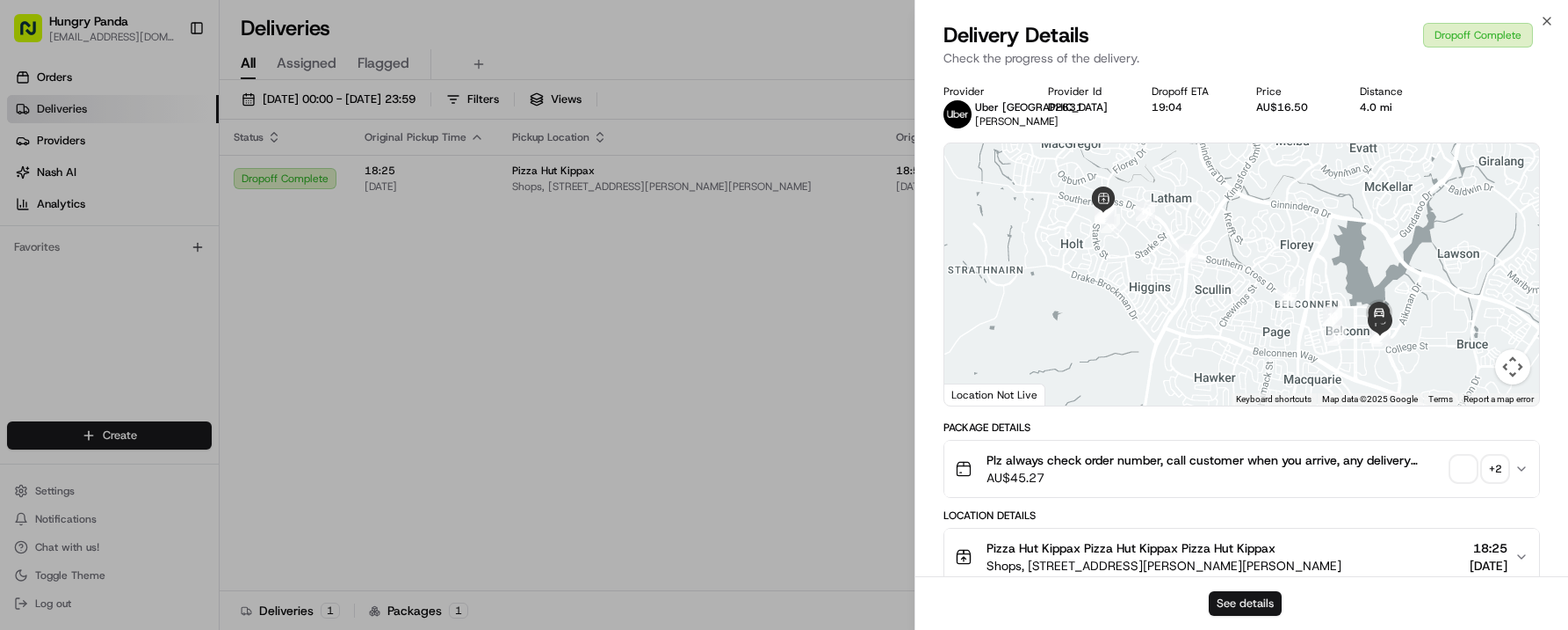
click at [1247, 601] on button "See details" at bounding box center [1245, 602] width 73 height 25
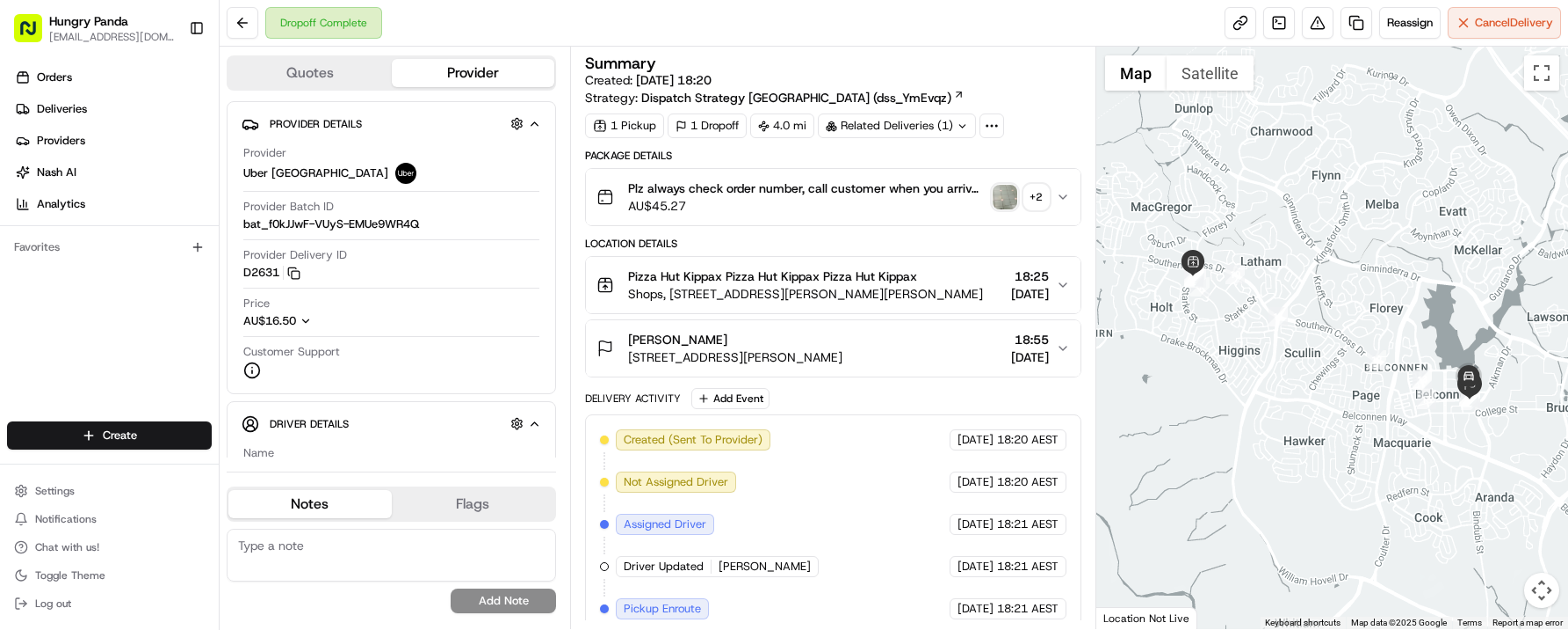
click at [952, 200] on span "AU$45.27" at bounding box center [807, 206] width 357 height 18
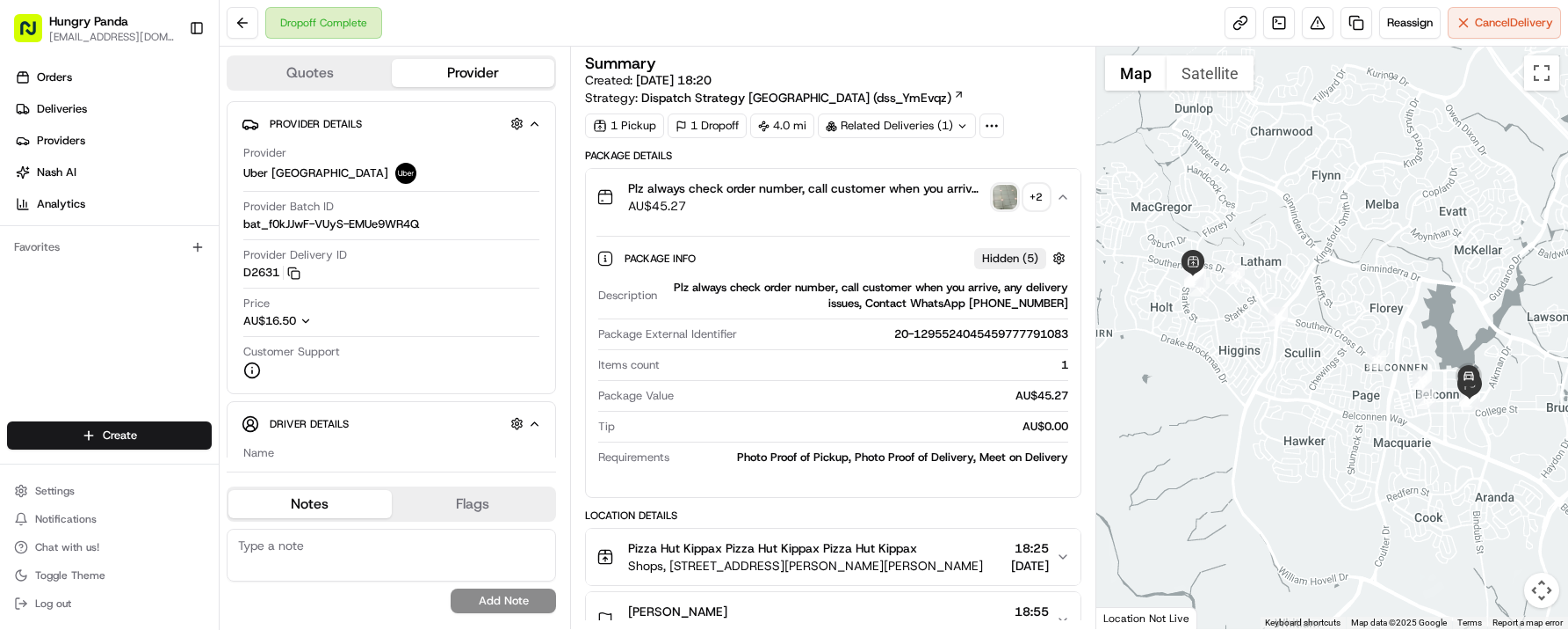
click at [1000, 199] on img "button" at bounding box center [1005, 196] width 25 height 25
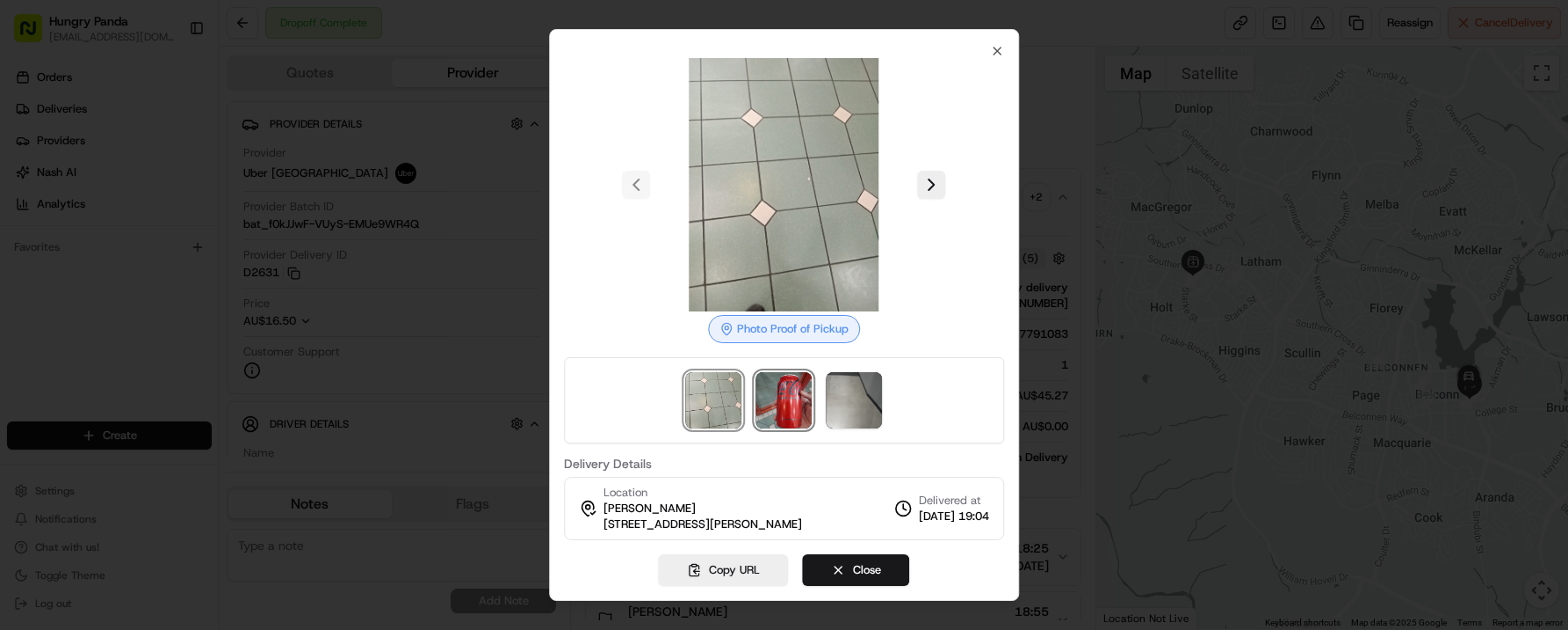
click at [786, 405] on img at bounding box center [784, 399] width 56 height 56
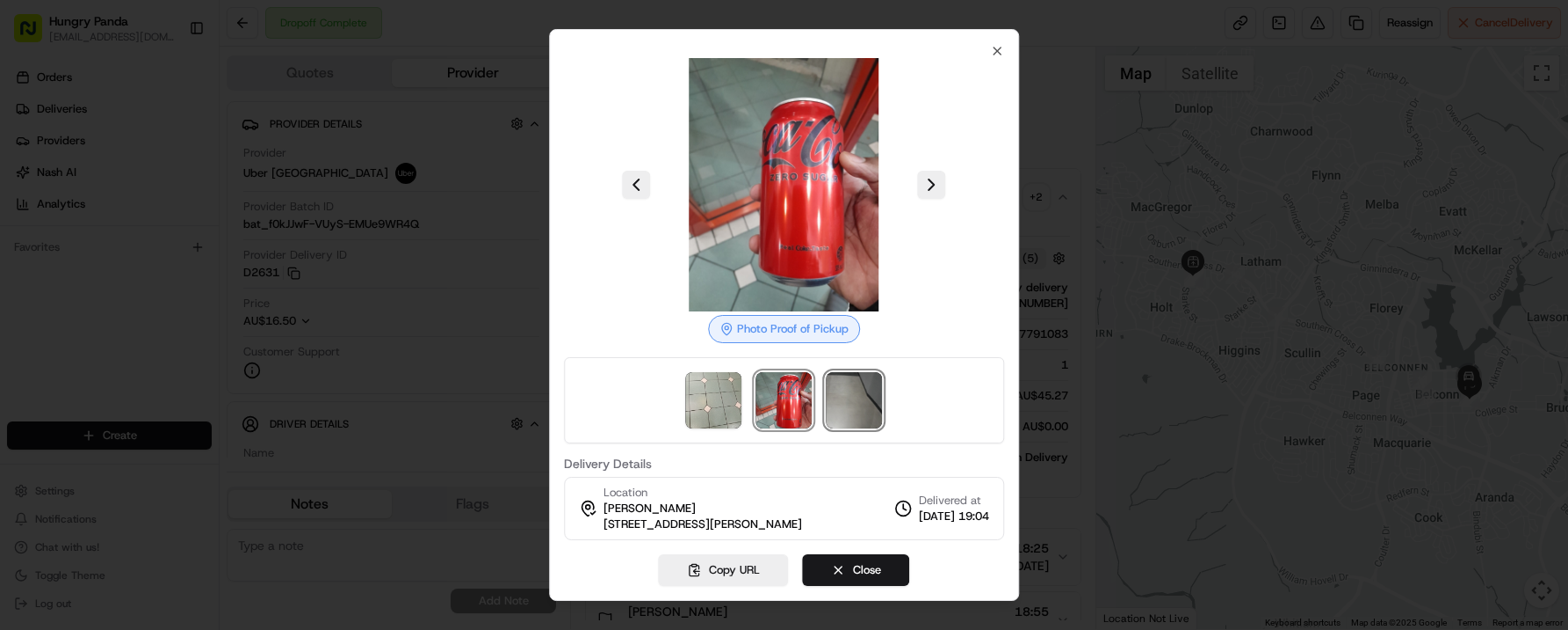
click at [852, 397] on img at bounding box center [854, 399] width 56 height 56
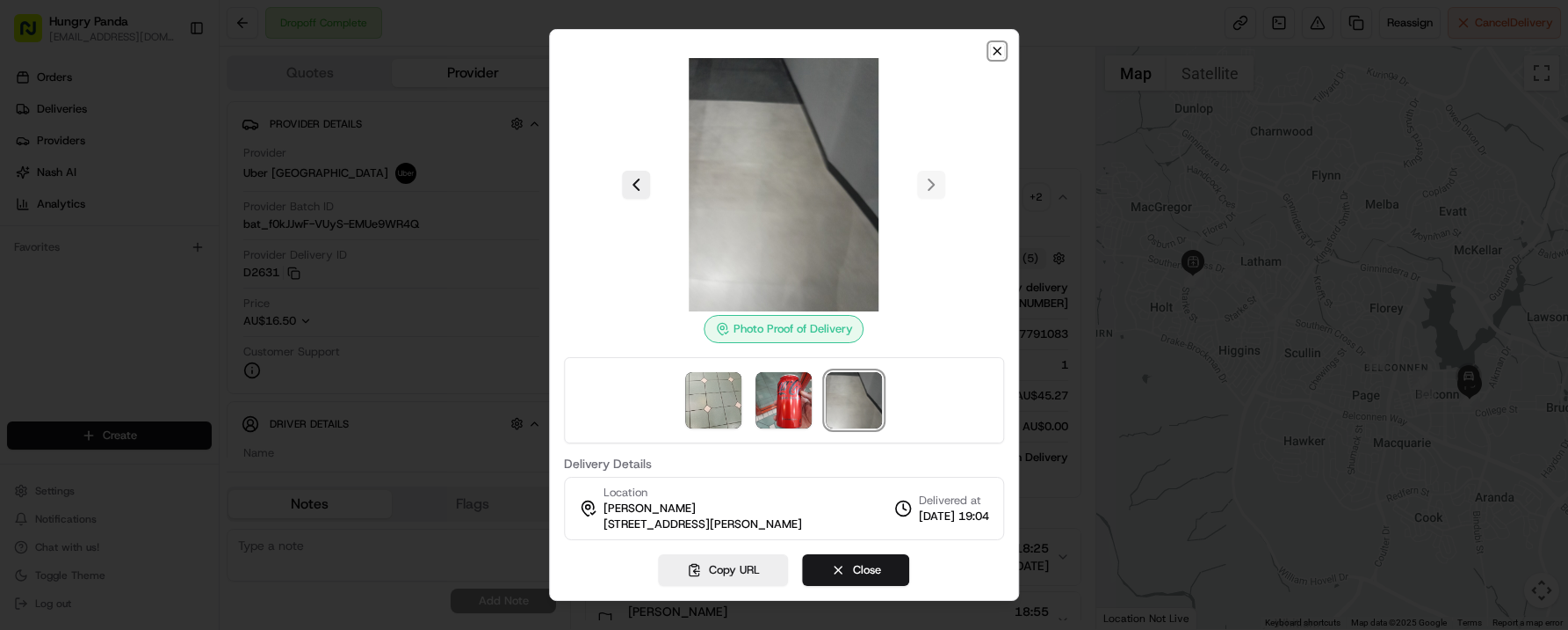
click at [1003, 51] on icon "button" at bounding box center [997, 51] width 14 height 14
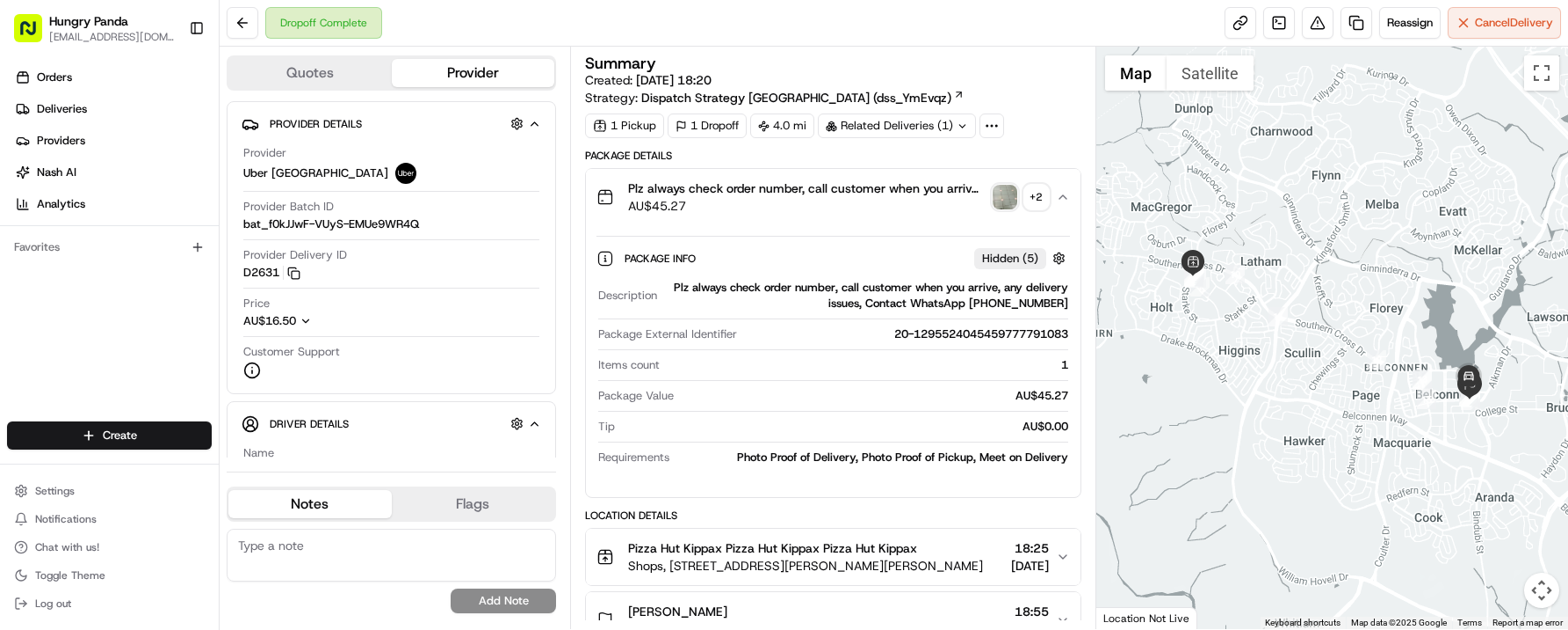
click at [1320, 45] on div "Dropoff Complete Reassign Cancel Delivery" at bounding box center [894, 23] width 1349 height 47
click at [1320, 28] on button at bounding box center [1318, 23] width 32 height 32
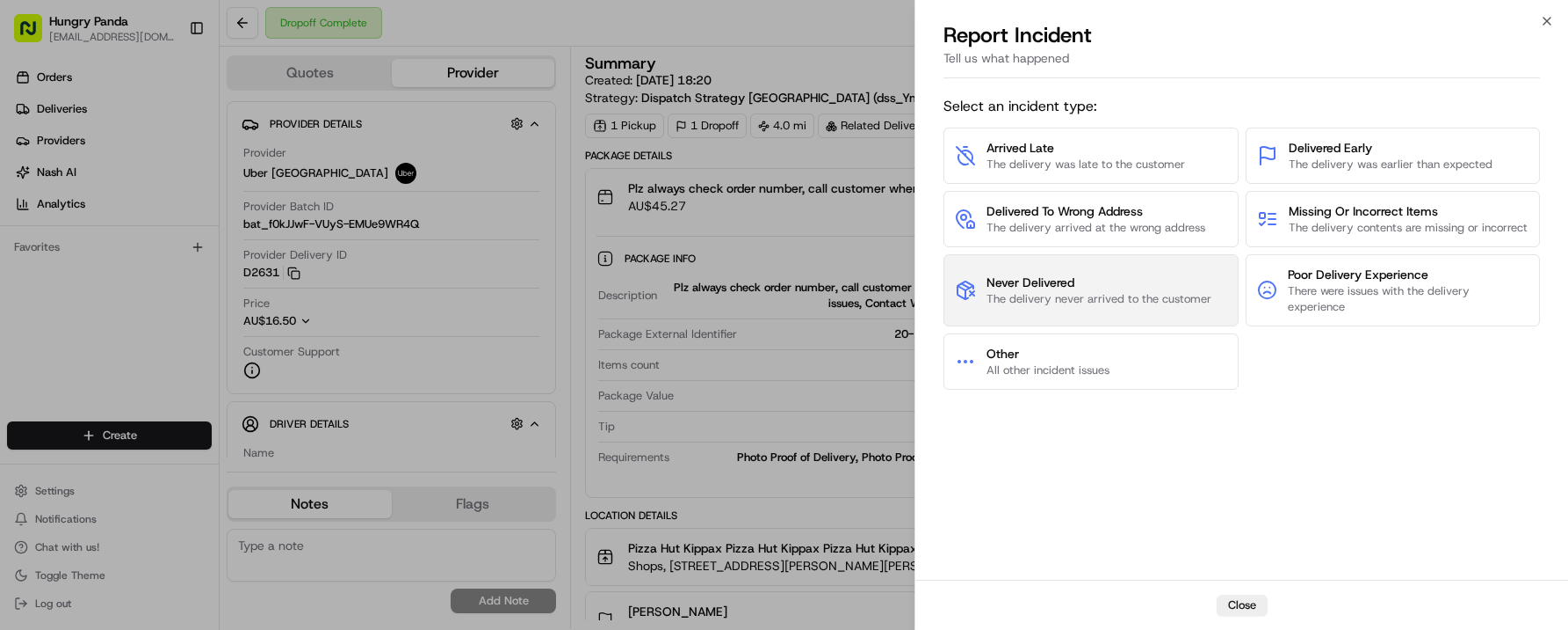
click at [1097, 307] on span "The delivery never arrived to the customer" at bounding box center [1099, 299] width 225 height 16
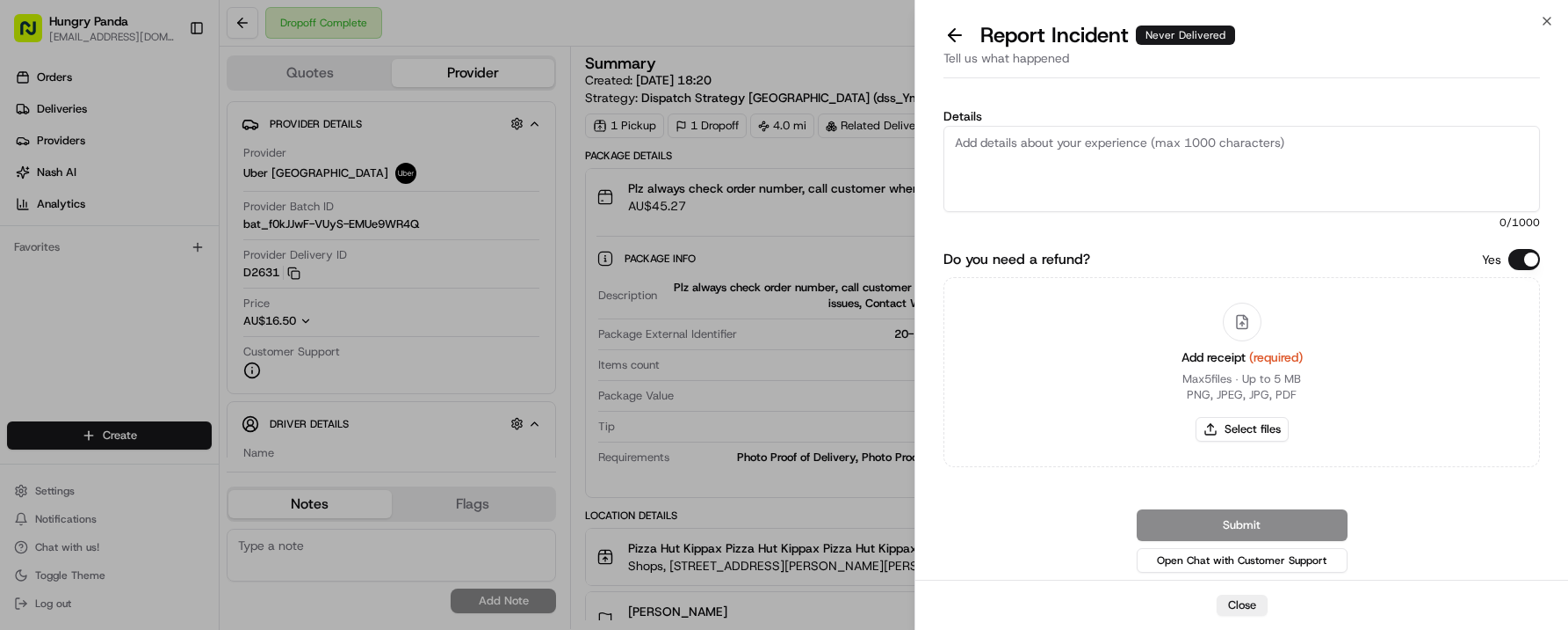
click at [1082, 151] on textarea "Details" at bounding box center [1241, 168] width 597 height 86
type textarea "the customer say order not delivered at all"
click at [1278, 430] on button "Select files" at bounding box center [1242, 429] width 93 height 25
type input "C:\fakepath\photo3.jpeg"
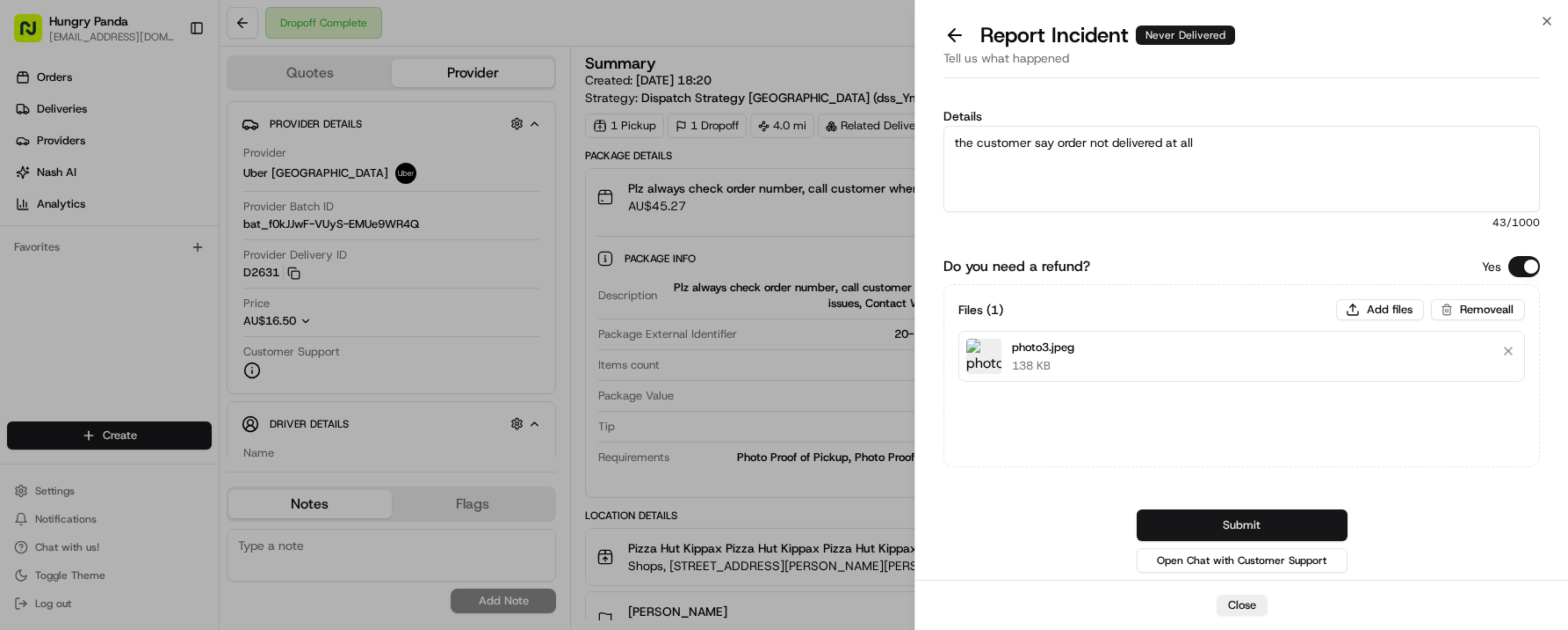
click at [1300, 526] on button "Submit" at bounding box center [1242, 525] width 211 height 32
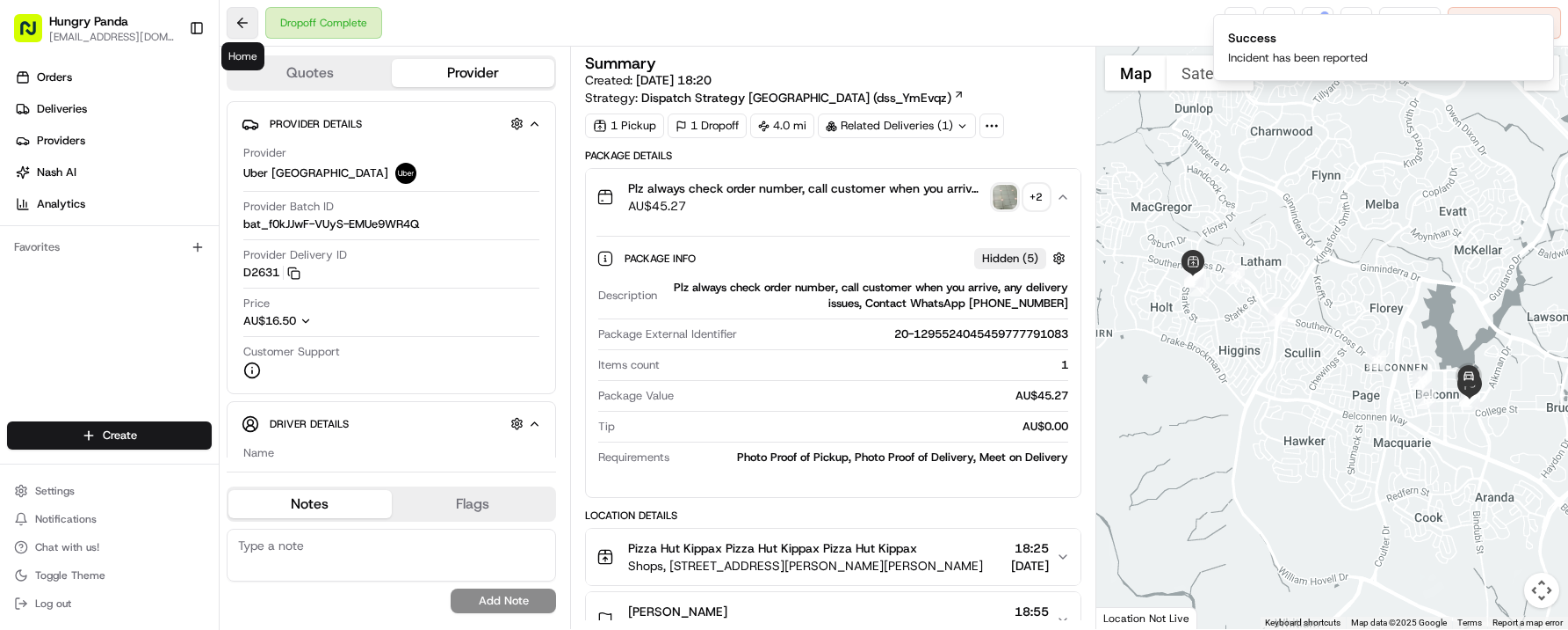
click at [257, 23] on button at bounding box center [243, 23] width 32 height 32
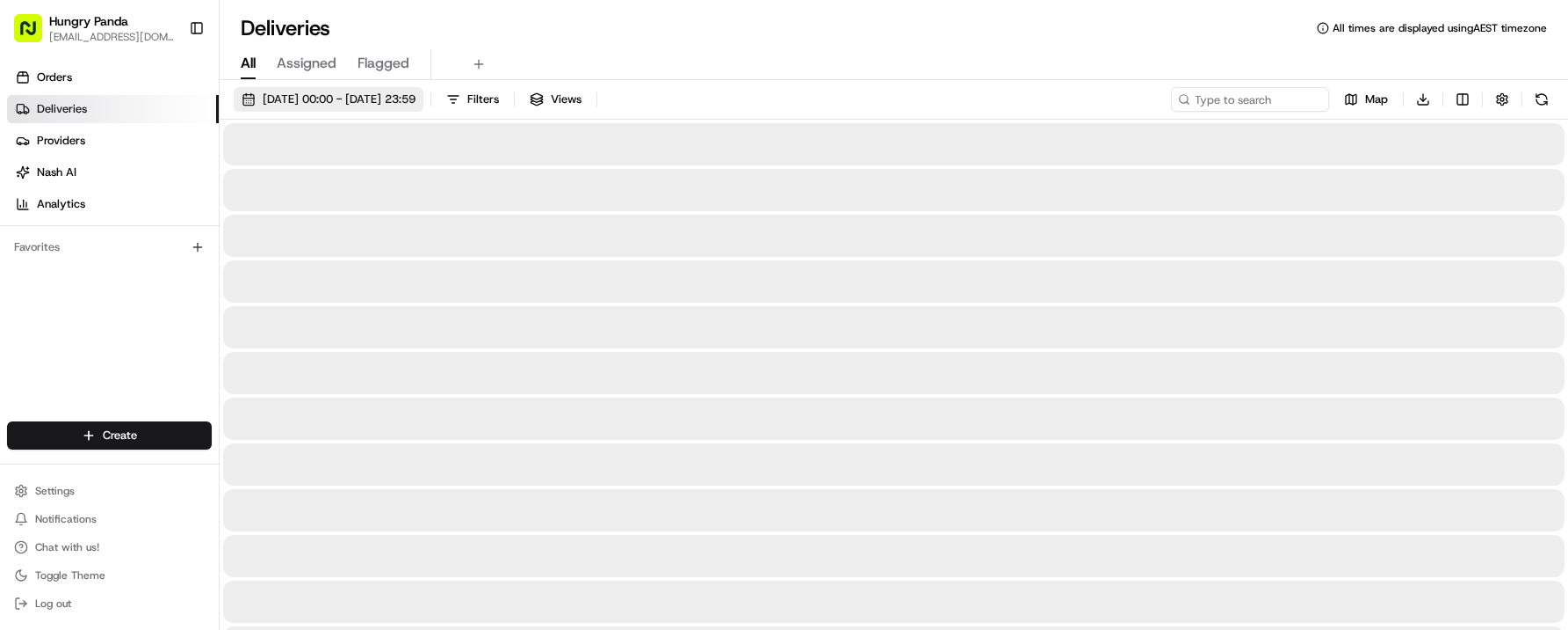
click at [397, 96] on span "[DATE] 00:00 - [DATE] 23:59" at bounding box center [339, 99] width 152 height 16
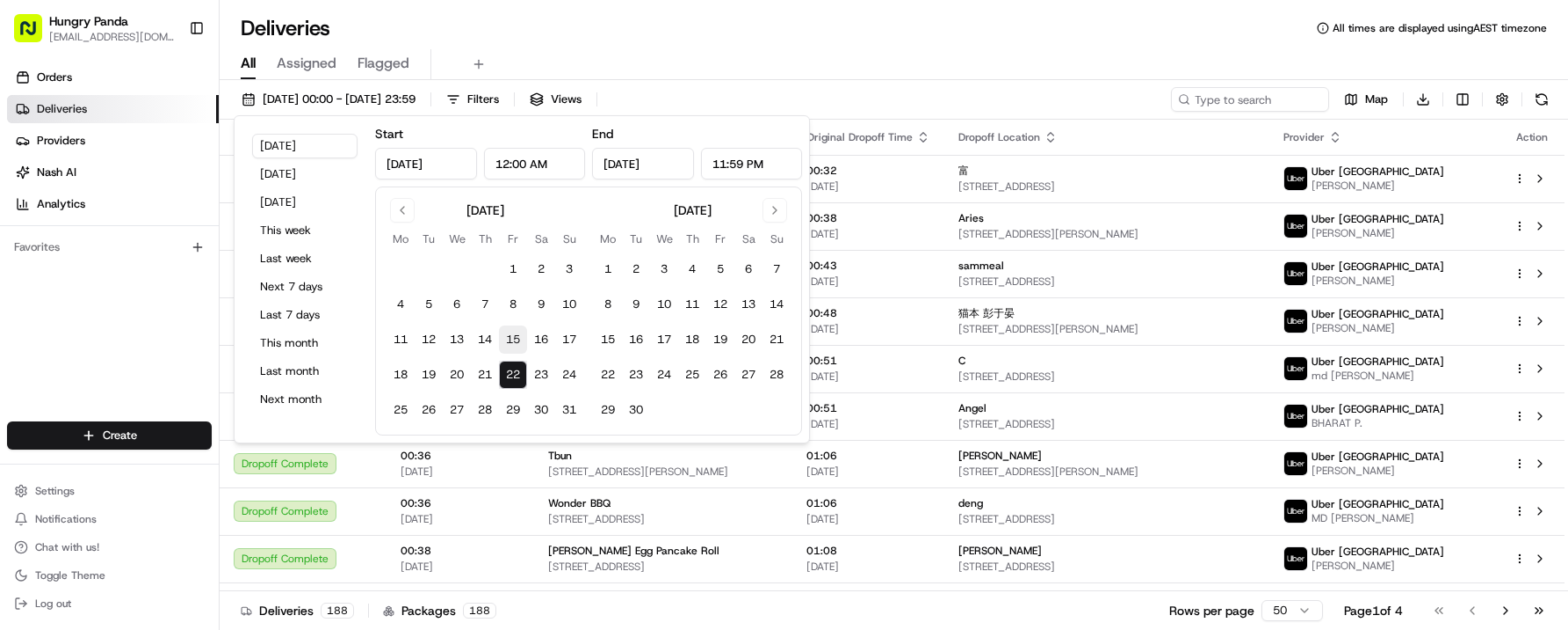
click at [507, 349] on button "15" at bounding box center [513, 339] width 28 height 28
type input "Aug 15, 2025"
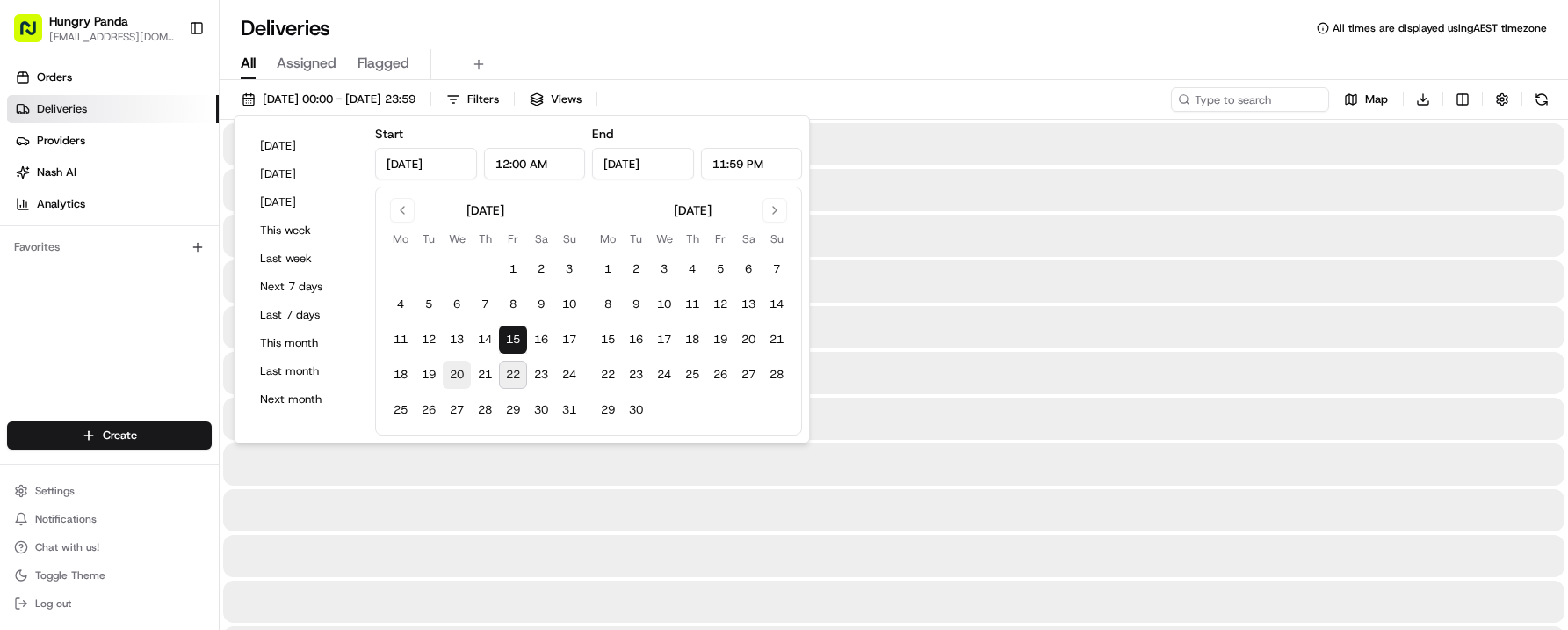
click at [454, 379] on button "20" at bounding box center [456, 374] width 28 height 28
type input "Aug 20, 2025"
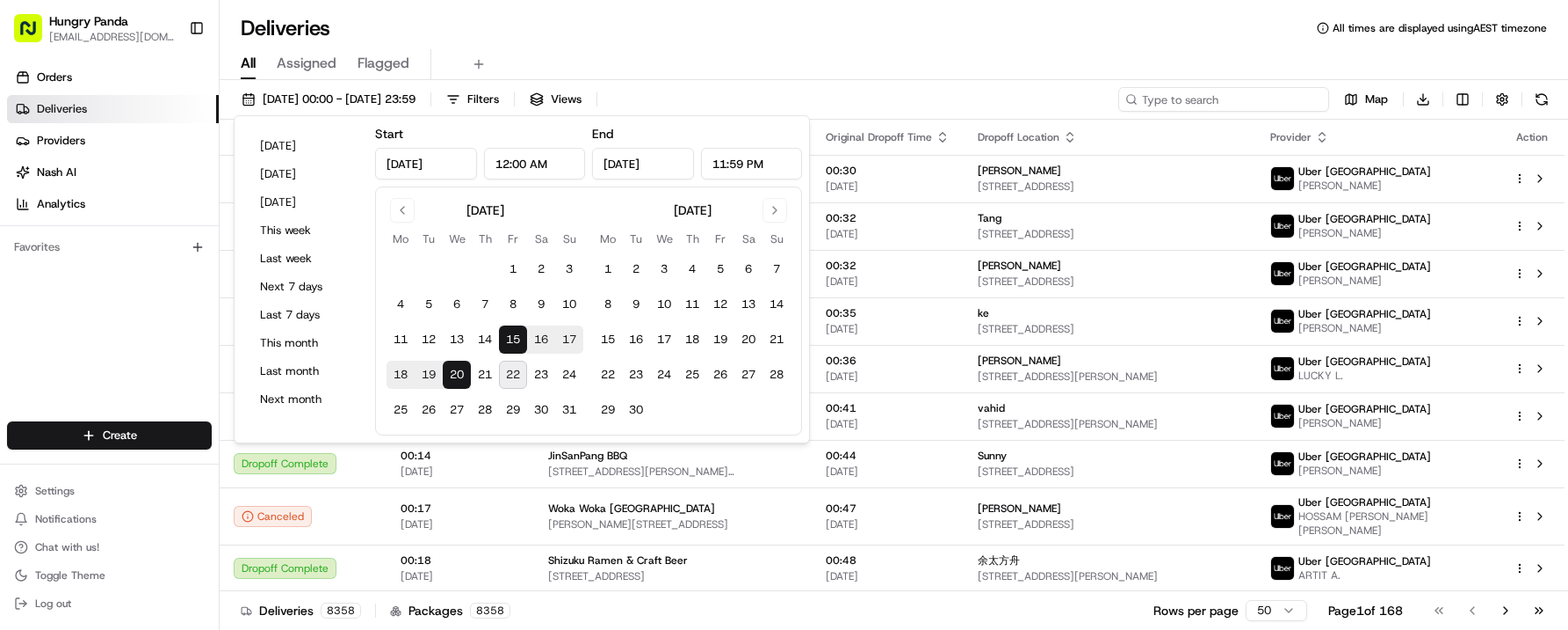
click at [1225, 105] on input at bounding box center [1224, 99] width 211 height 25
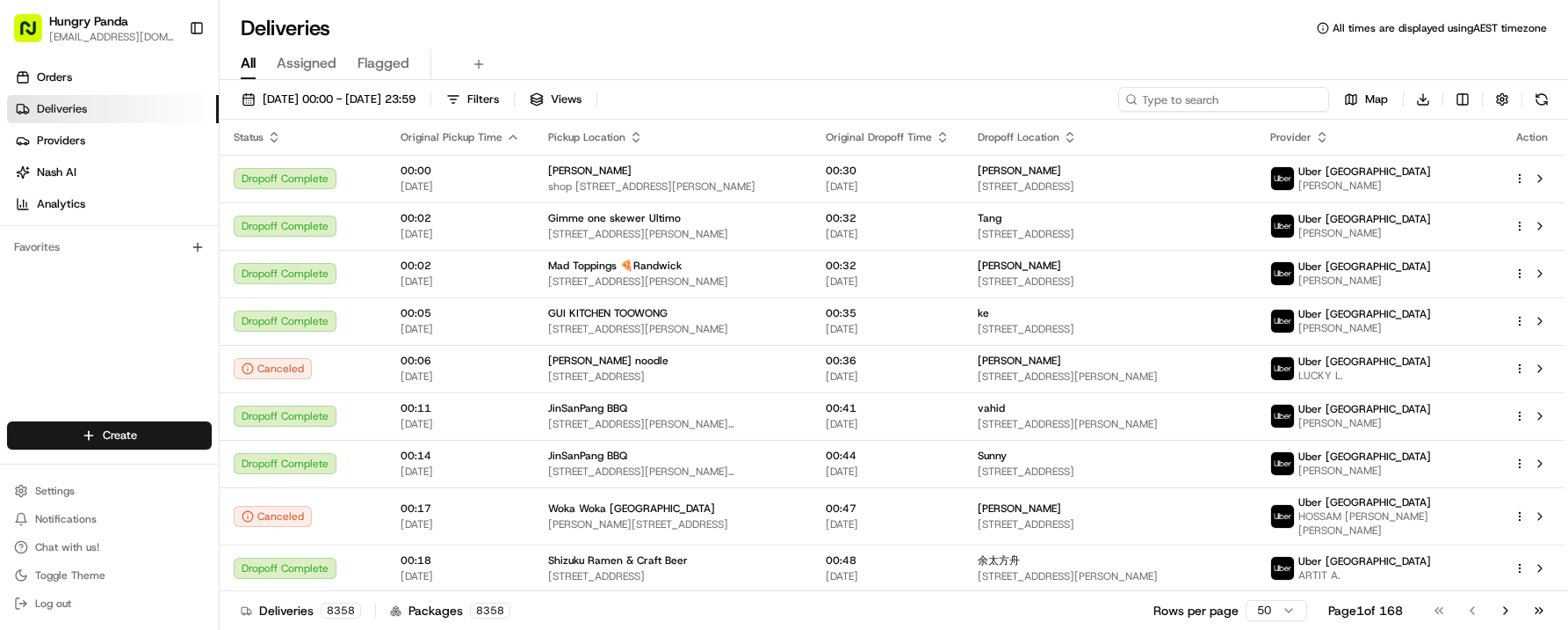
paste input "765362010585075483937"
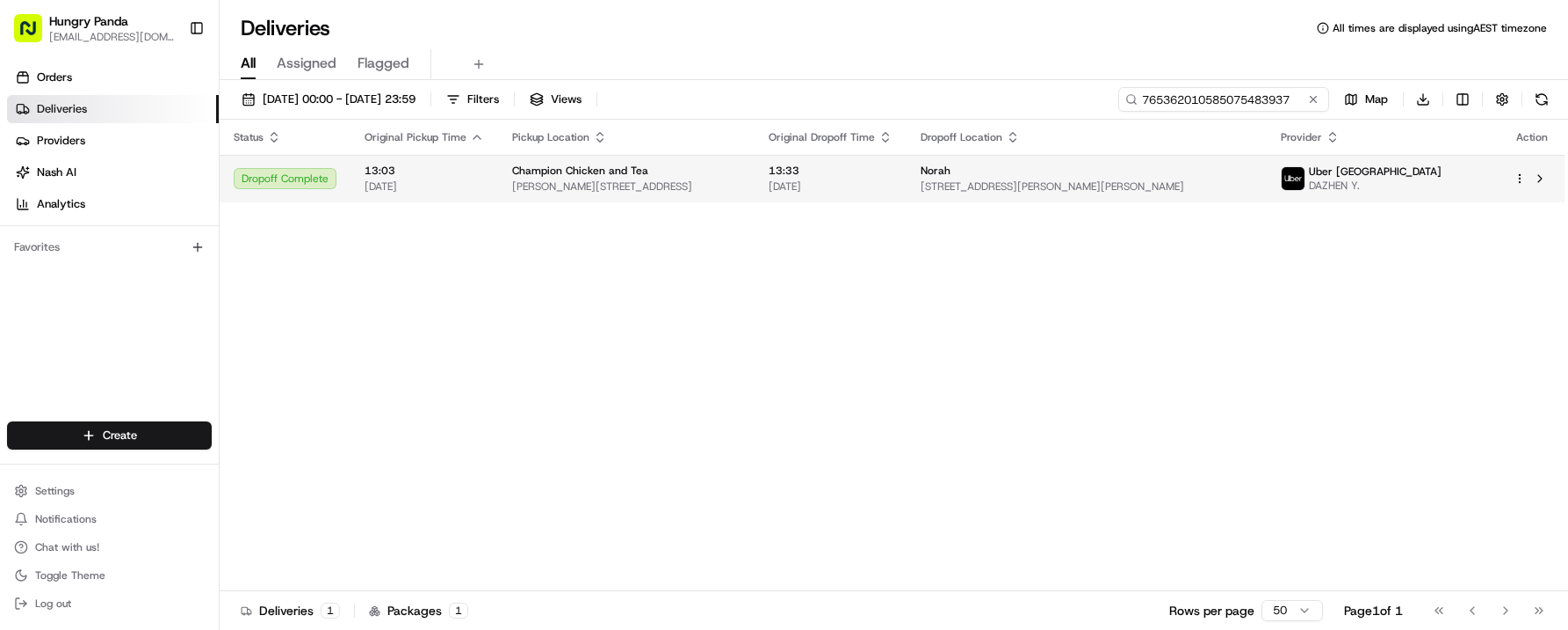
type input "765362010585075483937"
click at [1077, 184] on span "[STREET_ADDRESS][PERSON_NAME][PERSON_NAME]" at bounding box center [1086, 186] width 332 height 14
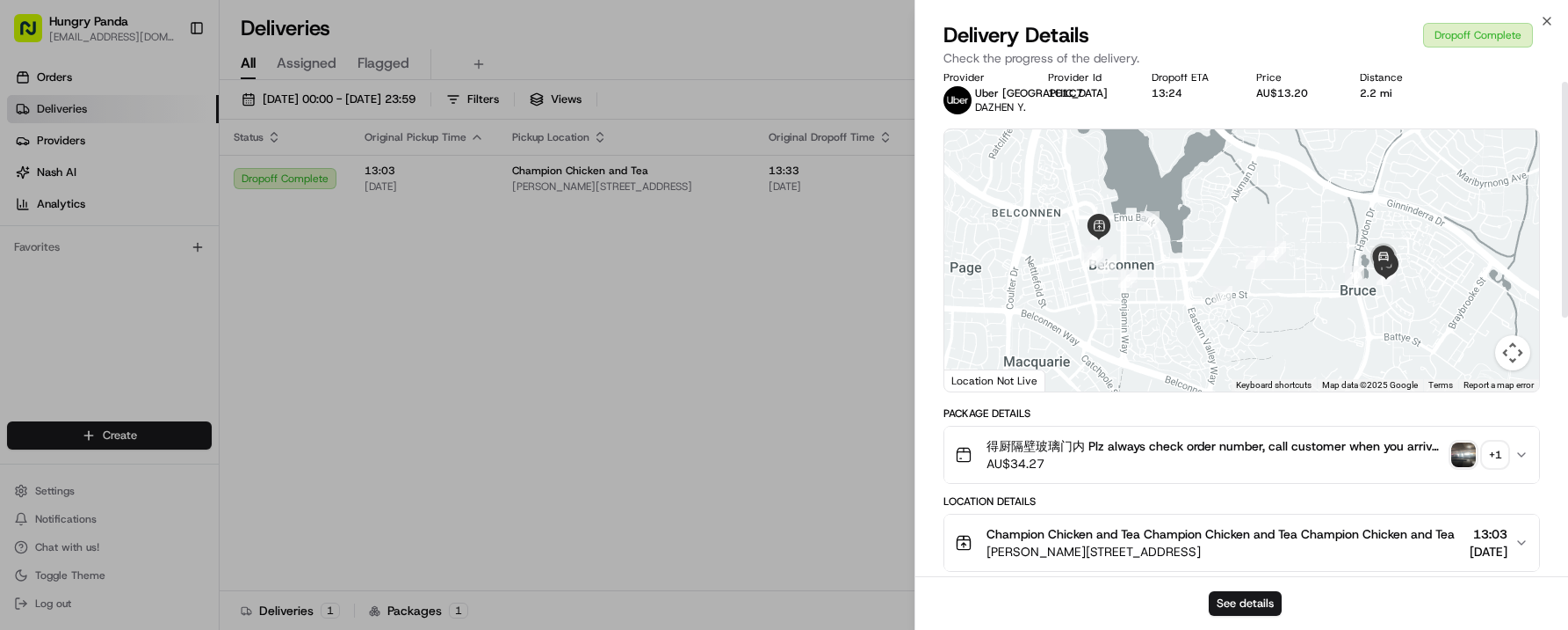
scroll to position [18, 0]
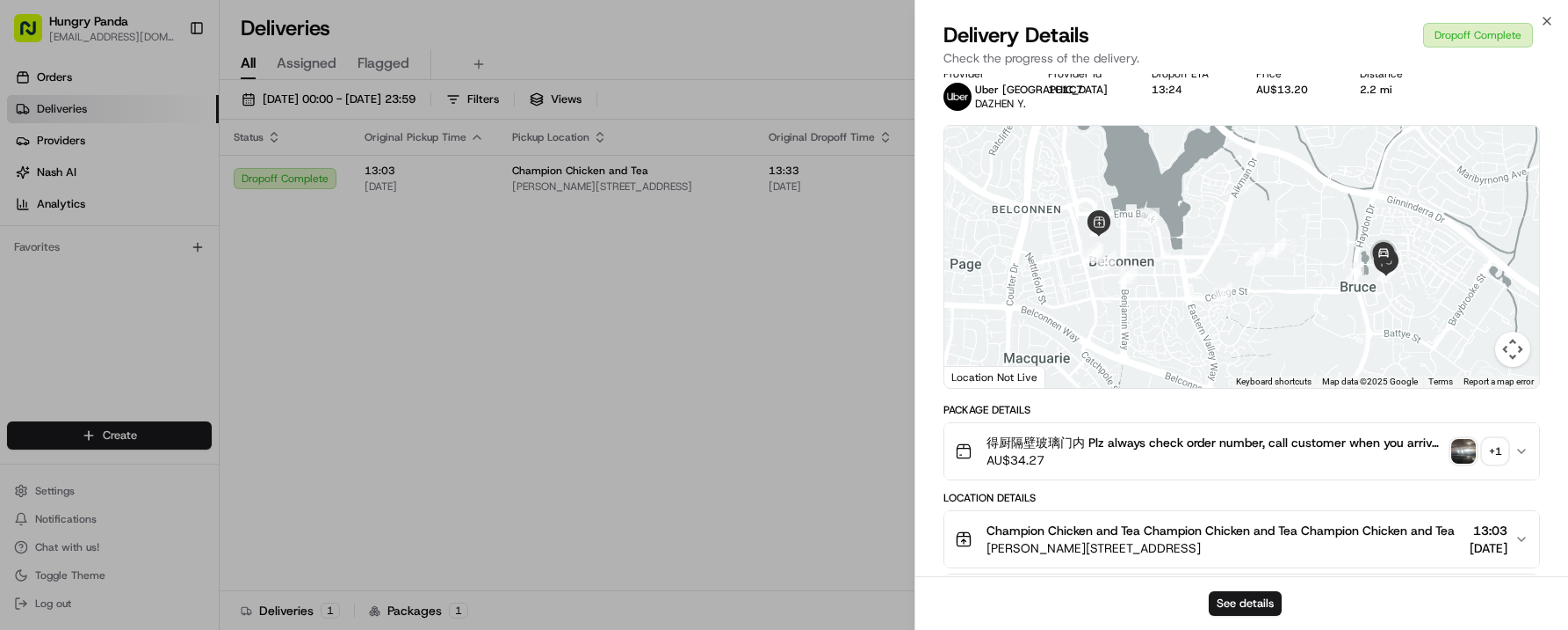
click at [1515, 454] on icon "button" at bounding box center [1521, 451] width 14 height 14
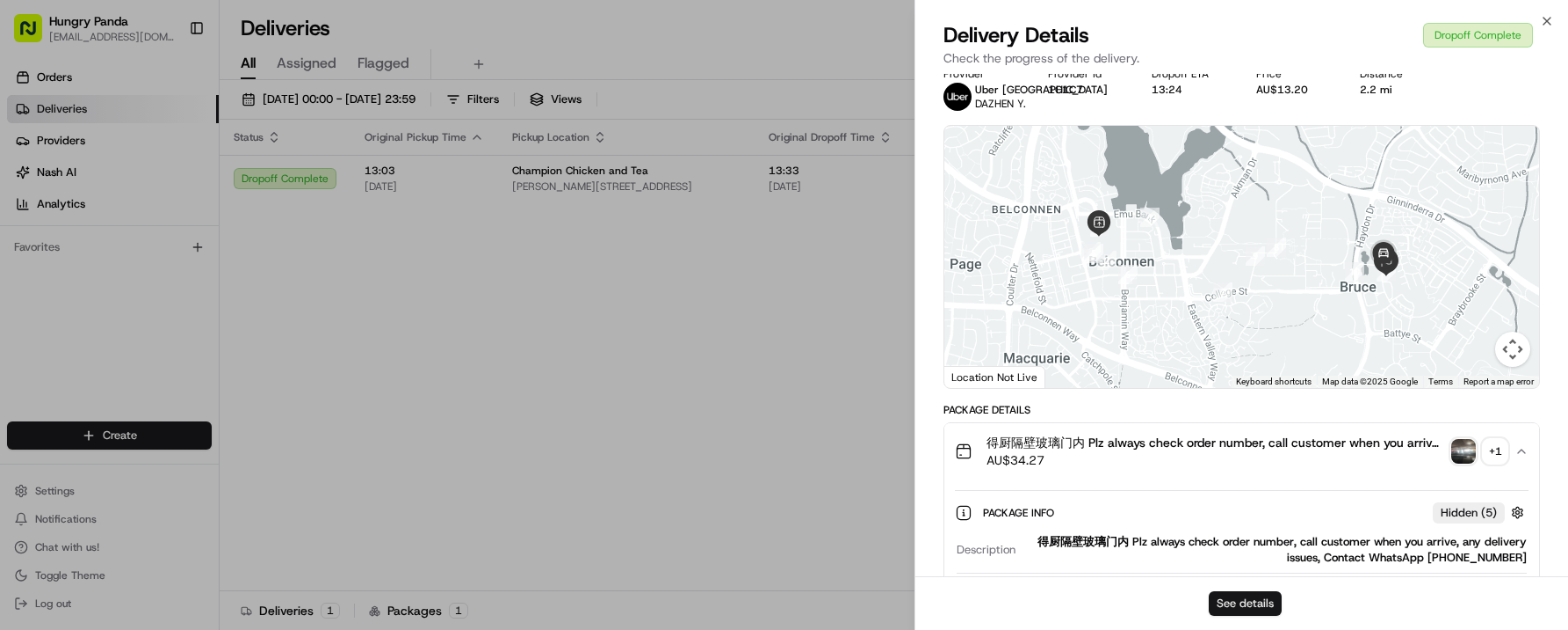
click at [1231, 599] on button "See details" at bounding box center [1245, 602] width 73 height 25
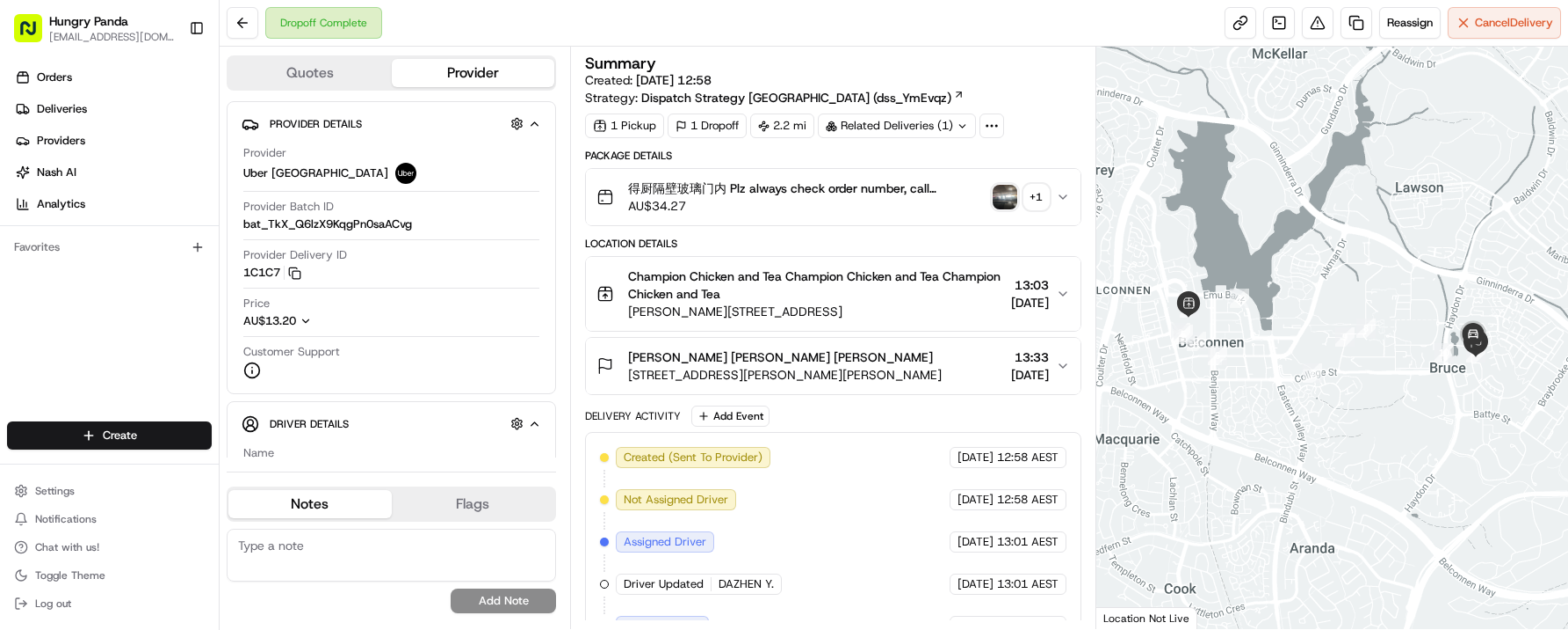
click at [922, 183] on span "得厨隔壁玻璃门内 Plz always check order number, call customer when you arrive, any deli…" at bounding box center [807, 188] width 357 height 18
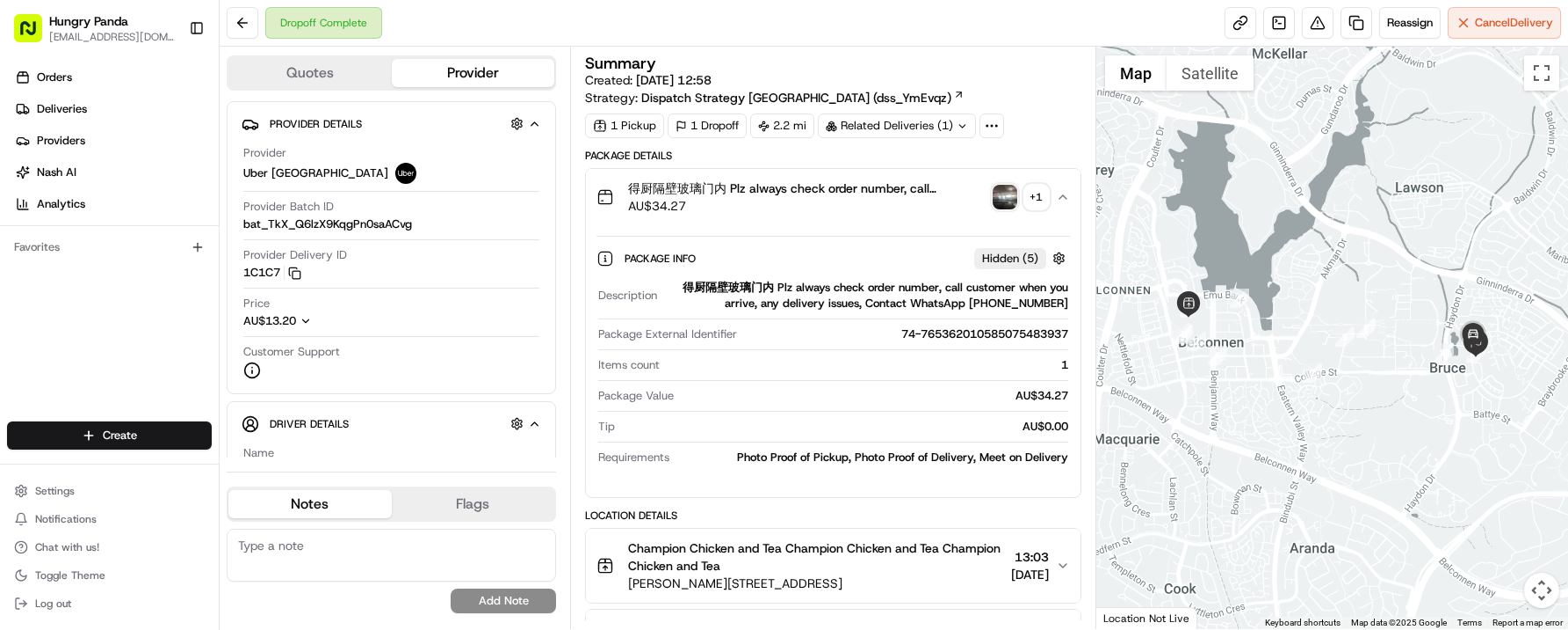
click at [1004, 201] on img "button" at bounding box center [1005, 196] width 25 height 25
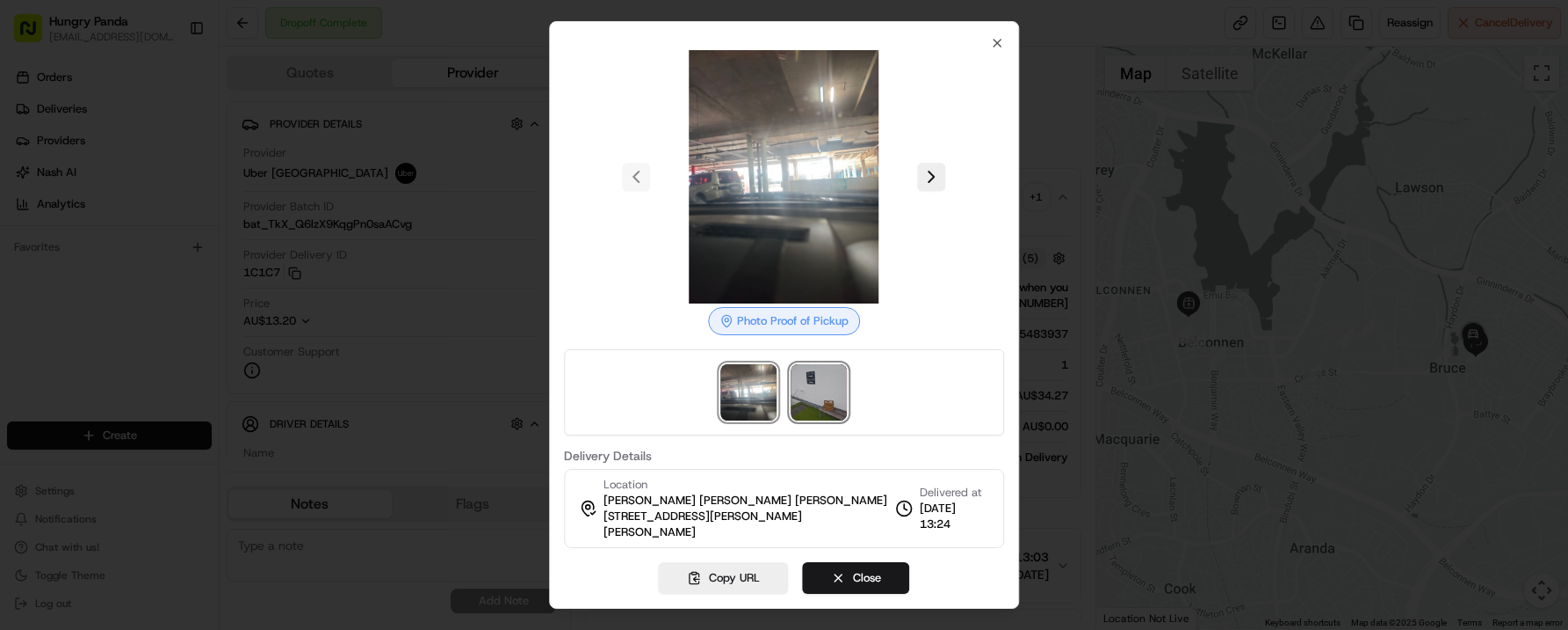
click at [812, 399] on img at bounding box center [820, 391] width 56 height 56
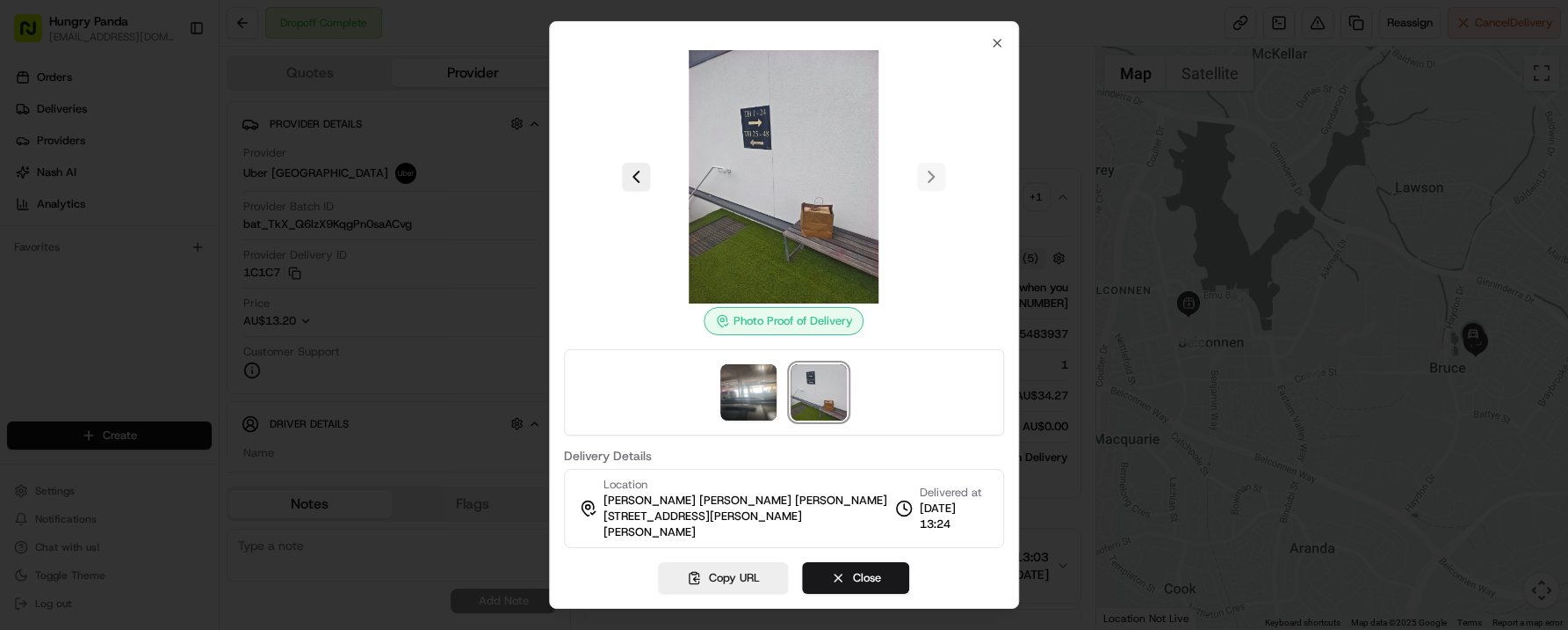
click at [774, 176] on img at bounding box center [785, 177] width 253 height 254
click at [1002, 51] on icon "button" at bounding box center [997, 43] width 14 height 14
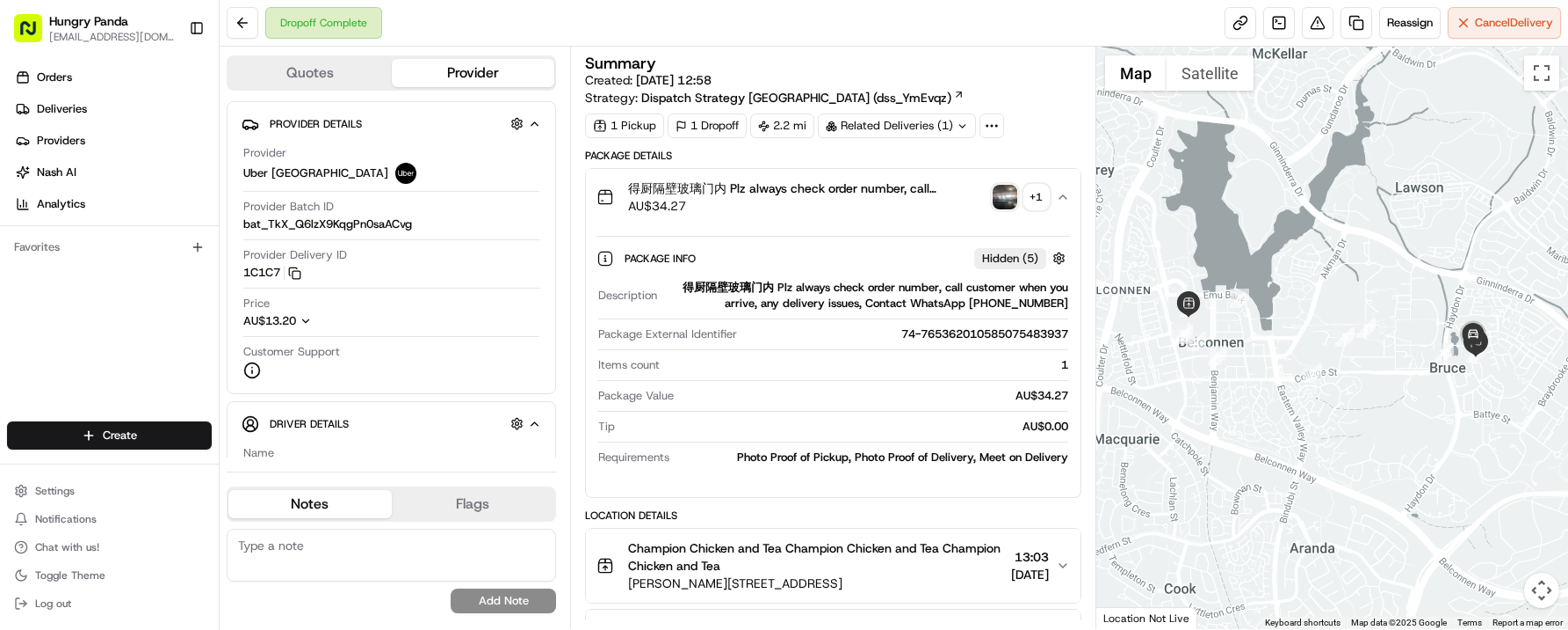
click at [938, 190] on span "得厨隔壁玻璃门内 Plz always check order number, call customer when you arrive, any deli…" at bounding box center [807, 188] width 357 height 18
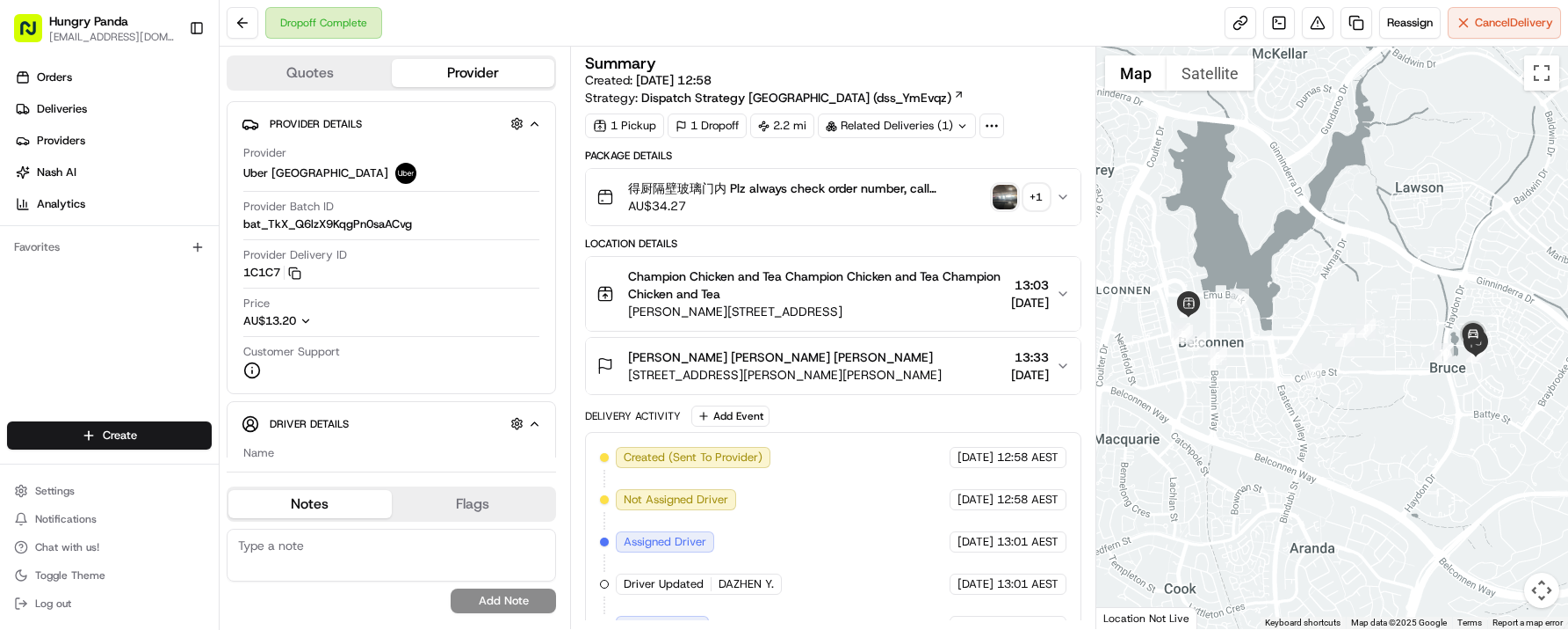
click at [907, 204] on span "AU$34.27" at bounding box center [807, 206] width 357 height 18
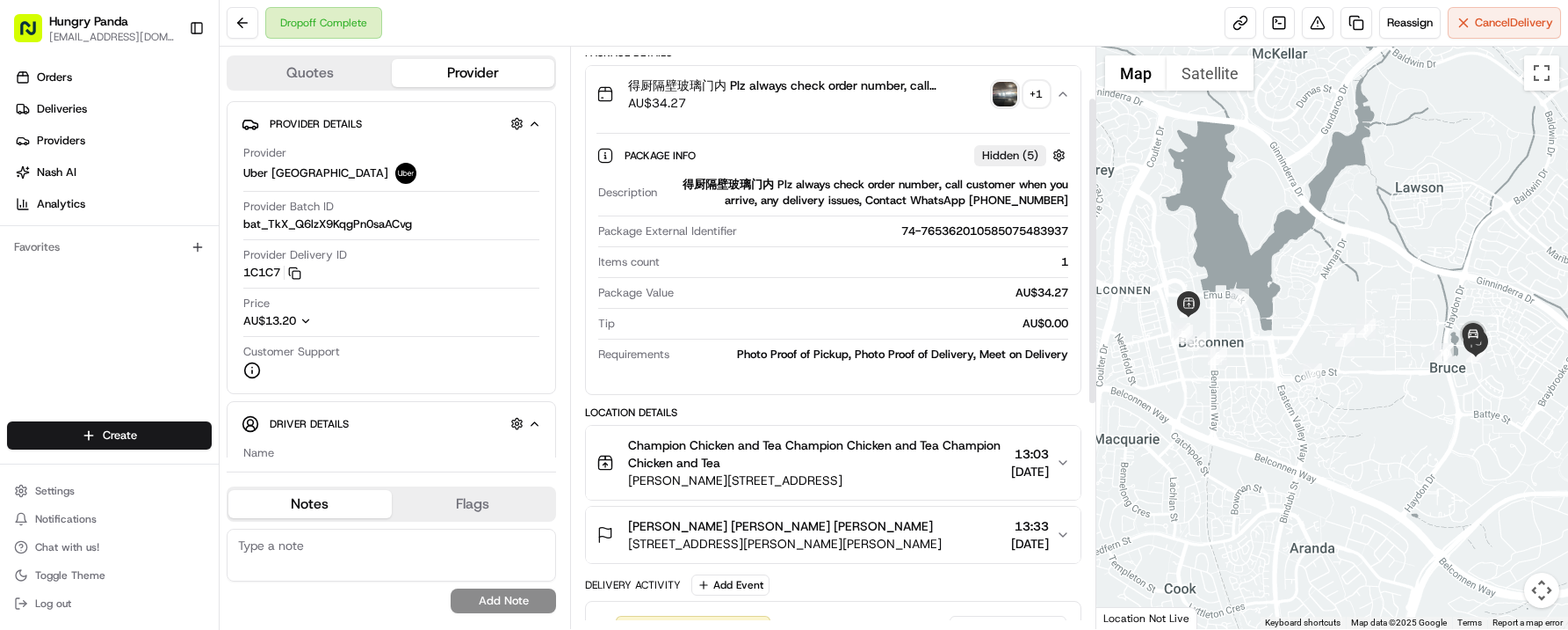
scroll to position [97, 0]
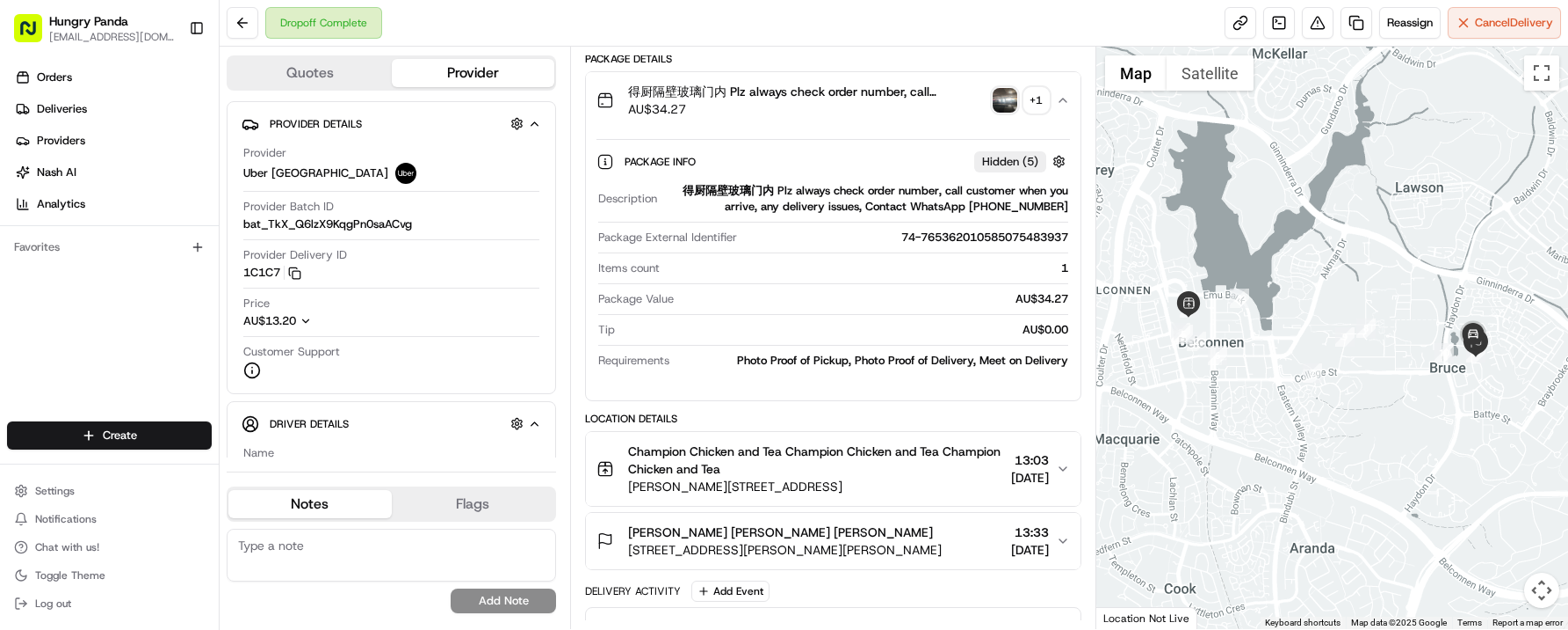
click at [925, 100] on span "AU$34.27" at bounding box center [807, 109] width 357 height 18
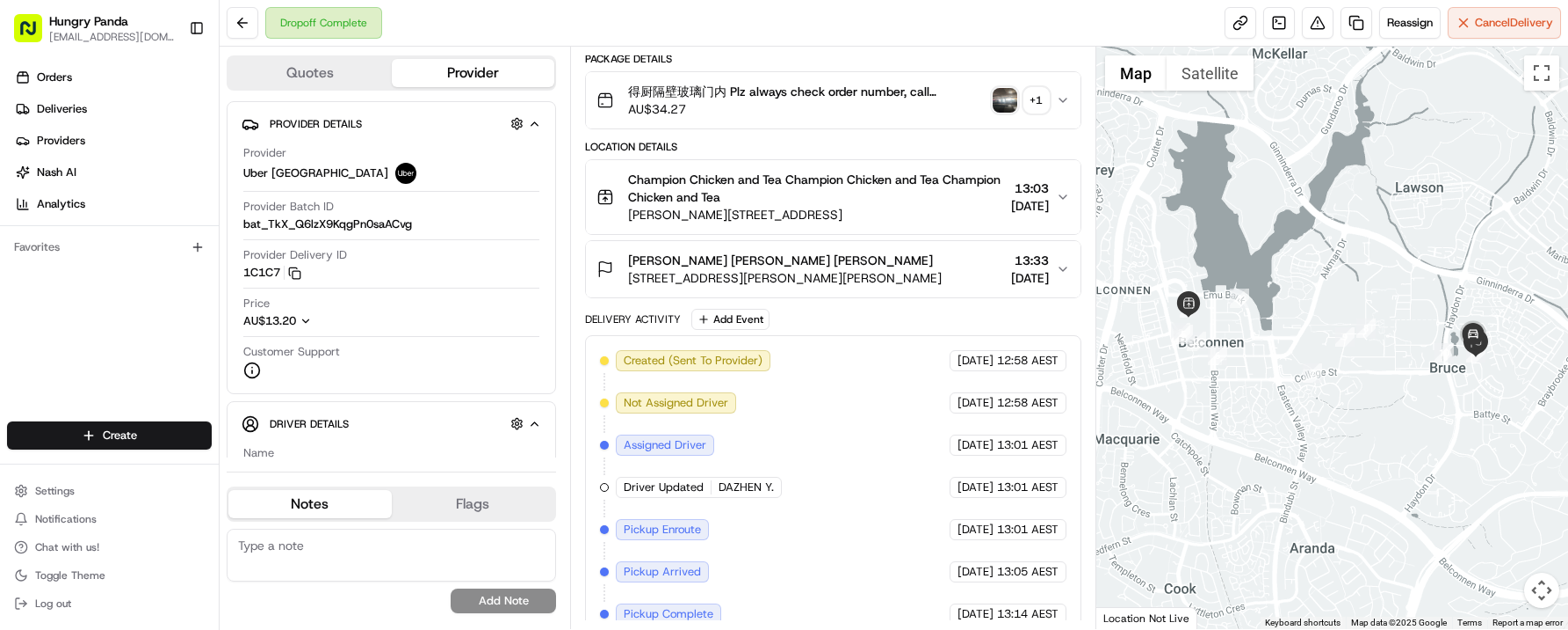
click at [974, 84] on span "得厨隔壁玻璃门内 Plz always check order number, call customer when you arrive, any deli…" at bounding box center [807, 91] width 357 height 18
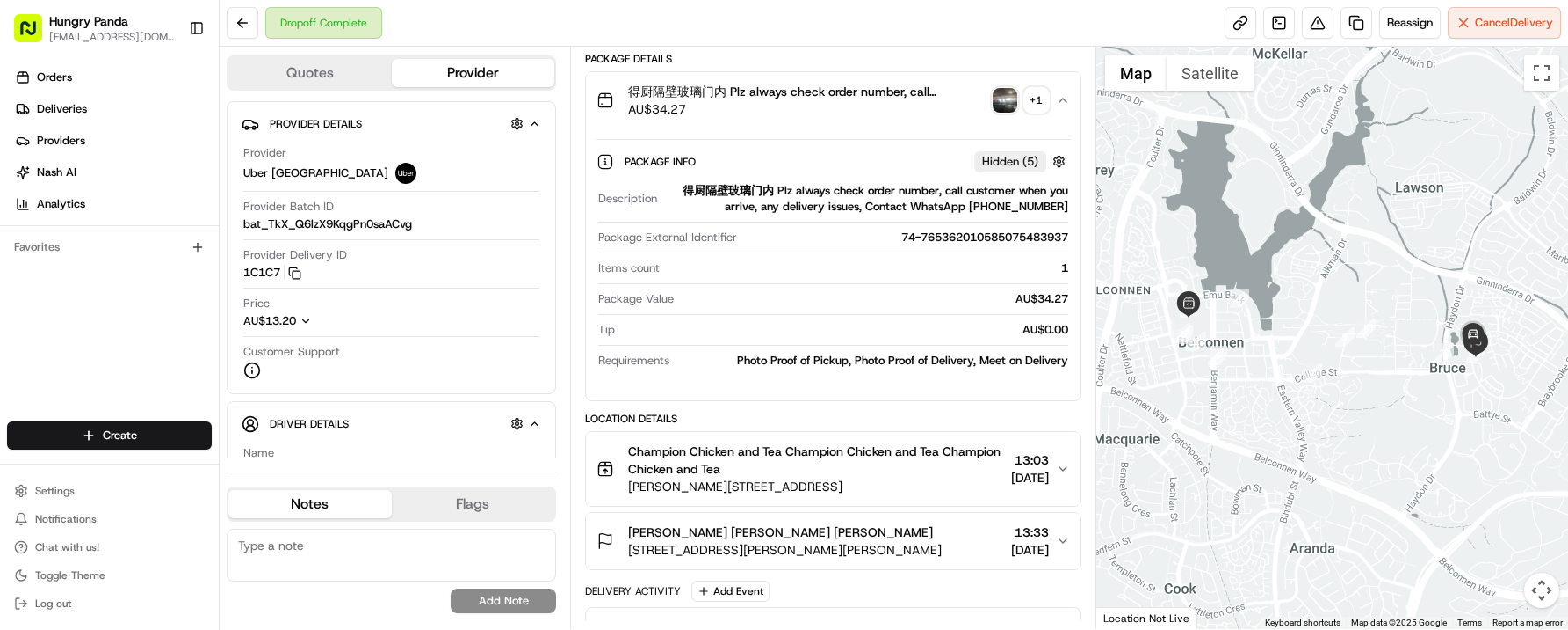
click at [1010, 101] on img "button" at bounding box center [1005, 100] width 25 height 25
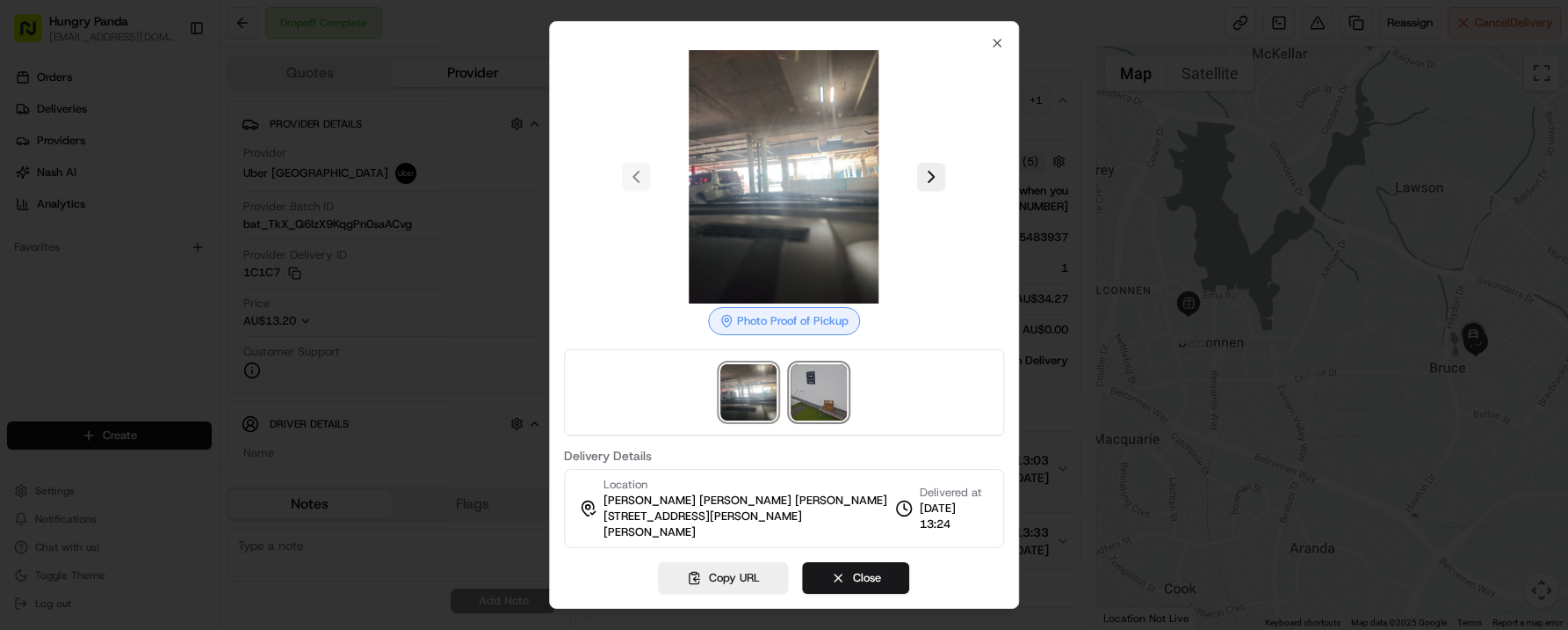
click at [836, 420] on img at bounding box center [820, 391] width 56 height 56
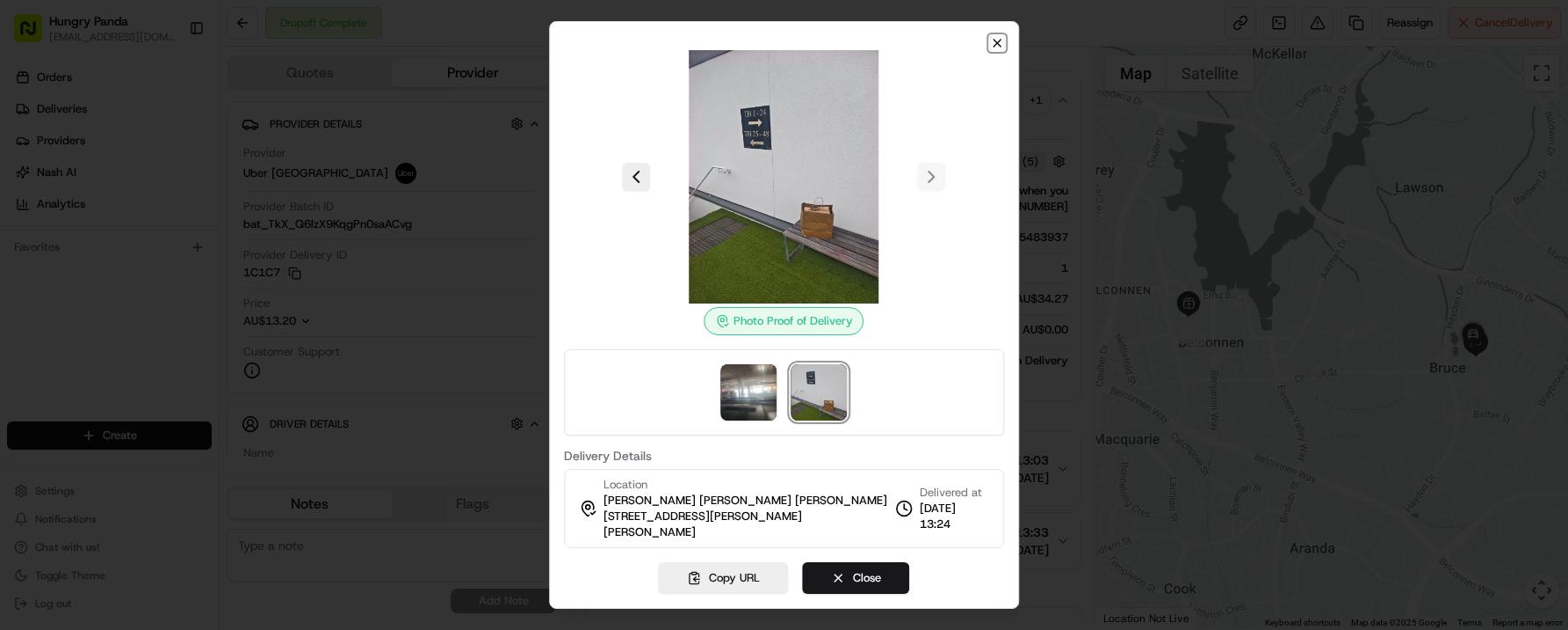
click at [997, 47] on icon "button" at bounding box center [997, 43] width 7 height 7
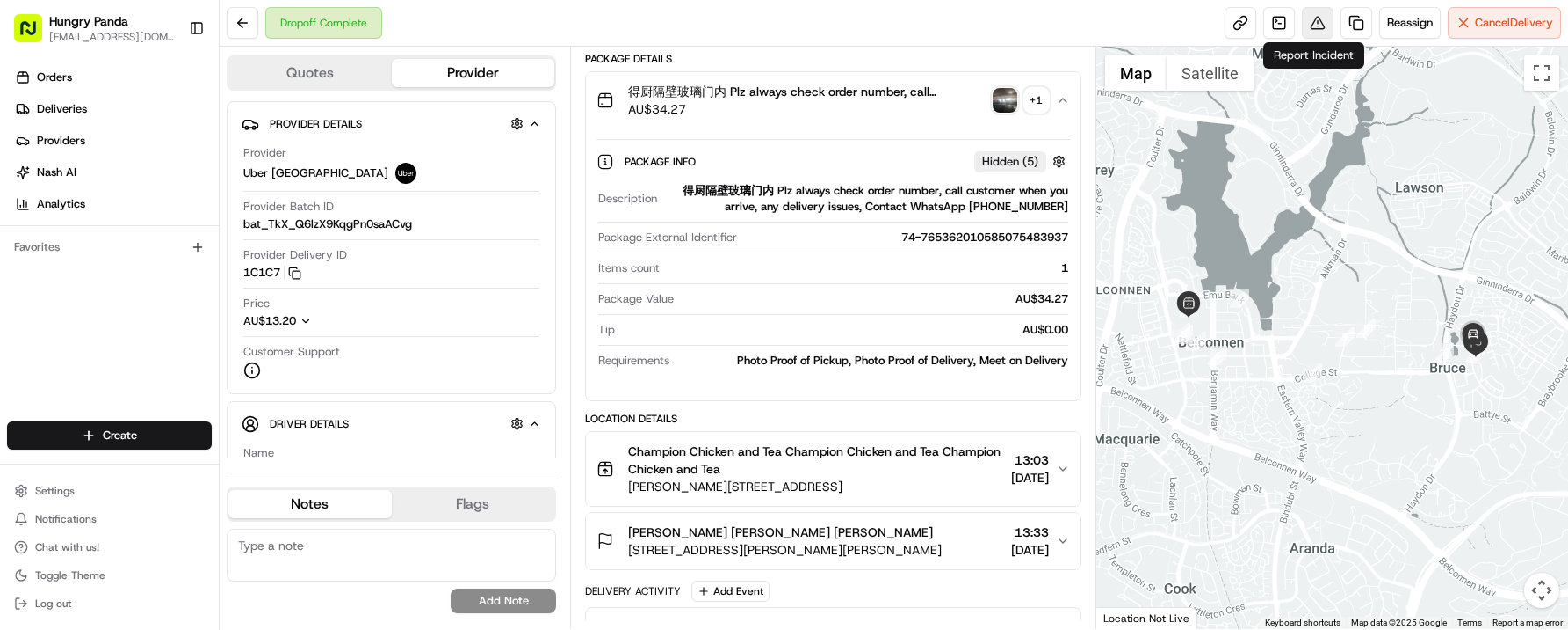
click at [1321, 27] on button at bounding box center [1318, 23] width 32 height 32
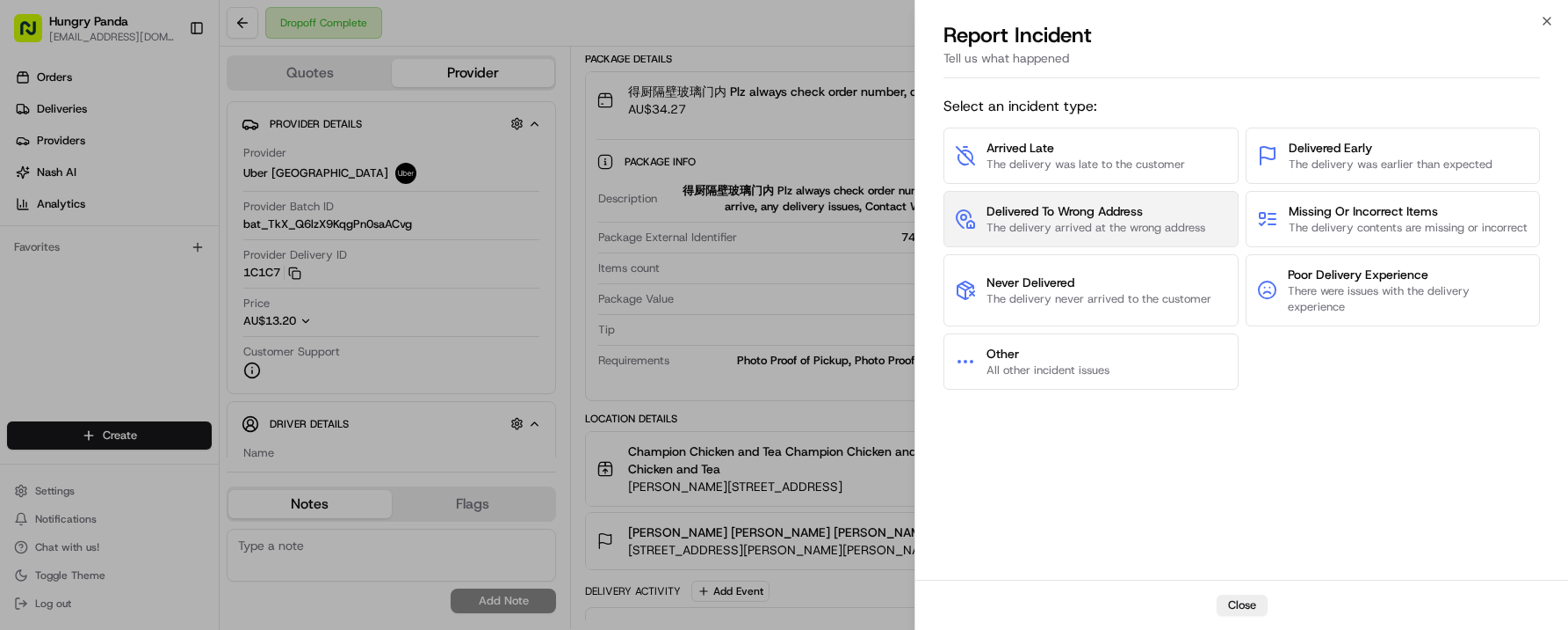
click at [1091, 236] on span "The delivery arrived at the wrong address" at bounding box center [1096, 228] width 219 height 16
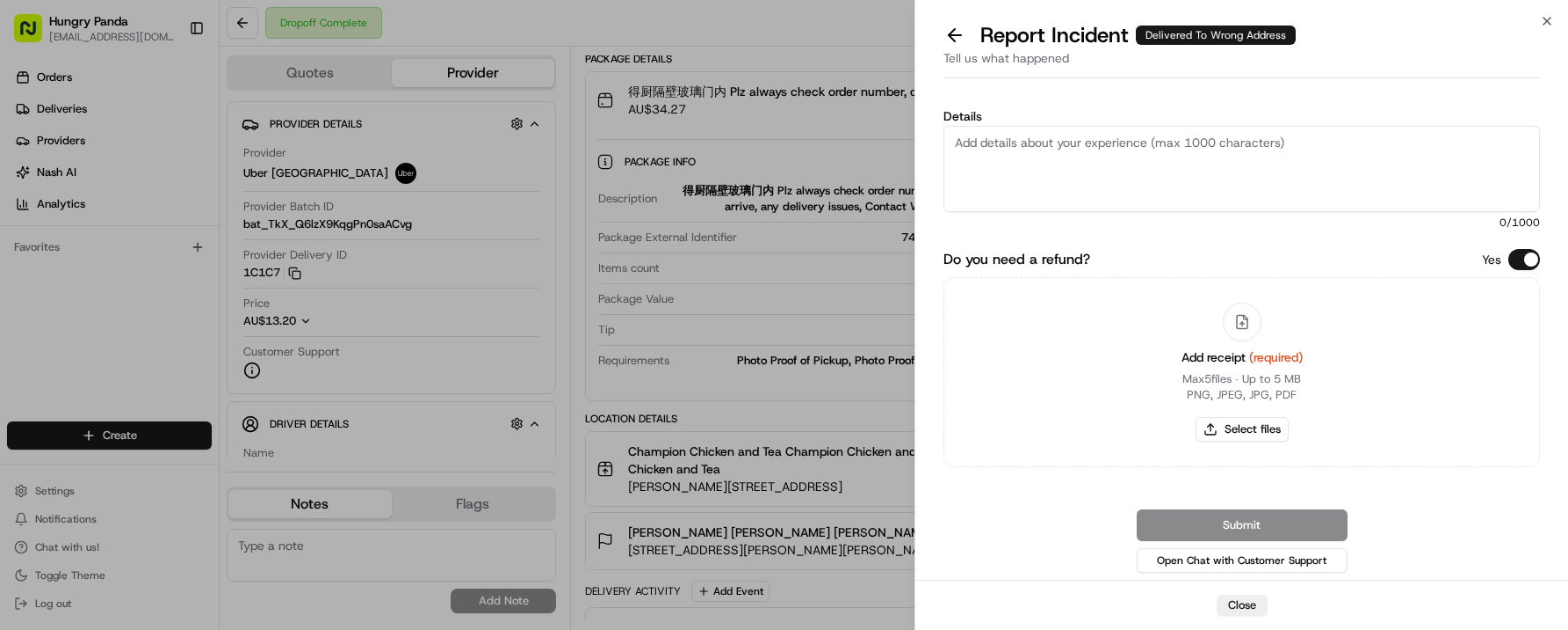
click at [1039, 149] on textarea "Details" at bounding box center [1241, 168] width 597 height 86
type textarea "the customer say order not delivered at all"
click at [1231, 426] on button "Select files" at bounding box center [1242, 429] width 93 height 25
type input "C:\fakepath\photo4.jpeg"
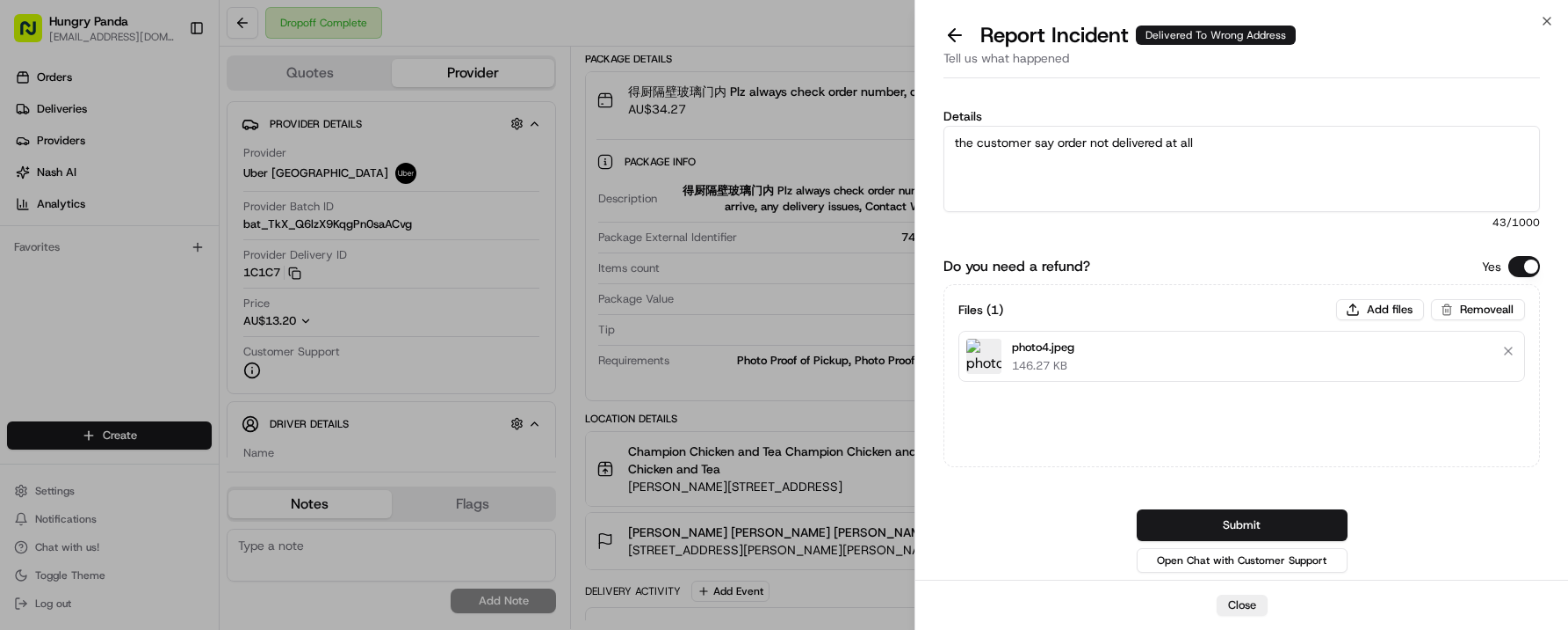
click at [1179, 145] on textarea "the customer say order not delivered at all" at bounding box center [1241, 168] width 597 height 86
click at [1205, 140] on textarea "the customer say order not delivered at all" at bounding box center [1241, 168] width 597 height 86
click at [1114, 149] on textarea "the customer say order not delivered at all" at bounding box center [1241, 168] width 597 height 86
click at [1152, 143] on textarea "the customer say order delivered wrong address" at bounding box center [1241, 168] width 597 height 86
click at [1149, 144] on textarea "the customer say order delivered wrong address" at bounding box center [1241, 168] width 597 height 86
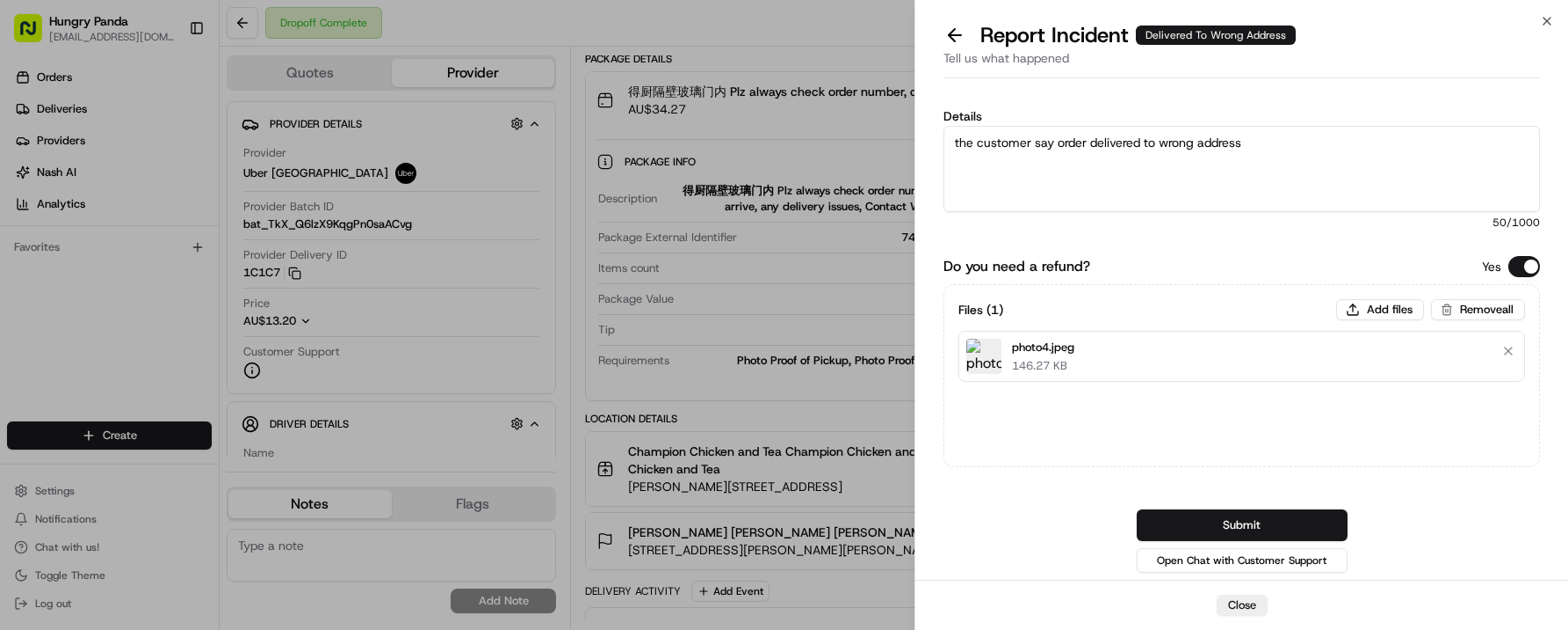
click at [1222, 142] on textarea "the customer say order delivered to wrong address" at bounding box center [1241, 168] width 597 height 86
click at [1249, 144] on textarea "the customer say order delivered to wrong address" at bounding box center [1241, 168] width 597 height 86
click at [1294, 157] on textarea "the customer say order delivered to wrong address" at bounding box center [1241, 168] width 597 height 86
type textarea "the customer say order delivered to wrong address"
click at [1270, 523] on button "Submit" at bounding box center [1242, 525] width 211 height 32
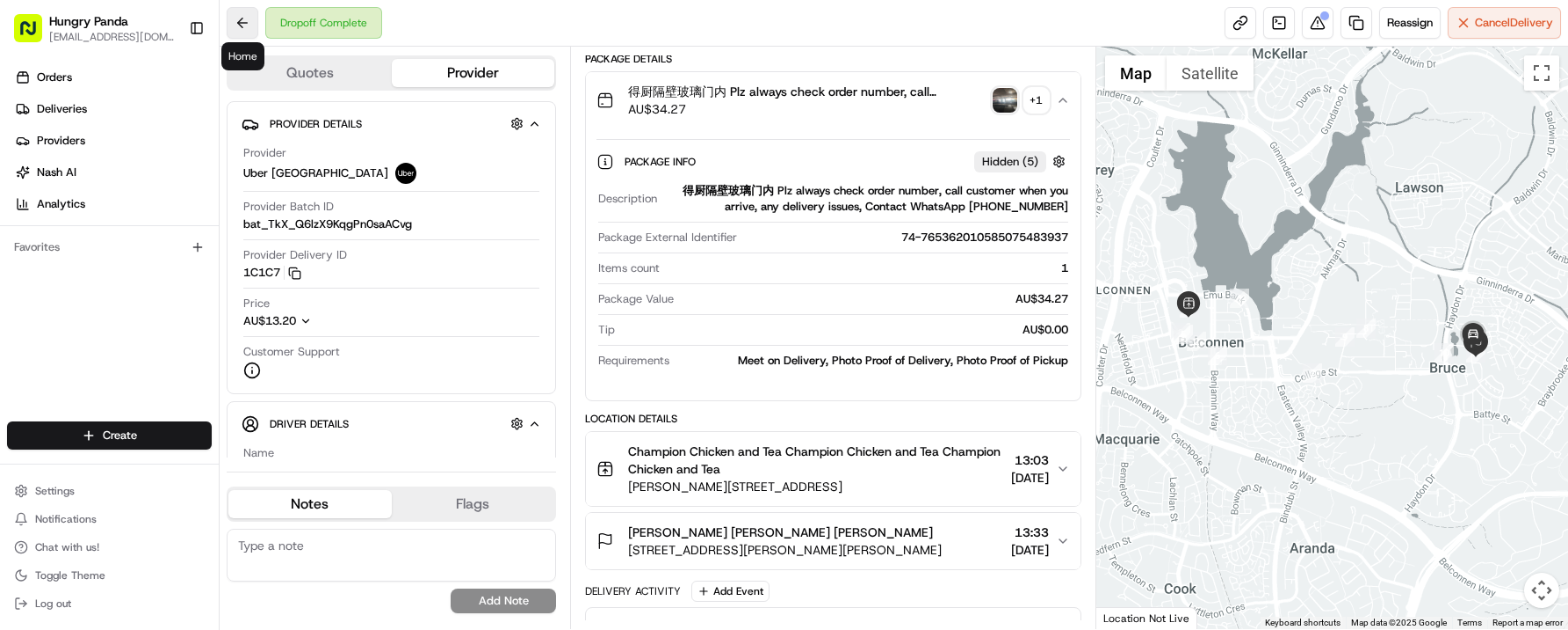
click at [248, 20] on button at bounding box center [243, 23] width 32 height 32
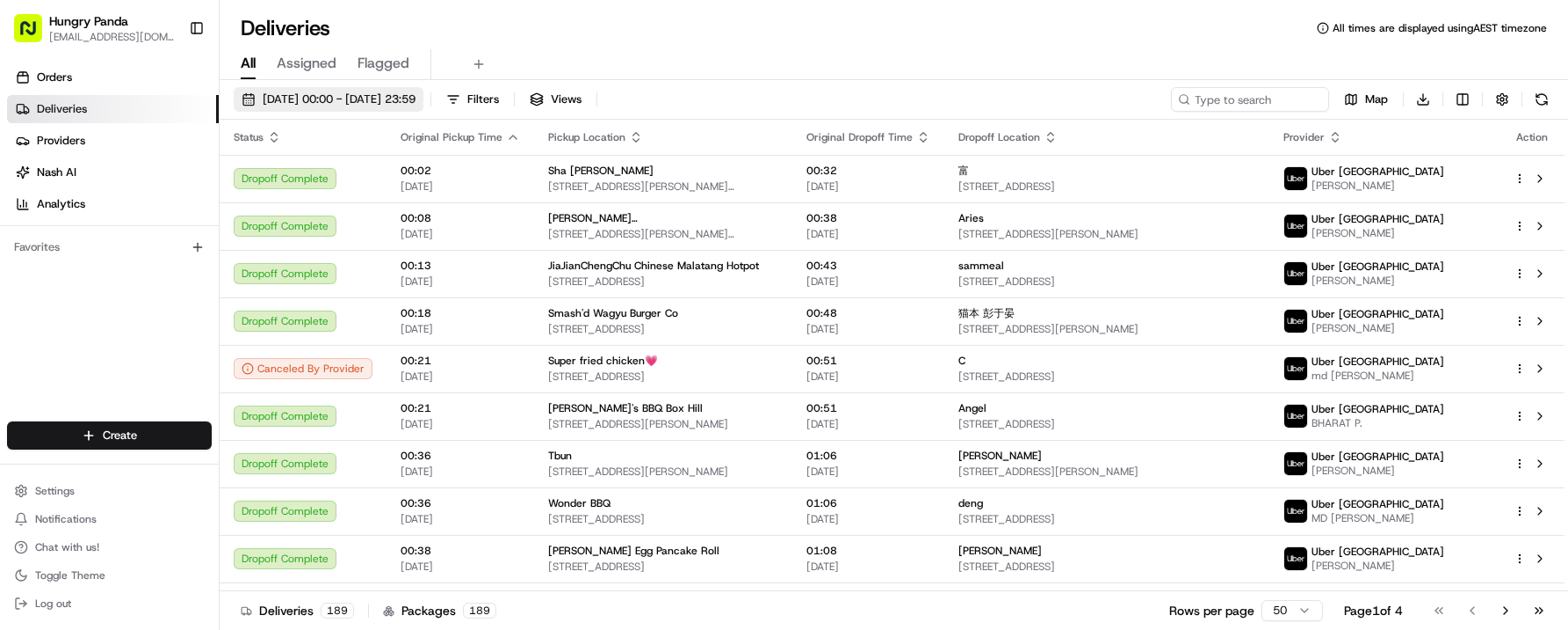
click at [332, 104] on span "[DATE] 00:00 - [DATE] 23:59" at bounding box center [339, 99] width 152 height 16
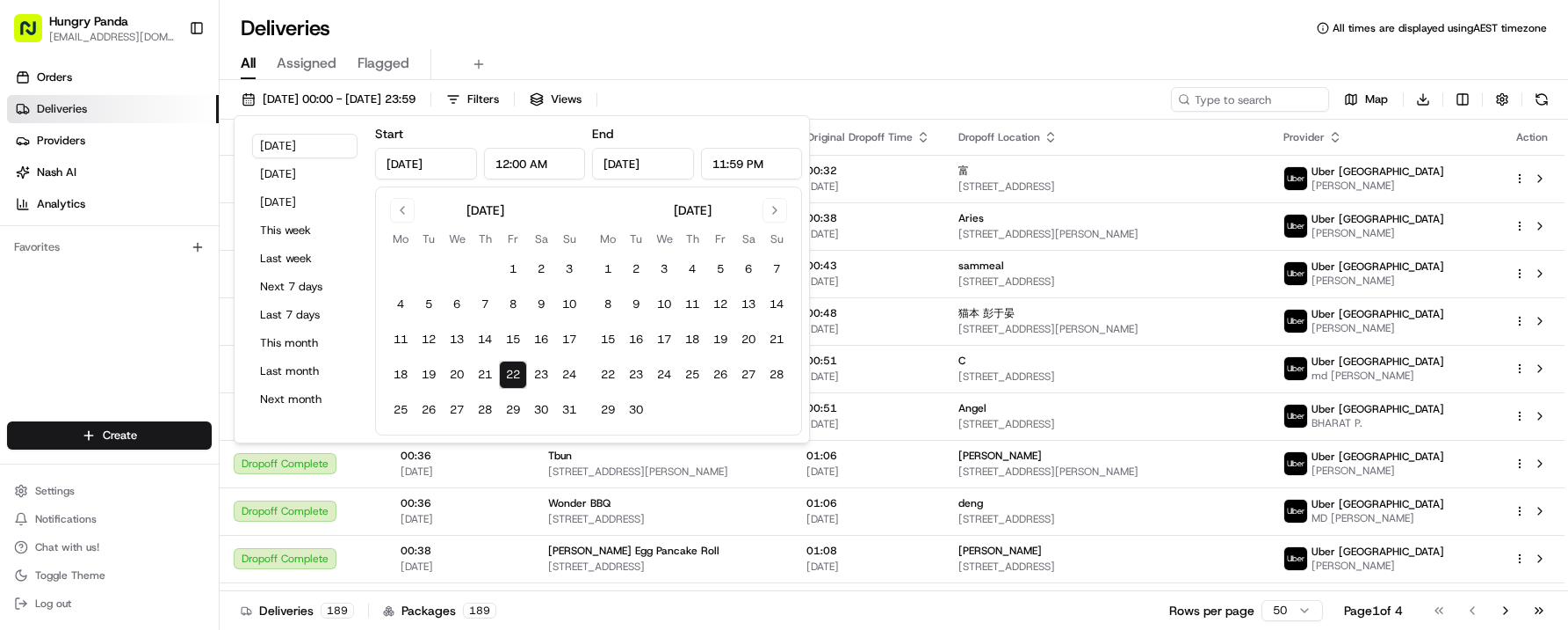
click at [814, 69] on div "All Assigned Flagged" at bounding box center [894, 64] width 1349 height 31
